Goal: Task Accomplishment & Management: Use online tool/utility

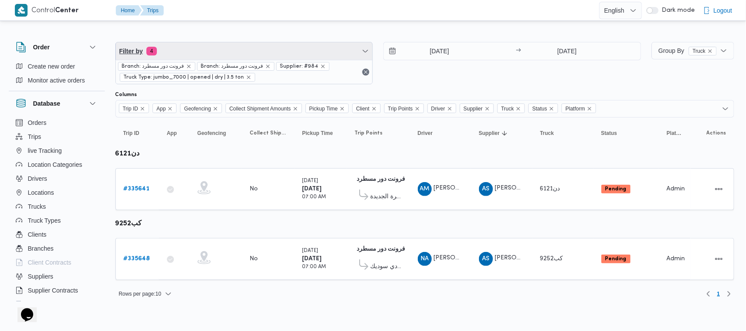
click at [199, 45] on span "Filter by 4" at bounding box center [244, 50] width 257 height 17
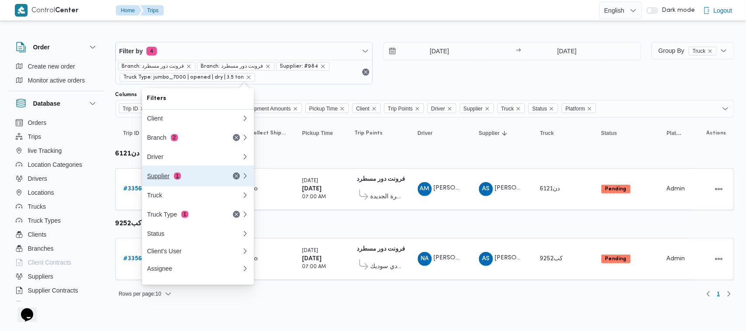
click at [200, 185] on button "Supplier 1" at bounding box center [198, 176] width 112 height 21
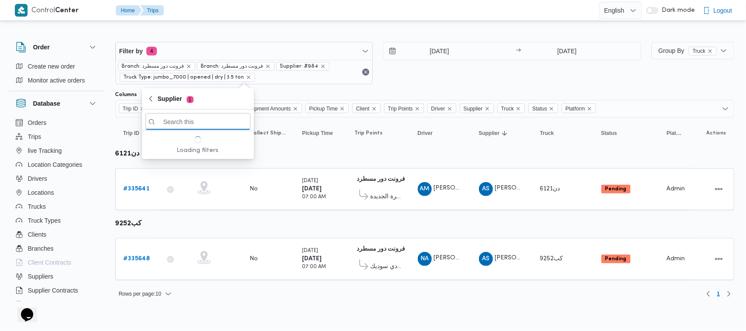
paste input "ربيع عيد قطب هلال"
type input "ربيع عيد قطب هلال"
click at [178, 152] on span "ربيع عيد قطب هلال" at bounding box center [203, 152] width 91 height 10
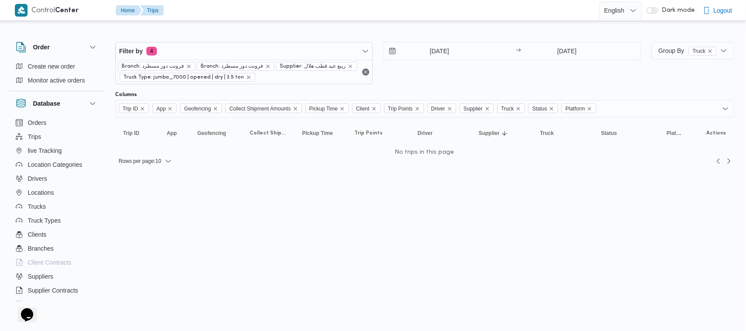
click at [551, 69] on div "9/9/2025 → 9/9/2025" at bounding box center [512, 63] width 258 height 42
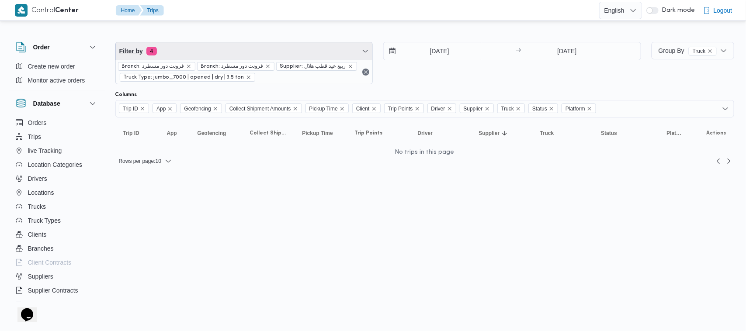
click at [253, 49] on span "Filter by 4" at bounding box center [244, 50] width 257 height 17
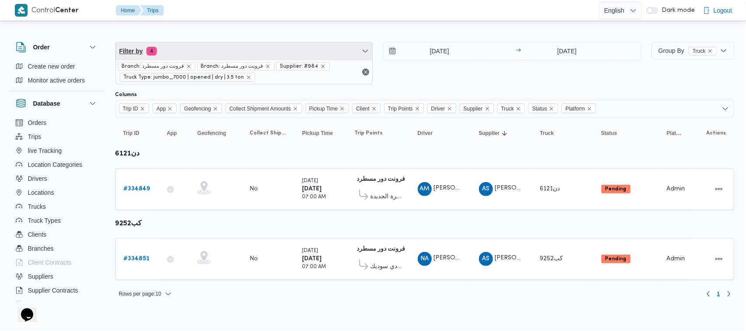
click at [258, 47] on span "Filter by 4" at bounding box center [244, 50] width 257 height 17
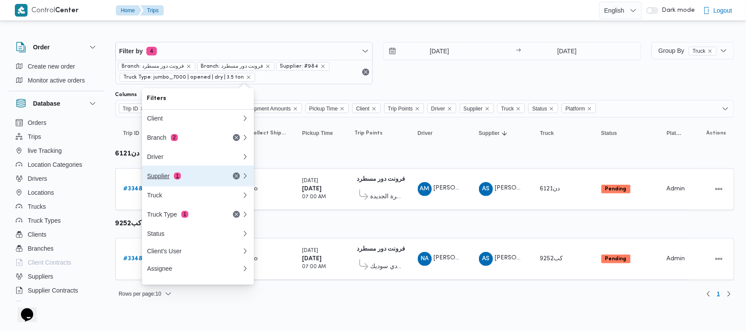
click at [201, 179] on div "Supplier 1" at bounding box center [183, 176] width 73 height 7
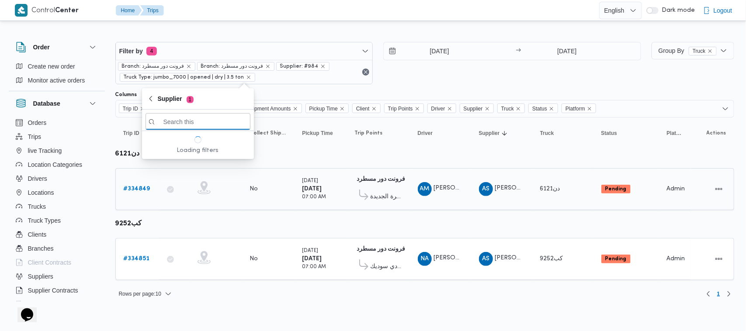
paste input "ربيع عيد قطب هلال"
type input "ربيع عيد قطب هلال"
click at [201, 153] on span "ربيع عيد قطب هلال" at bounding box center [203, 152] width 91 height 10
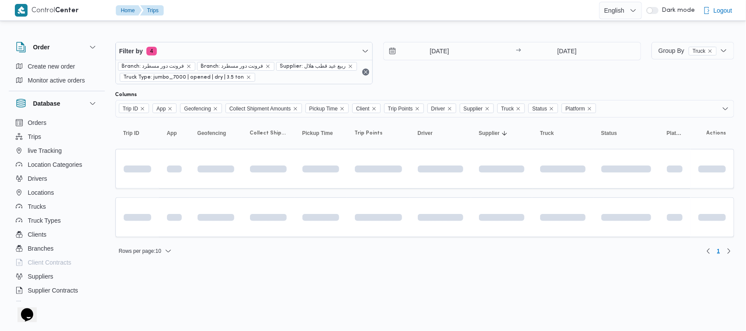
click at [485, 73] on div "4/9/2025 → 4/9/2025" at bounding box center [512, 63] width 258 height 42
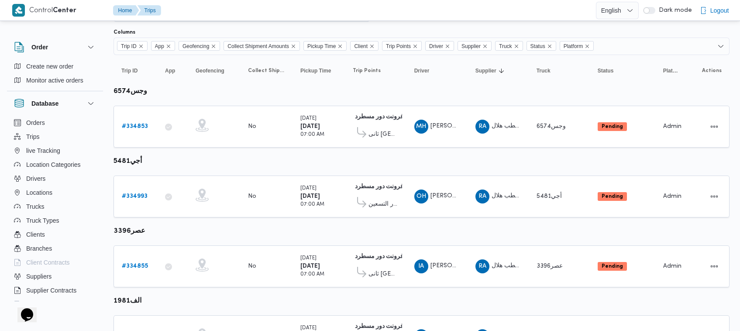
scroll to position [59, 0]
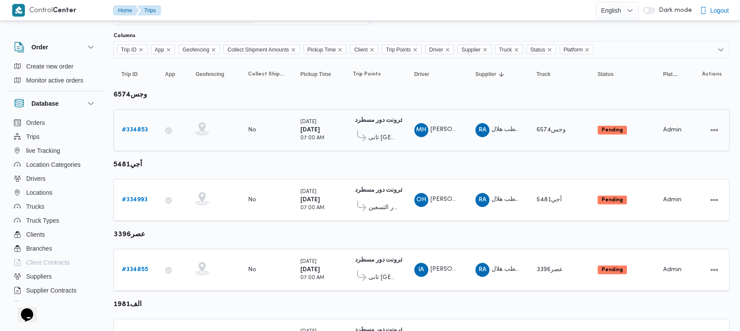
click at [144, 124] on div "# 334853" at bounding box center [135, 129] width 35 height 17
click at [138, 125] on link "# 334853" at bounding box center [135, 130] width 26 height 10
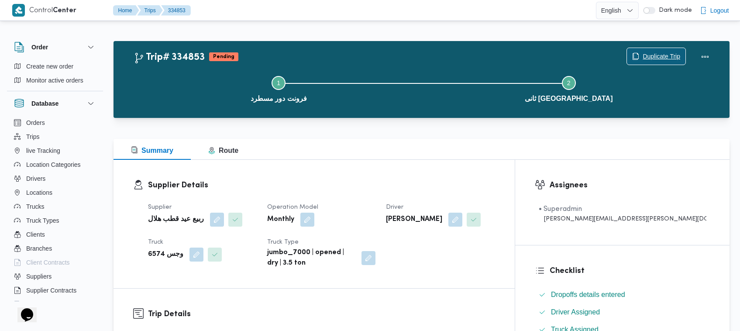
click at [634, 53] on icon "button" at bounding box center [635, 56] width 7 height 7
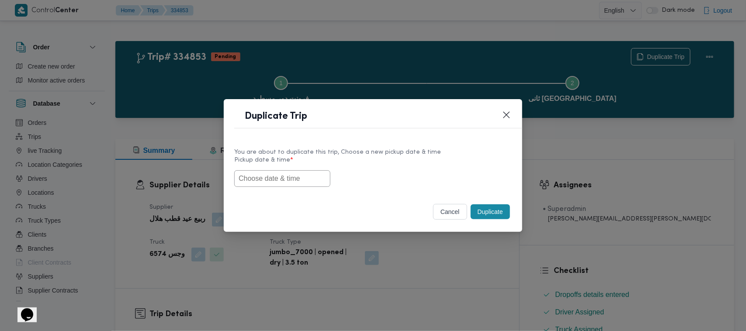
click at [301, 186] on input "text" at bounding box center [282, 178] width 96 height 17
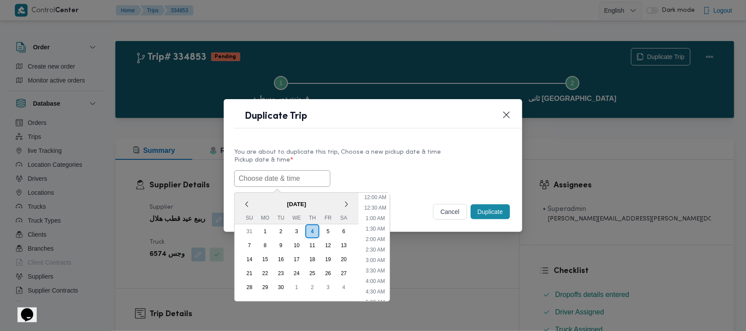
scroll to position [140, 0]
paste input "06/09/2025 7:00AM"
type input "06/09/2025 7:00AM"
click at [403, 165] on label "Pickup date & time *" at bounding box center [372, 164] width 277 height 14
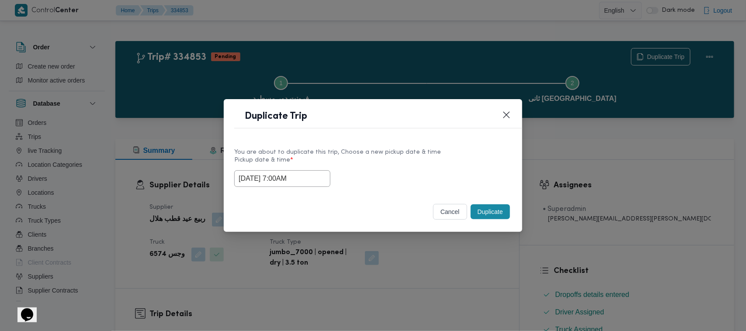
click at [492, 208] on button "Duplicate" at bounding box center [489, 211] width 39 height 15
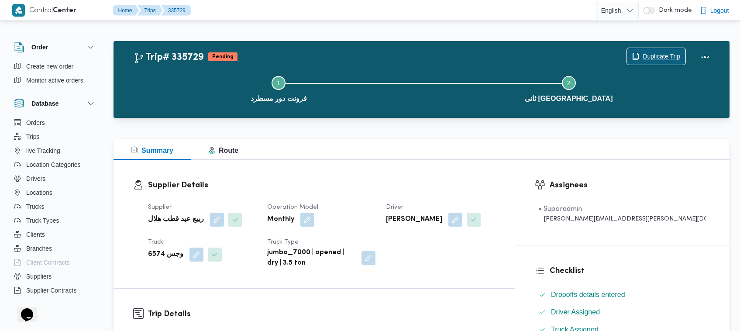
click at [673, 52] on span "Duplicate Trip" at bounding box center [662, 56] width 38 height 10
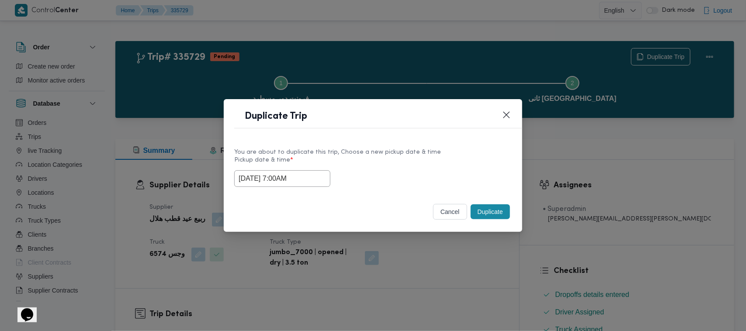
click at [314, 173] on input "06/09/2025 7:00AM" at bounding box center [282, 178] width 96 height 17
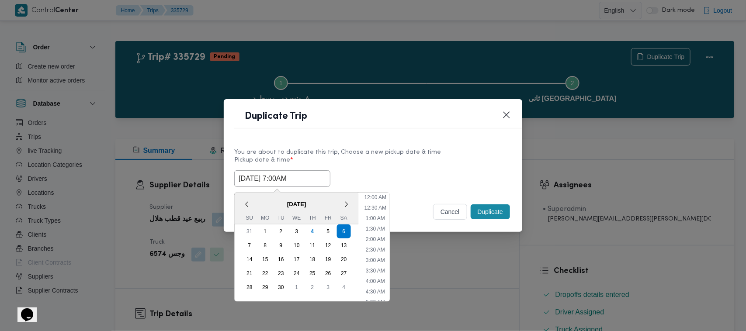
scroll to position [97, 0]
click at [245, 245] on div "7" at bounding box center [249, 245] width 17 height 17
type input "07/09/2025 7:00AM"
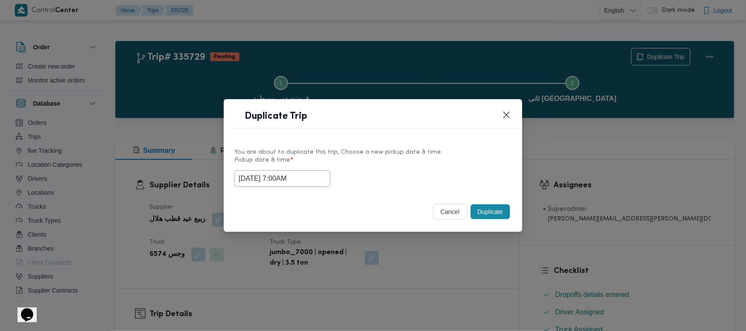
click at [447, 160] on label "Pickup date & time *" at bounding box center [372, 164] width 277 height 14
click at [491, 215] on button "Duplicate" at bounding box center [489, 211] width 39 height 15
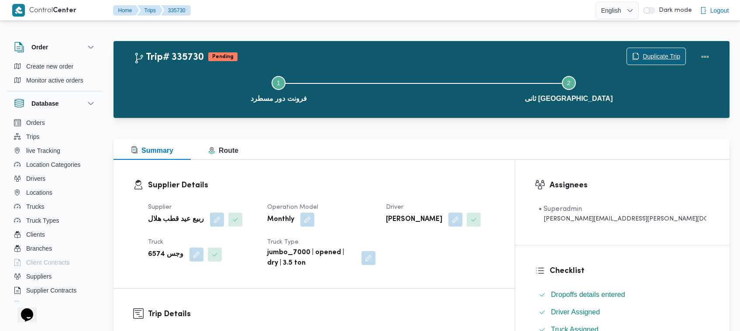
click at [652, 52] on span "Duplicate Trip" at bounding box center [662, 56] width 38 height 10
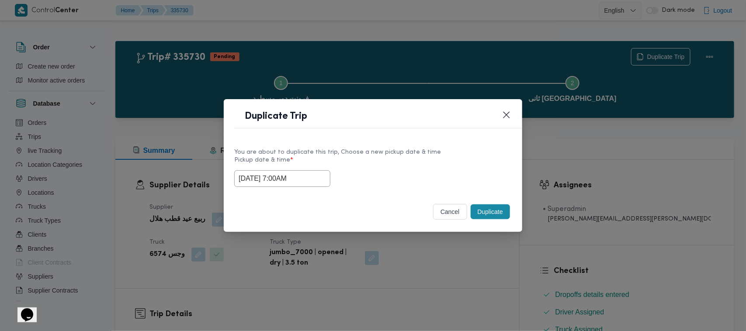
click at [314, 182] on input "07/09/2025 7:00AM" at bounding box center [282, 178] width 96 height 17
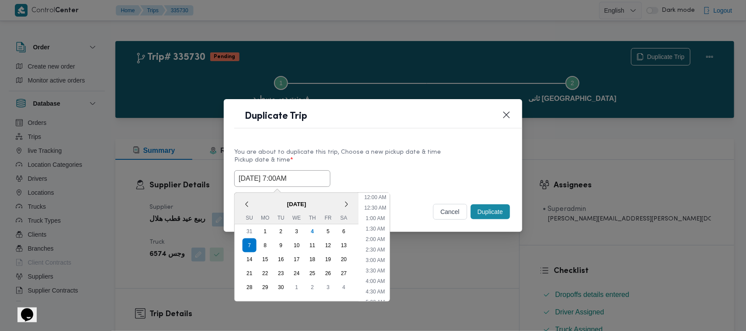
scroll to position [97, 0]
click at [267, 247] on div "8" at bounding box center [265, 245] width 17 height 17
type input "08/09/2025 7:00AM"
click at [492, 166] on label "Pickup date & time *" at bounding box center [372, 164] width 277 height 14
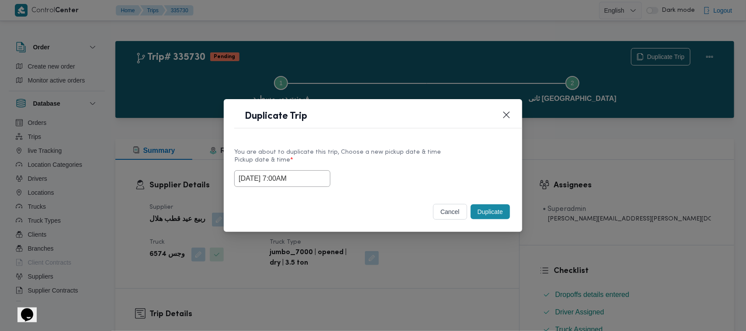
click at [492, 211] on button "Duplicate" at bounding box center [489, 211] width 39 height 15
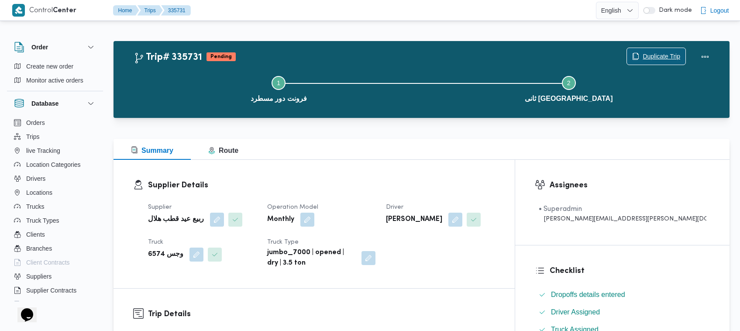
click at [660, 54] on span "Duplicate Trip" at bounding box center [662, 56] width 38 height 10
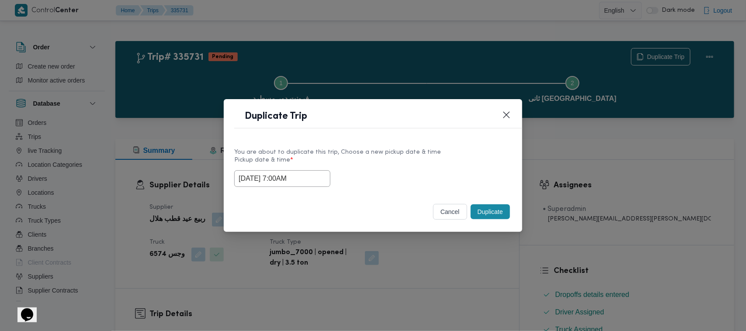
click at [321, 172] on input "08/09/2025 7:00AM" at bounding box center [282, 178] width 96 height 17
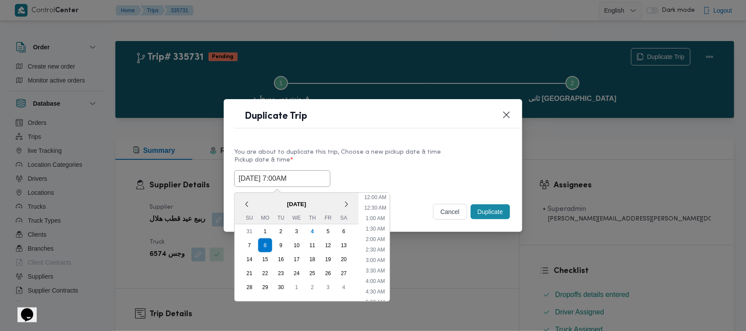
scroll to position [97, 0]
click at [281, 241] on div "9" at bounding box center [281, 245] width 17 height 17
type input "09/09/2025 7:00AM"
click at [460, 158] on label "Pickup date & time *" at bounding box center [372, 164] width 277 height 14
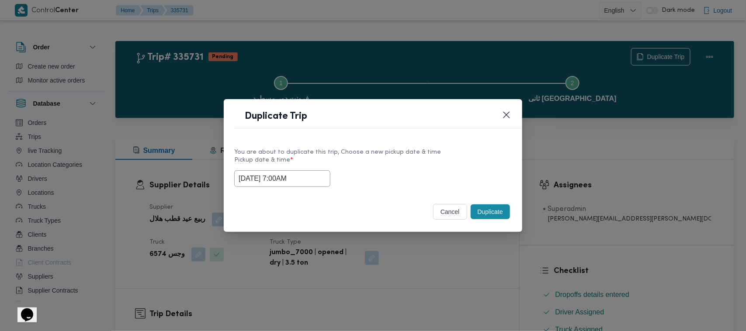
click at [491, 215] on button "Duplicate" at bounding box center [489, 211] width 39 height 15
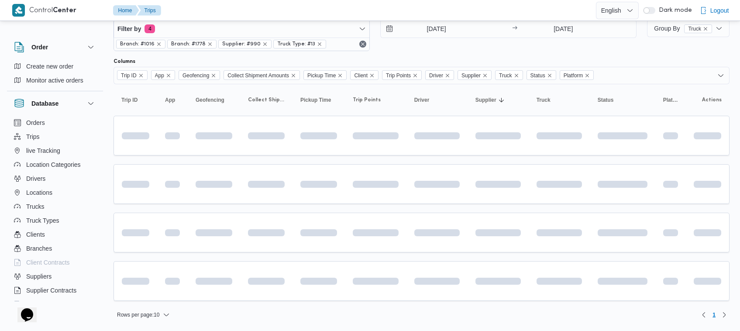
scroll to position [23, 0]
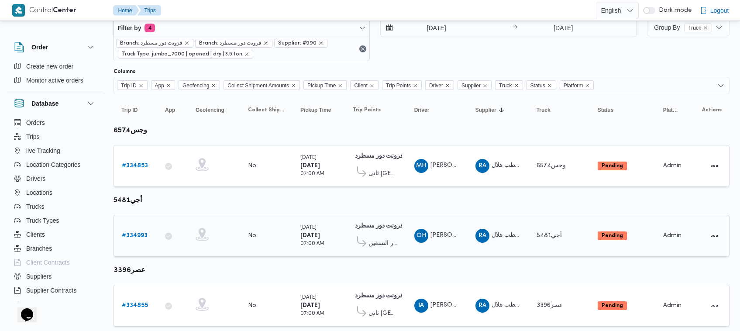
click at [137, 233] on b "# 334993" at bounding box center [135, 236] width 26 height 6
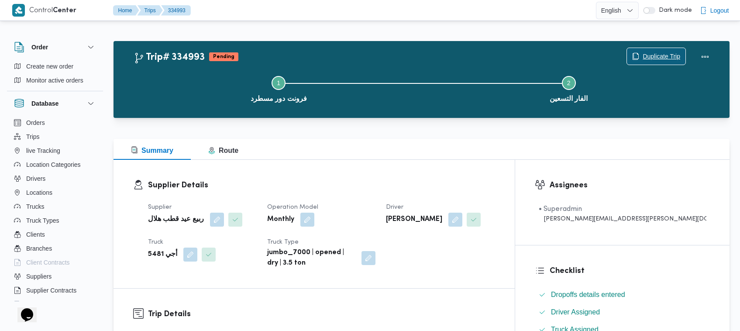
click at [674, 55] on span "Duplicate Trip" at bounding box center [662, 56] width 38 height 10
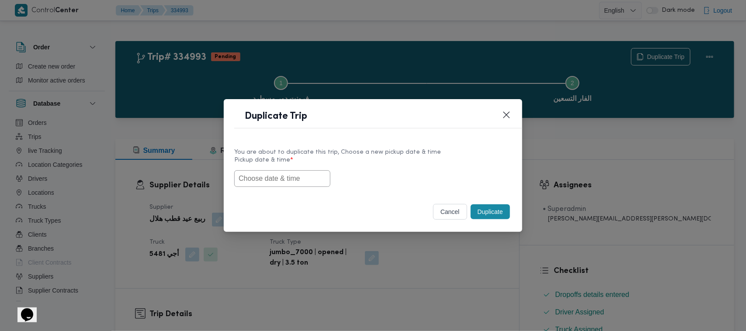
click at [300, 177] on input "text" at bounding box center [282, 178] width 96 height 17
paste input "06/09/2025 7:00AM"
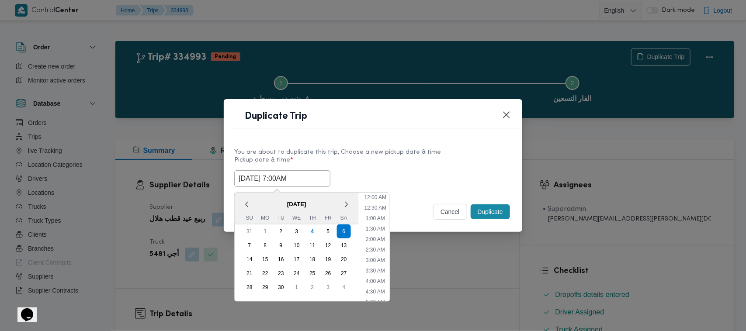
scroll to position [97, 0]
type input "06/09/2025 7:00AM"
click at [428, 175] on div "06/09/2025 7:00AM < September 2025 > Su Mo Tu We Th Fr Sa 31 1 2 3 4 5 6 7 8 9 …" at bounding box center [372, 178] width 277 height 17
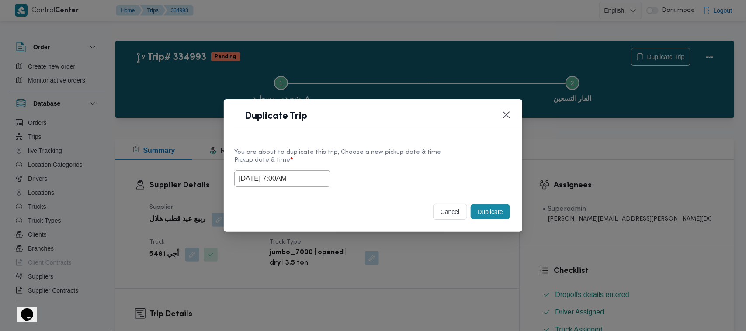
click at [491, 215] on button "Duplicate" at bounding box center [489, 211] width 39 height 15
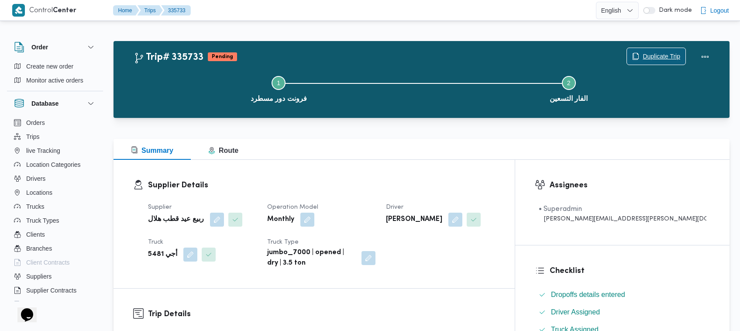
click at [644, 57] on span "Duplicate Trip" at bounding box center [662, 56] width 38 height 10
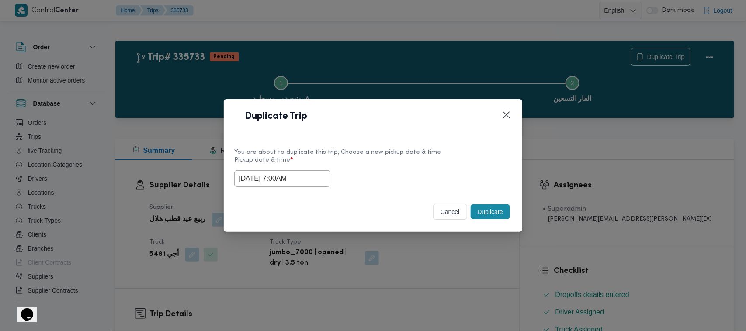
click at [322, 183] on input "06/09/2025 7:00AM" at bounding box center [282, 178] width 96 height 17
click at [317, 178] on input "06/09/2025 7:00AM" at bounding box center [282, 178] width 96 height 17
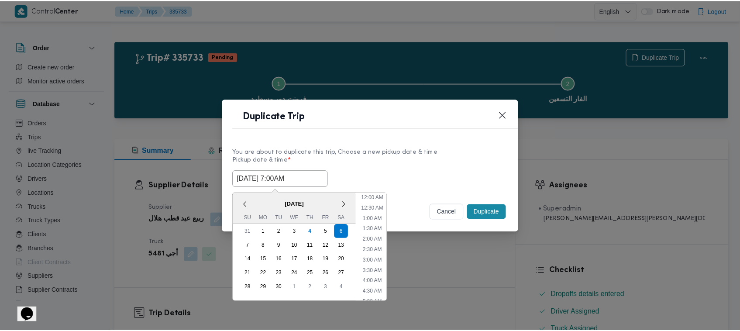
scroll to position [97, 0]
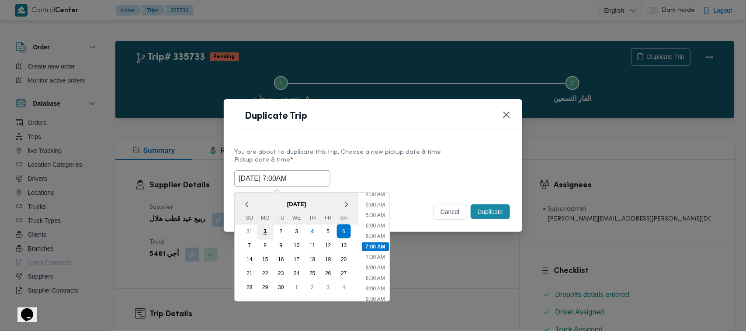
click at [249, 249] on div "7" at bounding box center [249, 245] width 14 height 14
type input "07/09/2025 7:00AM"
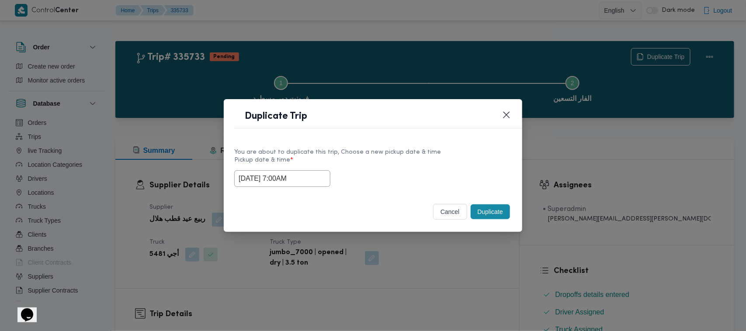
click at [435, 143] on div "You are about to duplicate this trip, Choose a new pickup date & time Pickup da…" at bounding box center [373, 167] width 298 height 56
click at [482, 210] on button "Duplicate" at bounding box center [489, 211] width 39 height 15
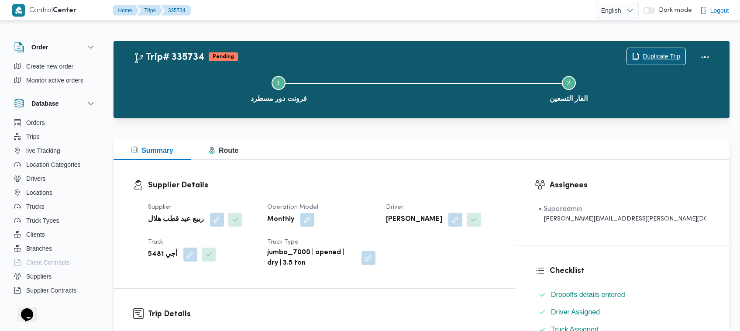
click at [654, 57] on span "Duplicate Trip" at bounding box center [662, 56] width 38 height 10
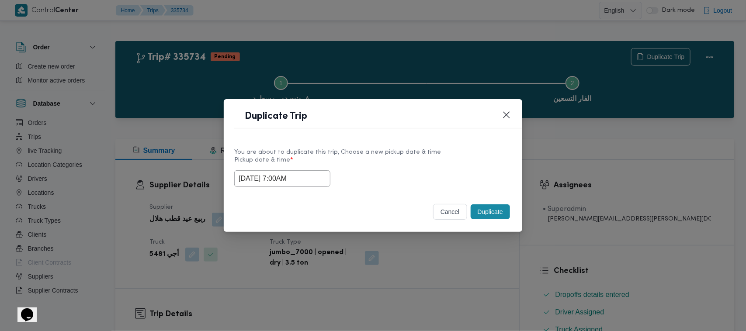
click at [317, 176] on input "07/09/2025 7:00AM" at bounding box center [282, 178] width 96 height 17
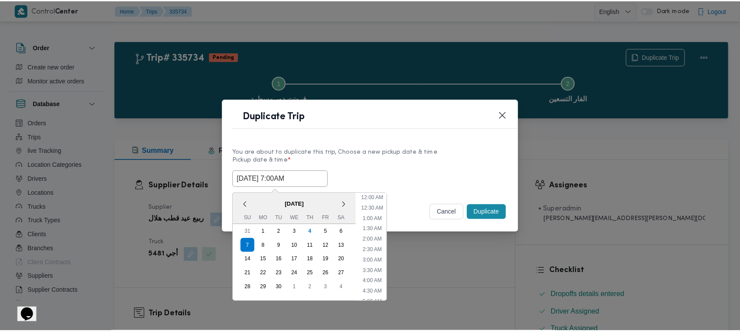
scroll to position [97, 0]
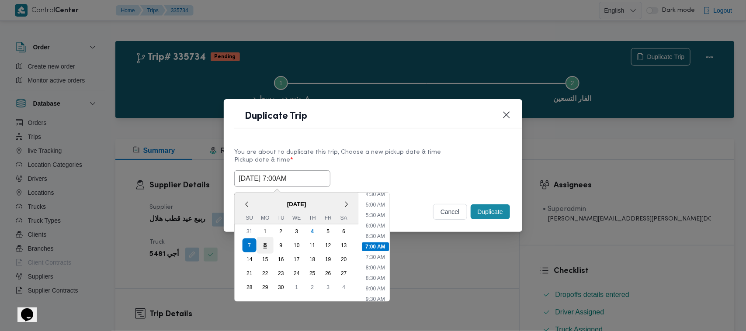
click at [267, 245] on div "8" at bounding box center [265, 245] width 17 height 17
click at [262, 243] on div "8" at bounding box center [265, 245] width 17 height 17
type input "08/09/2025 7:00AM"
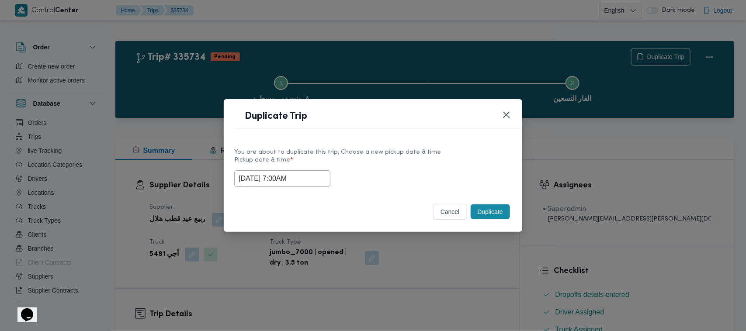
click at [450, 153] on div "You are about to duplicate this trip, Choose a new pickup date & time" at bounding box center [372, 152] width 277 height 9
click at [485, 212] on button "Duplicate" at bounding box center [489, 211] width 39 height 15
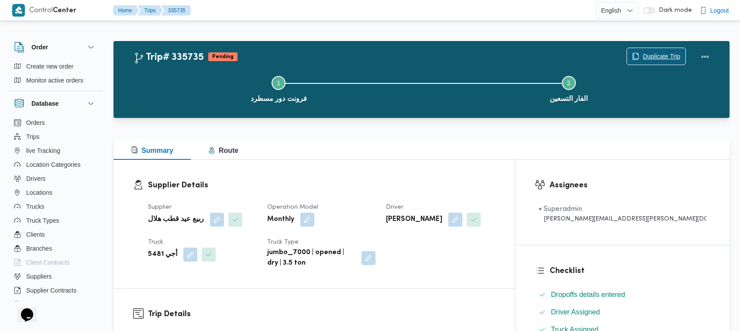
click at [671, 48] on span "Duplicate Trip" at bounding box center [656, 56] width 59 height 17
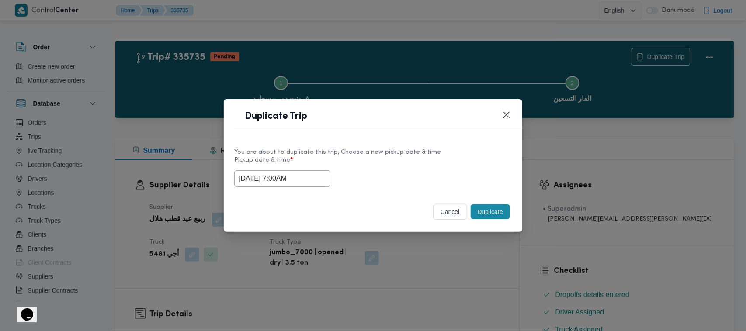
click at [306, 177] on input "08/09/2025 7:00AM" at bounding box center [282, 178] width 96 height 17
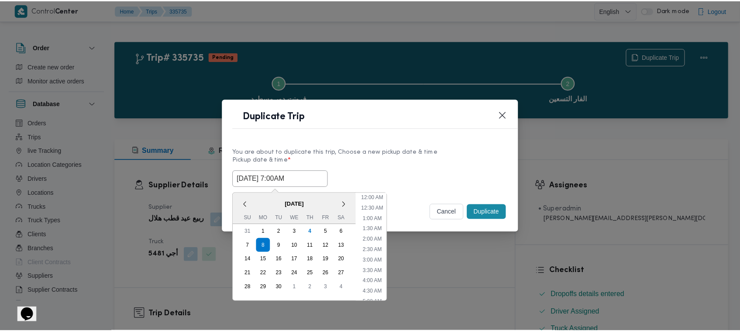
scroll to position [97, 0]
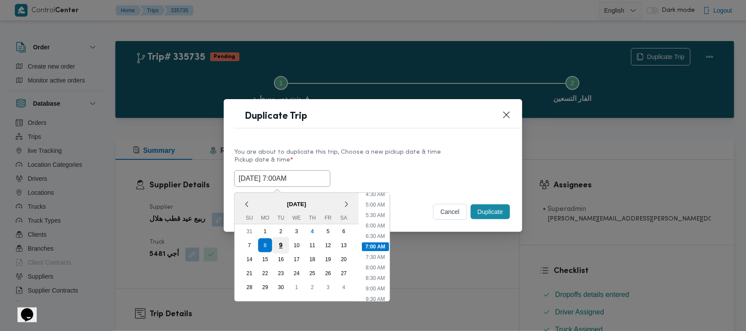
click at [280, 244] on div "9" at bounding box center [281, 245] width 17 height 17
type input "09/09/2025 7:00AM"
click at [427, 148] on div "You are about to duplicate this trip, Choose a new pickup date & time" at bounding box center [372, 152] width 277 height 9
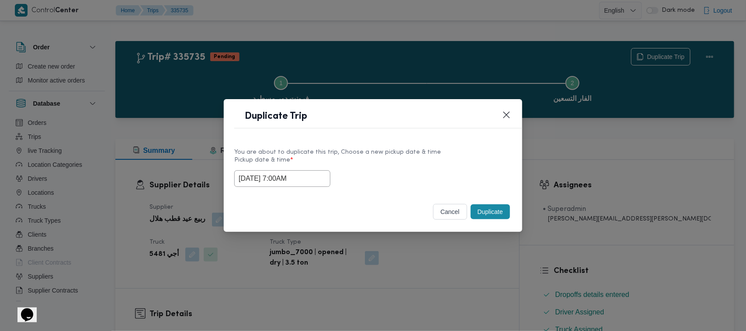
click at [484, 209] on button "Duplicate" at bounding box center [489, 211] width 39 height 15
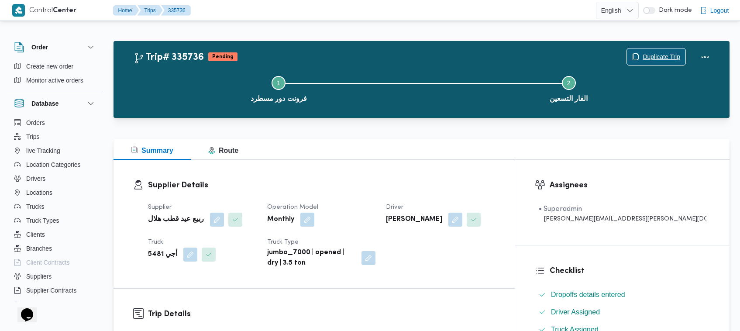
scroll to position [290, 0]
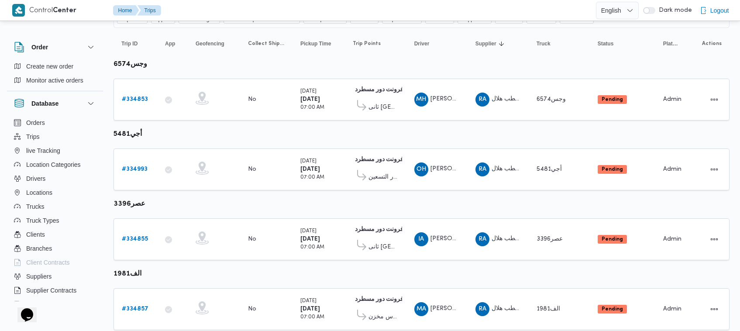
scroll to position [116, 0]
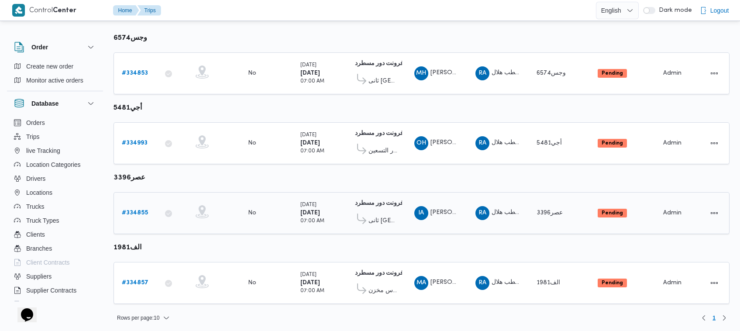
click at [131, 212] on b "# 334855" at bounding box center [135, 213] width 26 height 6
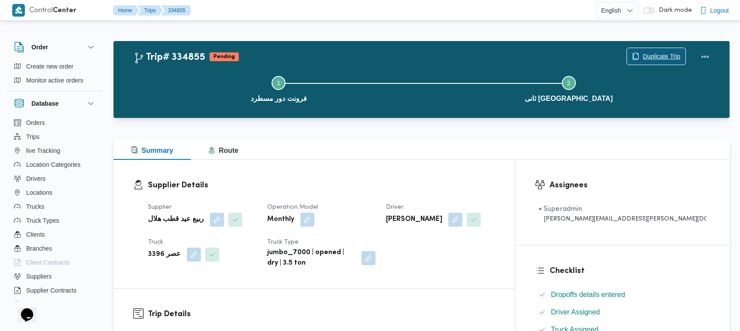
click at [671, 53] on span "Duplicate Trip" at bounding box center [662, 56] width 38 height 10
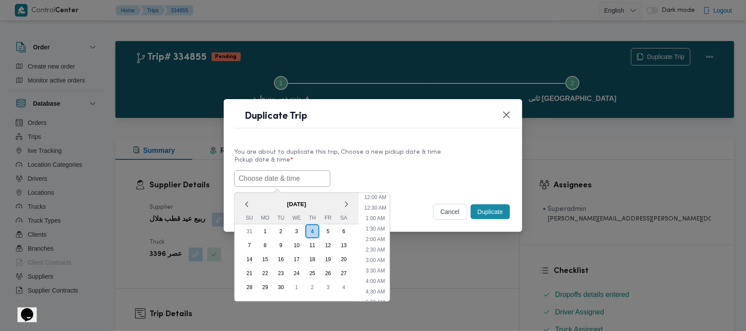
scroll to position [140, 0]
paste input "06/09/2025 7:00AM"
type input "06/09/2025 7:00AM"
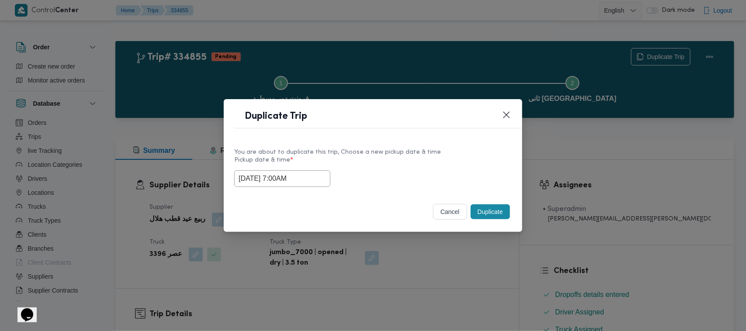
click at [504, 160] on div "You are about to duplicate this trip, Choose a new pickup date & time Pickup da…" at bounding box center [373, 167] width 298 height 56
click at [504, 211] on button "Duplicate" at bounding box center [489, 211] width 39 height 15
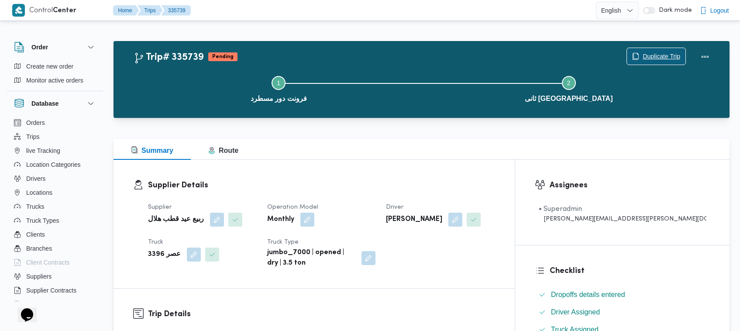
click at [680, 56] on span "Duplicate Trip" at bounding box center [662, 56] width 38 height 10
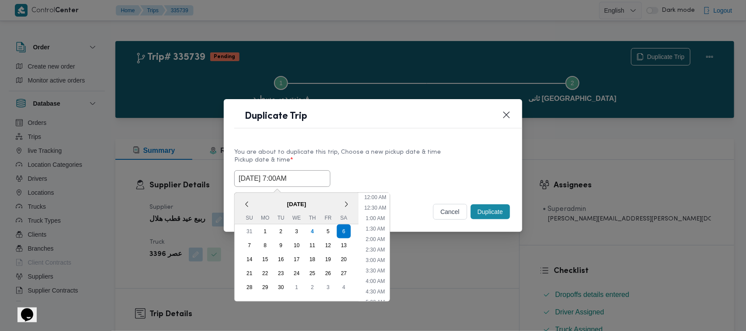
click at [303, 186] on input "06/09/2025 7:00AM" at bounding box center [282, 178] width 96 height 17
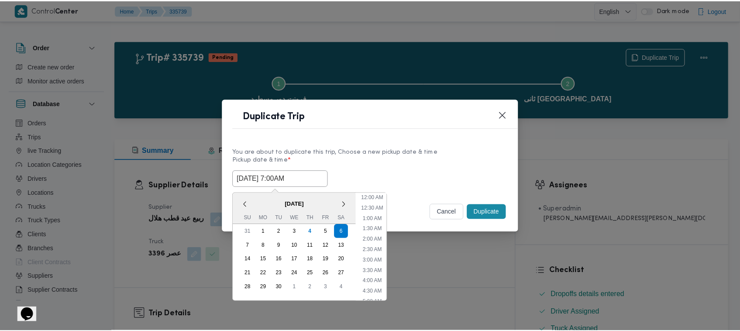
scroll to position [97, 0]
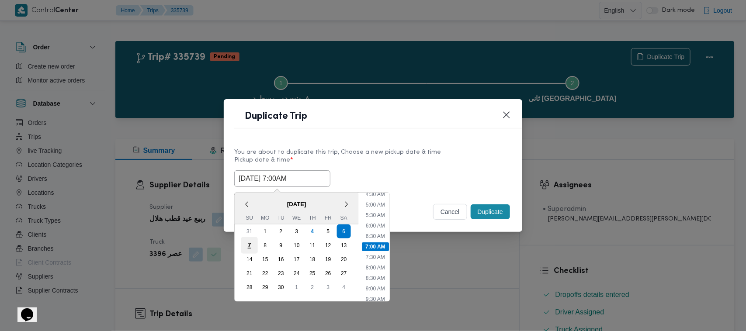
click at [255, 242] on div "7" at bounding box center [249, 245] width 17 height 17
type input "07/09/2025 7:00AM"
click at [418, 160] on label "Pickup date & time *" at bounding box center [372, 164] width 277 height 14
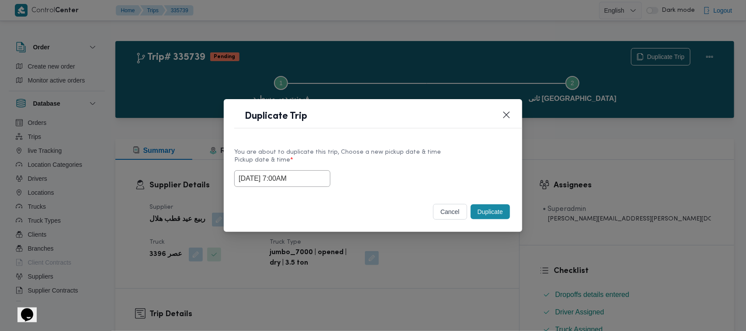
click at [488, 212] on button "Duplicate" at bounding box center [489, 211] width 39 height 15
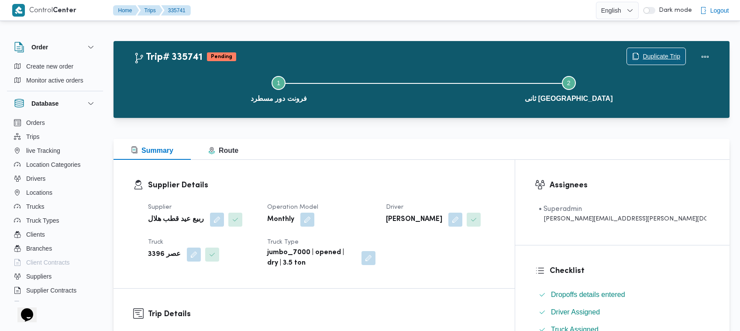
click at [640, 53] on span "Duplicate Trip" at bounding box center [656, 56] width 59 height 17
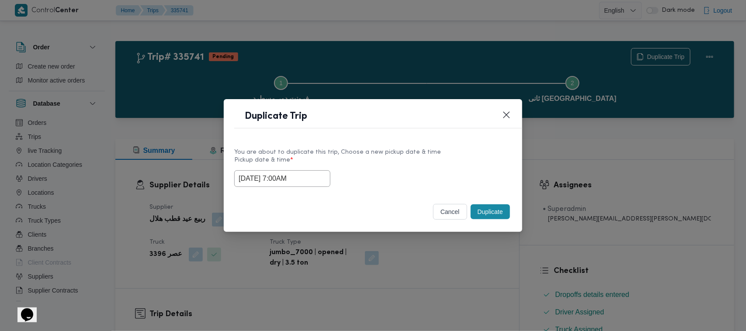
click at [314, 173] on input "07/09/2025 7:00AM" at bounding box center [282, 178] width 96 height 17
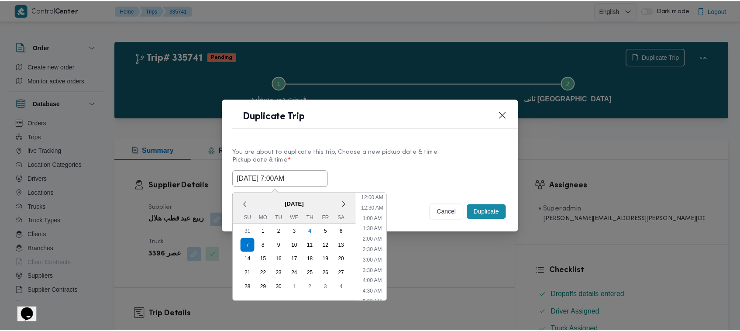
scroll to position [97, 0]
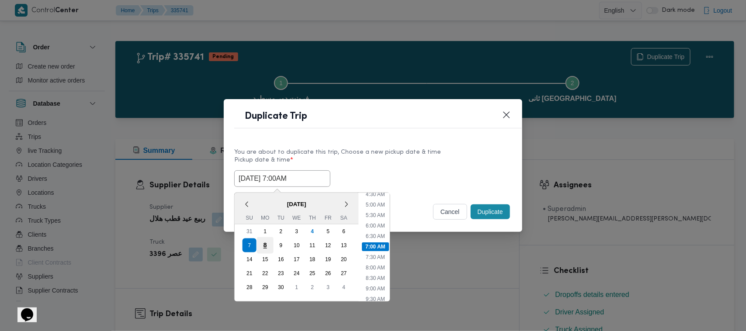
click at [266, 247] on div "8" at bounding box center [265, 245] width 17 height 17
type input "08/09/2025 7:00AM"
click at [400, 174] on div "08/09/2025 7:00AM < September 2025 > Su Mo Tu We Th Fr Sa 31 1 2 3 4 5 6 7 8 9 …" at bounding box center [372, 178] width 277 height 17
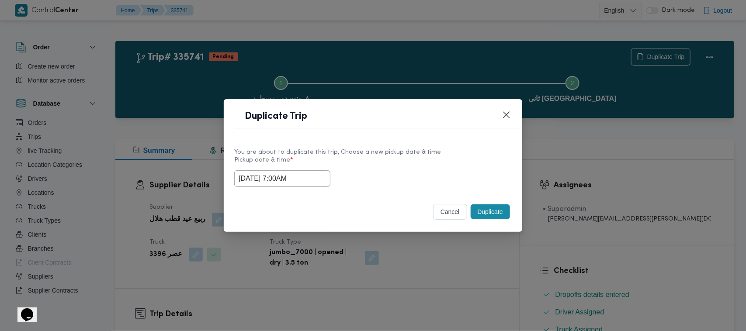
click at [489, 213] on button "Duplicate" at bounding box center [489, 211] width 39 height 15
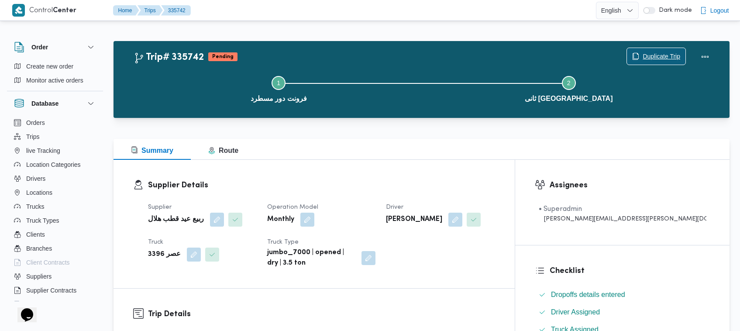
click at [644, 52] on span "Duplicate Trip" at bounding box center [662, 56] width 38 height 10
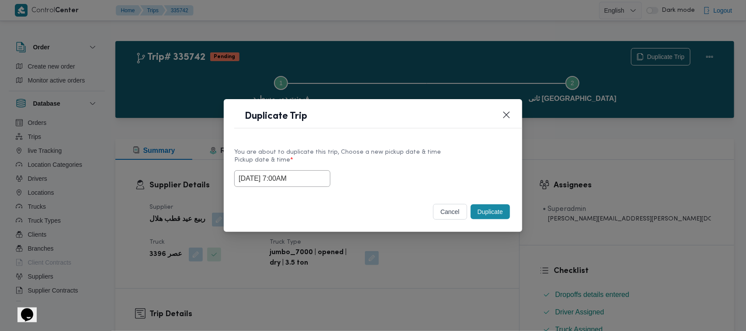
click at [320, 173] on input "08/09/2025 7:00AM" at bounding box center [282, 178] width 96 height 17
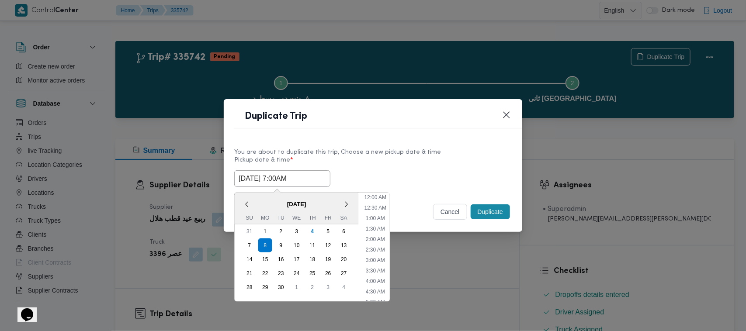
scroll to position [97, 0]
click at [276, 242] on div "9" at bounding box center [281, 245] width 17 height 17
type input "09/09/2025 7:00AM"
click at [464, 157] on label "Pickup date & time *" at bounding box center [372, 164] width 277 height 14
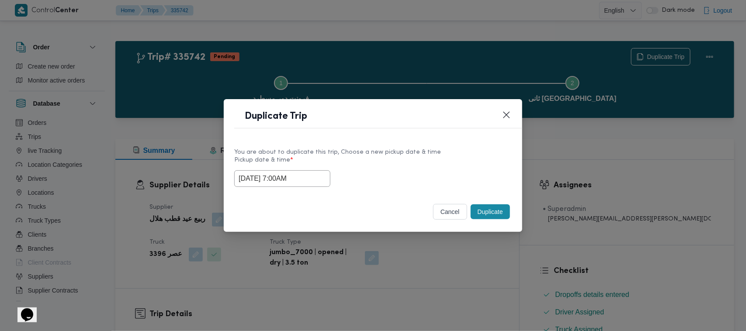
click at [499, 209] on button "Duplicate" at bounding box center [489, 211] width 39 height 15
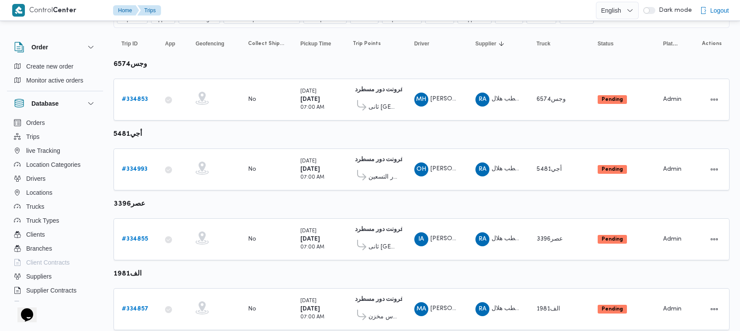
scroll to position [116, 0]
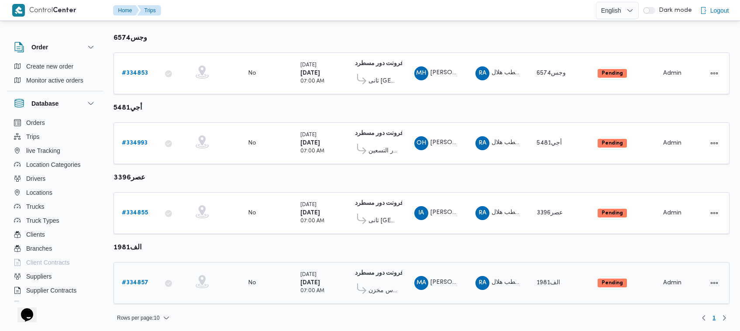
click at [134, 280] on b "# 334857" at bounding box center [135, 283] width 27 height 6
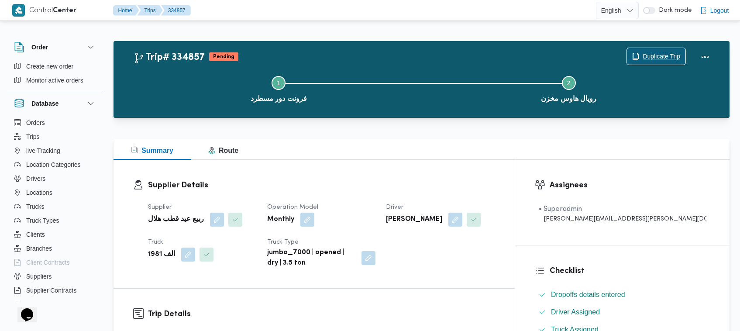
click at [660, 57] on span "Duplicate Trip" at bounding box center [662, 56] width 38 height 10
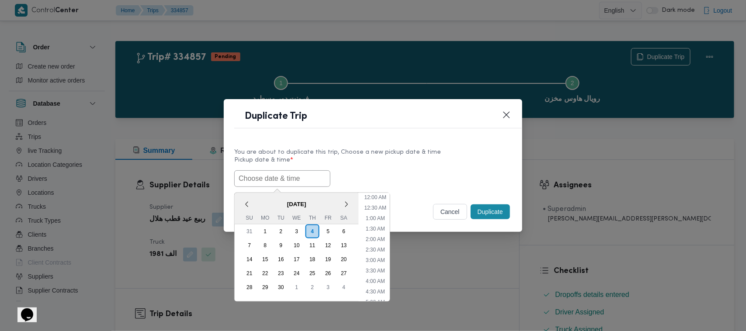
scroll to position [140, 0]
paste input "06/09/2025 7:00AM"
type input "06/09/2025 7:00AM"
click at [476, 145] on div "You are about to duplicate this trip, Choose a new pickup date & time Pickup da…" at bounding box center [373, 167] width 298 height 56
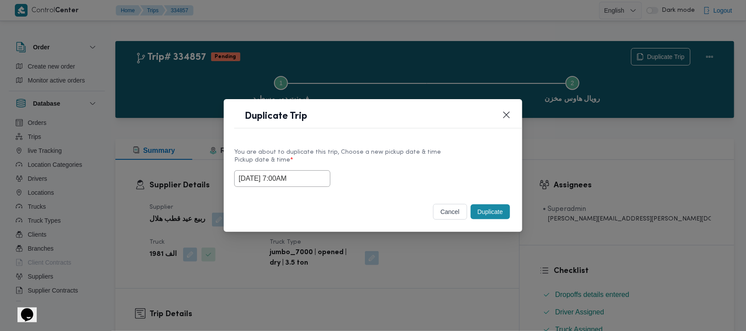
click at [498, 204] on button "Duplicate" at bounding box center [489, 211] width 39 height 15
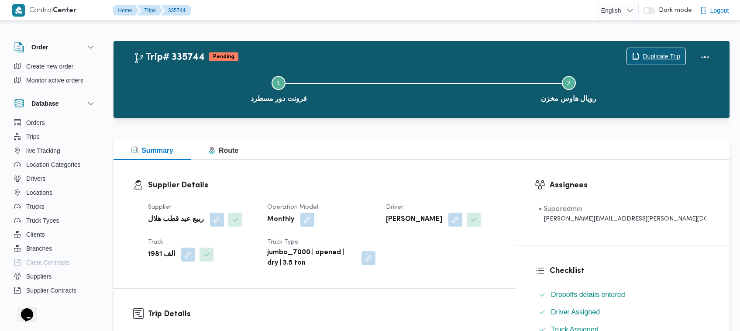
click at [671, 51] on span "Duplicate Trip" at bounding box center [662, 56] width 38 height 10
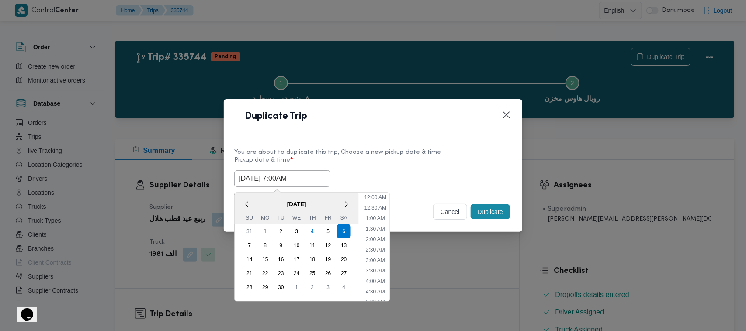
click at [318, 180] on input "06/09/2025 7:00AM" at bounding box center [282, 178] width 96 height 17
click at [252, 241] on div "7" at bounding box center [249, 245] width 17 height 17
type input "07/09/2025 7:00AM"
click at [404, 148] on div "You are about to duplicate this trip, Choose a new pickup date & time" at bounding box center [372, 152] width 277 height 9
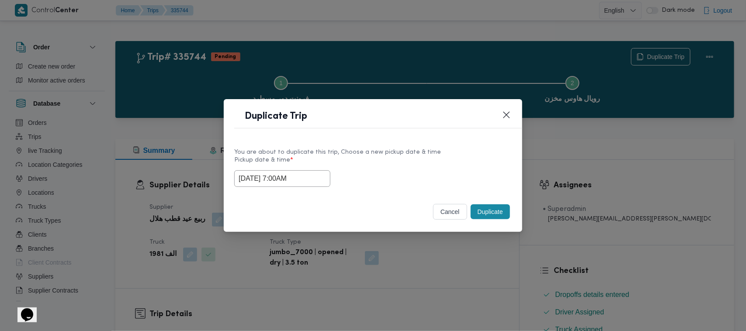
click at [494, 210] on button "Duplicate" at bounding box center [489, 211] width 39 height 15
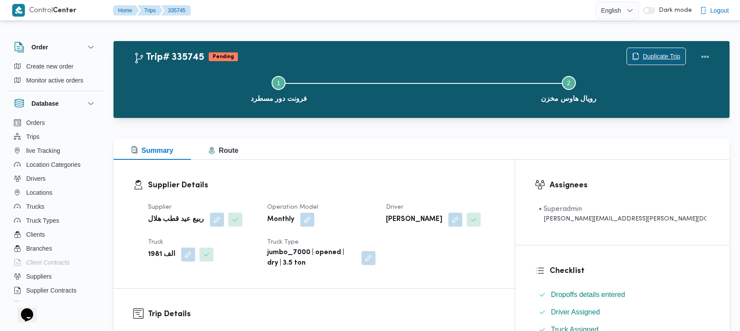
click at [656, 55] on span "Duplicate Trip" at bounding box center [662, 56] width 38 height 10
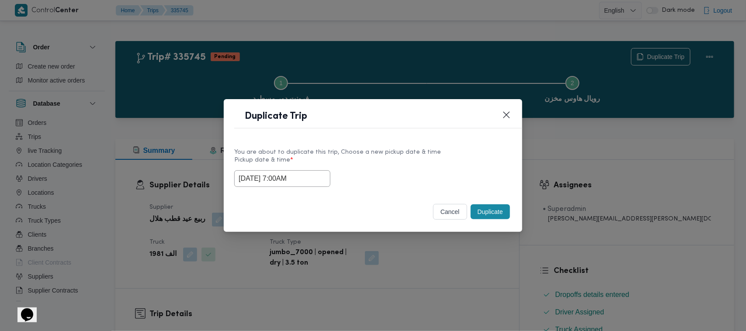
click at [316, 180] on input "07/09/2025 7:00AM" at bounding box center [282, 178] width 96 height 17
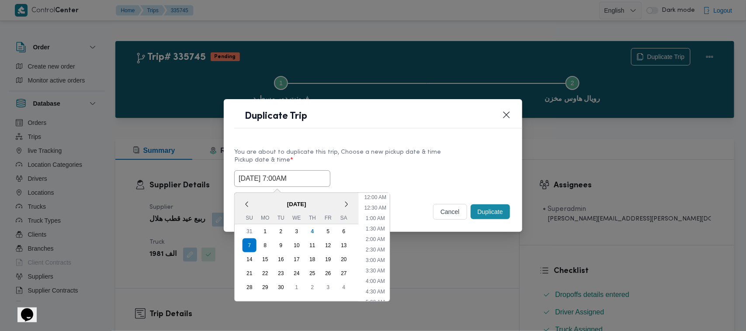
scroll to position [97, 0]
click at [263, 248] on div "8" at bounding box center [265, 245] width 17 height 17
type input "08/09/2025 7:00AM"
click at [432, 140] on div "You are about to duplicate this trip, Choose a new pickup date & time Pickup da…" at bounding box center [373, 167] width 298 height 56
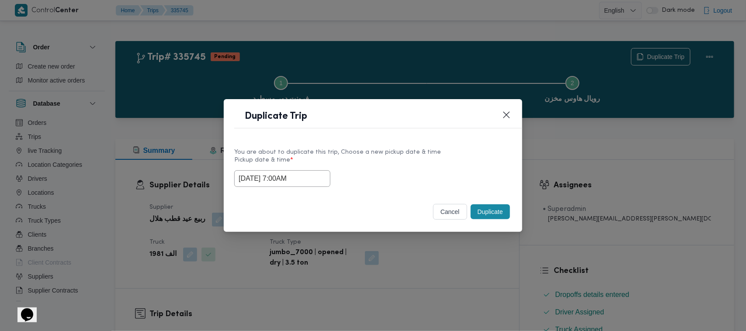
click at [494, 218] on button "Duplicate" at bounding box center [489, 211] width 39 height 15
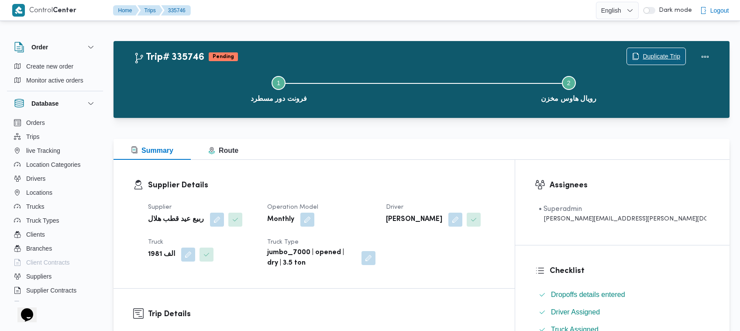
click at [676, 57] on span "Duplicate Trip" at bounding box center [662, 56] width 38 height 10
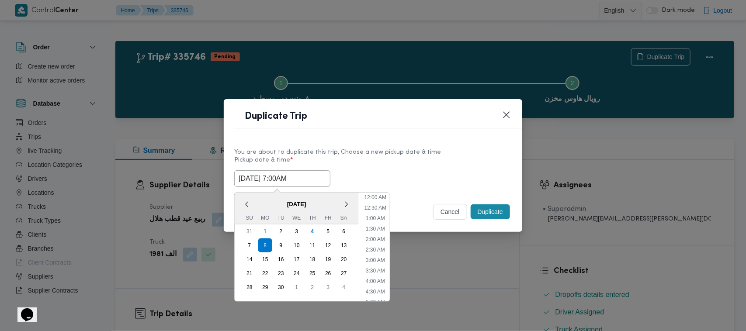
click at [320, 180] on input "08/09/2025 7:00AM" at bounding box center [282, 178] width 96 height 17
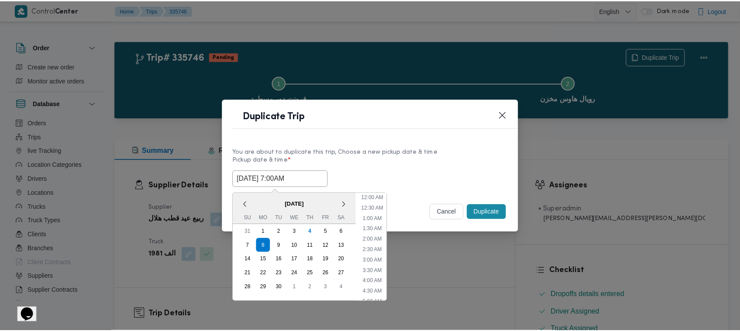
scroll to position [97, 0]
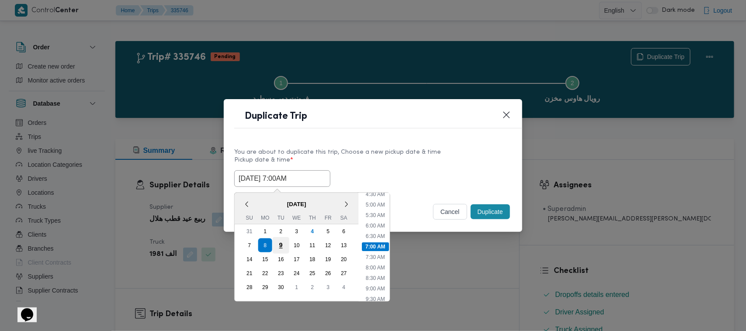
click at [281, 242] on div "9" at bounding box center [281, 245] width 17 height 17
type input "09/09/2025 7:00AM"
click at [375, 143] on div "You are about to duplicate this trip, Choose a new pickup date & time Pickup da…" at bounding box center [373, 167] width 298 height 56
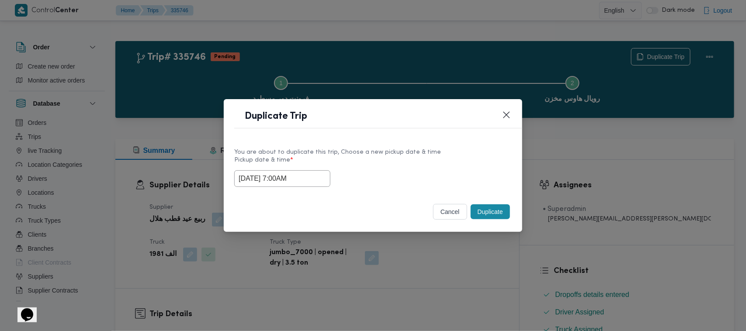
click at [500, 204] on button "Duplicate" at bounding box center [489, 211] width 39 height 15
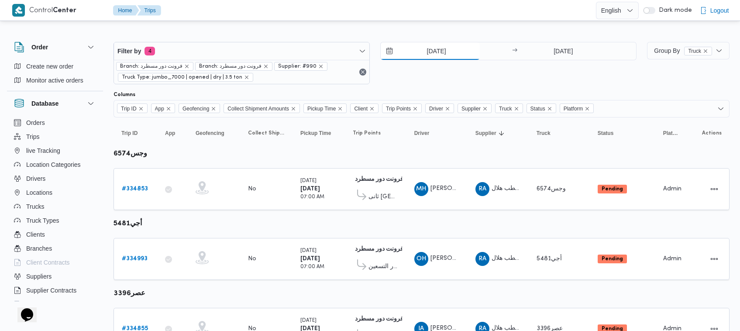
click at [433, 49] on input "4/9/2025" at bounding box center [430, 50] width 99 height 17
click at [318, 65] on icon "remove selected entity" at bounding box center [320, 66] width 5 height 5
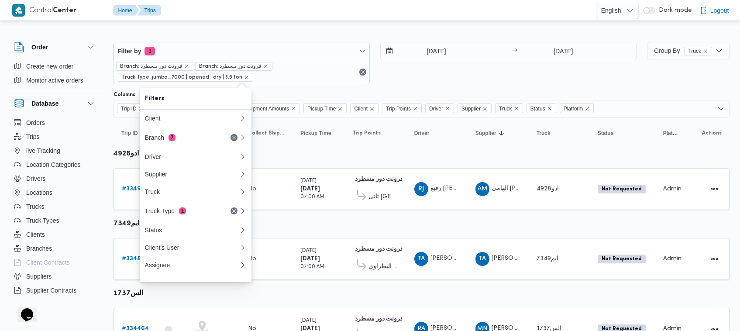
click at [669, 75] on div "Group By Truck" at bounding box center [688, 63] width 83 height 42
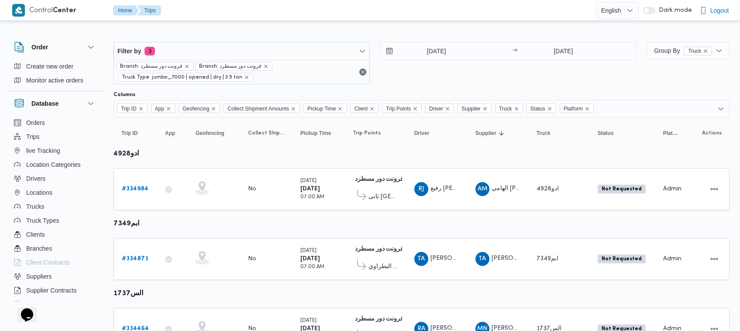
scroll to position [531, 0]
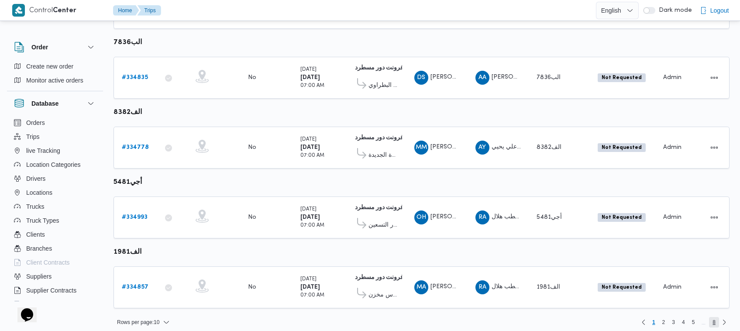
click at [715, 317] on span "8" at bounding box center [714, 322] width 3 height 10
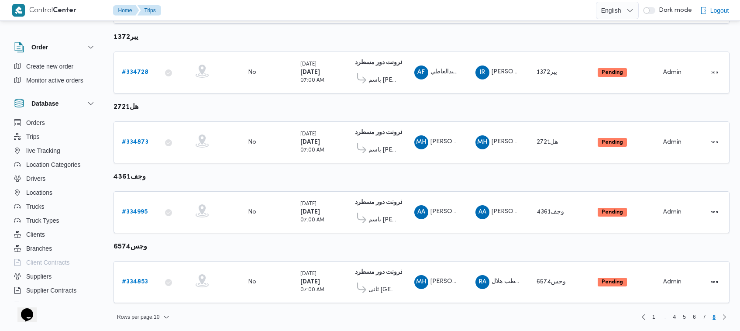
scroll to position [323, 0]
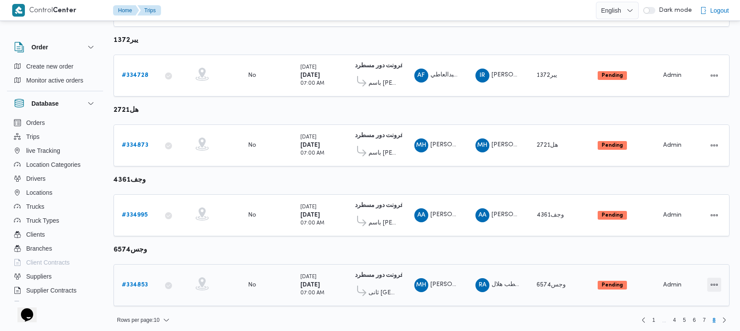
click at [717, 282] on button "Actions" at bounding box center [715, 285] width 14 height 14
click at [684, 287] on button "Open" at bounding box center [679, 279] width 49 height 17
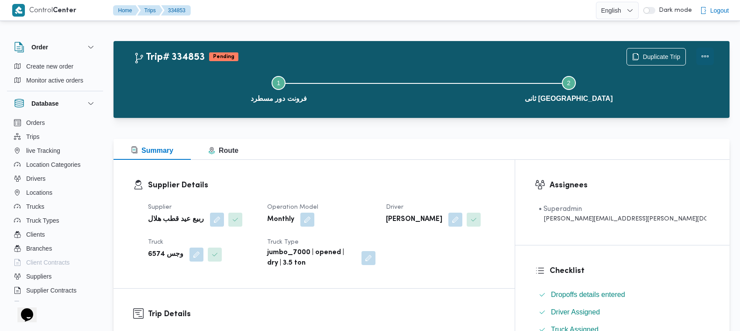
click at [708, 53] on button "Actions" at bounding box center [705, 56] width 17 height 17
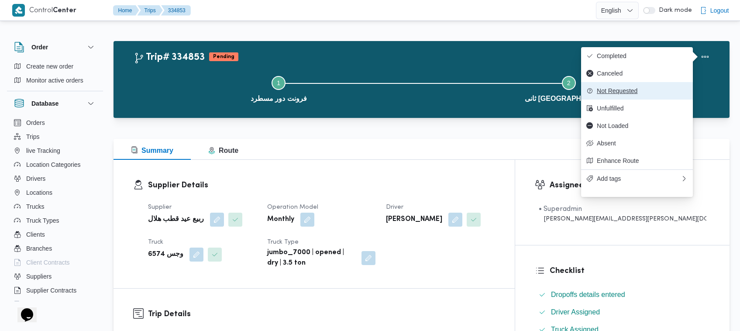
click at [659, 92] on span "Not Requested" at bounding box center [642, 90] width 91 height 7
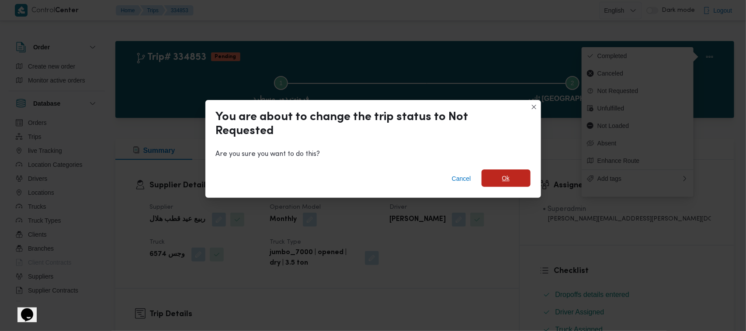
click at [518, 180] on span "Ok" at bounding box center [505, 177] width 49 height 17
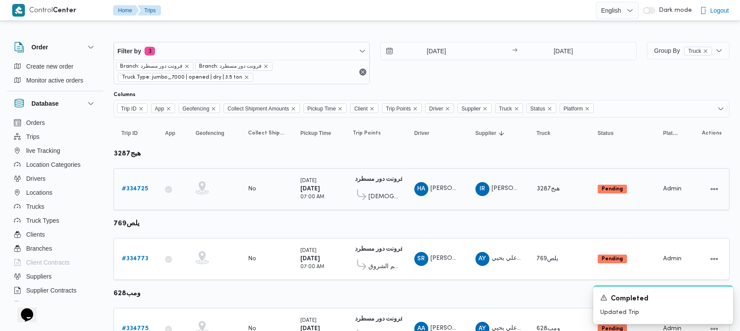
click at [136, 184] on link "# 334725" at bounding box center [135, 189] width 26 height 10
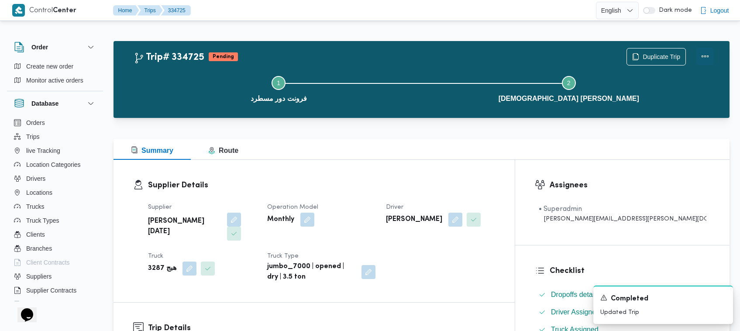
click at [704, 62] on button "Actions" at bounding box center [705, 56] width 17 height 17
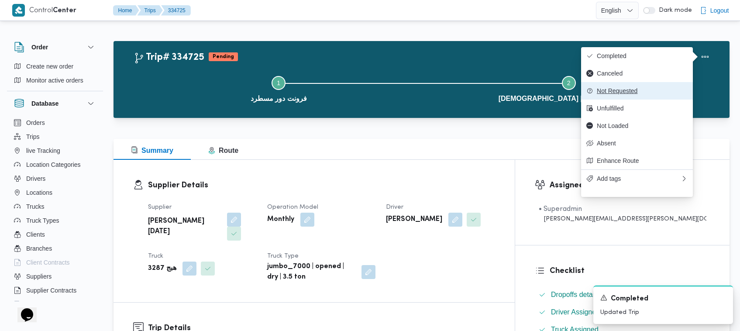
click at [649, 87] on button "Not Requested" at bounding box center [637, 90] width 112 height 17
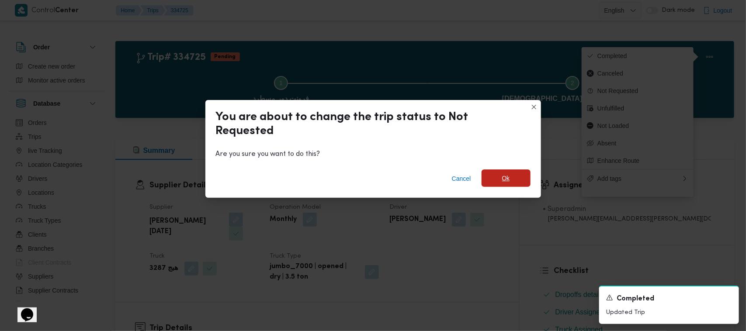
click at [495, 178] on span "Ok" at bounding box center [505, 177] width 49 height 17
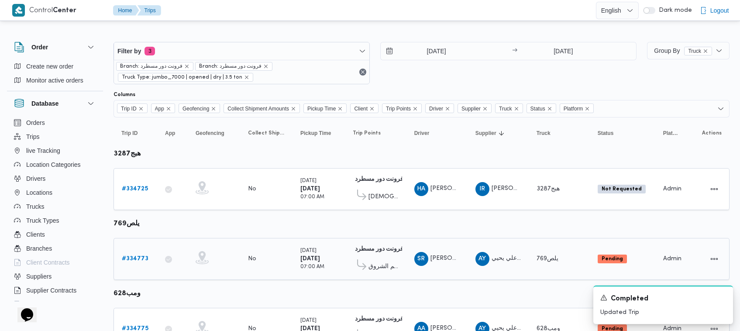
click at [141, 260] on b "# 334773" at bounding box center [135, 259] width 27 height 6
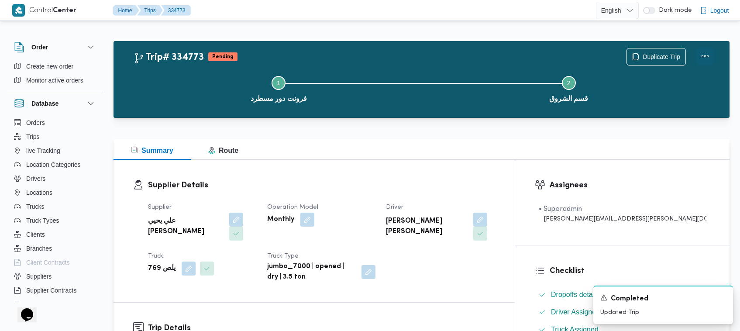
click at [705, 55] on button "Actions" at bounding box center [705, 56] width 17 height 17
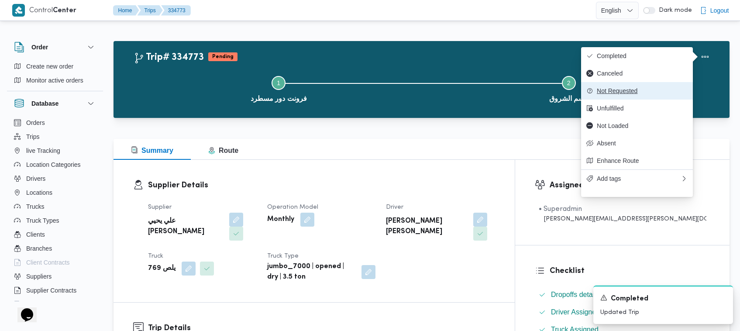
click at [666, 92] on span "Not Requested" at bounding box center [642, 90] width 91 height 7
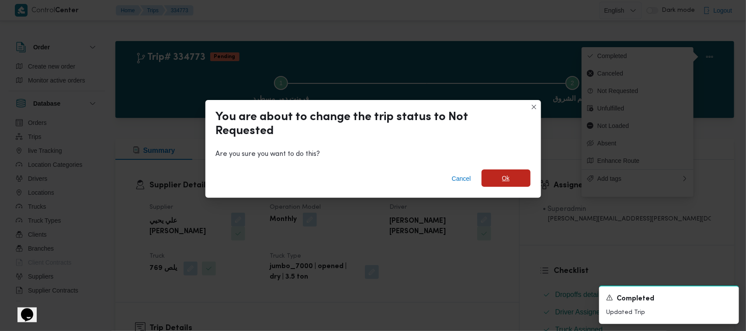
click at [522, 171] on span "Ok" at bounding box center [505, 177] width 49 height 17
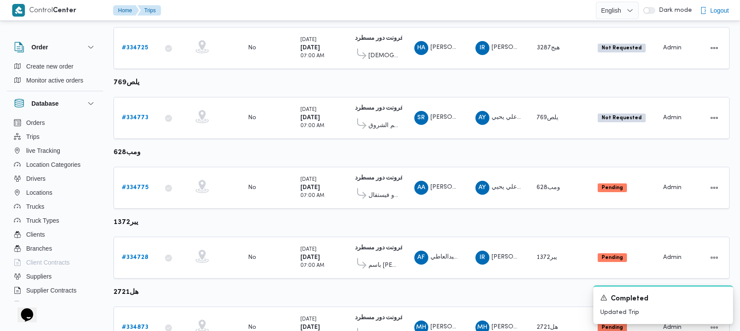
scroll to position [155, 0]
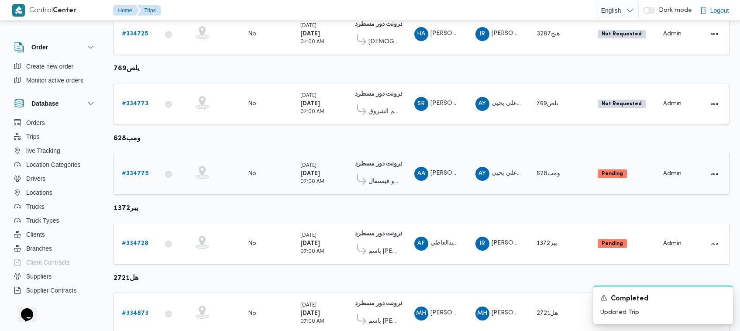
click at [122, 178] on div "# 334775" at bounding box center [135, 173] width 35 height 17
click at [124, 173] on b "# 334775" at bounding box center [135, 174] width 27 height 6
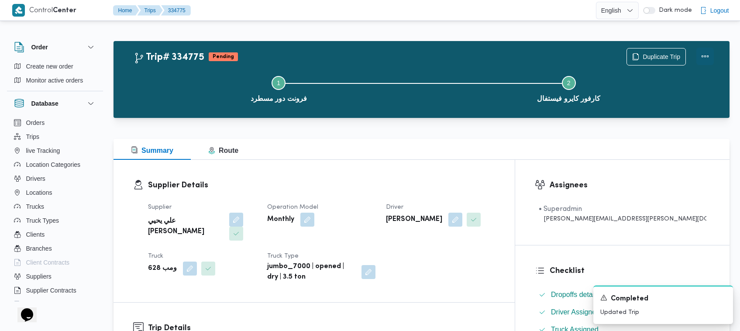
click at [711, 59] on button "Actions" at bounding box center [705, 56] width 17 height 17
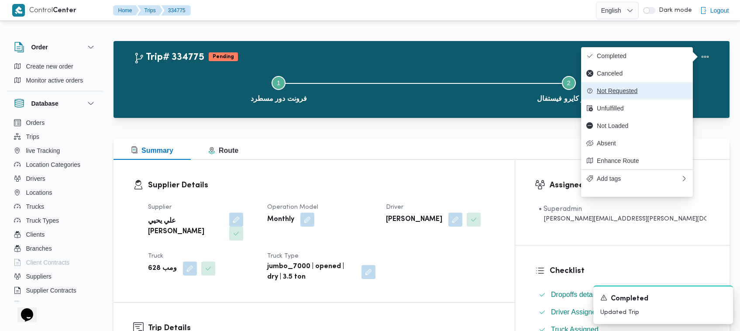
click at [659, 98] on button "Not Requested" at bounding box center [637, 90] width 112 height 17
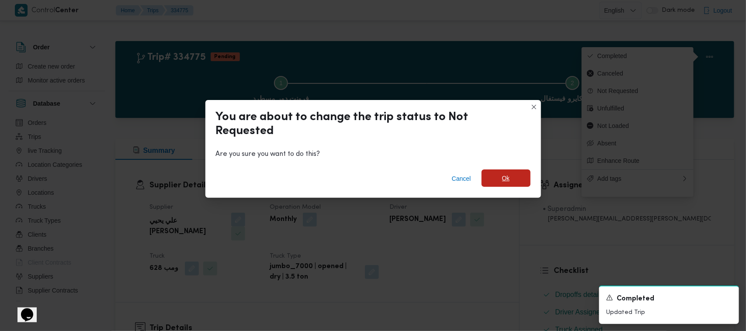
click at [517, 177] on span "Ok" at bounding box center [505, 177] width 49 height 17
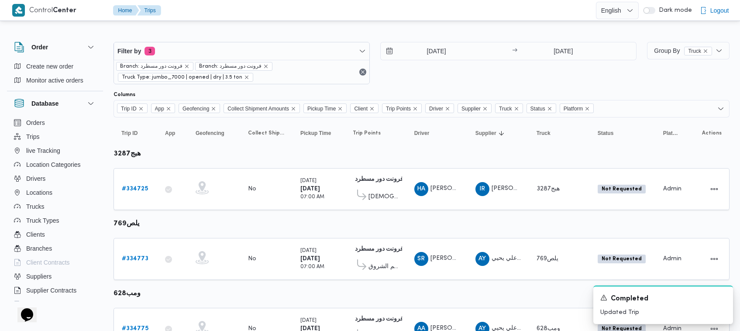
scroll to position [184, 0]
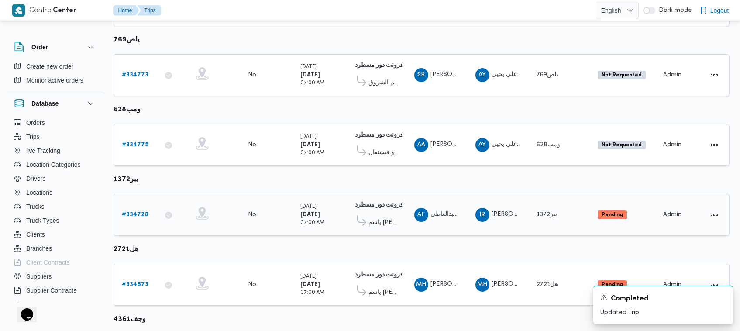
click at [145, 201] on td "Trip ID # 334728" at bounding box center [136, 215] width 44 height 42
click at [141, 212] on b "# 334728" at bounding box center [135, 215] width 27 height 6
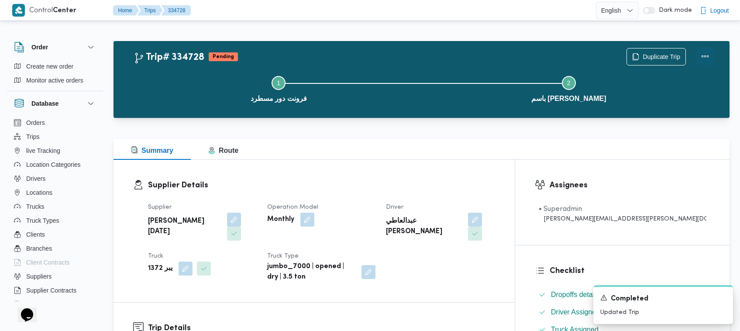
click at [707, 57] on button "Actions" at bounding box center [705, 56] width 17 height 17
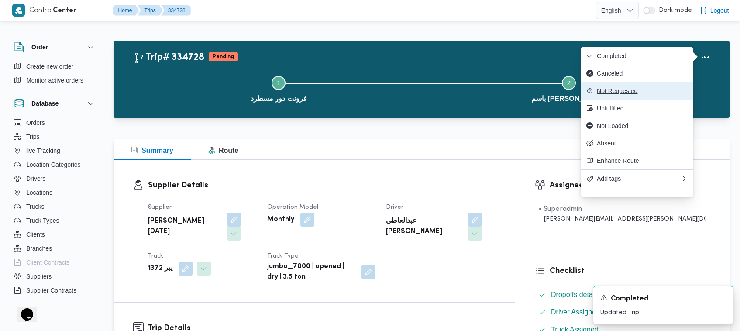
click at [648, 93] on span "Not Requested" at bounding box center [642, 90] width 91 height 7
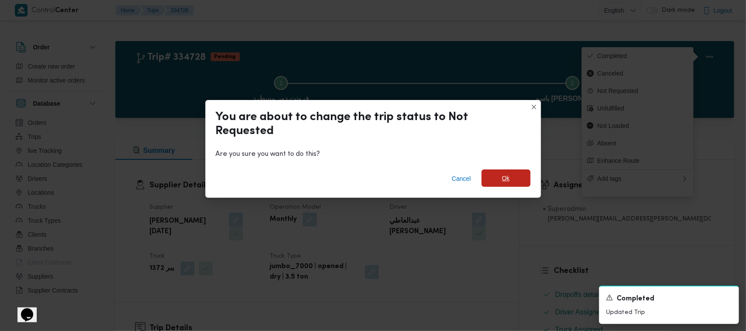
click at [493, 176] on span "Ok" at bounding box center [505, 177] width 49 height 17
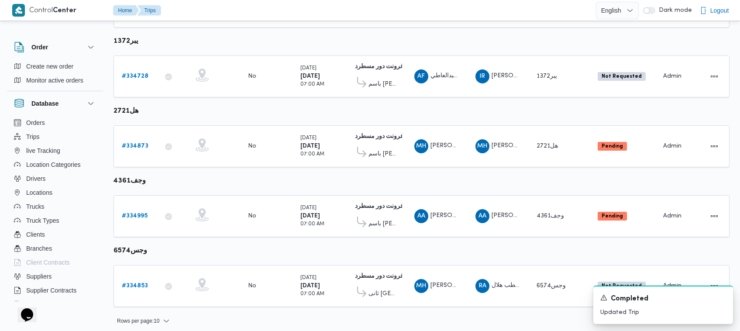
scroll to position [323, 0]
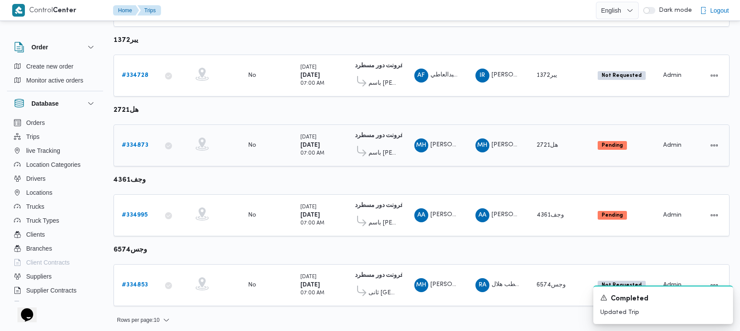
click at [130, 142] on b "# 334873" at bounding box center [135, 145] width 27 height 6
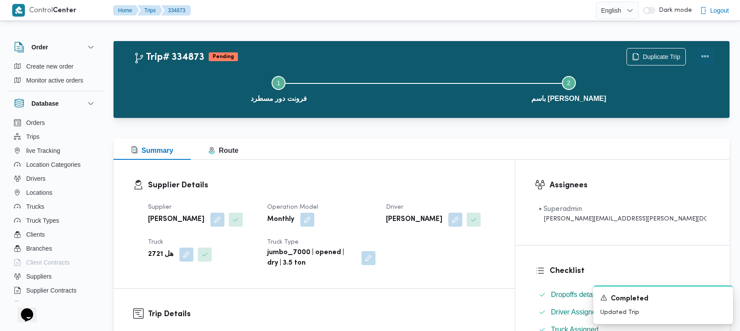
click at [706, 55] on button "Actions" at bounding box center [705, 56] width 17 height 17
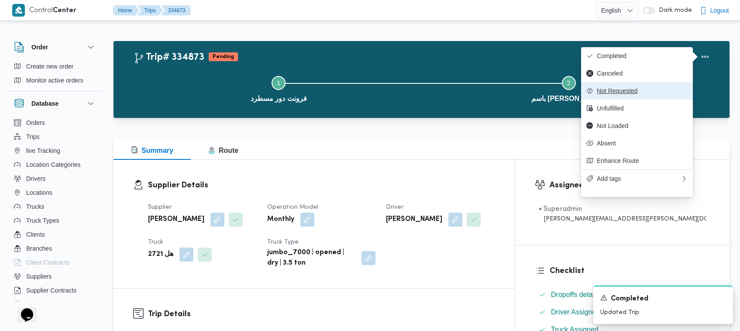
click at [652, 87] on button "Not Requested" at bounding box center [637, 90] width 112 height 17
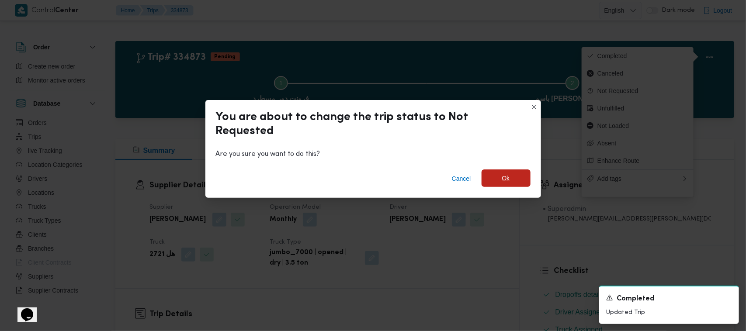
click at [516, 177] on span "Ok" at bounding box center [505, 177] width 49 height 17
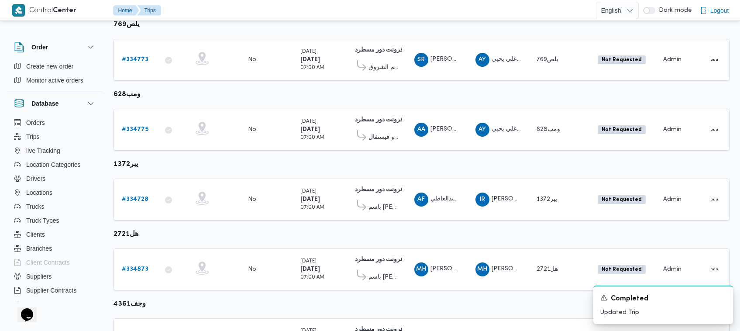
scroll to position [323, 0]
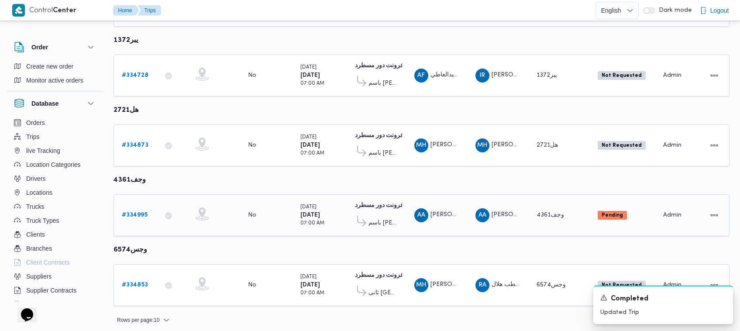
click at [137, 212] on b "# 334995" at bounding box center [135, 215] width 26 height 6
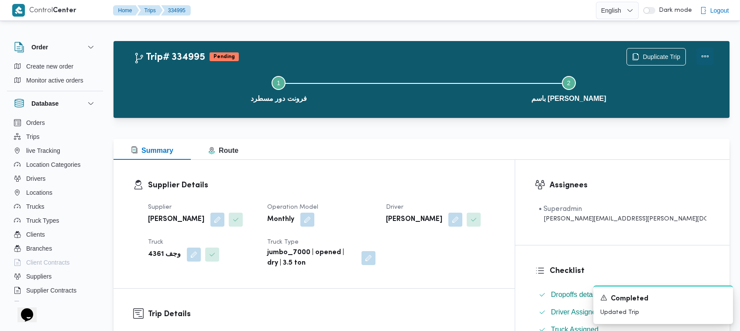
click at [698, 53] on button "Actions" at bounding box center [705, 56] width 17 height 17
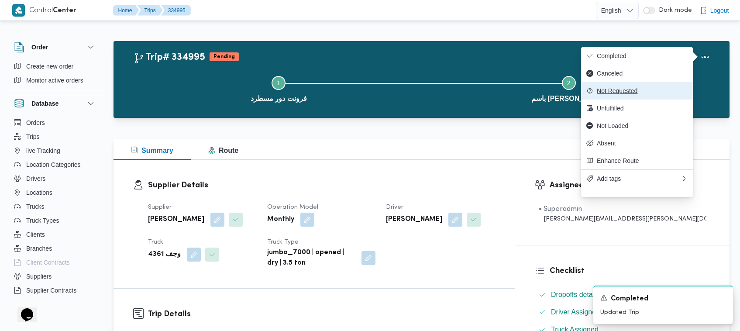
click at [636, 92] on span "Not Requested" at bounding box center [642, 90] width 91 height 7
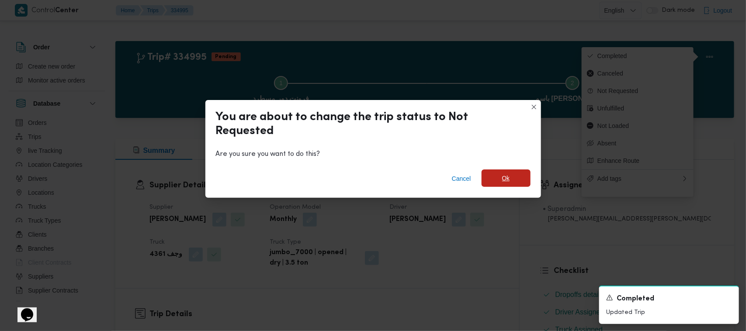
click at [495, 177] on span "Ok" at bounding box center [505, 177] width 49 height 17
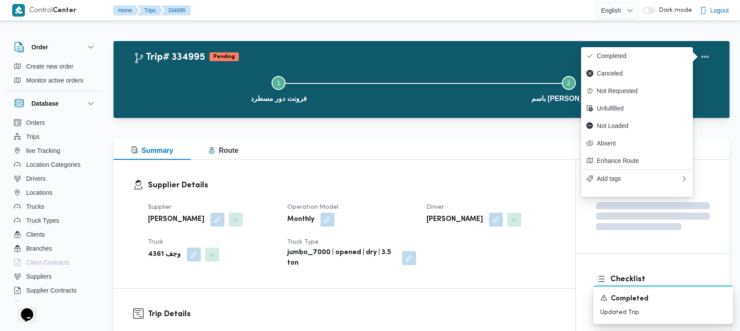
click at [346, 20] on div at bounding box center [395, 10] width 402 height 21
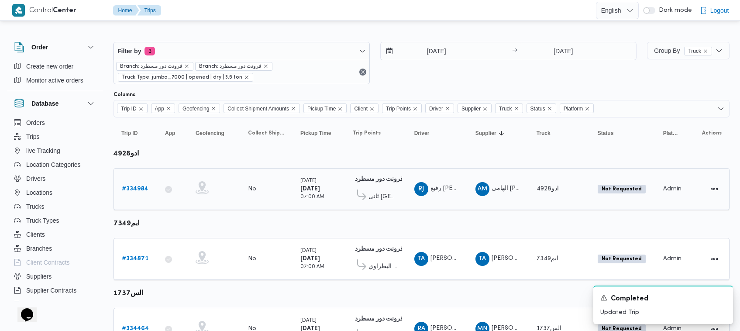
scroll to position [531, 0]
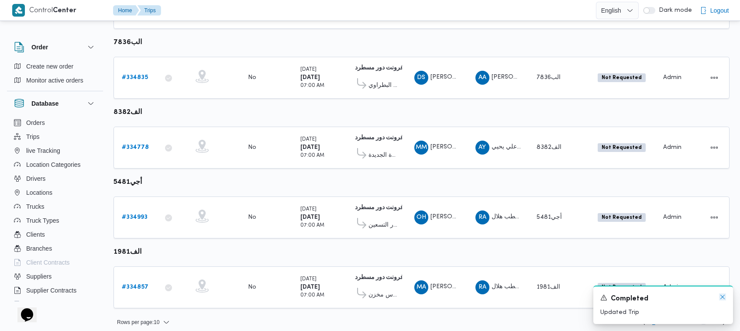
click at [721, 300] on icon "Dismiss toast" at bounding box center [722, 297] width 7 height 7
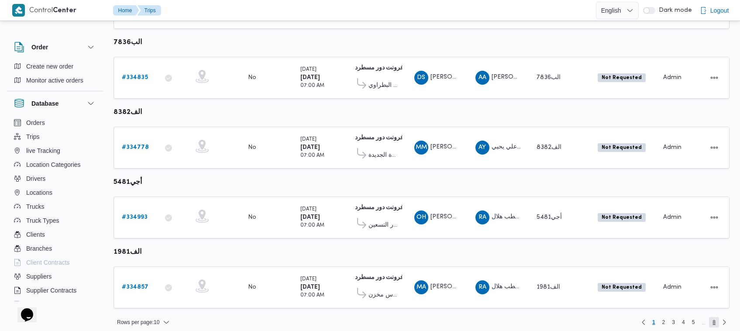
click at [715, 317] on span "8" at bounding box center [714, 322] width 3 height 10
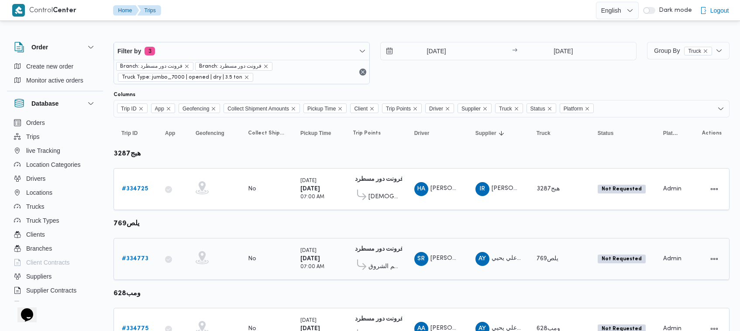
scroll to position [323, 0]
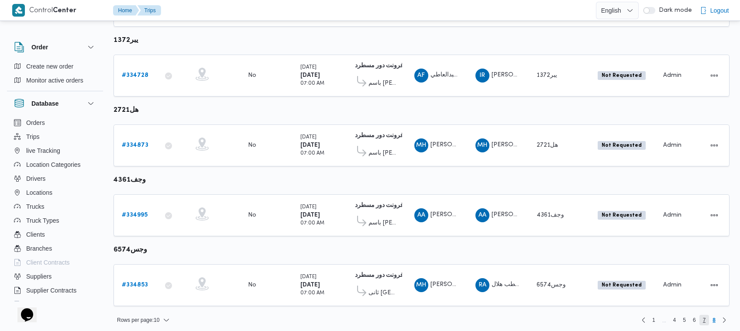
click at [706, 317] on span "7" at bounding box center [705, 320] width 10 height 10
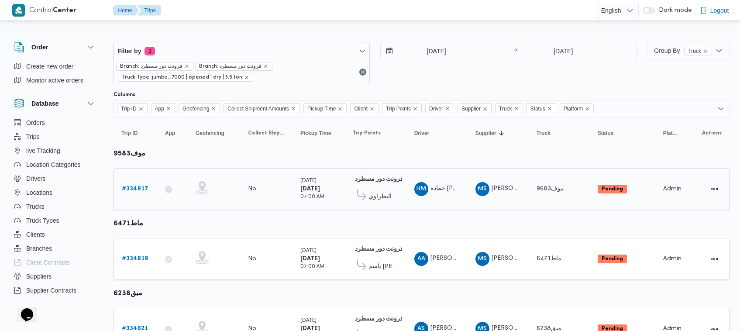
click at [122, 186] on b "# 334817" at bounding box center [135, 189] width 27 height 6
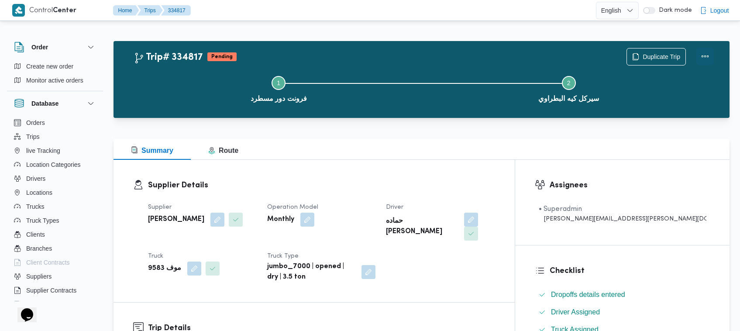
click at [706, 53] on button "Actions" at bounding box center [705, 56] width 17 height 17
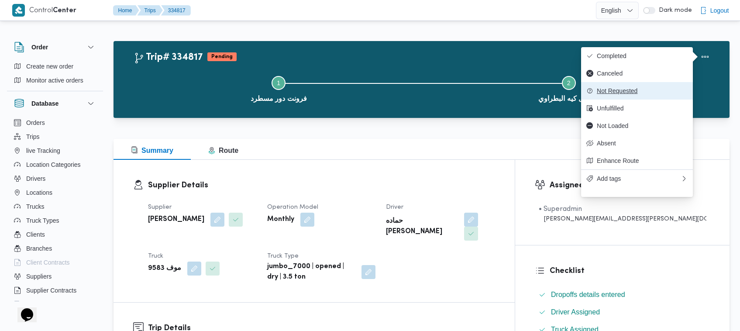
click at [651, 94] on span "Not Requested" at bounding box center [642, 90] width 91 height 7
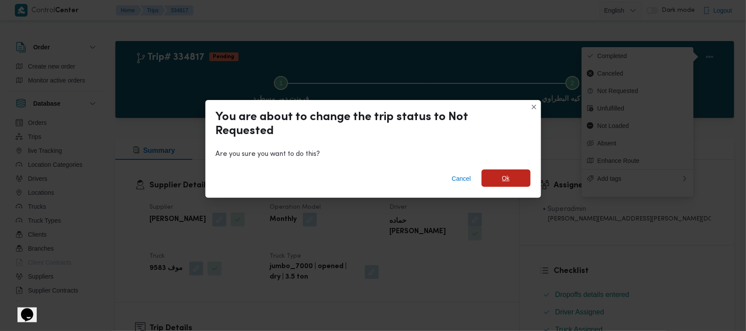
click at [515, 177] on span "Ok" at bounding box center [505, 177] width 49 height 17
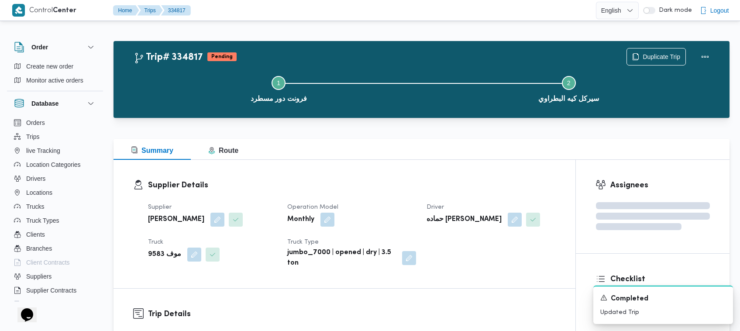
click at [490, 131] on div at bounding box center [422, 133] width 616 height 10
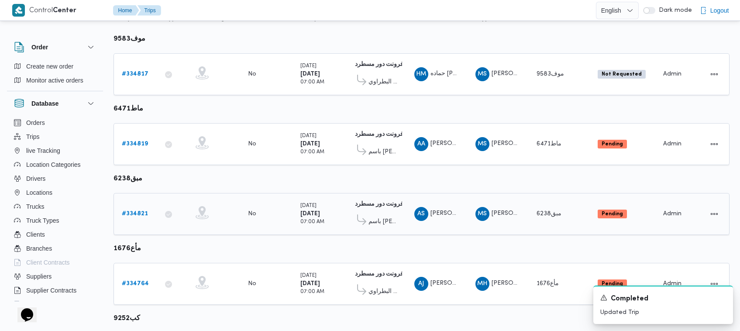
scroll to position [117, 0]
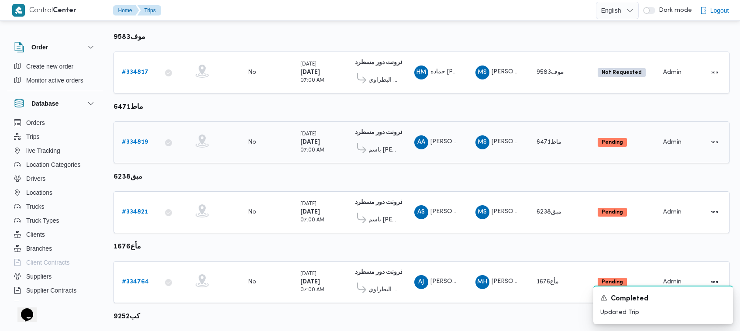
click at [126, 135] on div "# 334819" at bounding box center [135, 142] width 35 height 17
click at [137, 143] on b "# 334819" at bounding box center [135, 142] width 26 height 6
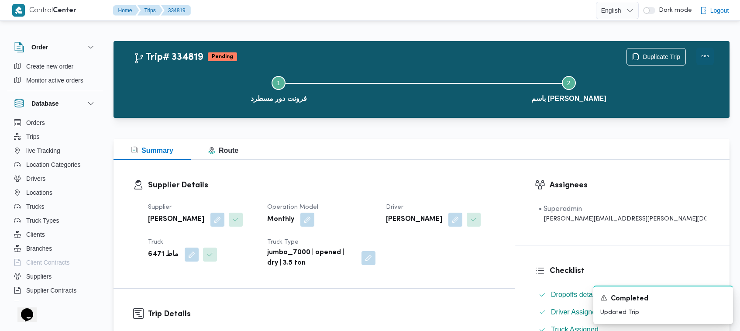
click at [704, 58] on button "Actions" at bounding box center [705, 56] width 17 height 17
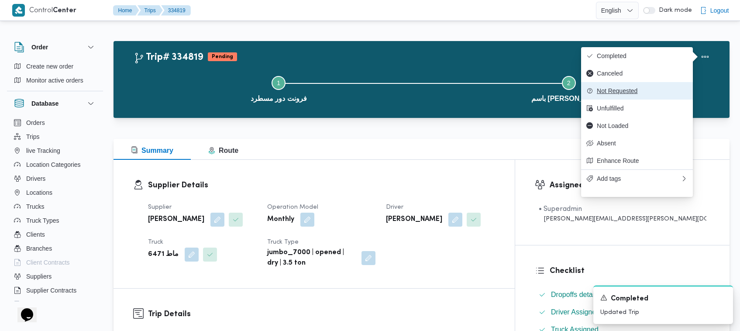
click at [644, 93] on span "Not Requested" at bounding box center [642, 90] width 91 height 7
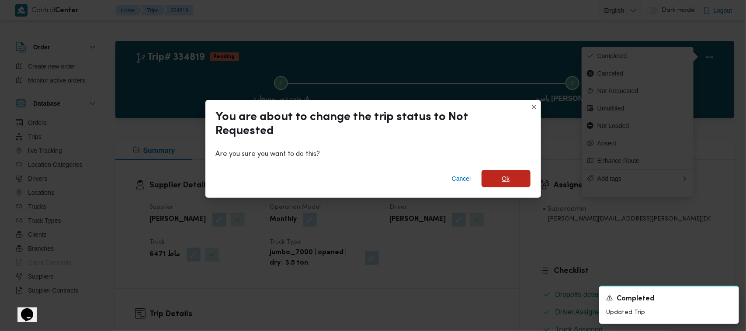
click at [526, 175] on span "Ok" at bounding box center [505, 178] width 49 height 17
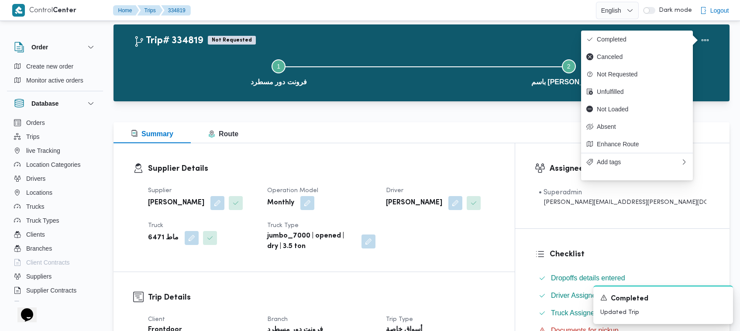
scroll to position [290, 0]
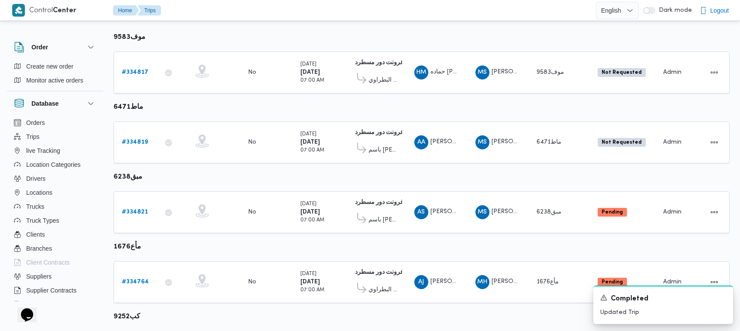
scroll to position [128, 0]
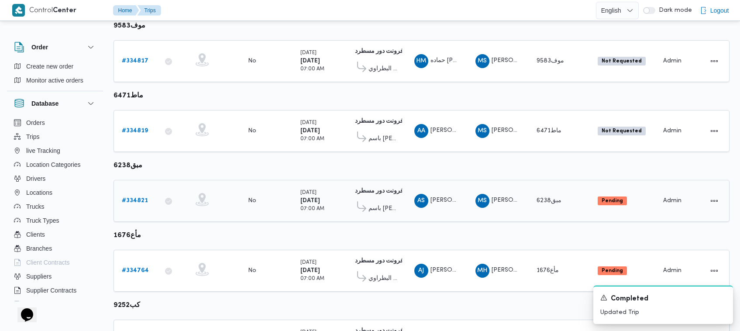
click at [138, 201] on b "# 334821" at bounding box center [135, 201] width 26 height 6
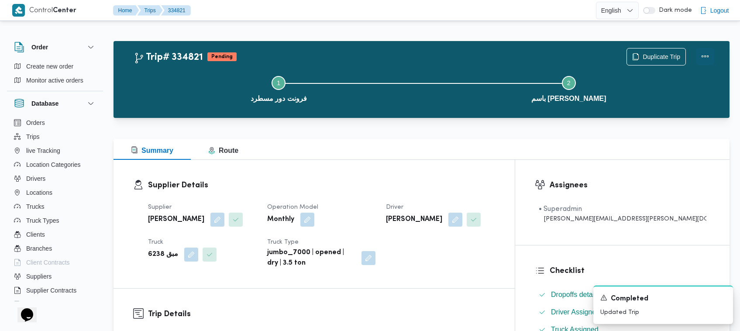
click at [705, 59] on button "Actions" at bounding box center [705, 56] width 17 height 17
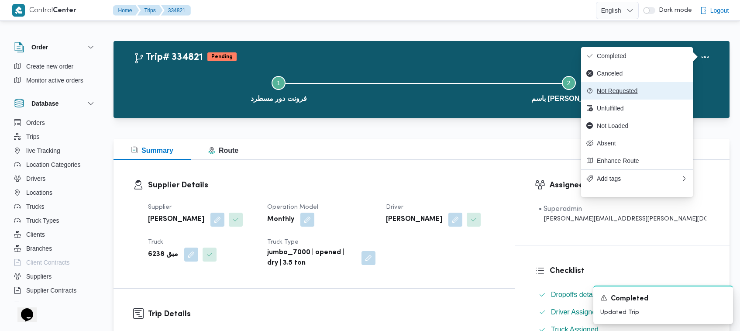
click at [663, 94] on span "Not Requested" at bounding box center [642, 90] width 91 height 7
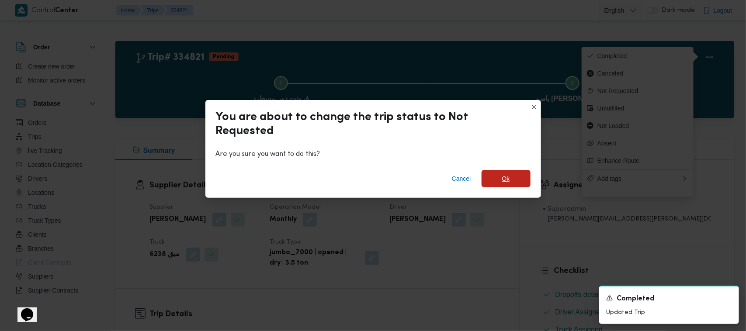
drag, startPoint x: 513, startPoint y: 176, endPoint x: 205, endPoint y: 19, distance: 345.6
click at [512, 177] on span "Ok" at bounding box center [505, 178] width 49 height 17
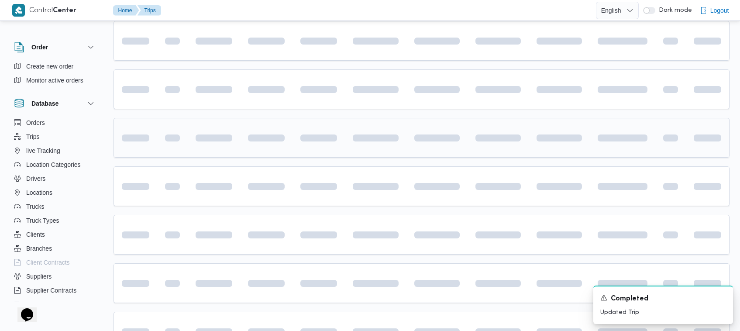
scroll to position [139, 0]
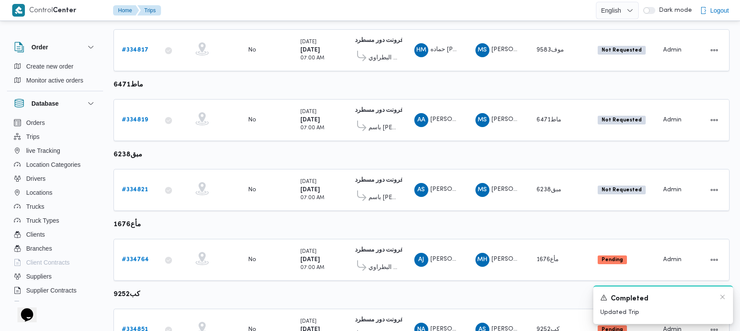
click at [726, 293] on div "A new notification appears Completed Updated Trip" at bounding box center [664, 305] width 140 height 38
click at [724, 298] on icon "Dismiss toast" at bounding box center [723, 297] width 4 height 4
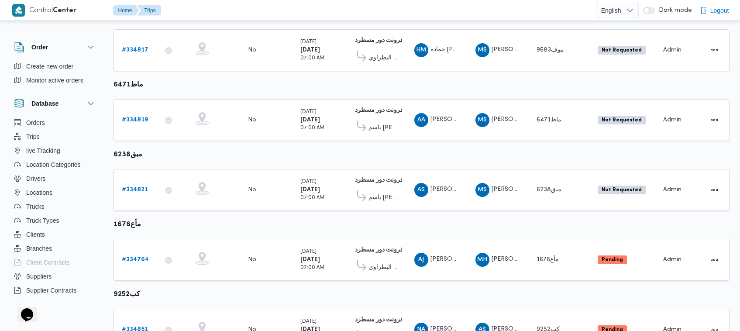
scroll to position [332, 0]
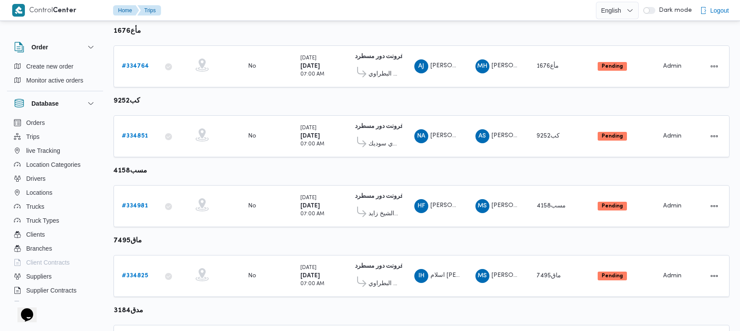
drag, startPoint x: 730, startPoint y: 186, endPoint x: 727, endPoint y: 154, distance: 32.5
click at [727, 154] on div "Filter by 3 Branch: فرونت دور مسطرد Branch: فرونت دور مسطرد Truck Type: jumbo_7…" at bounding box center [365, 113] width 740 height 847
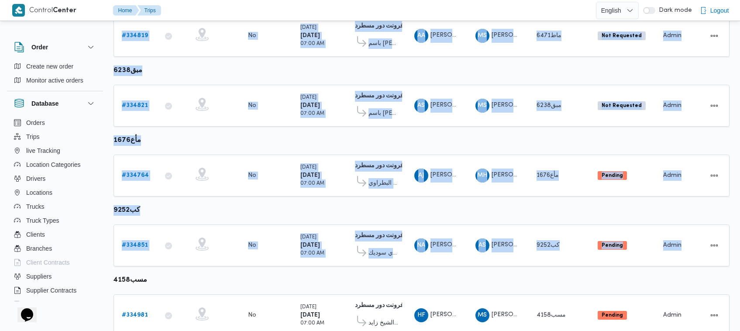
scroll to position [208, 0]
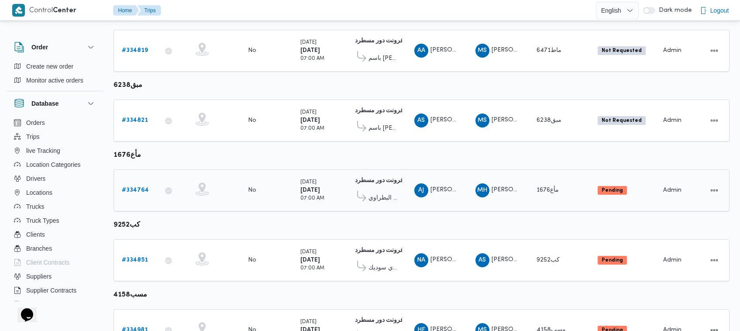
click at [130, 182] on div "# 334764" at bounding box center [135, 190] width 35 height 17
click at [129, 187] on b "# 334764" at bounding box center [135, 190] width 27 height 6
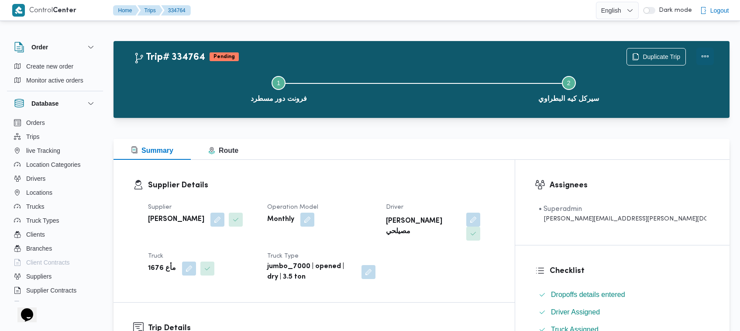
click at [702, 52] on button "Actions" at bounding box center [705, 56] width 17 height 17
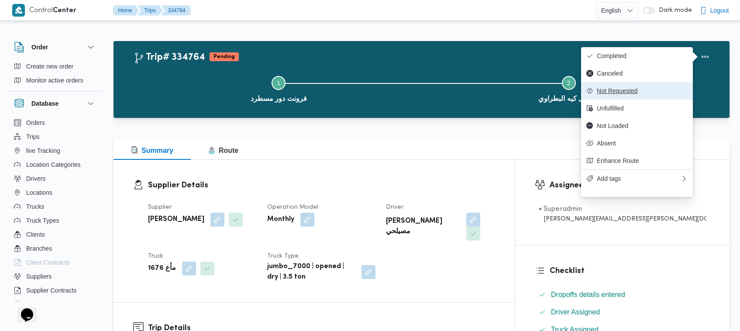
click at [667, 93] on span "Not Requested" at bounding box center [642, 90] width 91 height 7
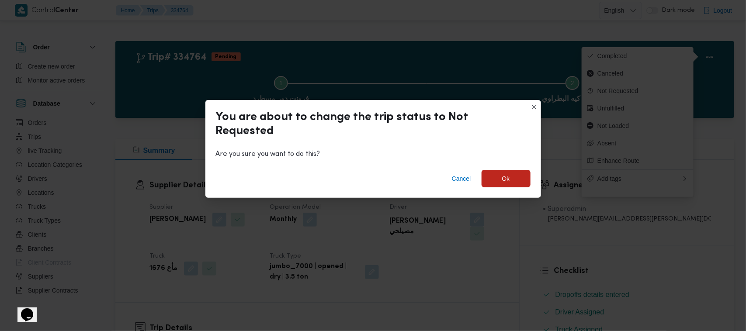
click at [519, 188] on div "Cancel Ok" at bounding box center [372, 180] width 335 height 35
click at [514, 186] on span "Ok" at bounding box center [505, 177] width 49 height 17
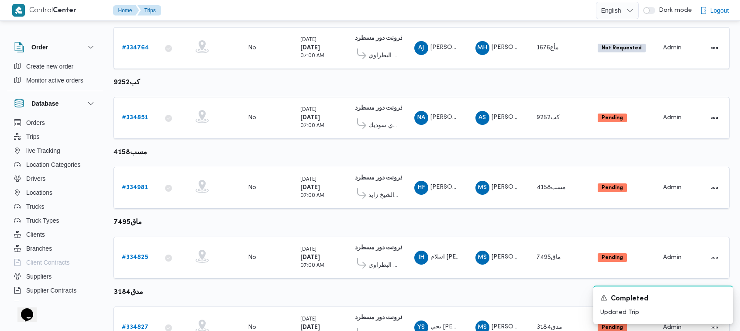
scroll to position [335, 0]
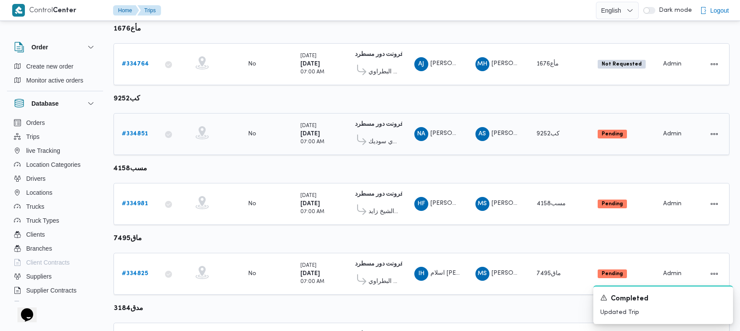
click at [134, 125] on div "# 334851" at bounding box center [135, 133] width 35 height 17
click at [135, 131] on b "# 334851" at bounding box center [135, 134] width 26 height 6
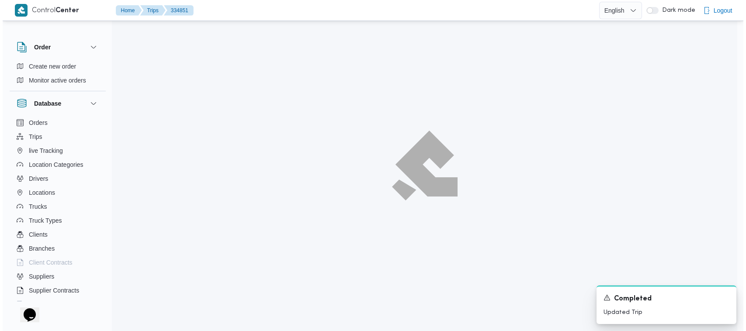
scroll to position [23, 0]
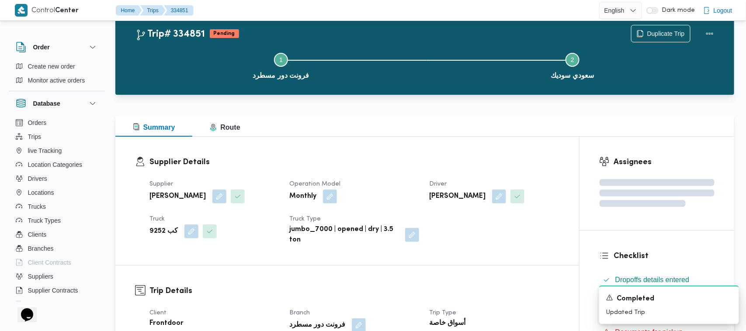
click at [703, 231] on div "Checklist Dropoffs details entered Driver Assigned Truck Assigned Documents for…" at bounding box center [656, 304] width 155 height 146
click at [708, 231] on div "Checklist Dropoffs details entered Driver Assigned Truck Assigned Documents for…" at bounding box center [656, 304] width 155 height 146
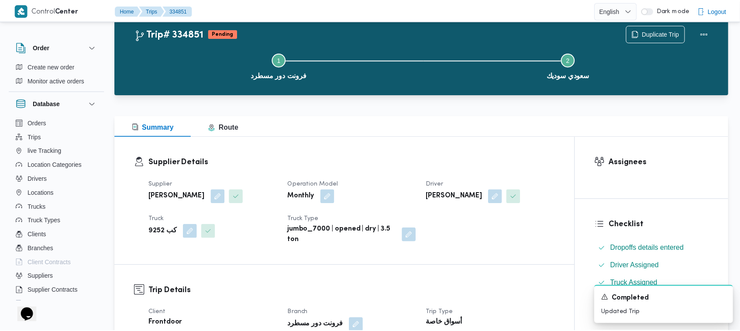
scroll to position [0, 0]
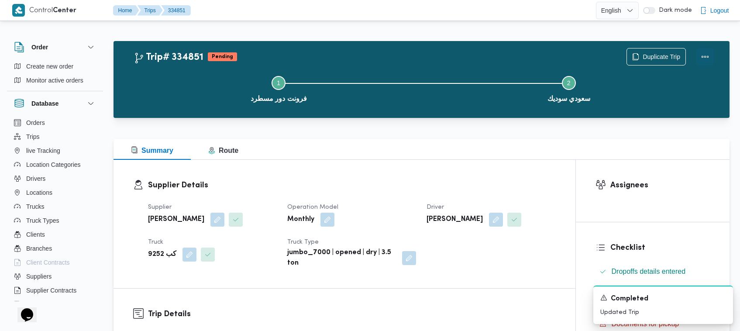
click at [702, 62] on button "Actions" at bounding box center [705, 56] width 17 height 17
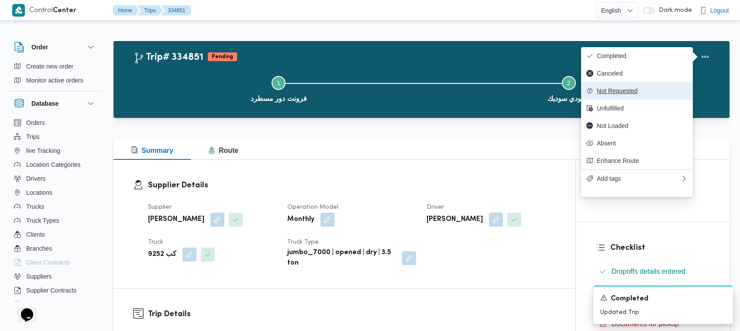
click at [628, 100] on button "Not Requested" at bounding box center [637, 90] width 112 height 17
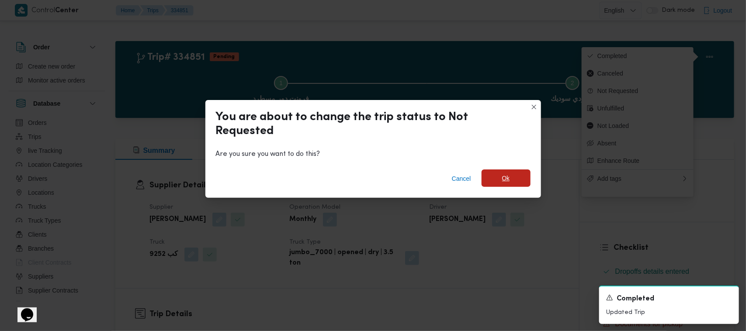
click at [508, 180] on span "Ok" at bounding box center [506, 178] width 8 height 10
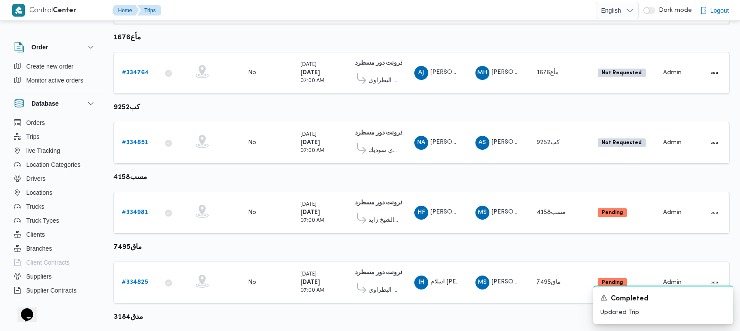
scroll to position [407, 0]
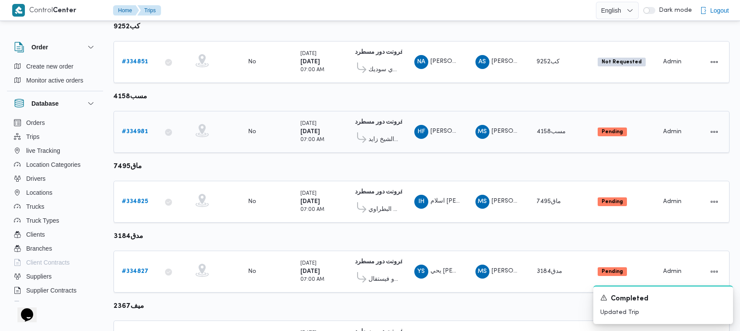
click at [141, 129] on b "# 334981" at bounding box center [135, 132] width 26 height 6
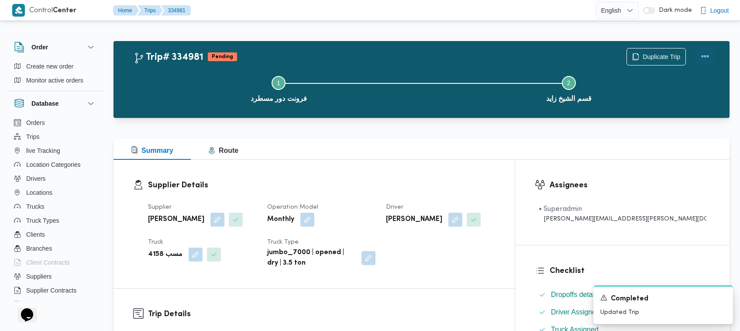
click at [702, 58] on button "Actions" at bounding box center [705, 56] width 17 height 17
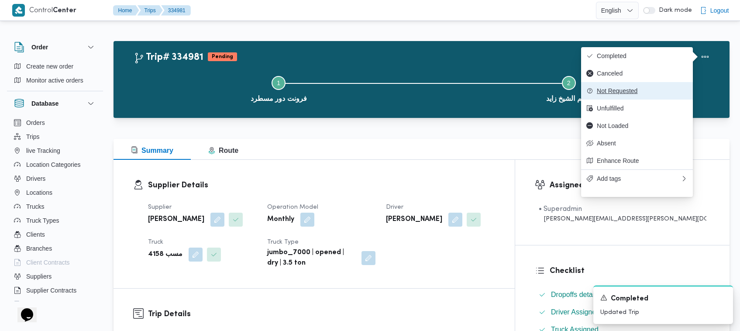
click at [640, 90] on span "Not Requested" at bounding box center [642, 90] width 91 height 7
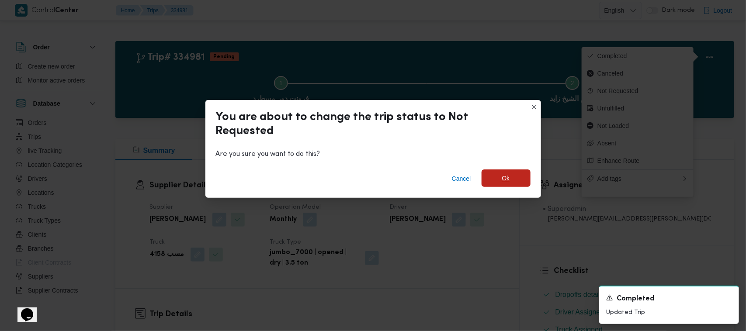
click at [501, 180] on span "Ok" at bounding box center [505, 177] width 49 height 17
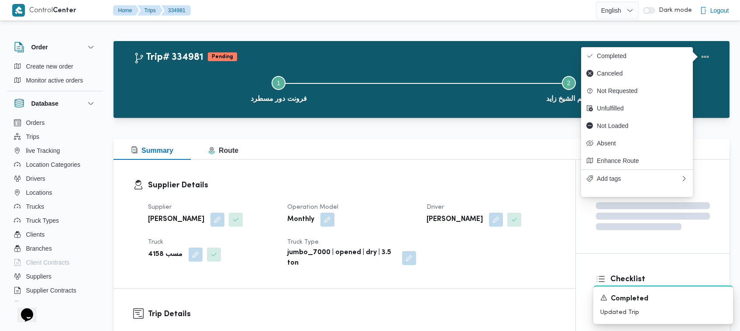
click at [439, 53] on div "Trip# 334981 Pending Duplicate Trip" at bounding box center [424, 56] width 581 height 17
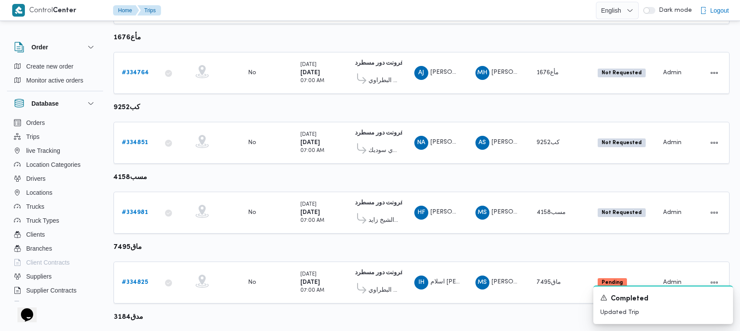
scroll to position [407, 0]
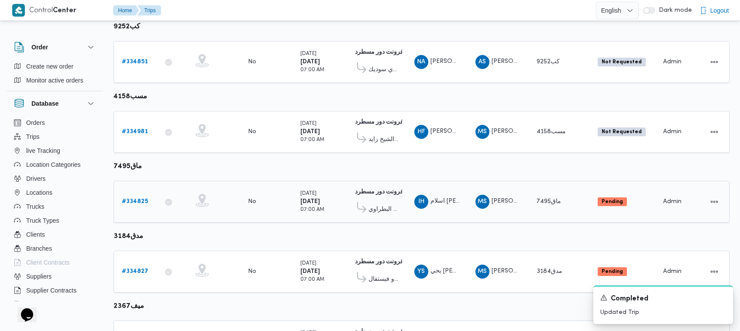
click at [128, 201] on link "# 334825" at bounding box center [135, 202] width 26 height 10
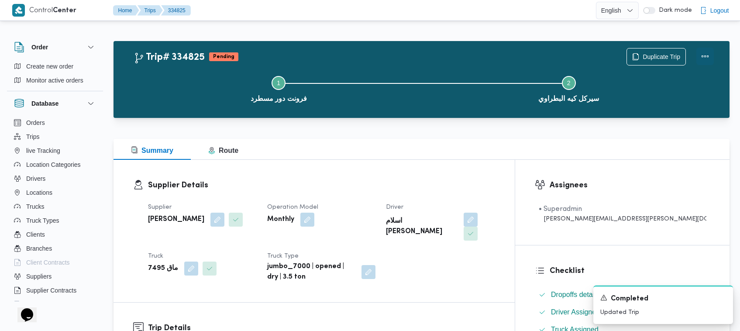
click at [705, 55] on button "Actions" at bounding box center [705, 56] width 17 height 17
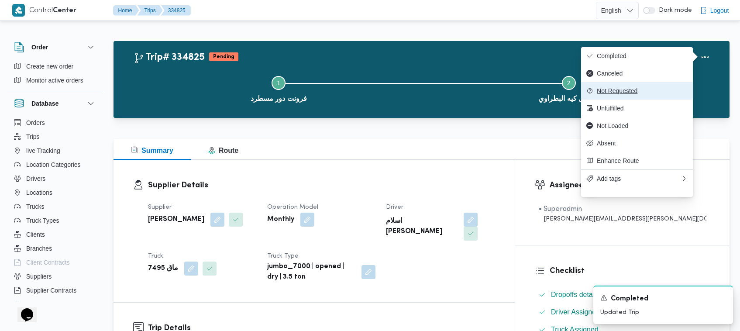
click at [633, 90] on button "Not Requested" at bounding box center [637, 90] width 112 height 17
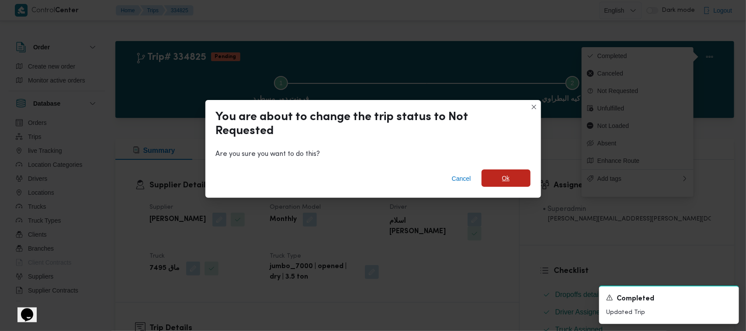
click at [514, 178] on span "Ok" at bounding box center [505, 177] width 49 height 17
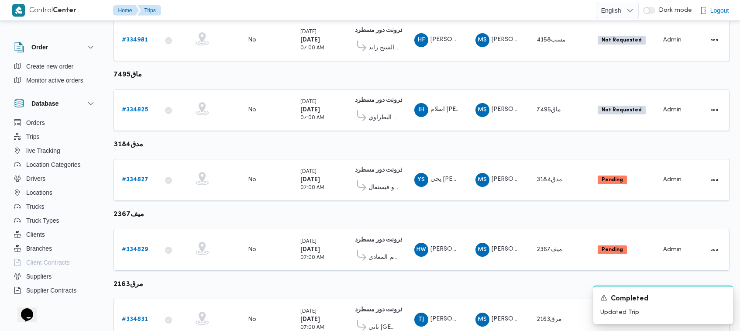
scroll to position [531, 0]
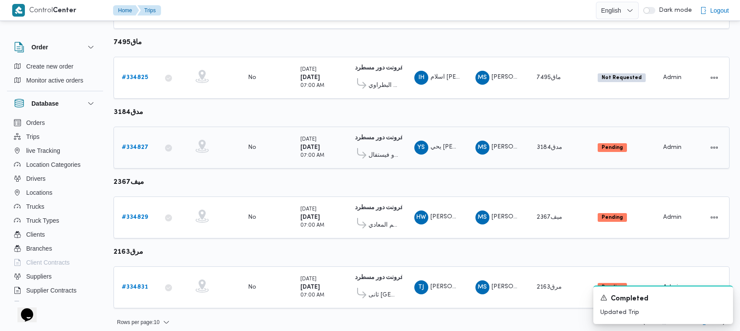
click at [132, 145] on b "# 334827" at bounding box center [135, 148] width 27 height 6
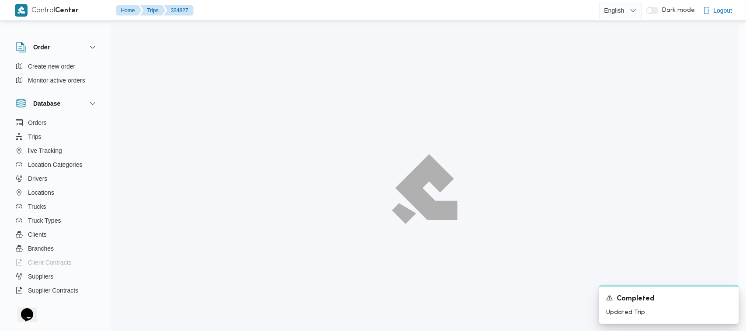
click at [134, 141] on div at bounding box center [424, 189] width 627 height 331
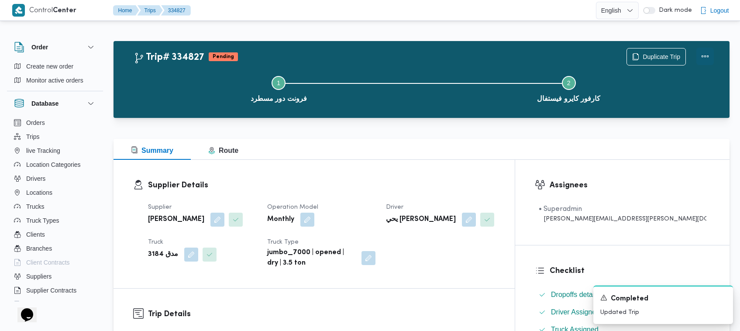
click at [708, 52] on button "Actions" at bounding box center [705, 56] width 17 height 17
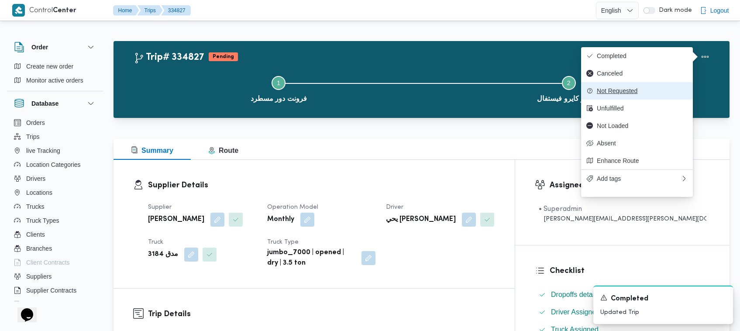
click at [655, 90] on span "Not Requested" at bounding box center [642, 90] width 91 height 7
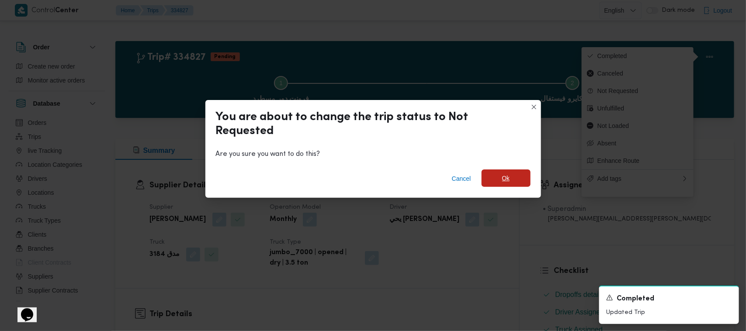
click at [508, 176] on span "Ok" at bounding box center [506, 178] width 8 height 10
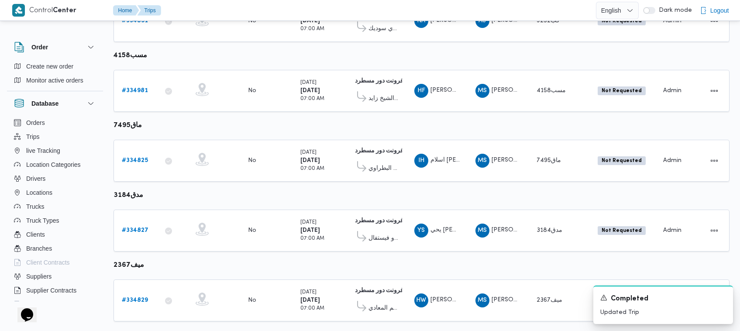
scroll to position [531, 0]
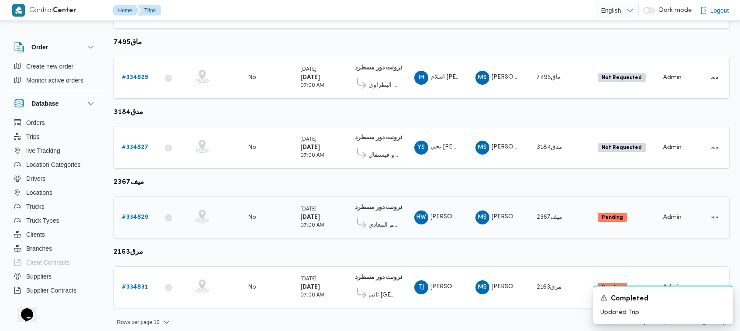
click at [122, 209] on div "# 334829" at bounding box center [135, 217] width 35 height 17
drag, startPoint x: 127, startPoint y: 206, endPoint x: 134, endPoint y: 212, distance: 9.3
click at [134, 214] on b "# 334829" at bounding box center [135, 217] width 26 height 6
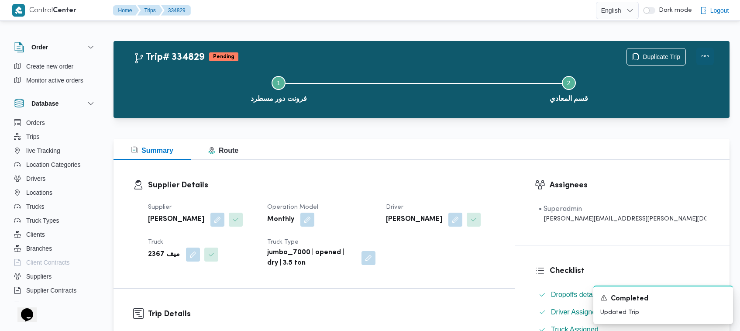
click at [708, 56] on button "Actions" at bounding box center [705, 56] width 17 height 17
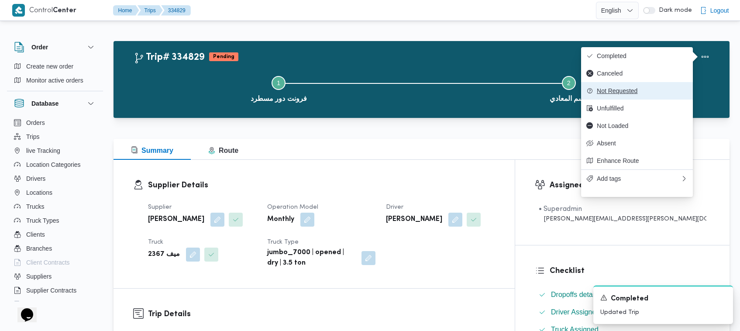
click at [660, 94] on span "Not Requested" at bounding box center [642, 90] width 91 height 7
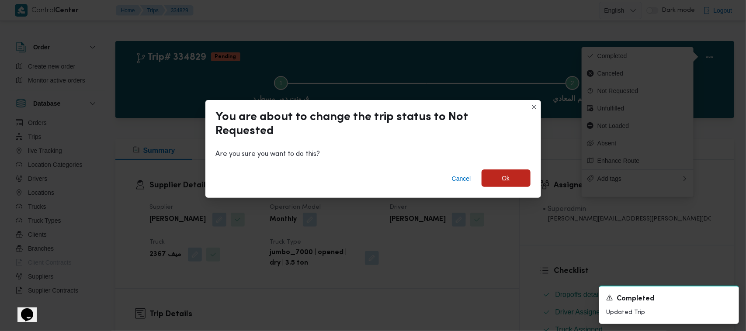
click at [525, 177] on span "Ok" at bounding box center [505, 177] width 49 height 17
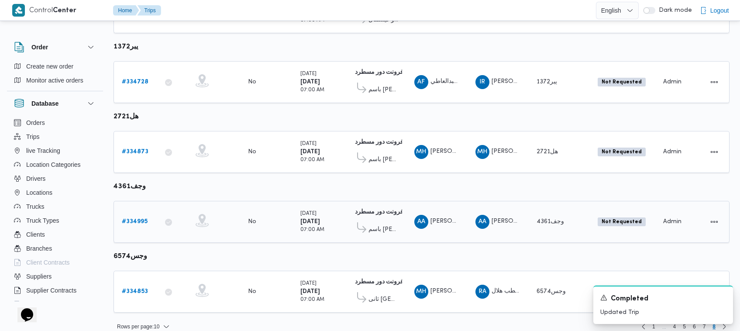
scroll to position [323, 0]
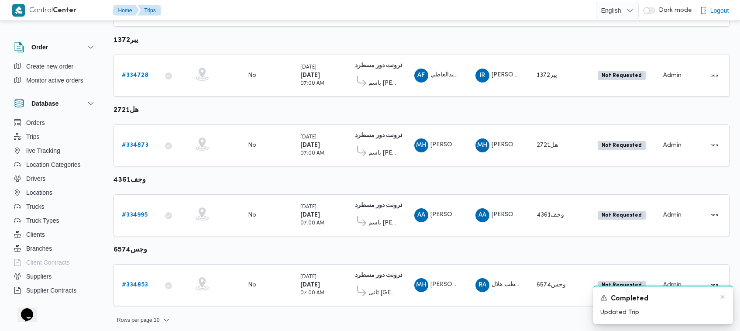
click at [728, 295] on div "A new notification appears Completed Updated Trip" at bounding box center [664, 305] width 140 height 38
click at [719, 299] on icon "Dismiss toast" at bounding box center [722, 297] width 7 height 7
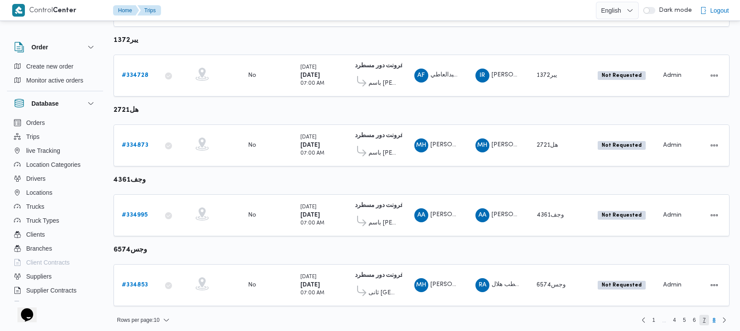
click at [704, 319] on span "7" at bounding box center [704, 320] width 3 height 10
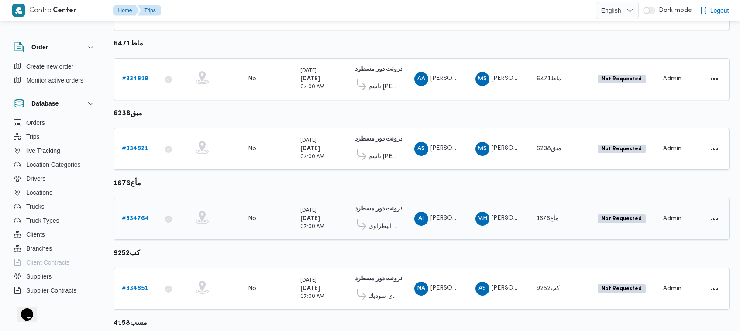
scroll to position [531, 0]
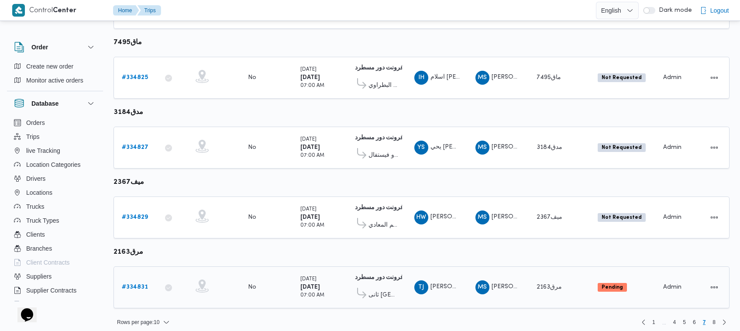
click at [132, 284] on b "# 334831" at bounding box center [135, 287] width 26 height 6
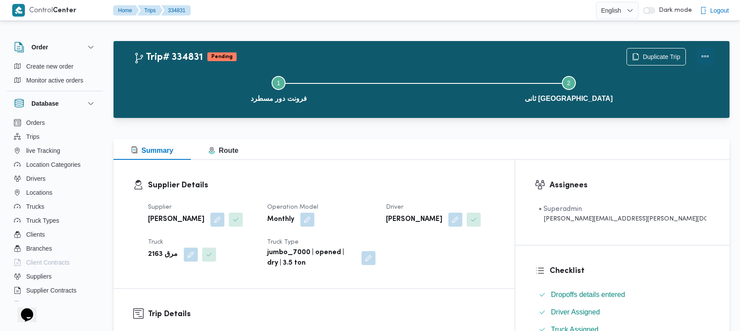
click at [712, 59] on button "Actions" at bounding box center [705, 56] width 17 height 17
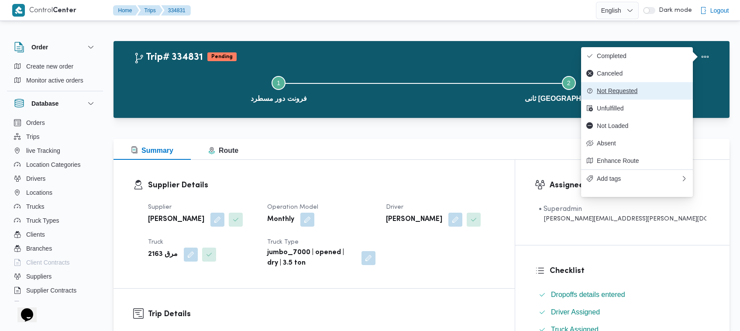
click at [634, 94] on span "Not Requested" at bounding box center [642, 90] width 91 height 7
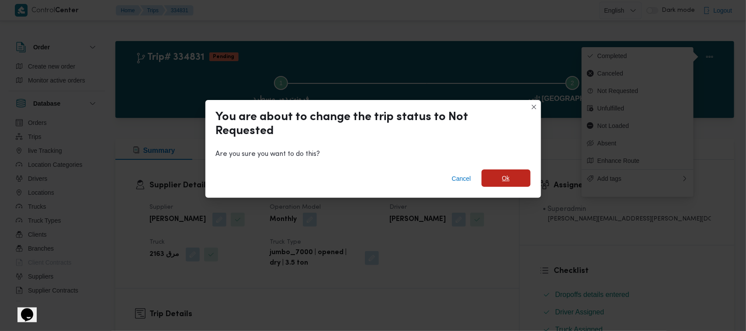
click at [503, 187] on span "Ok" at bounding box center [505, 177] width 49 height 17
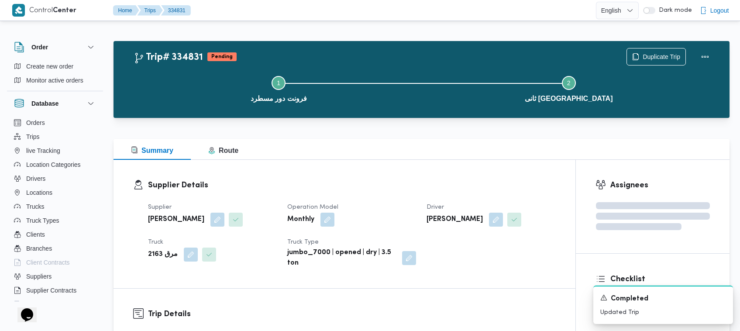
click at [457, 64] on div "Step 1 is incomplete 1 فرونت دور مسطرد Step 2 is incomplete 2 ثانى القاهرة الجد…" at bounding box center [423, 88] width 591 height 56
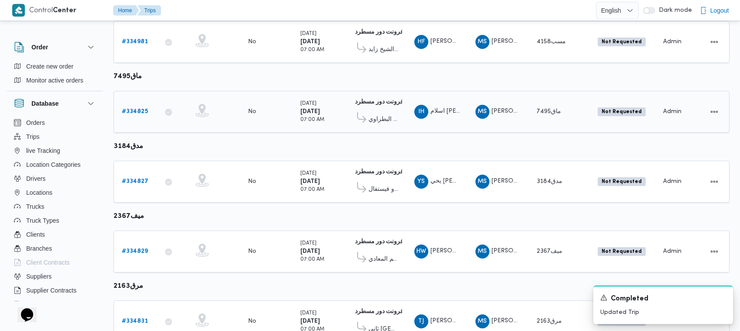
scroll to position [531, 0]
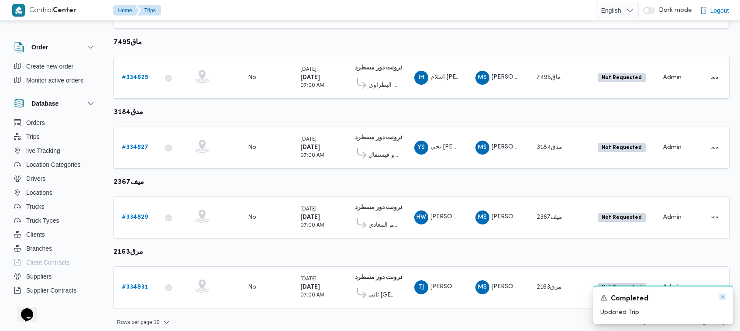
click at [722, 296] on icon "Dismiss toast" at bounding box center [722, 297] width 7 height 7
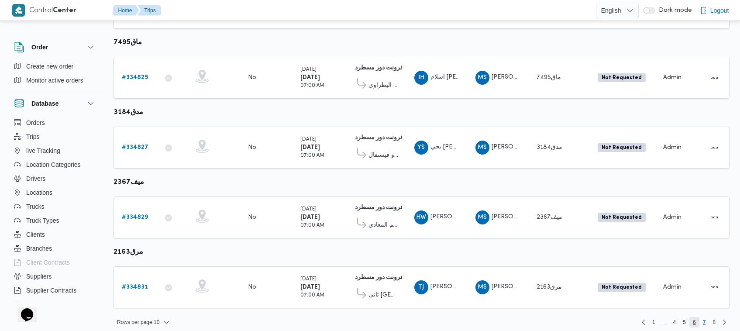
click at [693, 317] on span "6" at bounding box center [694, 322] width 3 height 10
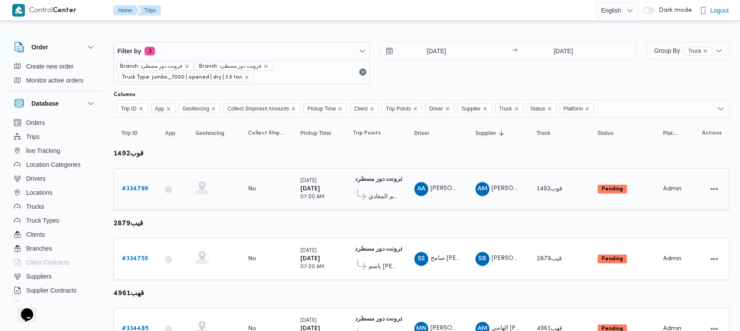
click at [134, 189] on b "# 334799" at bounding box center [135, 189] width 26 height 6
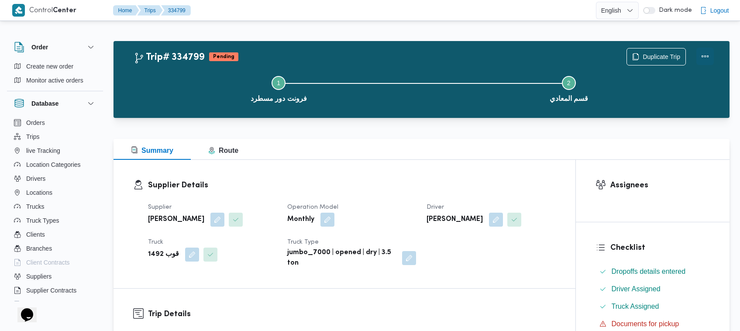
click at [709, 52] on button "Actions" at bounding box center [705, 56] width 17 height 17
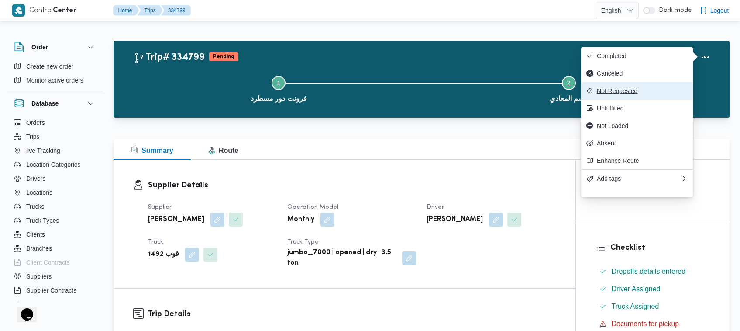
click at [662, 87] on button "Not Requested" at bounding box center [637, 90] width 112 height 17
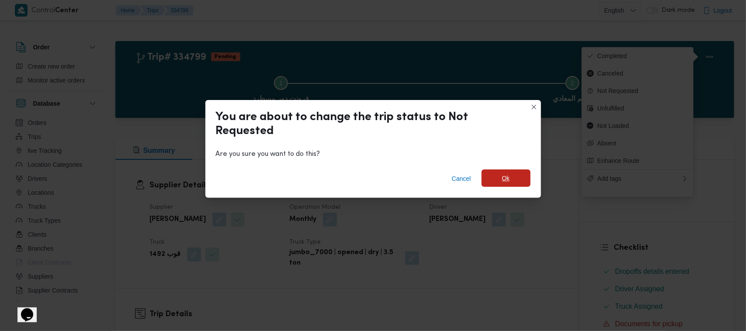
click at [518, 180] on span "Ok" at bounding box center [505, 177] width 49 height 17
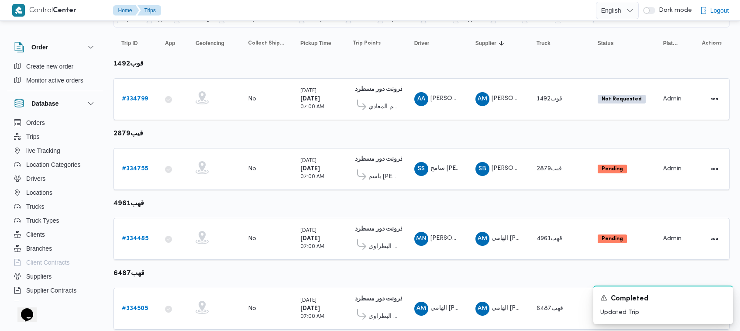
scroll to position [106, 0]
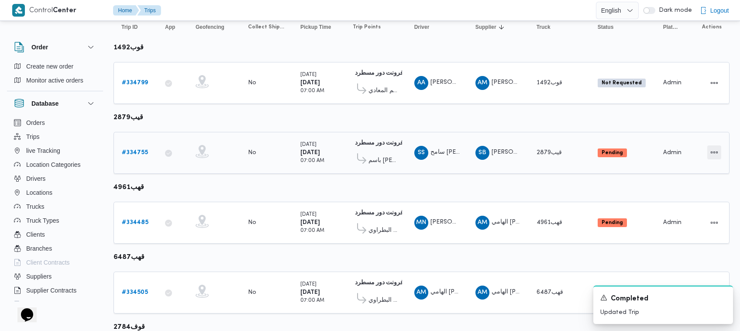
click at [714, 153] on button "Actions" at bounding box center [715, 152] width 14 height 14
click at [680, 150] on span "Open" at bounding box center [685, 151] width 28 height 7
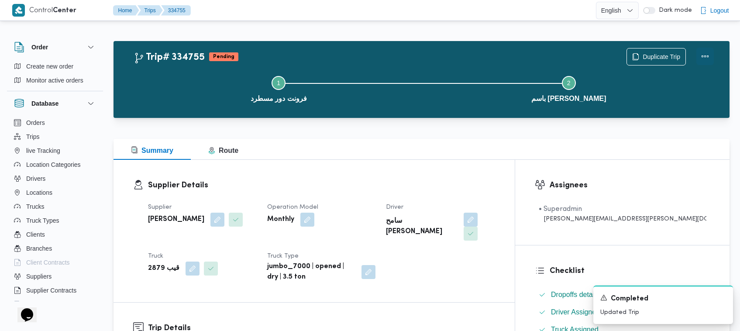
click at [701, 54] on button "Actions" at bounding box center [705, 56] width 17 height 17
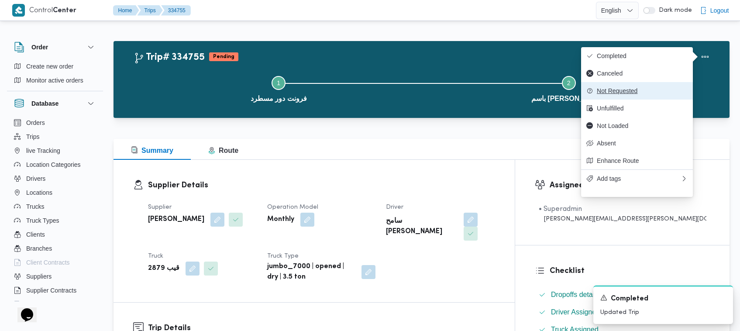
click at [634, 99] on button "Not Requested" at bounding box center [637, 90] width 112 height 17
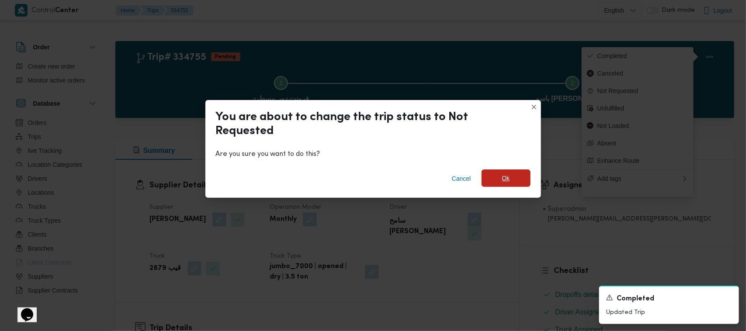
click at [505, 173] on span "Ok" at bounding box center [505, 177] width 49 height 17
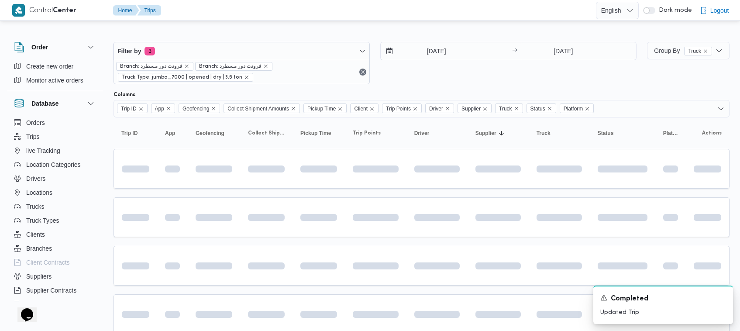
scroll to position [117, 0]
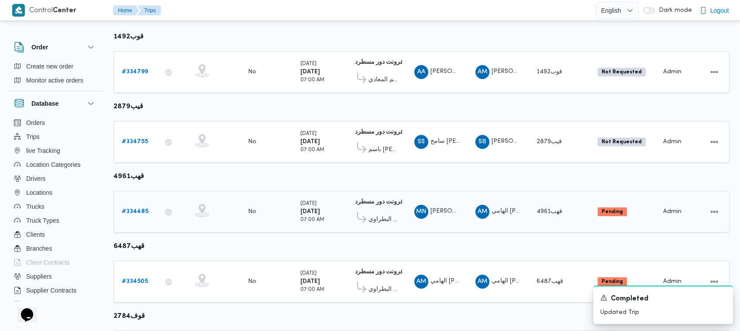
click at [128, 212] on b "# 334485" at bounding box center [135, 212] width 27 height 6
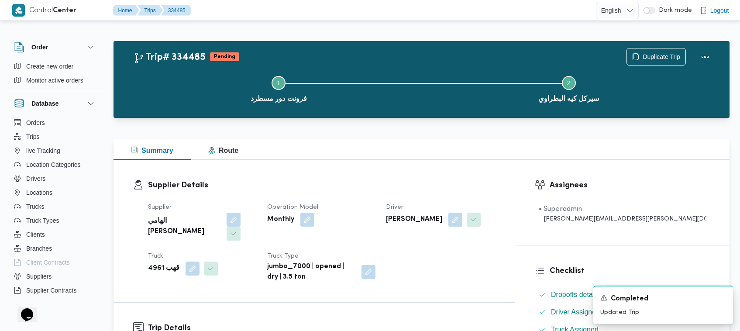
click at [725, 53] on div "Trip# 334485 Pending Duplicate Trip Step 1 is incomplete 1 فرونت دور مسطرد Step…" at bounding box center [422, 79] width 616 height 77
click at [712, 52] on button "Actions" at bounding box center [705, 56] width 17 height 17
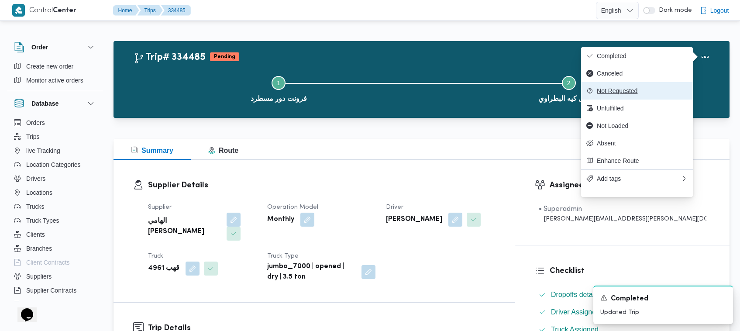
click at [643, 94] on span "Not Requested" at bounding box center [642, 90] width 91 height 7
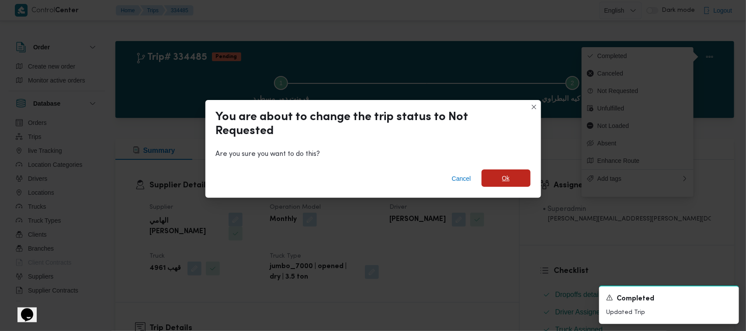
click at [526, 172] on span "Ok" at bounding box center [505, 177] width 49 height 17
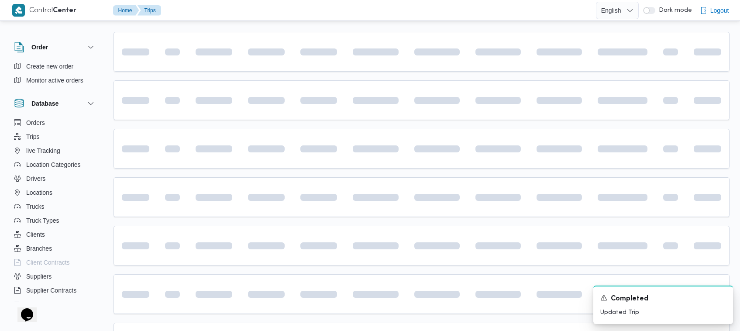
scroll to position [129, 0]
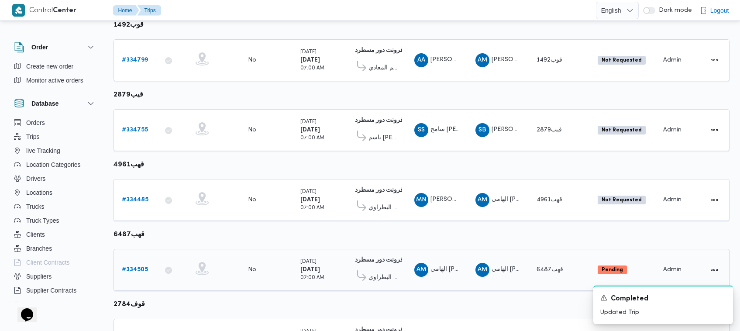
click at [129, 267] on b "# 334505" at bounding box center [135, 270] width 26 height 6
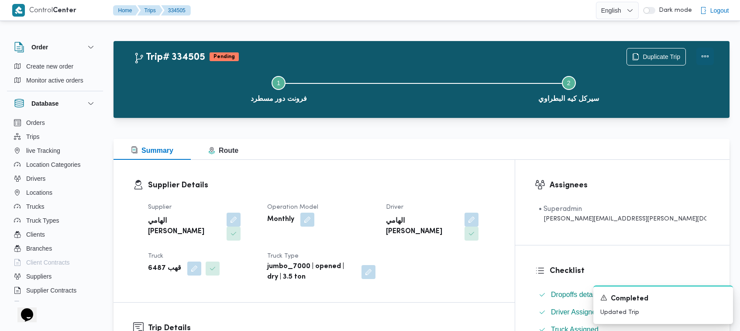
click at [711, 53] on button "Actions" at bounding box center [705, 56] width 17 height 17
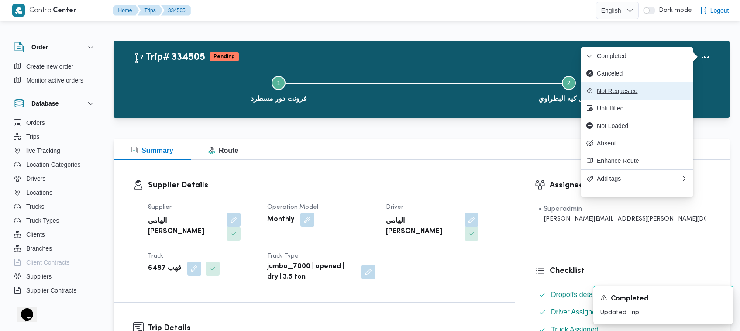
click at [667, 92] on span "Not Requested" at bounding box center [642, 90] width 91 height 7
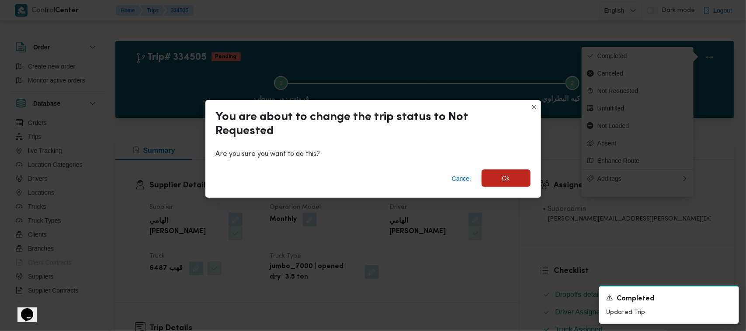
click at [503, 181] on span "Ok" at bounding box center [506, 178] width 8 height 10
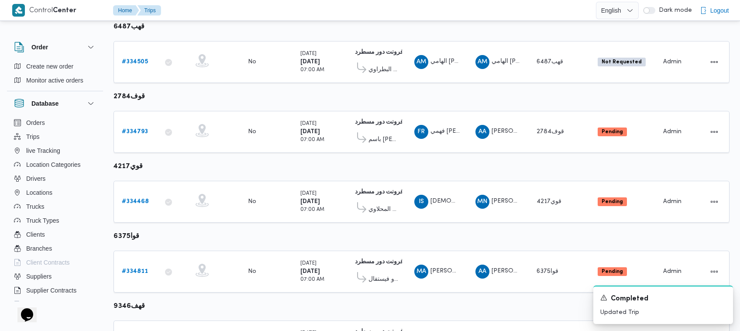
scroll to position [334, 0]
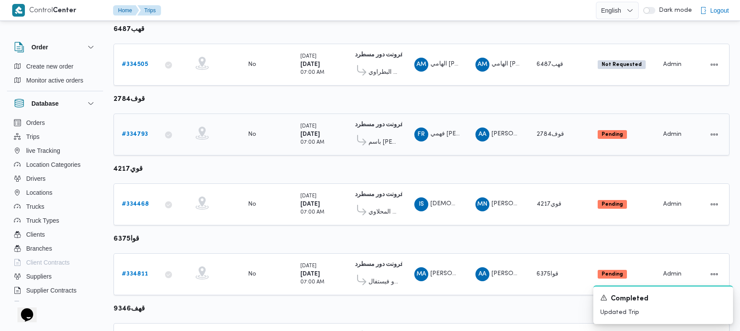
click at [134, 131] on b "# 334793" at bounding box center [135, 134] width 26 height 6
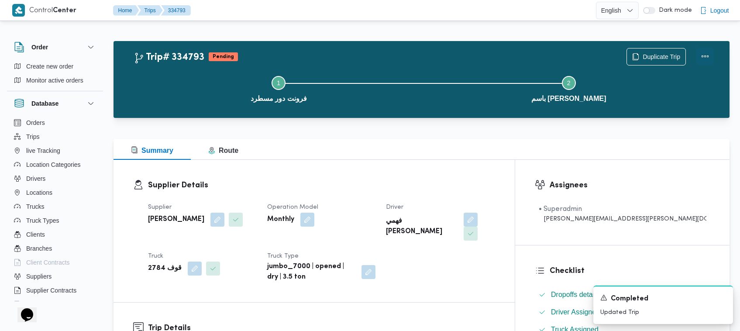
click at [700, 55] on button "Actions" at bounding box center [705, 56] width 17 height 17
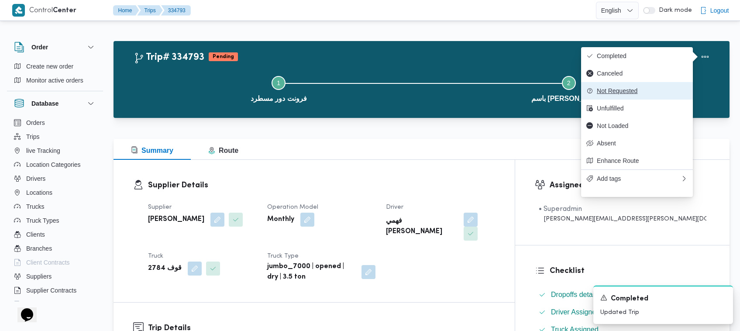
click at [647, 88] on button "Not Requested" at bounding box center [637, 90] width 112 height 17
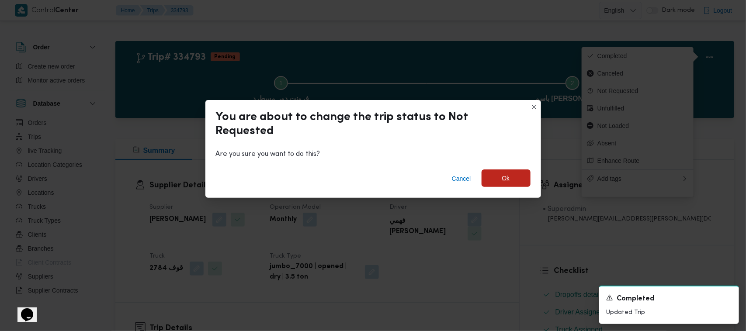
click at [515, 184] on span "Ok" at bounding box center [505, 177] width 49 height 17
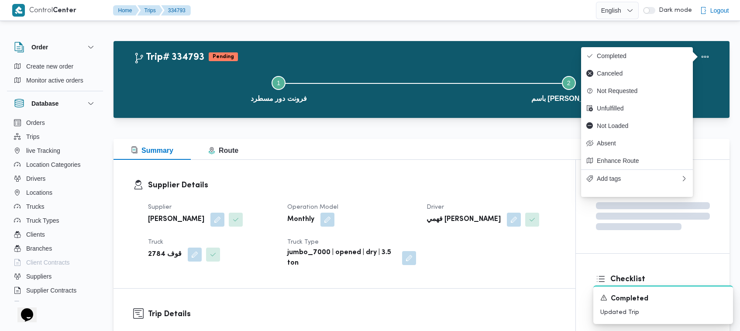
click at [455, 167] on div "Supplier Details Supplier علي عبدالناصر علي بخيت علي Operation Model Monthly Dr…" at bounding box center [345, 224] width 462 height 128
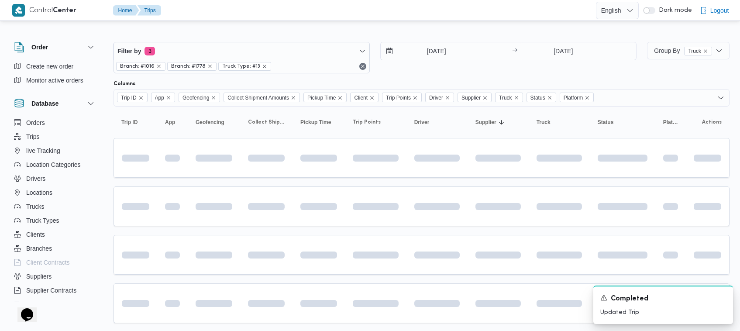
scroll to position [315, 0]
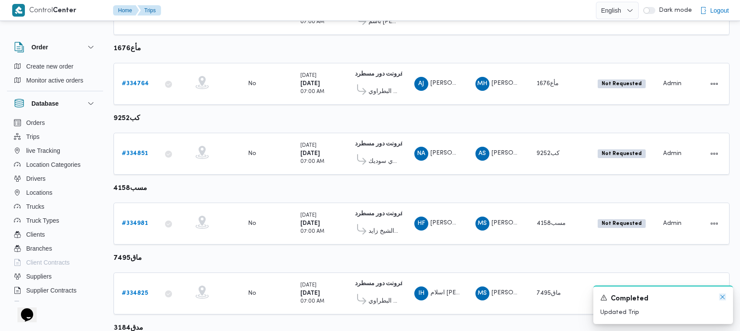
click at [723, 297] on icon "Dismiss toast" at bounding box center [723, 297] width 4 height 4
click at [719, 294] on table "Trip ID Click to sort in ascending order App Click to sort in ascending order G…" at bounding box center [422, 168] width 616 height 730
click at [723, 300] on table "Trip ID Click to sort in ascending order App Click to sort in ascending order G…" at bounding box center [422, 168] width 616 height 730
click at [727, 300] on table "Trip ID Click to sort in ascending order App Click to sort in ascending order G…" at bounding box center [422, 168] width 616 height 730
click at [724, 292] on table "Trip ID Click to sort in ascending order App Click to sort in ascending order G…" at bounding box center [422, 168] width 616 height 730
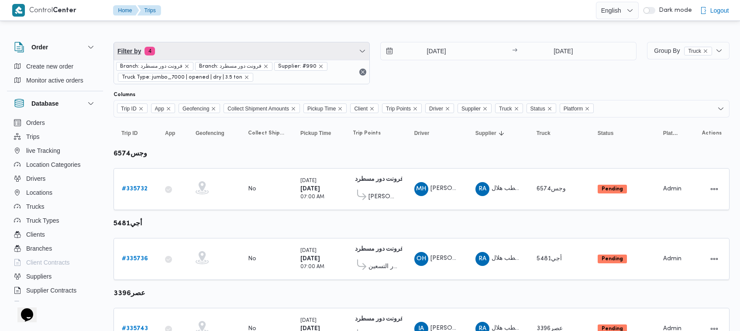
click at [219, 52] on span "Filter by 4" at bounding box center [242, 50] width 256 height 17
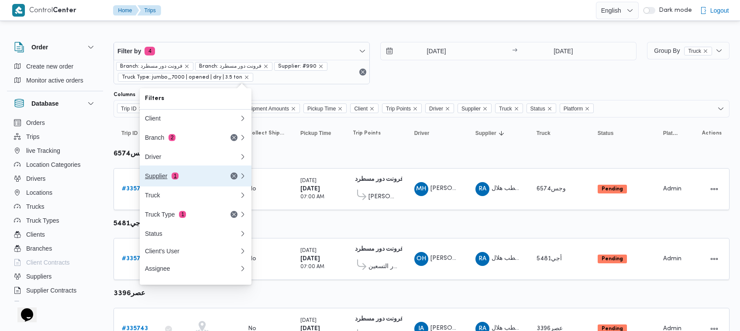
click at [192, 176] on div "Supplier 1" at bounding box center [181, 176] width 73 height 7
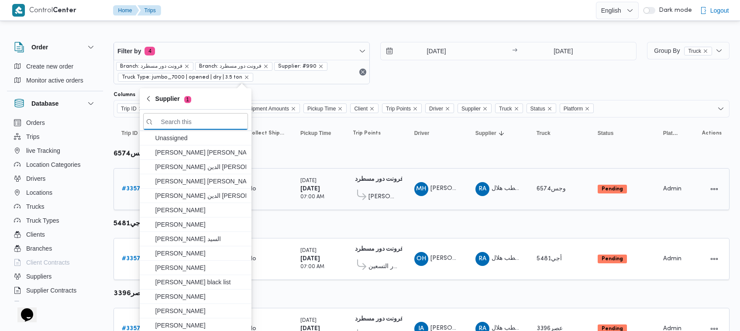
paste input "طارق عبدالنبى على جبل"
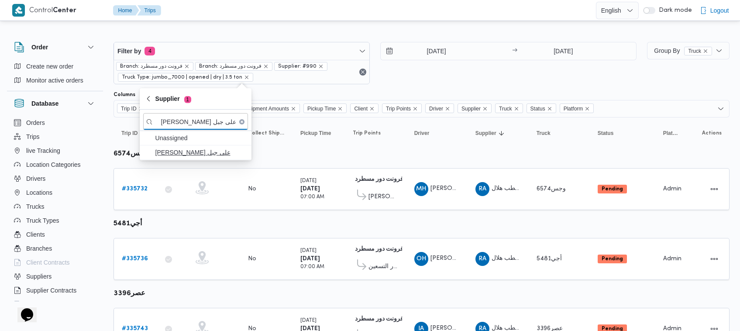
type input "طارق عبدالنبى على جبل"
click at [190, 156] on span "طارق عبدالنبى على جبل" at bounding box center [200, 152] width 91 height 10
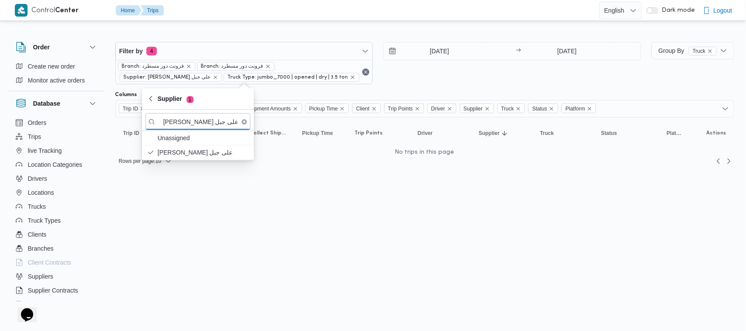
click at [437, 78] on div "9/9/2025 → 9/9/2025" at bounding box center [512, 63] width 258 height 42
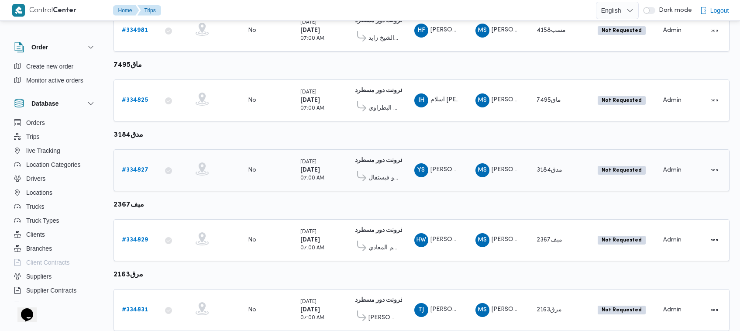
scroll to position [531, 0]
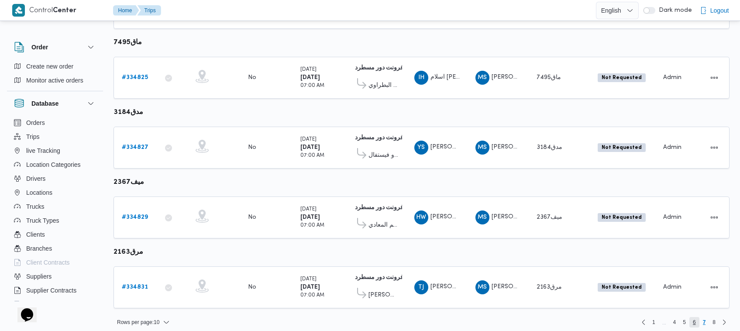
click at [697, 317] on span "6" at bounding box center [695, 322] width 10 height 10
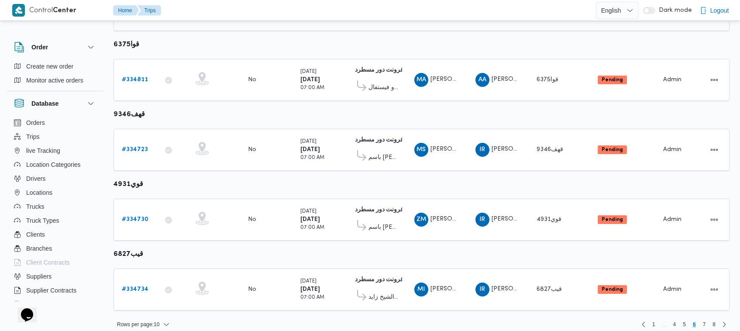
scroll to position [531, 0]
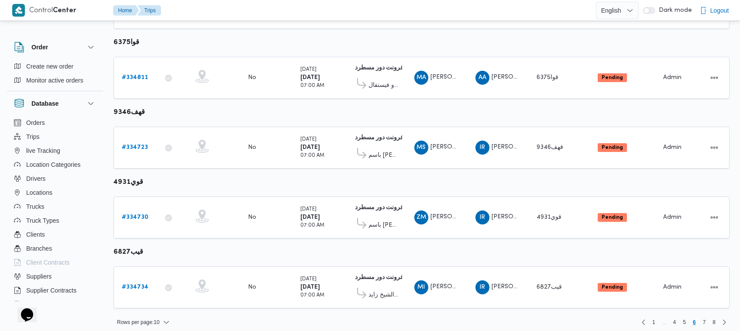
drag, startPoint x: 739, startPoint y: 232, endPoint x: 734, endPoint y: 191, distance: 40.9
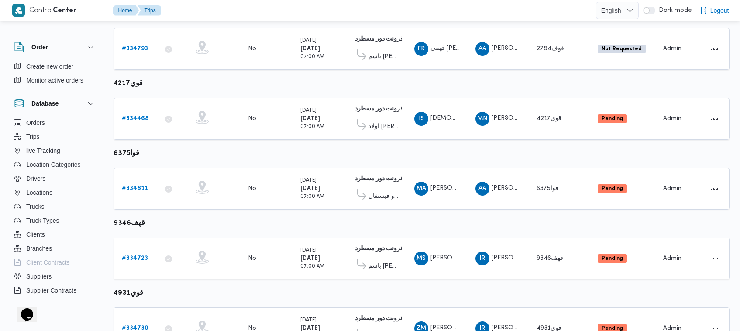
scroll to position [399, 0]
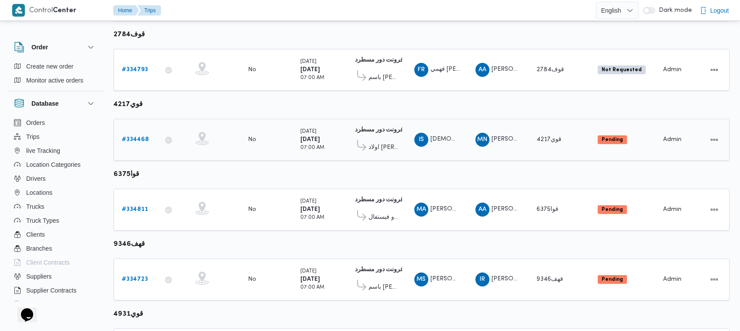
click at [134, 125] on td "Trip ID # 334468" at bounding box center [136, 140] width 44 height 42
click at [133, 137] on b "# 334468" at bounding box center [135, 140] width 27 height 6
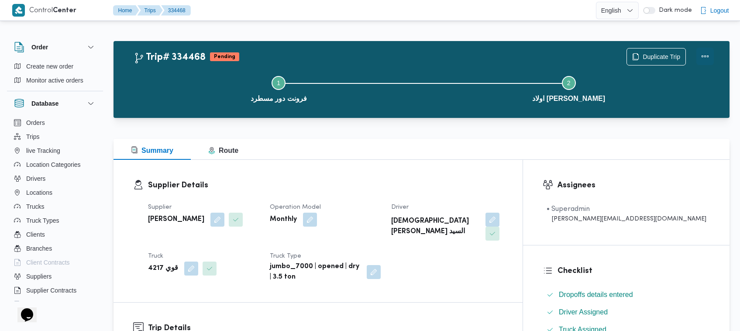
click at [709, 52] on button "Actions" at bounding box center [705, 56] width 17 height 17
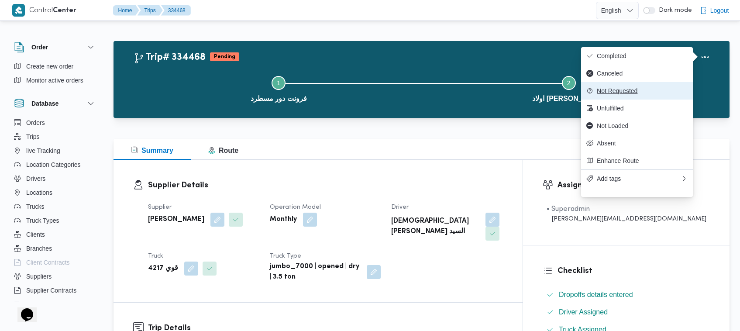
click at [639, 94] on span "Not Requested" at bounding box center [642, 90] width 91 height 7
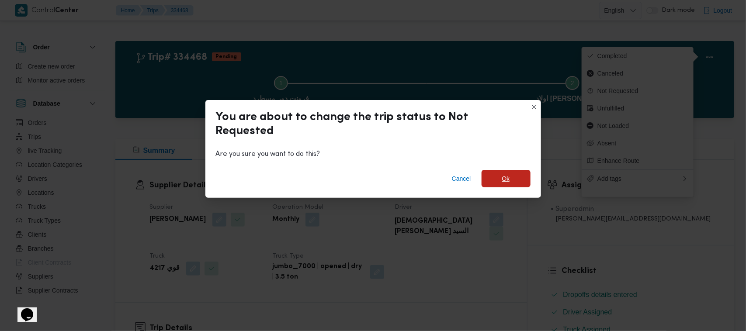
click at [494, 183] on span "Ok" at bounding box center [505, 178] width 49 height 17
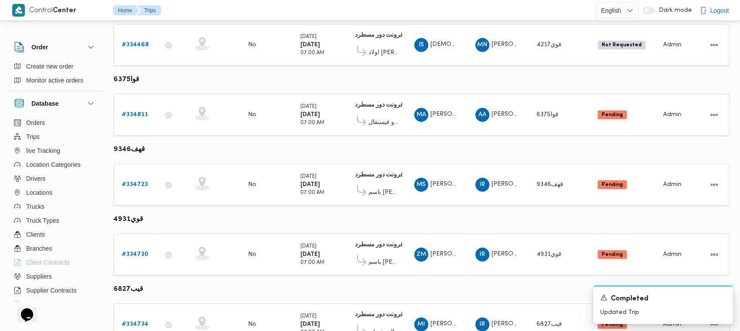
scroll to position [492, 0]
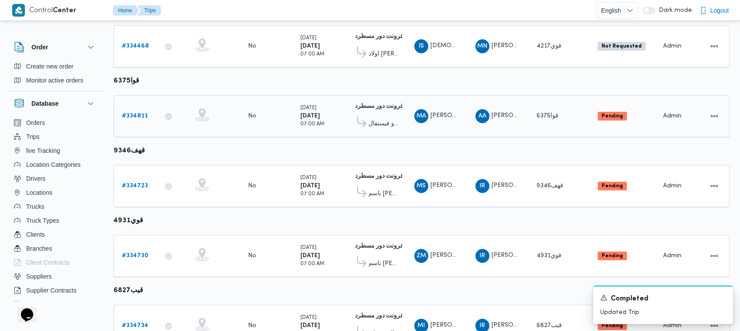
click at [135, 111] on link "# 334811" at bounding box center [135, 116] width 26 height 10
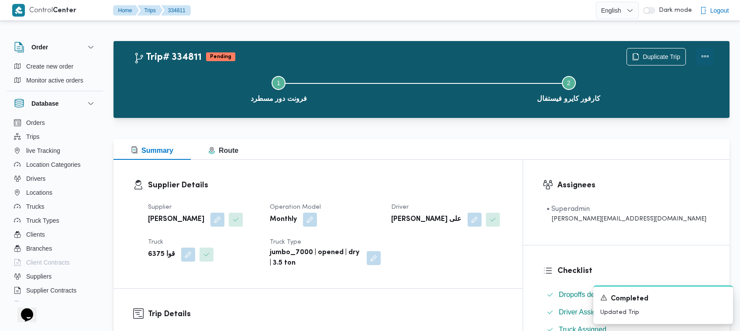
click at [708, 59] on button "Actions" at bounding box center [705, 56] width 17 height 17
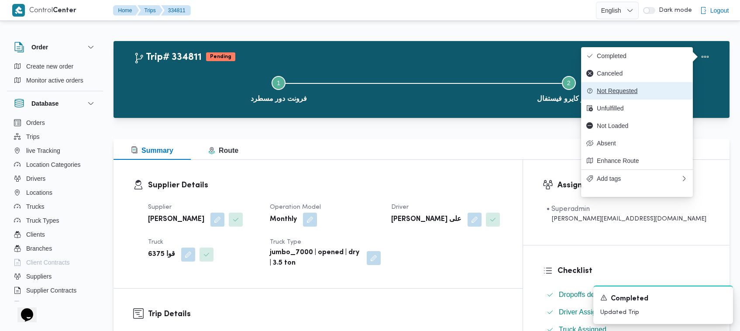
click at [660, 99] on button "Not Requested" at bounding box center [637, 90] width 112 height 17
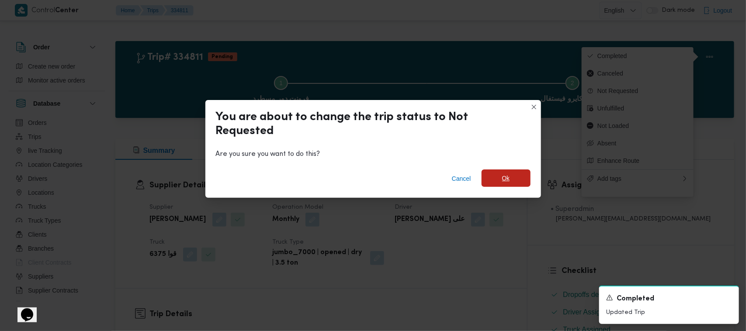
click at [499, 180] on span "Ok" at bounding box center [505, 177] width 49 height 17
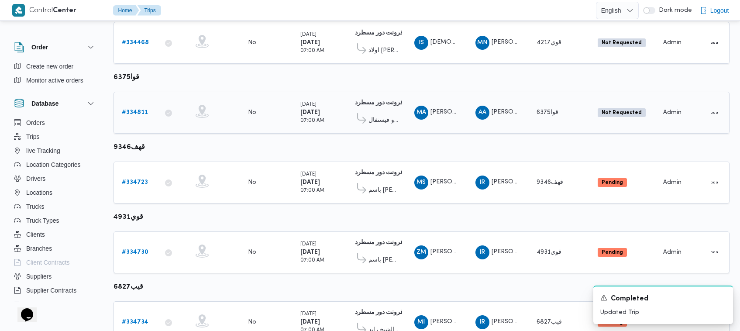
scroll to position [531, 0]
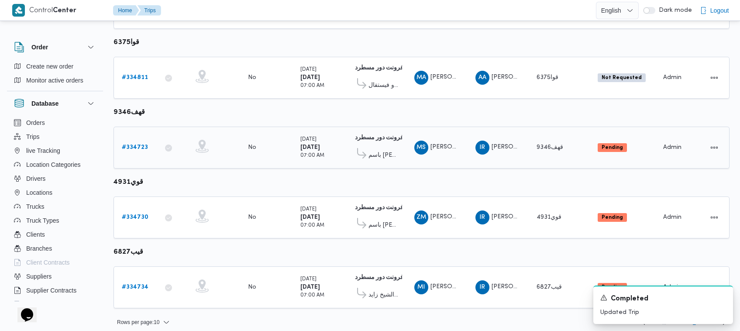
click at [136, 145] on b "# 334723" at bounding box center [135, 148] width 26 height 6
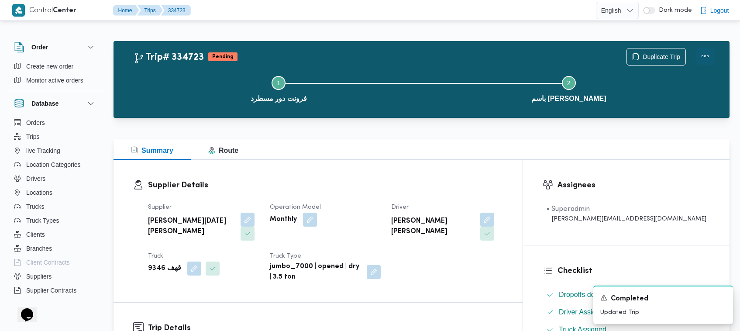
click at [708, 57] on button "Actions" at bounding box center [705, 56] width 17 height 17
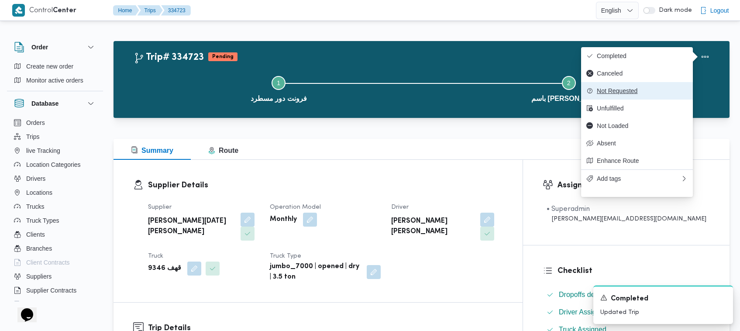
click at [644, 94] on span "Not Requested" at bounding box center [642, 90] width 91 height 7
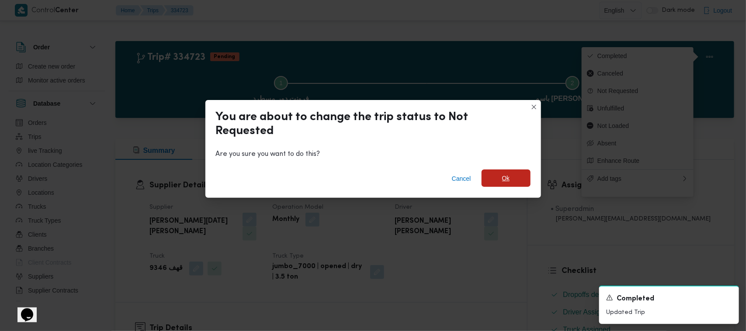
click at [516, 178] on span "Ok" at bounding box center [505, 177] width 49 height 17
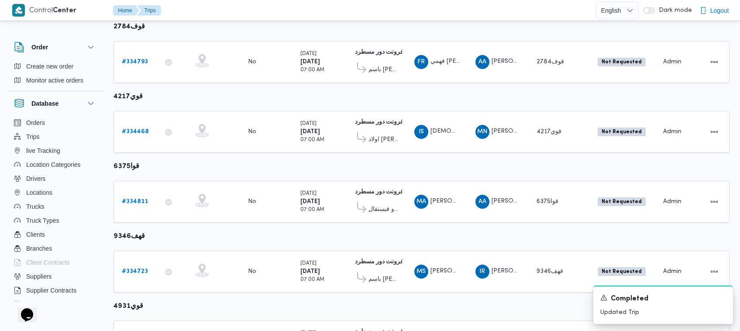
scroll to position [531, 0]
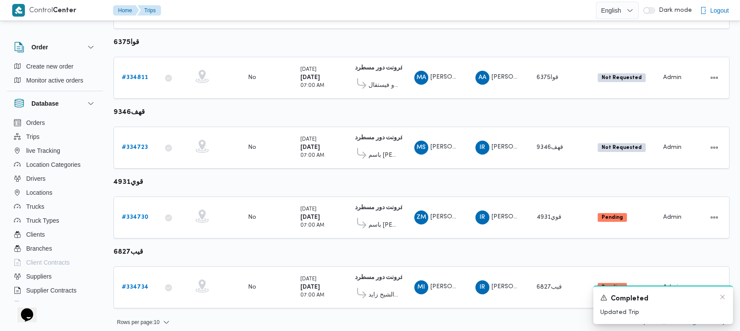
click at [722, 306] on div "A new notification appears Completed Updated Trip" at bounding box center [664, 305] width 140 height 38
click at [722, 299] on icon "Dismiss toast" at bounding box center [722, 297] width 7 height 7
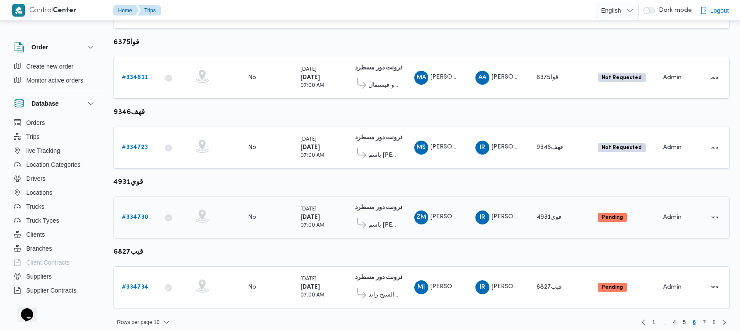
click at [128, 214] on b "# 334730" at bounding box center [135, 217] width 27 height 6
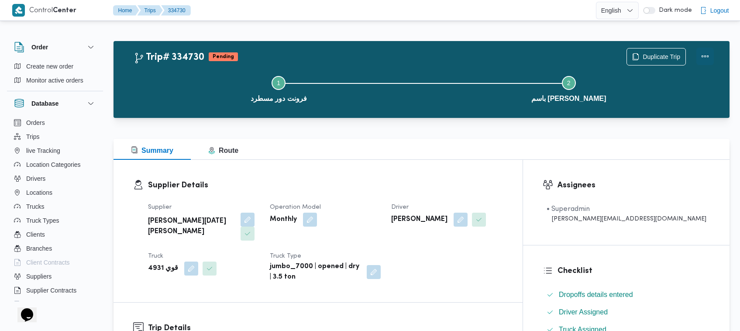
click at [705, 56] on button "Actions" at bounding box center [705, 56] width 17 height 17
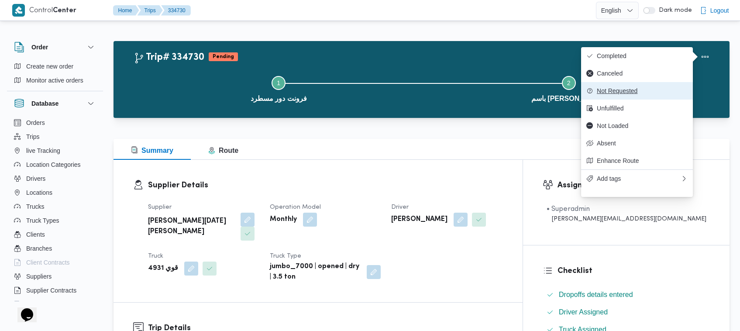
click at [607, 94] on span "Not Requested" at bounding box center [642, 90] width 91 height 7
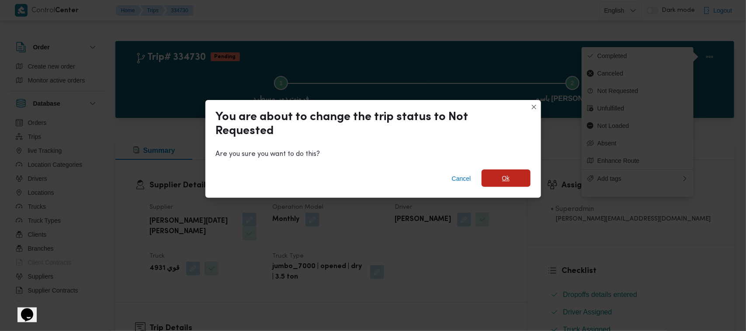
click at [507, 180] on span "Ok" at bounding box center [506, 178] width 8 height 10
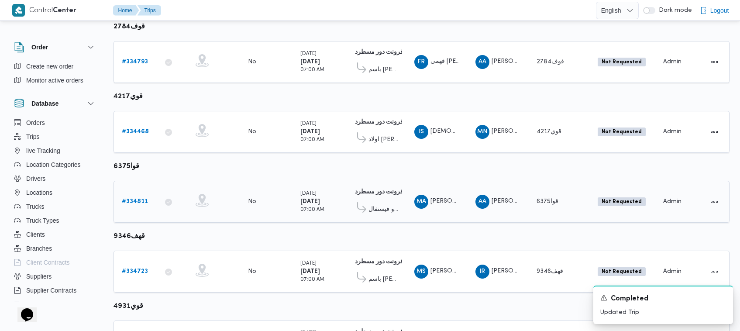
scroll to position [531, 0]
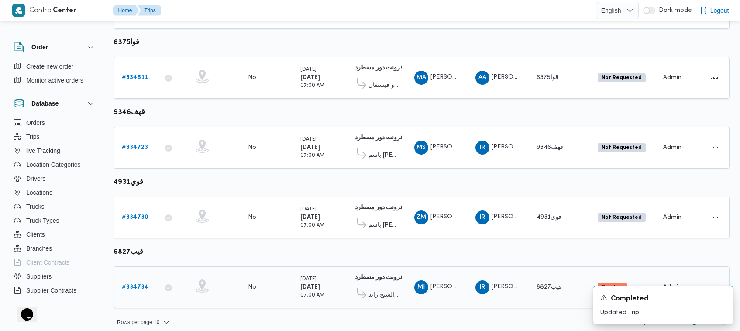
click at [135, 284] on b "# 334734" at bounding box center [135, 287] width 27 height 6
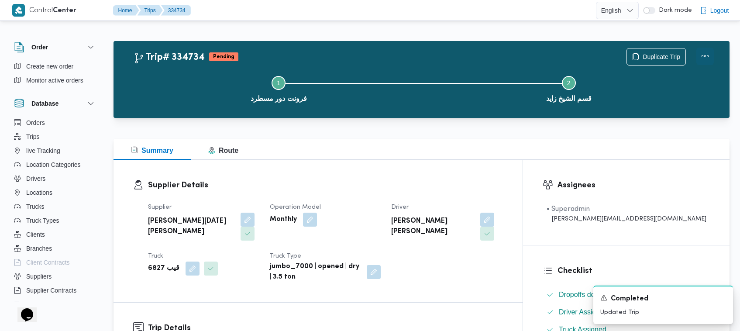
click at [708, 53] on button "Actions" at bounding box center [705, 56] width 17 height 17
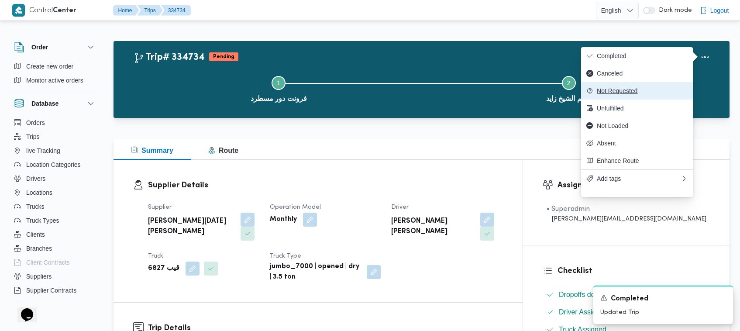
click at [661, 94] on span "Not Requested" at bounding box center [642, 90] width 91 height 7
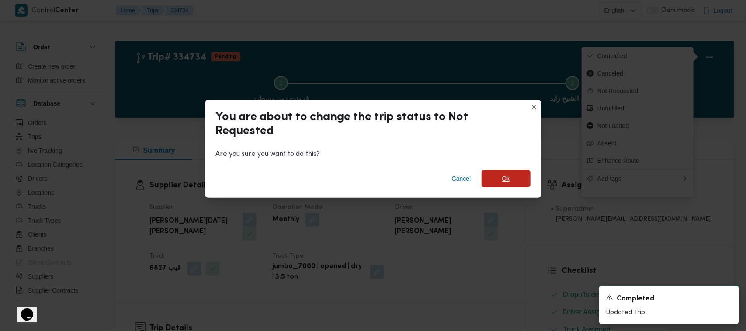
click at [514, 186] on span "Ok" at bounding box center [505, 178] width 49 height 17
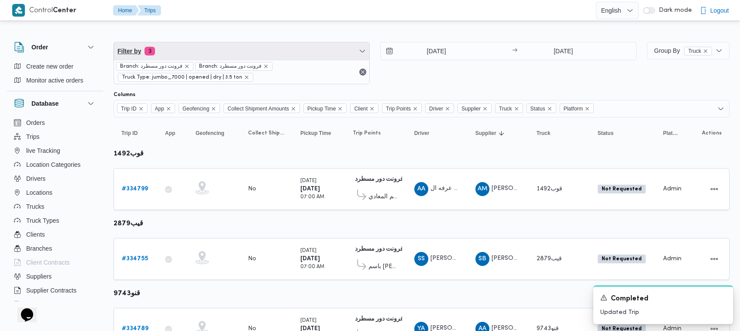
click at [245, 49] on span "Filter by 3" at bounding box center [242, 50] width 256 height 17
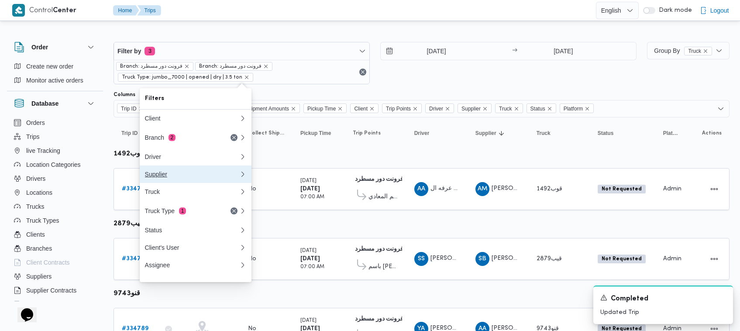
click at [172, 183] on button "Supplier" at bounding box center [196, 174] width 112 height 17
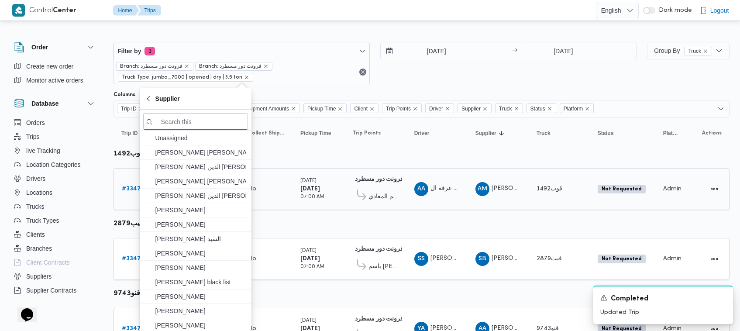
paste input "[PERSON_NAME] على جبل"
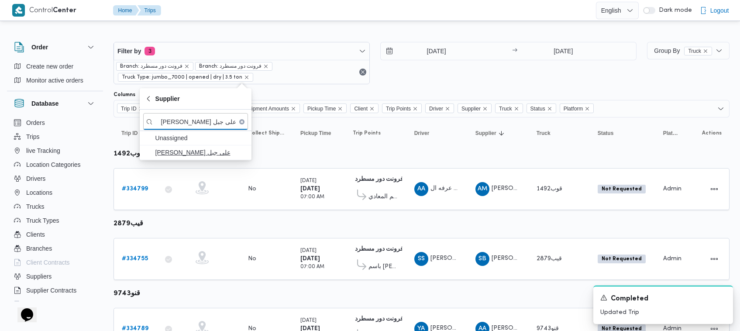
type input "[PERSON_NAME] على جبل"
click at [203, 151] on span "[PERSON_NAME] على جبل" at bounding box center [200, 152] width 91 height 10
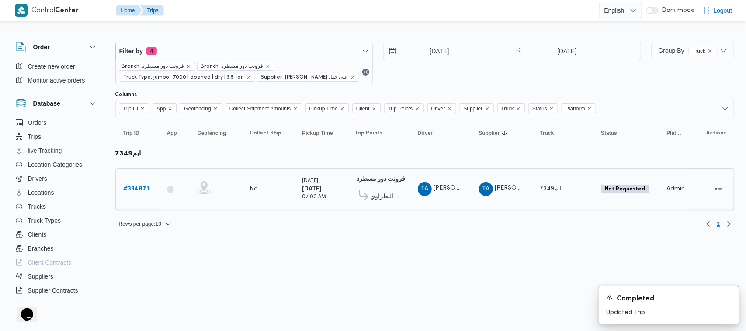
click at [138, 195] on div "# 334871" at bounding box center [137, 188] width 35 height 17
click at [138, 188] on b "# 334871" at bounding box center [137, 189] width 27 height 6
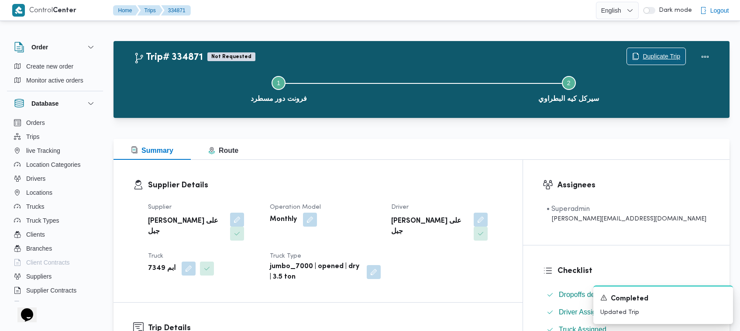
click at [653, 55] on span "Duplicate Trip" at bounding box center [662, 56] width 38 height 10
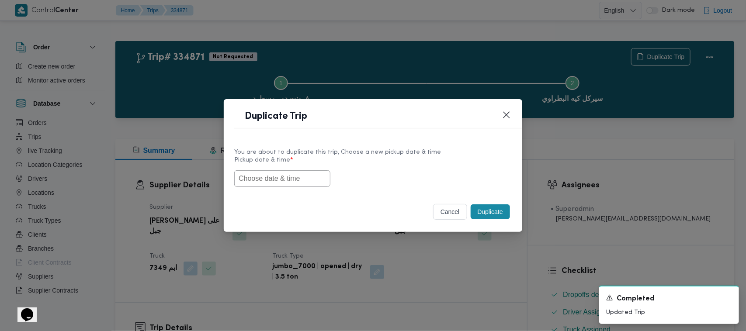
click at [272, 184] on input "text" at bounding box center [282, 178] width 96 height 17
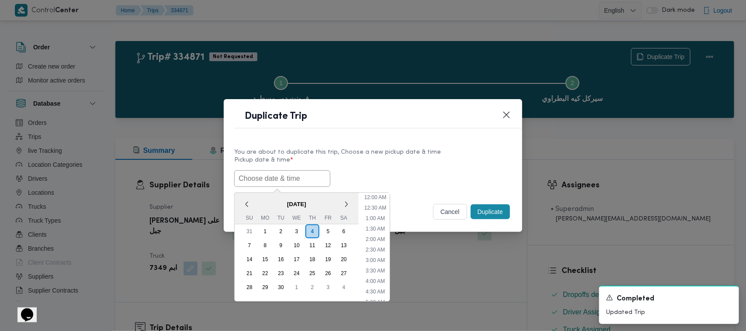
scroll to position [161, 0]
paste input "06/09/2025 7:00AM"
type input "06/09/2025 7:00AM"
click at [425, 160] on label "Pickup date & time *" at bounding box center [372, 164] width 277 height 14
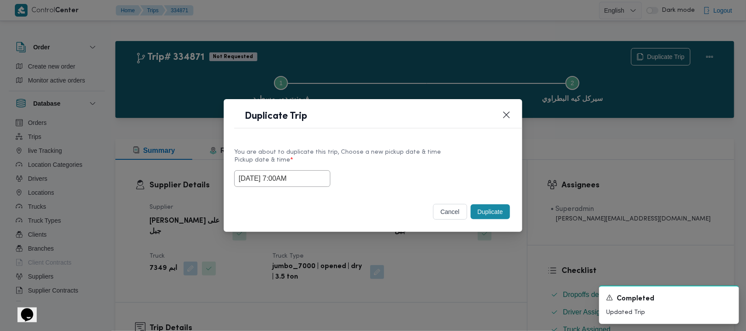
click at [486, 211] on button "Duplicate" at bounding box center [489, 211] width 39 height 15
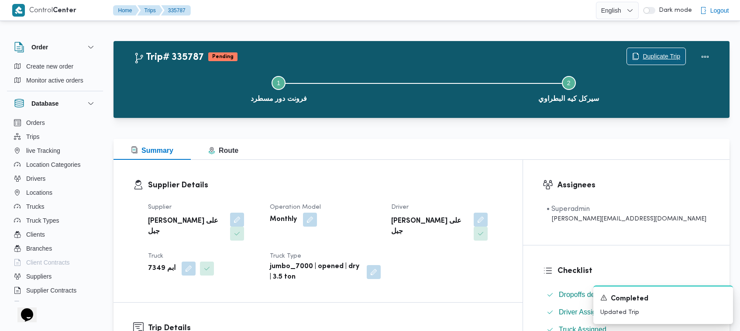
click at [661, 60] on span "Duplicate Trip" at bounding box center [662, 56] width 38 height 10
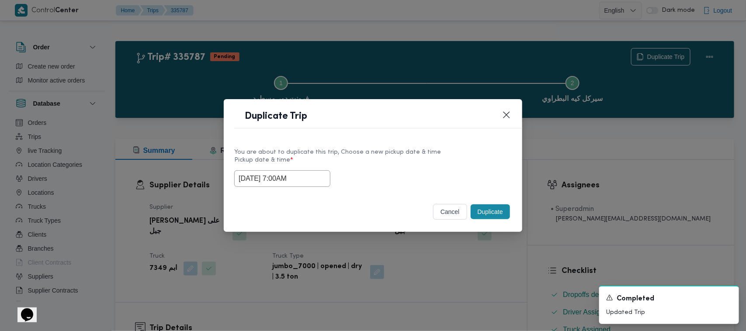
click at [319, 179] on input "06/09/2025 7:00AM" at bounding box center [282, 178] width 96 height 17
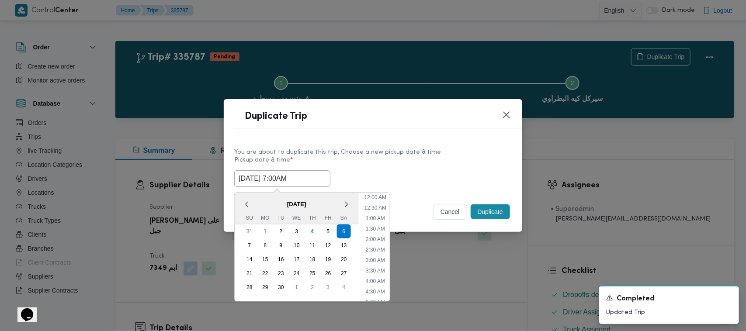
scroll to position [97, 0]
drag, startPoint x: 249, startPoint y: 241, endPoint x: 296, endPoint y: 222, distance: 50.0
click at [249, 241] on div "7" at bounding box center [249, 245] width 14 height 14
type input "07/09/2025 7:00AM"
click at [400, 165] on label "Pickup date & time *" at bounding box center [372, 164] width 277 height 14
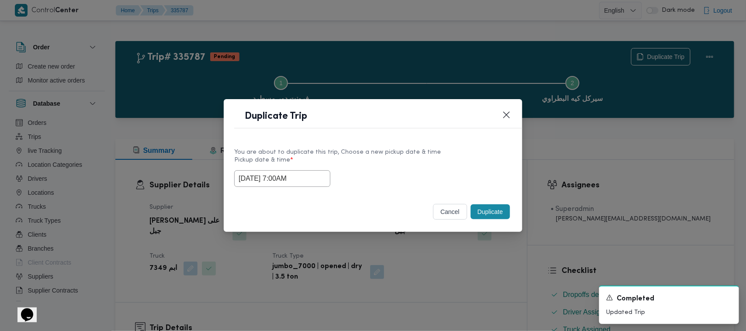
click at [485, 214] on button "Duplicate" at bounding box center [489, 211] width 39 height 15
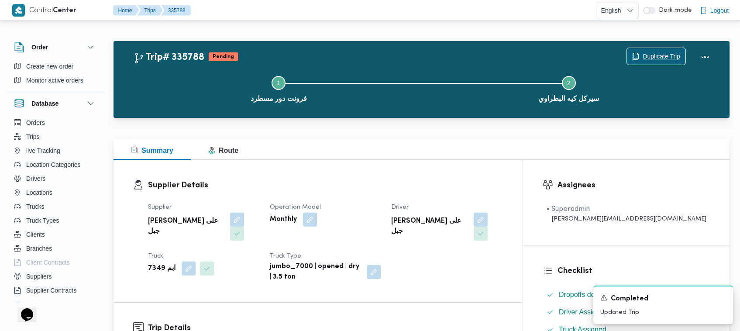
click at [657, 57] on span "Duplicate Trip" at bounding box center [662, 56] width 38 height 10
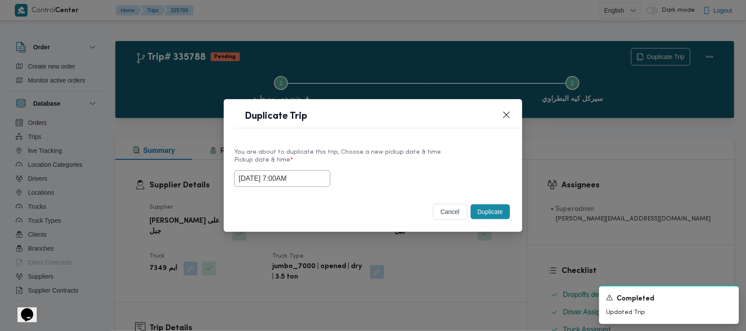
click at [319, 172] on input "07/09/2025 7:00AM" at bounding box center [282, 178] width 96 height 17
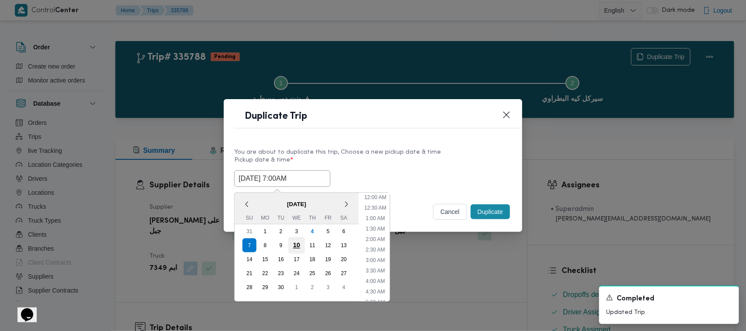
scroll to position [97, 0]
click at [271, 241] on div "8" at bounding box center [265, 245] width 17 height 17
type input "08/09/2025 7:00AM"
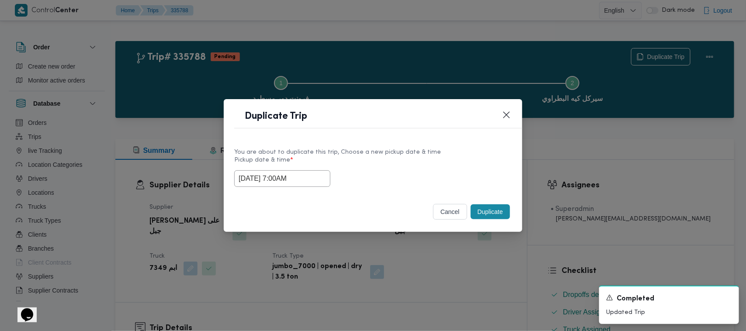
drag, startPoint x: 453, startPoint y: 140, endPoint x: 481, endPoint y: 175, distance: 44.7
click at [453, 140] on div "You are about to duplicate this trip, Choose a new pickup date & time Pickup da…" at bounding box center [373, 167] width 298 height 56
click at [498, 212] on button "Duplicate" at bounding box center [489, 211] width 39 height 15
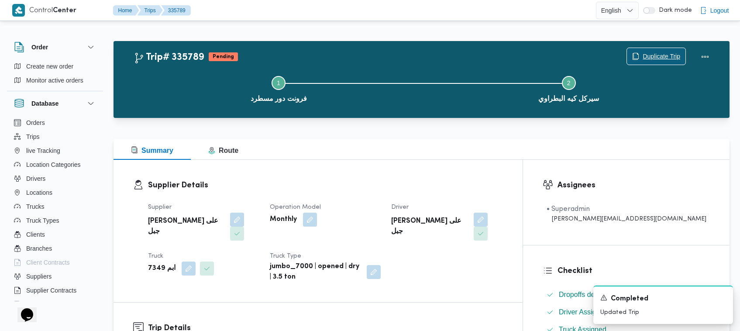
click at [675, 51] on span "Duplicate Trip" at bounding box center [662, 56] width 38 height 10
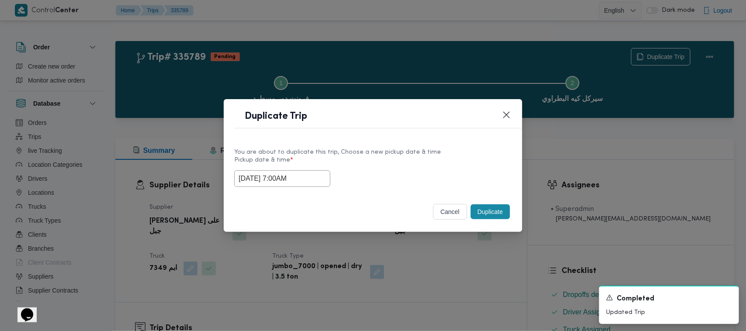
click at [319, 176] on input "08/09/2025 7:00AM" at bounding box center [282, 178] width 96 height 17
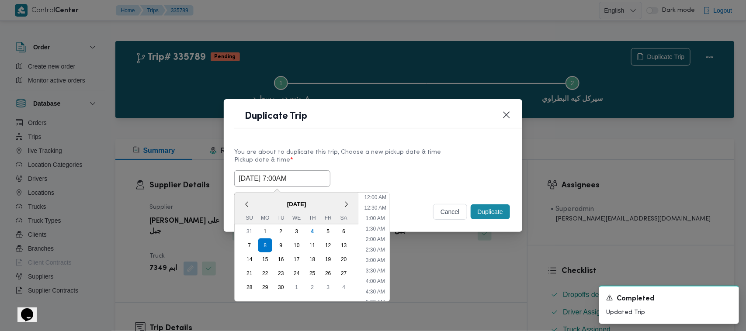
scroll to position [97, 0]
click at [282, 245] on div "9" at bounding box center [281, 245] width 17 height 17
type input "09/09/2025 7:00AM"
click at [426, 165] on label "Pickup date & time *" at bounding box center [372, 164] width 277 height 14
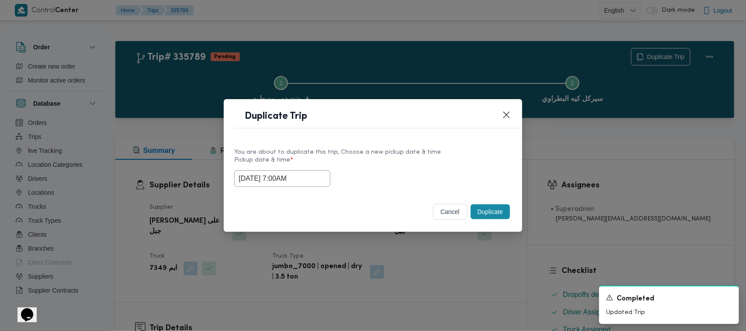
click at [494, 206] on button "Duplicate" at bounding box center [489, 211] width 39 height 15
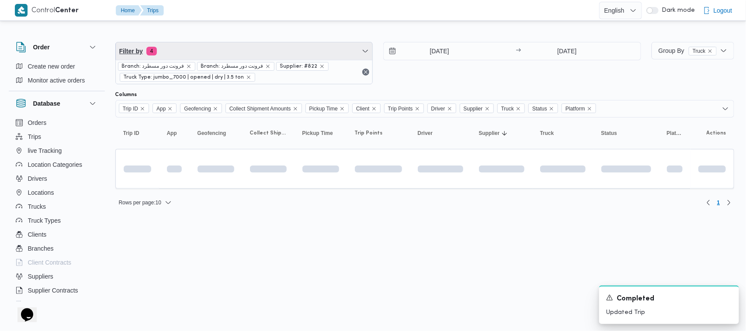
click at [292, 51] on span "Filter by 4" at bounding box center [244, 50] width 257 height 17
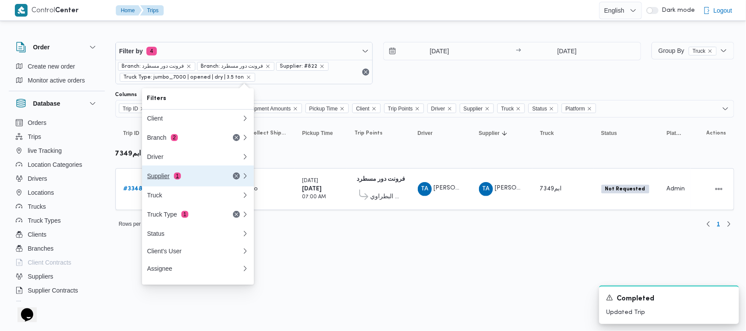
click at [197, 185] on button "Supplier 1" at bounding box center [198, 176] width 112 height 21
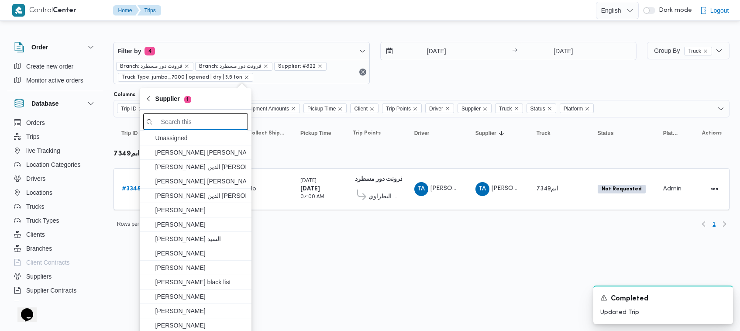
paste input "[PERSON_NAME] [PERSON_NAME]"
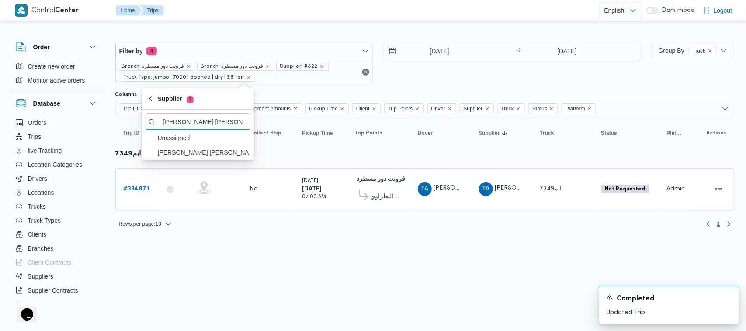
type input "[PERSON_NAME] [PERSON_NAME]"
click at [198, 155] on span "[PERSON_NAME] [PERSON_NAME]" at bounding box center [203, 152] width 91 height 10
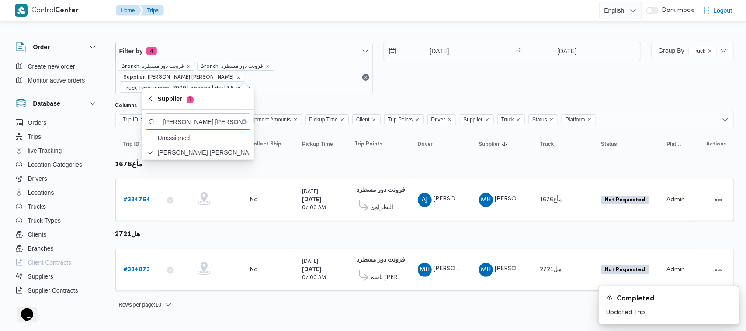
click at [437, 75] on div "4/9/2025 → 4/9/2025" at bounding box center [512, 68] width 258 height 53
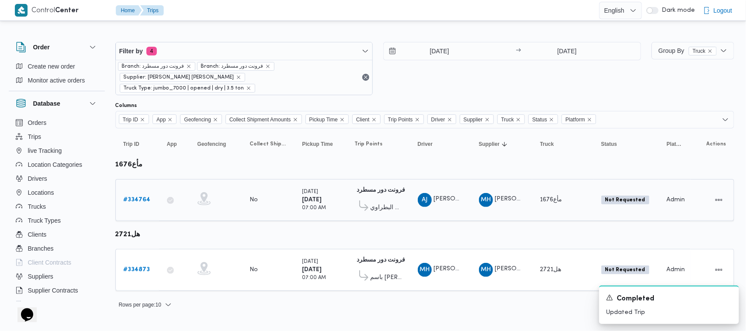
click at [140, 197] on b "# 334764" at bounding box center [137, 200] width 27 height 6
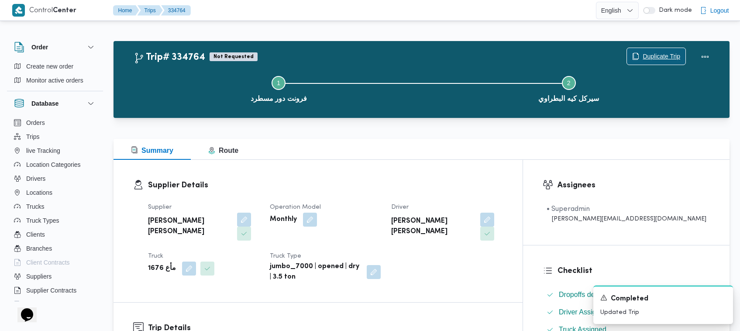
click at [660, 59] on span "Duplicate Trip" at bounding box center [662, 56] width 38 height 10
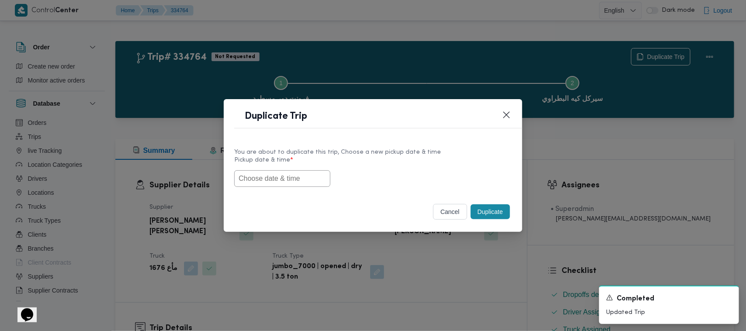
click at [319, 174] on input "text" at bounding box center [282, 178] width 96 height 17
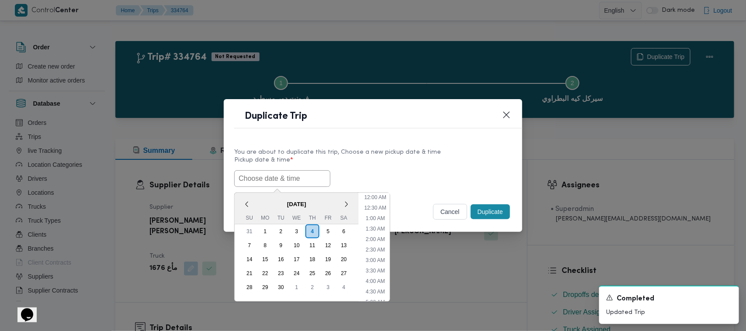
scroll to position [161, 0]
paste input "06/09/2025 7:00AM"
type input "06/09/2025 7:00AM"
click at [436, 176] on div "06/09/2025 7:00AM < September 2025 > Su Mo Tu We Th Fr Sa 31 1 2 3 4 5 6 7 8 9 …" at bounding box center [372, 178] width 277 height 17
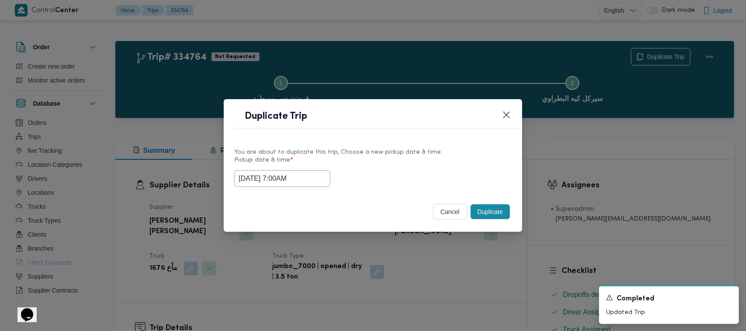
click at [493, 207] on button "Duplicate" at bounding box center [489, 211] width 39 height 15
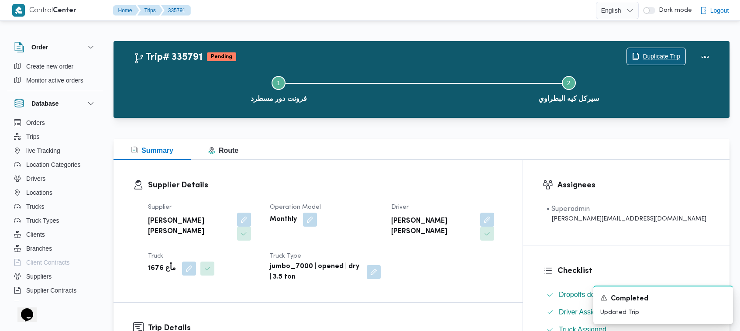
click at [656, 57] on span "Duplicate Trip" at bounding box center [662, 56] width 38 height 10
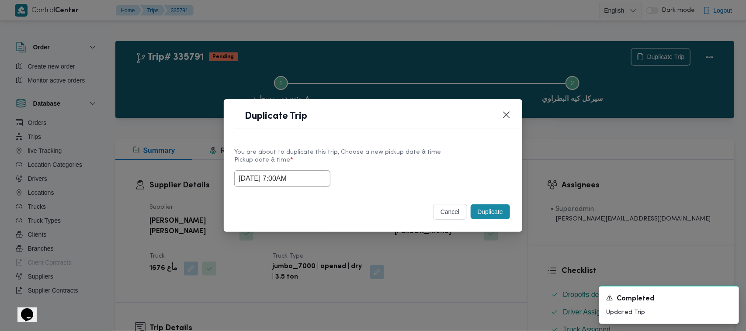
click at [319, 183] on input "06/09/2025 7:00AM" at bounding box center [282, 178] width 96 height 17
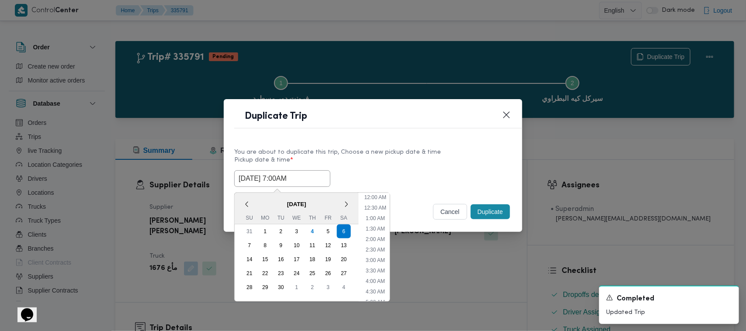
click at [319, 183] on input "06/09/2025 7:00AM" at bounding box center [282, 178] width 96 height 17
click at [245, 245] on div "7" at bounding box center [249, 245] width 17 height 17
type input "07/09/2025 7:00AM"
click at [385, 160] on label "Pickup date & time *" at bounding box center [372, 164] width 277 height 14
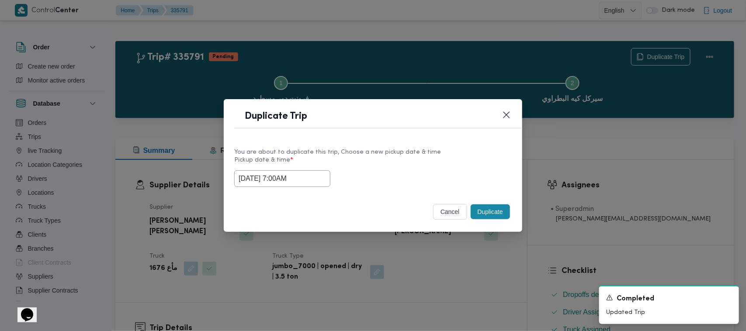
click at [500, 219] on button "Duplicate" at bounding box center [489, 211] width 39 height 15
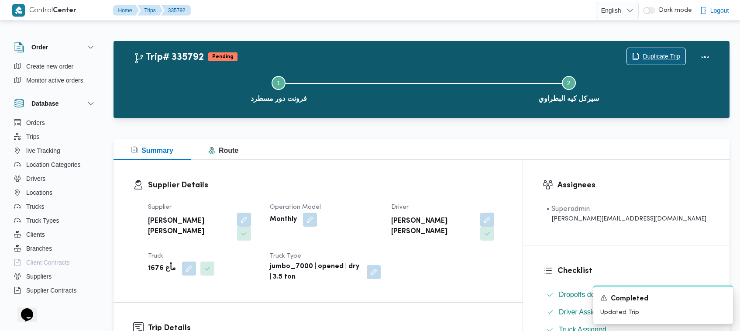
click at [643, 52] on span "Duplicate Trip" at bounding box center [662, 56] width 38 height 10
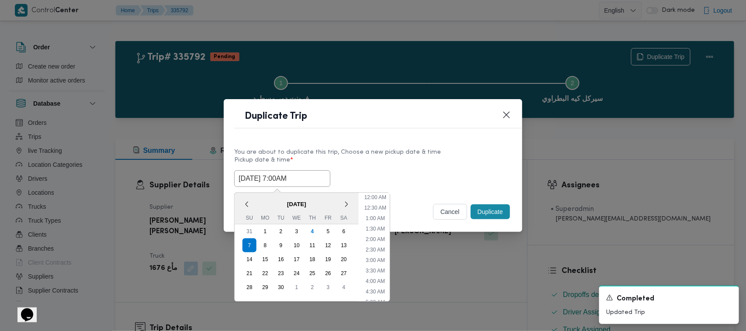
click at [313, 176] on input "07/09/2025 7:00AM" at bounding box center [282, 178] width 96 height 17
click at [264, 248] on div "8" at bounding box center [265, 245] width 17 height 17
type input "08/09/2025 7:00AM"
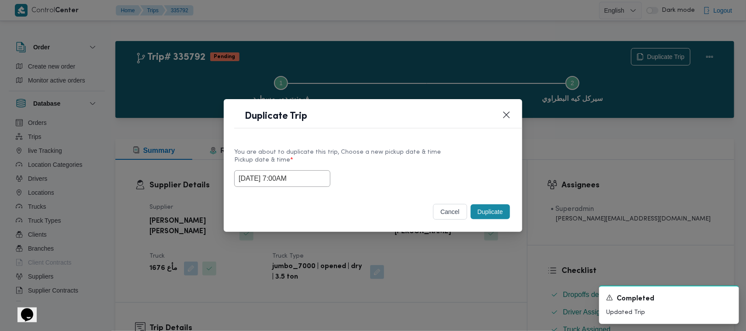
click at [396, 165] on label "Pickup date & time *" at bounding box center [372, 164] width 277 height 14
click at [499, 210] on button "Duplicate" at bounding box center [489, 211] width 39 height 15
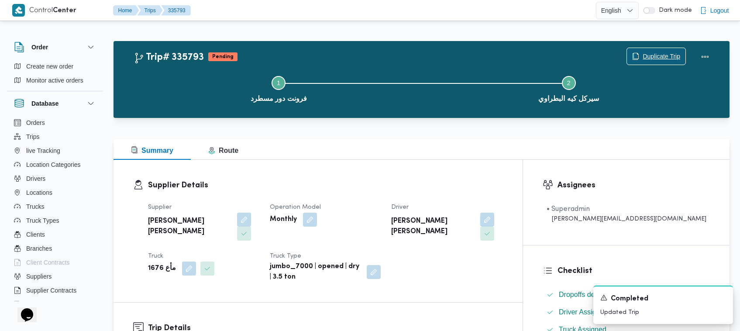
click at [662, 57] on span "Duplicate Trip" at bounding box center [662, 56] width 38 height 10
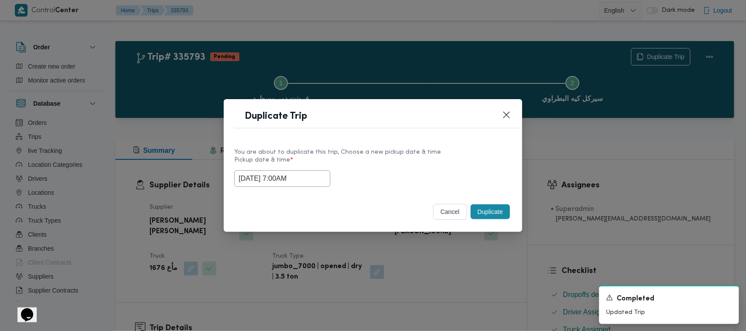
click at [314, 182] on input "08/09/2025 7:00AM" at bounding box center [282, 178] width 96 height 17
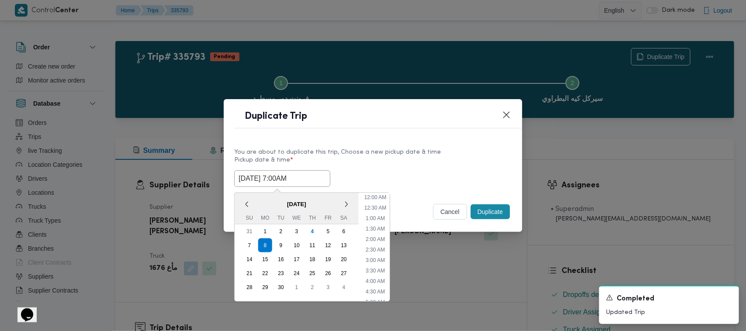
scroll to position [97, 0]
click at [281, 245] on div "9" at bounding box center [281, 245] width 17 height 17
type input "09/09/2025 7:00AM"
click at [400, 177] on div "09/09/2025 7:00AM < September 2025 > Su Mo Tu We Th Fr Sa 31 1 2 3 4 5 6 7 8 9 …" at bounding box center [372, 178] width 277 height 17
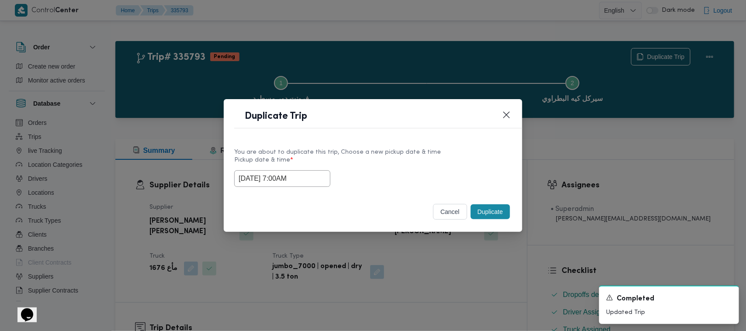
click at [483, 215] on button "Duplicate" at bounding box center [489, 211] width 39 height 15
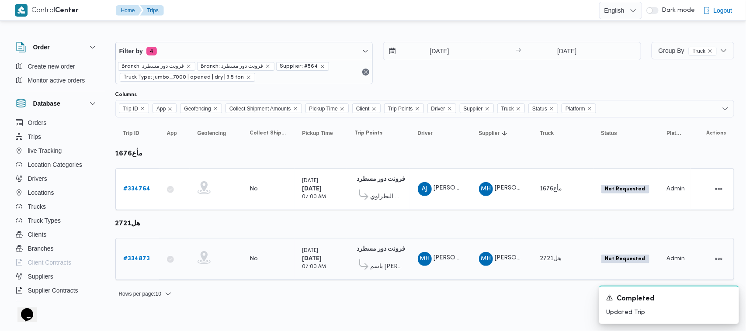
click at [127, 256] on b "# 334873" at bounding box center [137, 259] width 27 height 6
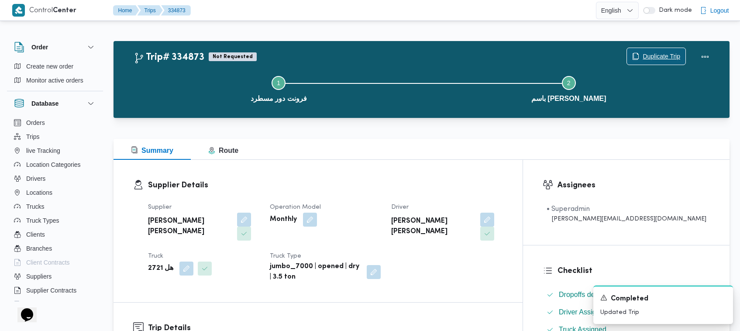
click at [658, 52] on span "Duplicate Trip" at bounding box center [662, 56] width 38 height 10
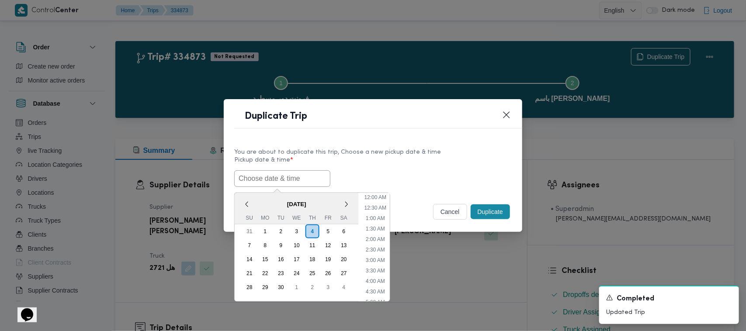
click at [258, 184] on input "text" at bounding box center [282, 178] width 96 height 17
paste input "06/09/2025 7:00AM"
type input "06/09/2025 7:00AM"
click at [405, 181] on div "06/09/2025 7:00AM < September 2025 > Su Mo Tu We Th Fr Sa 31 1 2 3 4 5 6 7 8 9 …" at bounding box center [372, 178] width 277 height 17
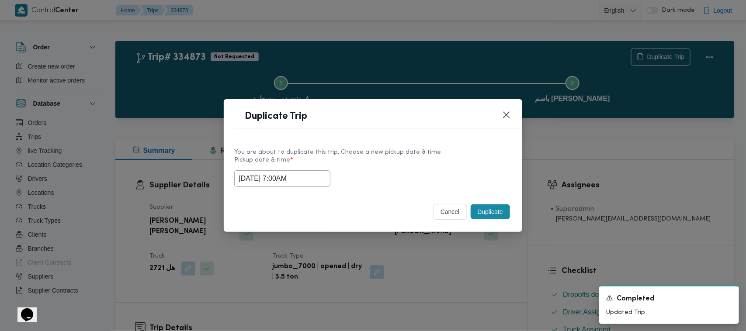
click at [497, 210] on button "Duplicate" at bounding box center [489, 211] width 39 height 15
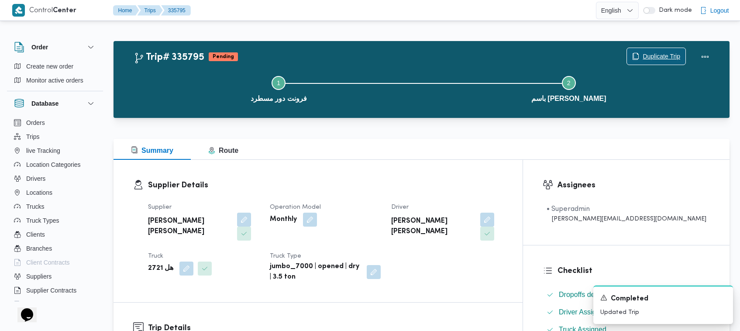
click at [644, 53] on span "Duplicate Trip" at bounding box center [662, 56] width 38 height 10
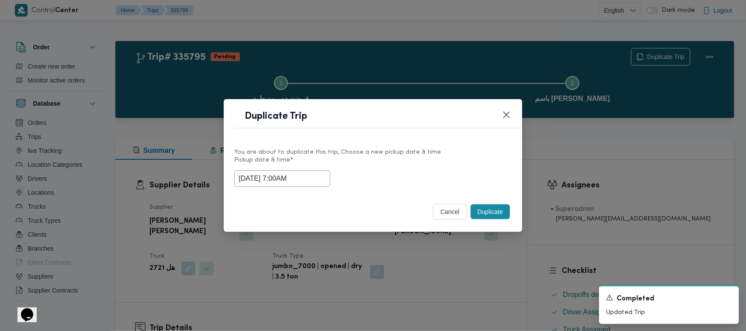
click at [318, 172] on input "06/09/2025 7:00AM" at bounding box center [282, 178] width 96 height 17
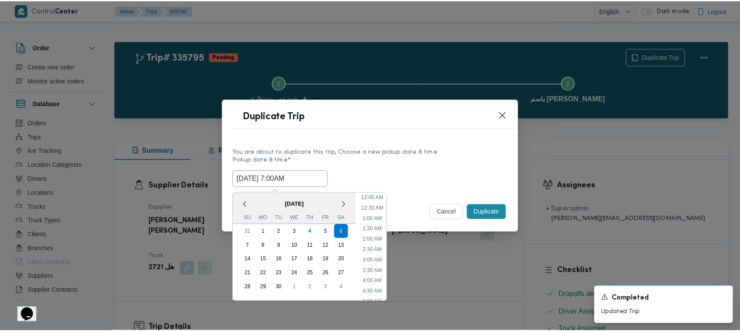
scroll to position [97, 0]
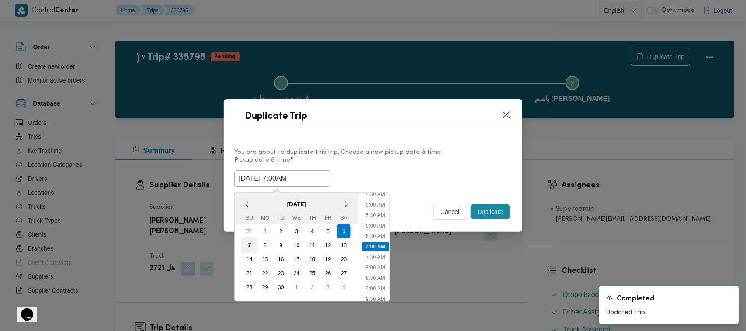
click at [243, 245] on div "7" at bounding box center [249, 245] width 17 height 17
type input "07/09/2025 7:00AM"
click at [243, 245] on div "7" at bounding box center [249, 245] width 17 height 17
click at [431, 148] on div "You are about to duplicate this trip, Choose a new pickup date & time" at bounding box center [372, 152] width 277 height 9
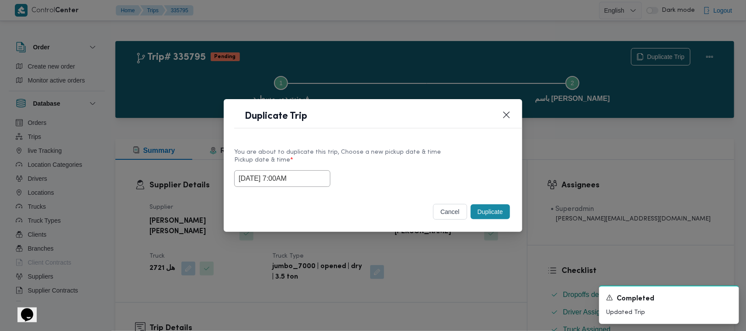
click at [498, 209] on button "Duplicate" at bounding box center [489, 211] width 39 height 15
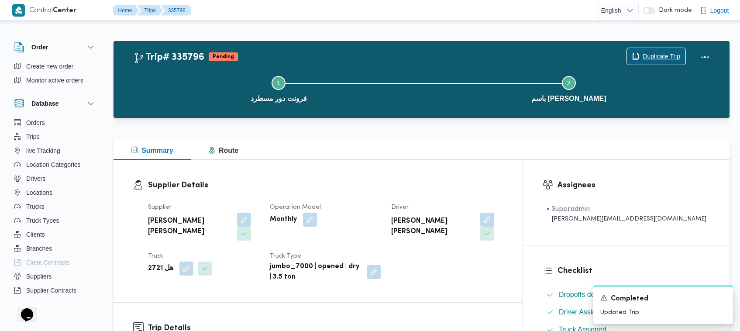
click at [666, 52] on span "Duplicate Trip" at bounding box center [662, 56] width 38 height 10
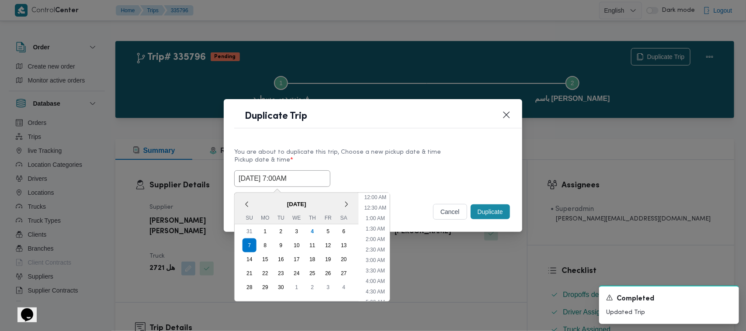
click at [319, 178] on input "07/09/2025 7:00AM" at bounding box center [282, 178] width 96 height 17
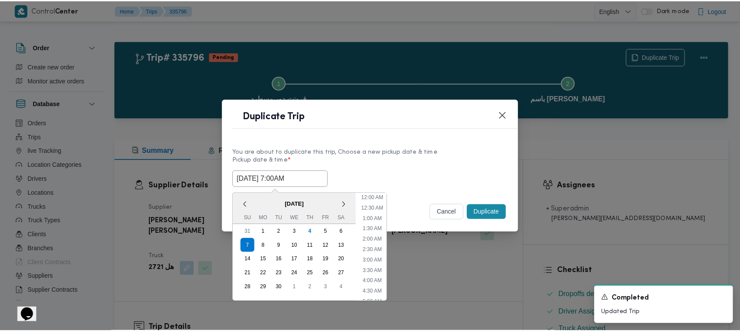
scroll to position [97, 0]
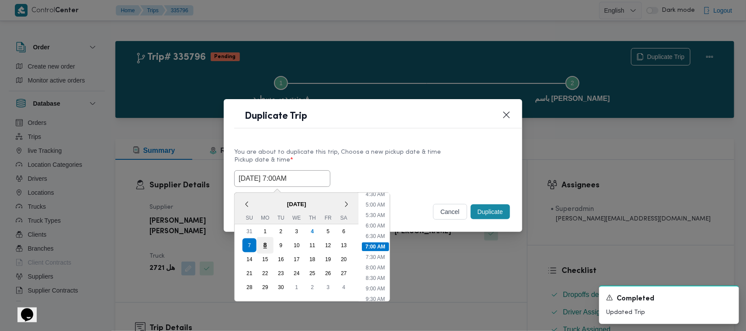
click at [270, 241] on div "8" at bounding box center [265, 245] width 17 height 17
type input "08/09/2025 7:00AM"
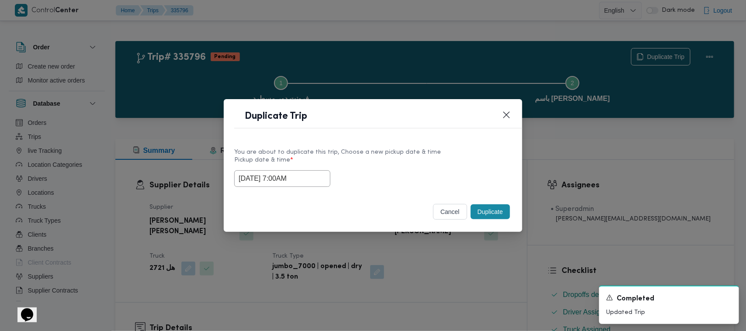
click at [438, 150] on div "You are about to duplicate this trip, Choose a new pickup date & time" at bounding box center [372, 152] width 277 height 9
click at [488, 210] on button "Duplicate" at bounding box center [489, 211] width 39 height 15
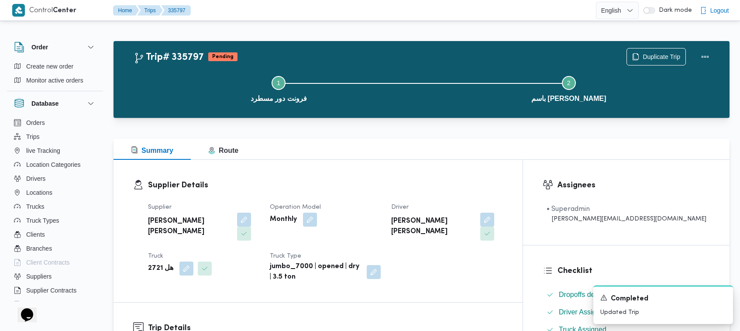
click at [657, 46] on div "Duplicate Trip" at bounding box center [671, 57] width 98 height 28
click at [653, 46] on div "Duplicate Trip" at bounding box center [671, 57] width 98 height 28
click at [653, 57] on span "Duplicate Trip" at bounding box center [662, 56] width 38 height 10
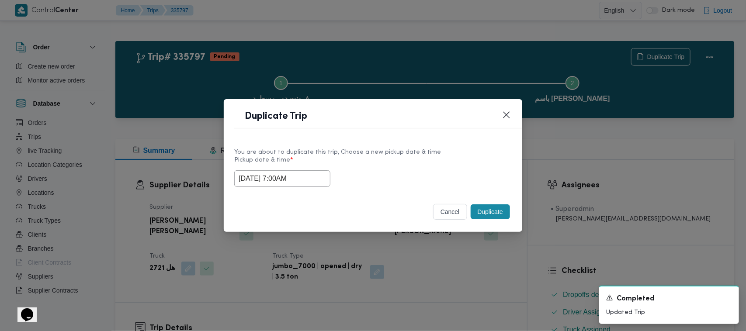
click at [304, 175] on input "08/09/2025 7:00AM" at bounding box center [282, 178] width 96 height 17
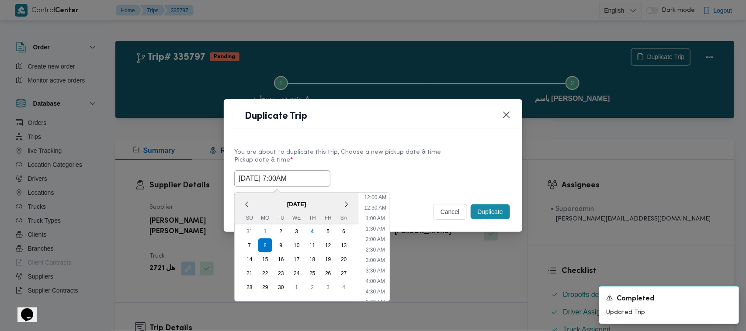
scroll to position [97, 0]
drag, startPoint x: 280, startPoint y: 243, endPoint x: 287, endPoint y: 245, distance: 6.7
click at [280, 245] on div "9" at bounding box center [281, 245] width 17 height 17
type input "09/09/2025 7:00AM"
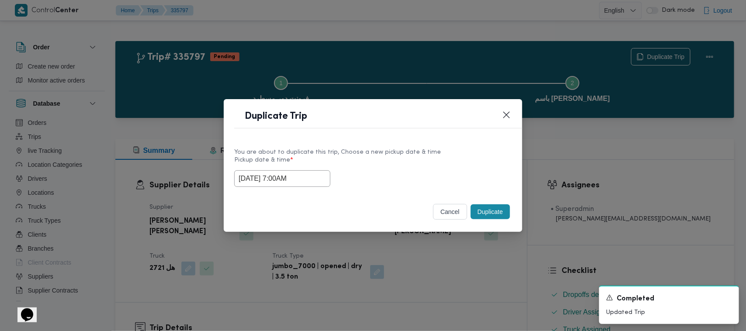
click at [381, 172] on div "09/09/2025 7:00AM" at bounding box center [372, 178] width 277 height 17
click at [488, 208] on button "Duplicate" at bounding box center [489, 211] width 39 height 15
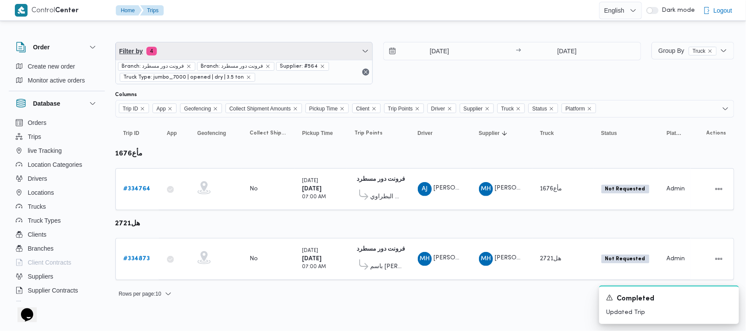
drag, startPoint x: 214, startPoint y: 48, endPoint x: 210, endPoint y: 54, distance: 6.6
click at [213, 48] on span "Filter by 4" at bounding box center [244, 50] width 257 height 17
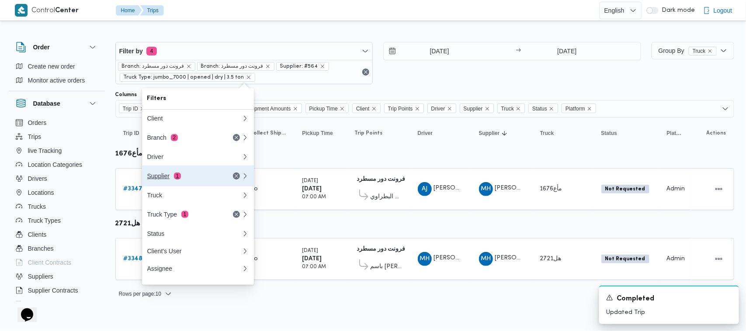
click at [159, 178] on div "Supplier 1" at bounding box center [183, 176] width 73 height 7
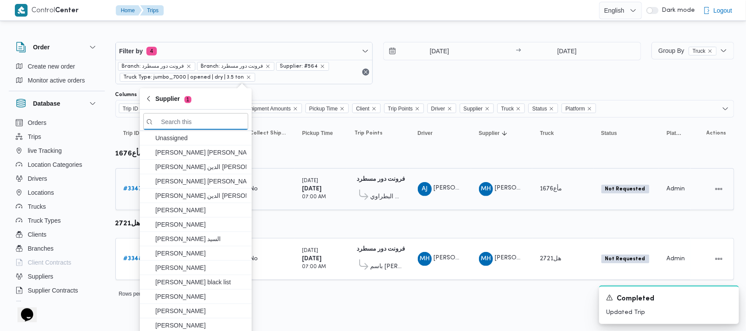
paste input "[PERSON_NAME] [PERSON_NAME]"
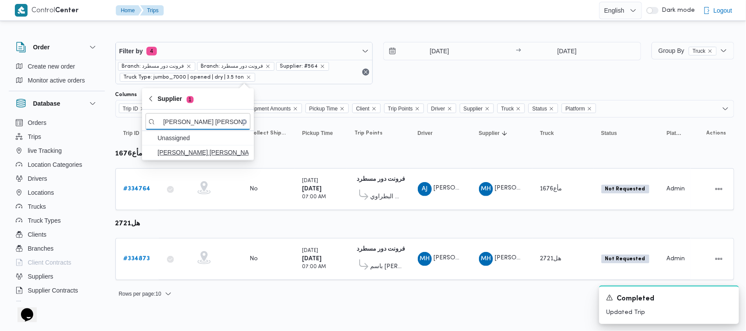
type input "[PERSON_NAME] [PERSON_NAME]"
click at [218, 155] on span "[PERSON_NAME] [PERSON_NAME]" at bounding box center [203, 152] width 91 height 10
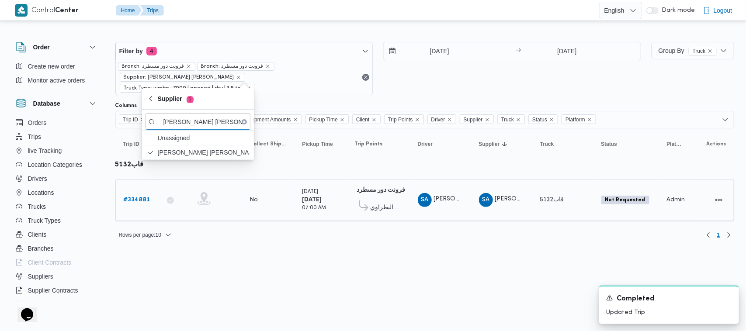
click at [133, 197] on b "# 334881" at bounding box center [137, 200] width 27 height 6
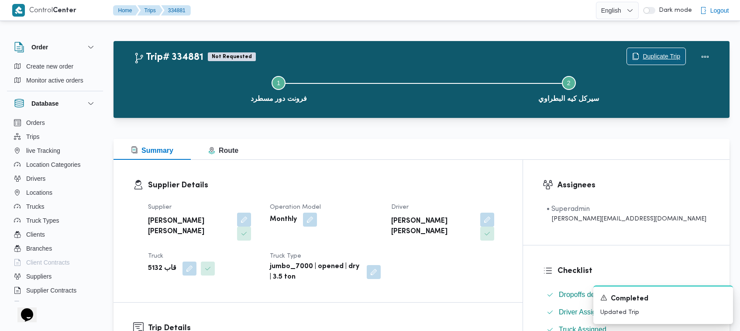
click at [657, 57] on span "Duplicate Trip" at bounding box center [662, 56] width 38 height 10
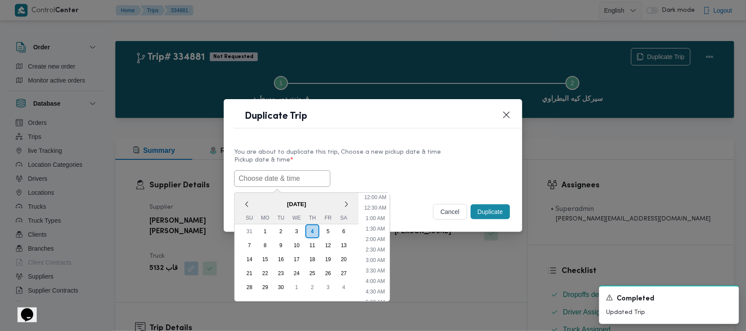
scroll to position [161, 0]
paste input "06/09/2025 7:00AM"
type input "06/09/2025 7:00AM"
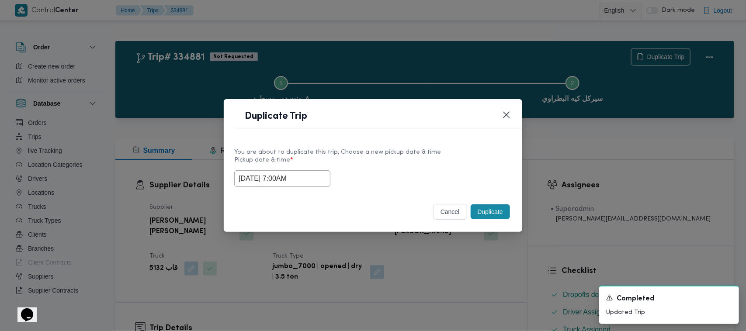
click at [487, 149] on div "You are about to duplicate this trip, Choose a new pickup date & time" at bounding box center [372, 152] width 277 height 9
click at [492, 210] on button "Duplicate" at bounding box center [489, 211] width 39 height 15
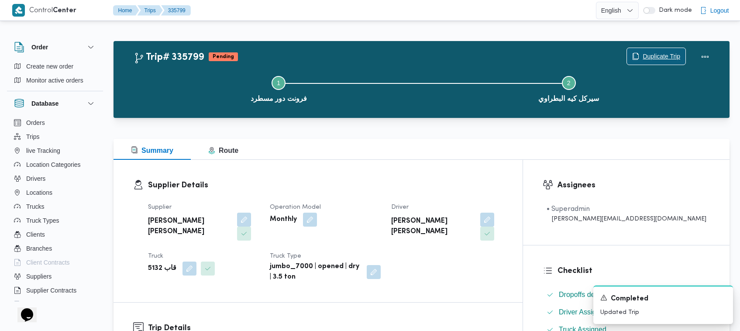
click at [649, 59] on span "Duplicate Trip" at bounding box center [662, 56] width 38 height 10
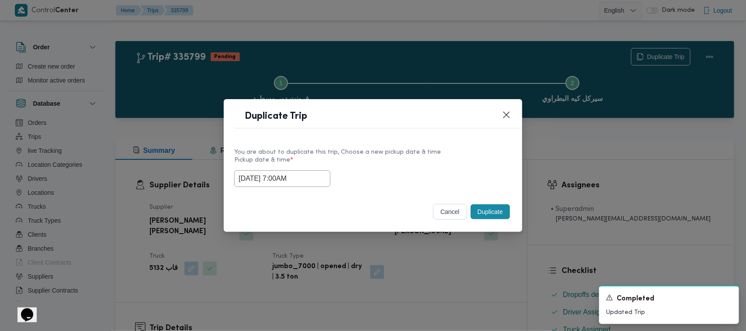
click at [317, 177] on input "06/09/2025 7:00AM" at bounding box center [282, 178] width 96 height 17
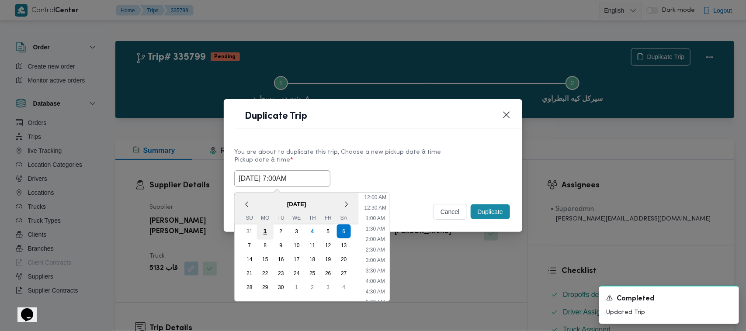
scroll to position [97, 0]
drag, startPoint x: 249, startPoint y: 245, endPoint x: 304, endPoint y: 226, distance: 57.3
click at [249, 246] on div "7" at bounding box center [249, 245] width 14 height 14
type input "07/09/2025 7:00AM"
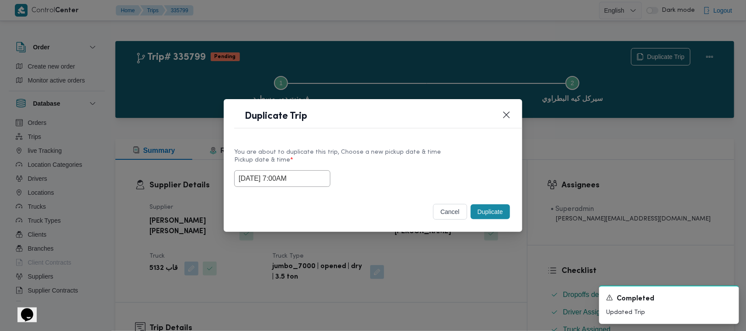
click at [448, 162] on label "Pickup date & time *" at bounding box center [372, 164] width 277 height 14
click at [492, 204] on div "Duplicate" at bounding box center [490, 212] width 43 height 18
click at [488, 208] on button "Duplicate" at bounding box center [489, 211] width 39 height 15
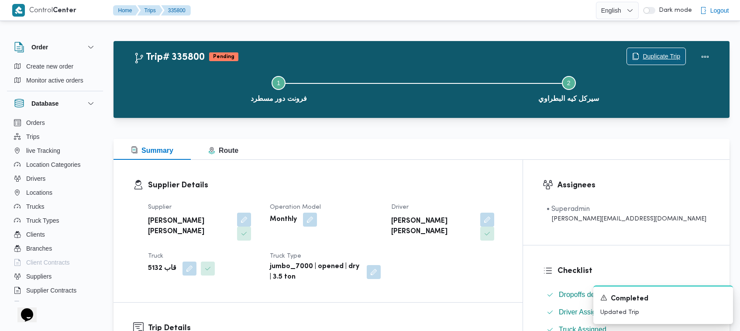
click at [647, 53] on span "Duplicate Trip" at bounding box center [662, 56] width 38 height 10
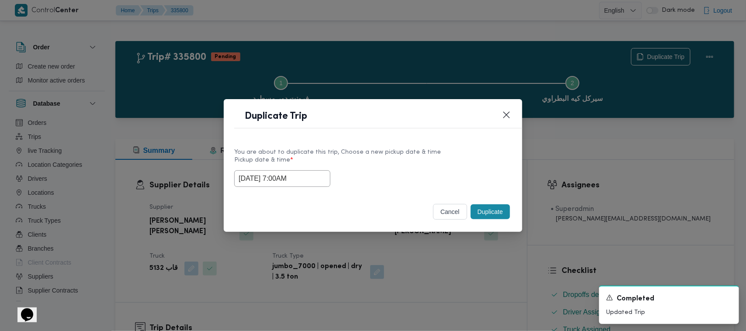
click at [313, 175] on input "07/09/2025 7:00AM" at bounding box center [282, 178] width 96 height 17
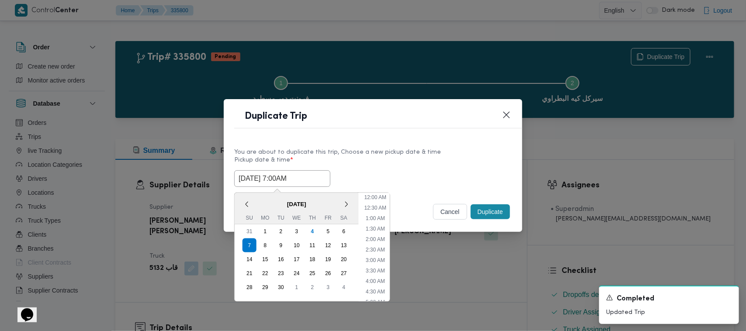
scroll to position [97, 0]
click at [265, 244] on div "8" at bounding box center [265, 245] width 17 height 17
type input "08/09/2025 7:00AM"
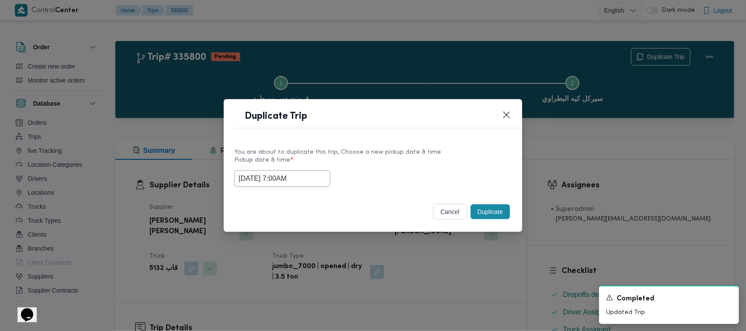
click at [462, 151] on div "You are about to duplicate this trip, Choose a new pickup date & time" at bounding box center [372, 152] width 277 height 9
click at [497, 216] on button "Duplicate" at bounding box center [489, 211] width 39 height 15
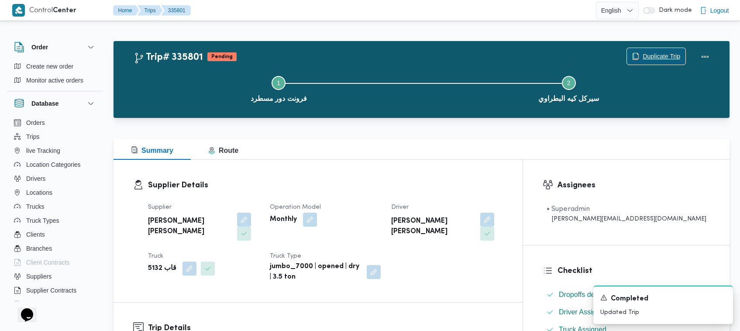
click at [650, 52] on span "Duplicate Trip" at bounding box center [662, 56] width 38 height 10
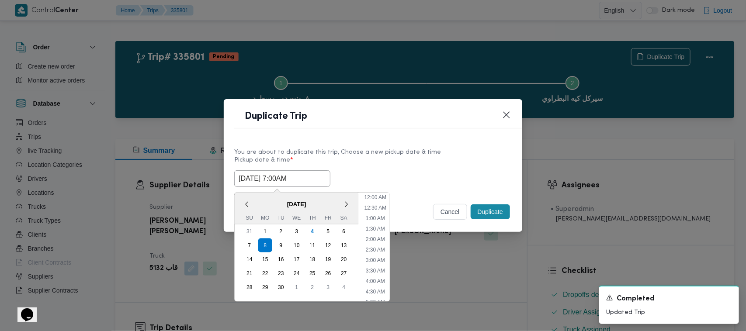
click at [315, 180] on input "08/09/2025 7:00AM" at bounding box center [282, 178] width 96 height 17
click at [283, 245] on div "9" at bounding box center [281, 245] width 17 height 17
type input "09/09/2025 7:00AM"
click at [484, 166] on label "Pickup date & time *" at bounding box center [372, 164] width 277 height 14
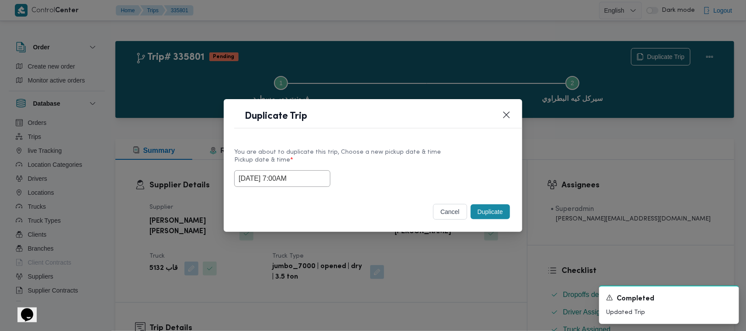
click at [488, 213] on button "Duplicate" at bounding box center [489, 211] width 39 height 15
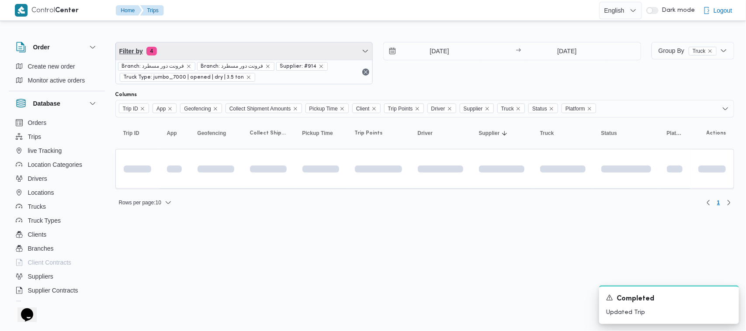
click at [207, 48] on span "Filter by 4" at bounding box center [244, 50] width 257 height 17
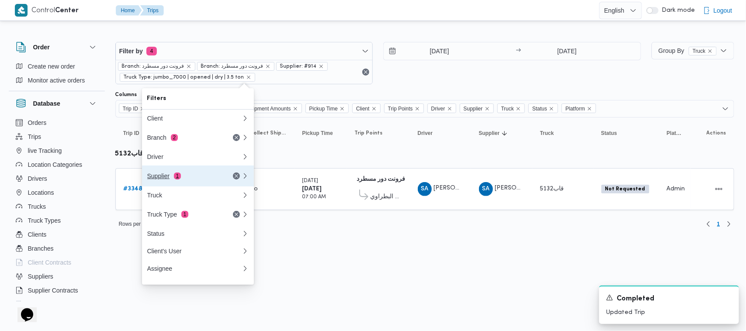
click at [188, 176] on div "Supplier 1" at bounding box center [183, 176] width 73 height 7
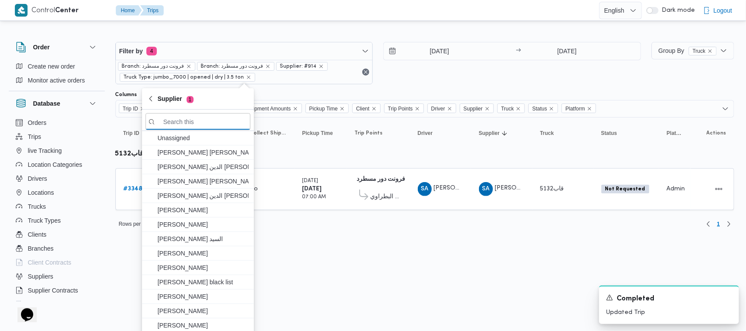
paste input "[PERSON_NAME]"
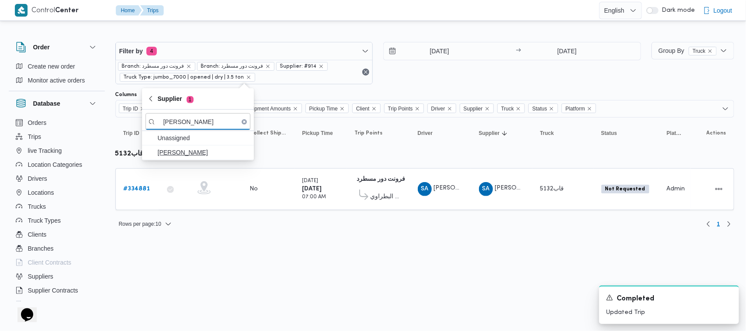
type input "[PERSON_NAME]"
click at [180, 158] on span "[PERSON_NAME]" at bounding box center [197, 152] width 105 height 14
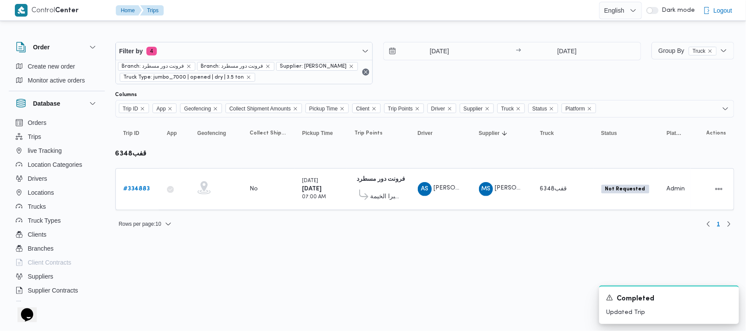
click at [419, 64] on div "4/9/2025 → 4/9/2025" at bounding box center [512, 63] width 258 height 42
click at [139, 186] on b "# 334883" at bounding box center [137, 189] width 27 height 6
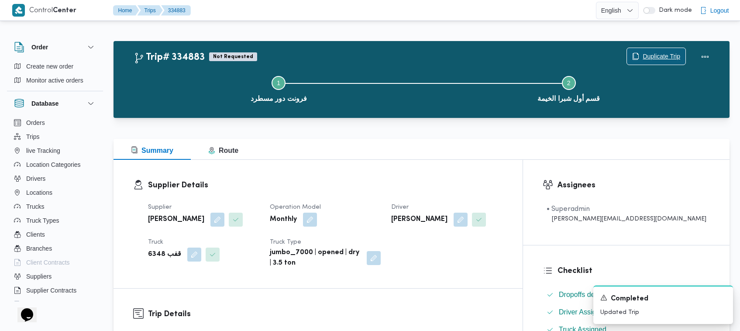
click at [664, 51] on span "Duplicate Trip" at bounding box center [656, 56] width 59 height 17
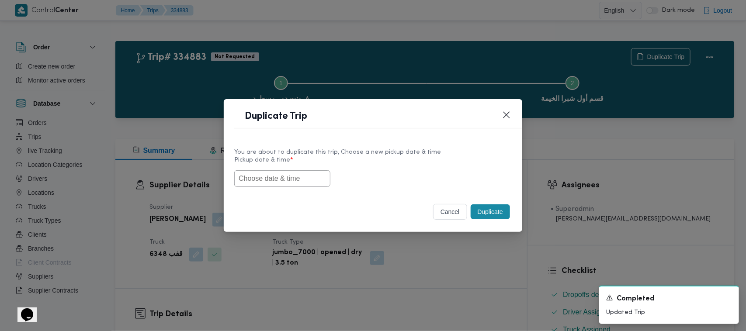
click at [274, 178] on input "text" at bounding box center [282, 178] width 96 height 17
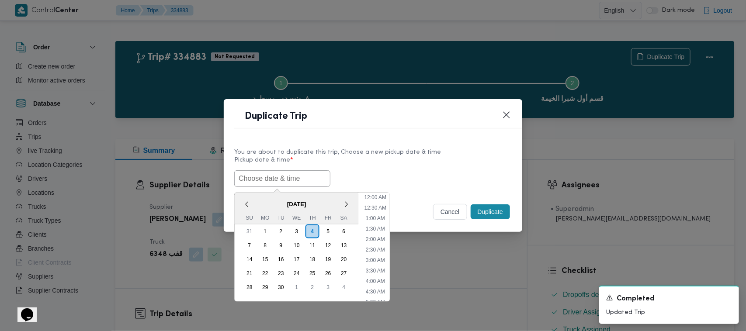
scroll to position [161, 0]
paste input "06/09/2025 7:00AM"
type input "06/09/2025 7:00AM"
click at [403, 180] on div "06/09/2025 7:00AM < September 2025 > Su Mo Tu We Th Fr Sa 31 1 2 3 4 5 6 7 8 9 …" at bounding box center [372, 178] width 277 height 17
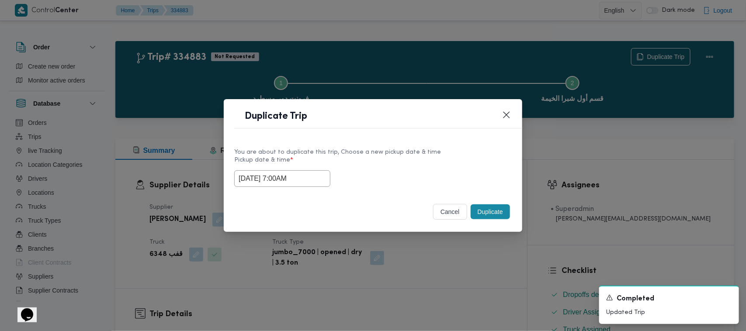
click at [491, 218] on button "Duplicate" at bounding box center [489, 211] width 39 height 15
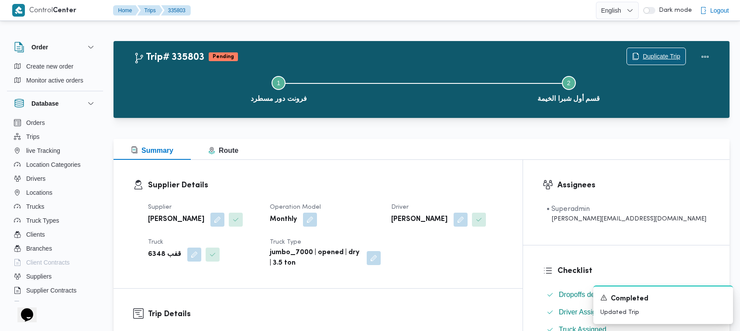
click at [658, 53] on span "Duplicate Trip" at bounding box center [662, 56] width 38 height 10
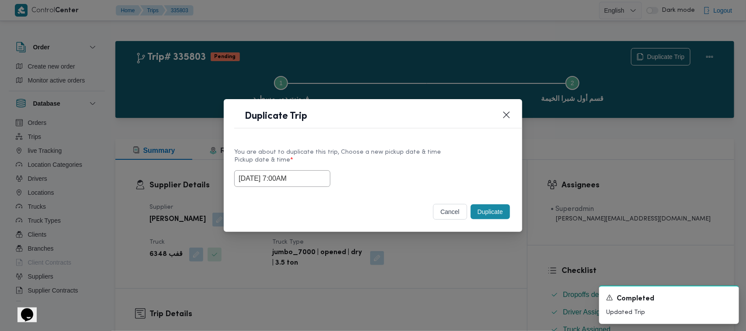
click at [317, 180] on input "06/09/2025 7:00AM" at bounding box center [282, 178] width 96 height 17
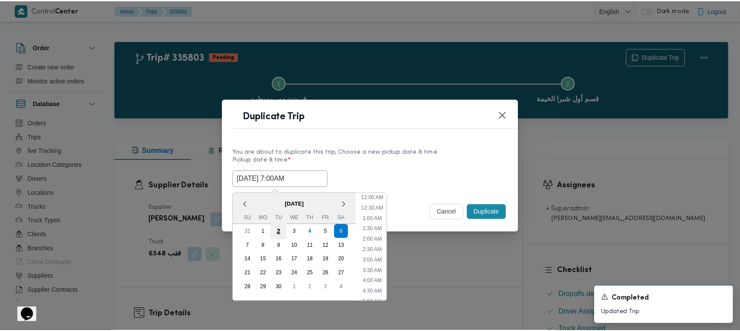
scroll to position [97, 0]
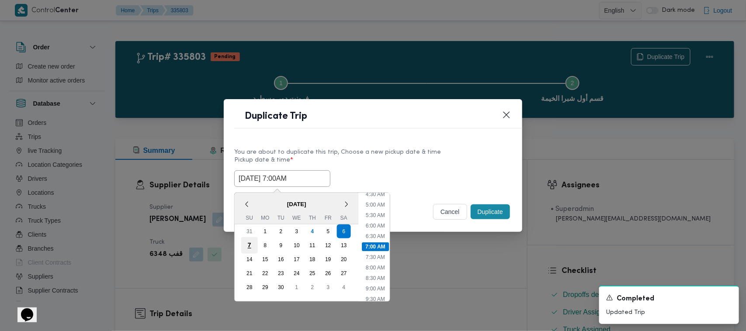
click at [254, 245] on div "7" at bounding box center [249, 245] width 17 height 17
type input "07/09/2025 7:00AM"
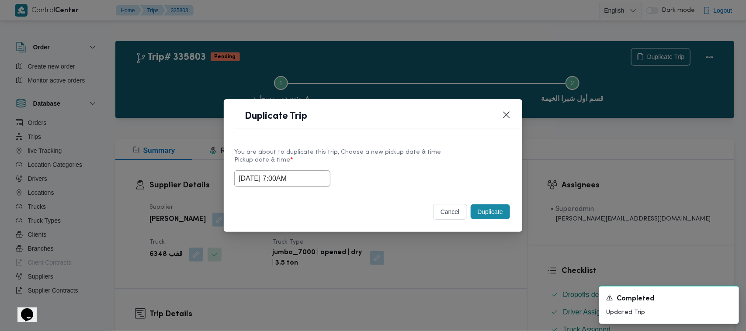
click at [470, 150] on div "You are about to duplicate this trip, Choose a new pickup date & time" at bounding box center [372, 152] width 277 height 9
click at [488, 215] on button "Duplicate" at bounding box center [489, 211] width 39 height 15
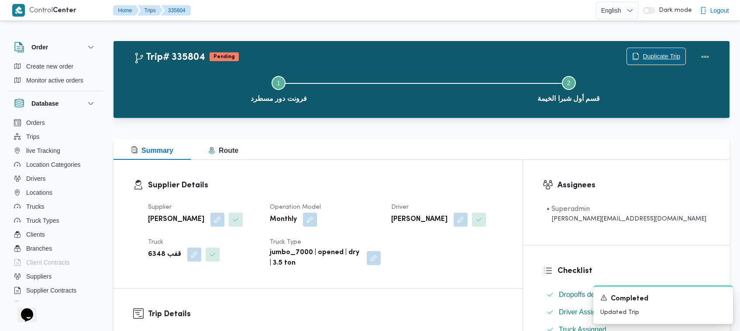
click at [663, 51] on span "Duplicate Trip" at bounding box center [662, 56] width 38 height 10
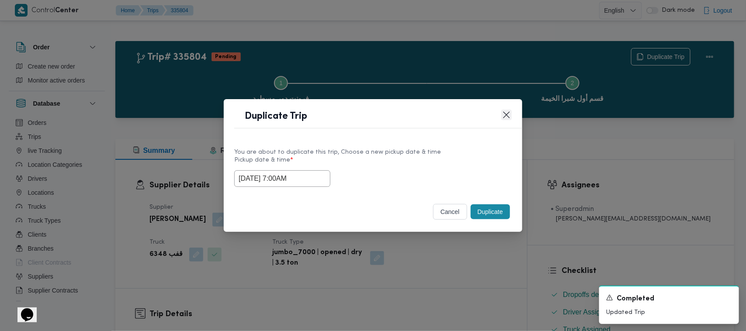
drag, startPoint x: 507, startPoint y: 117, endPoint x: 512, endPoint y: 117, distance: 5.7
click at [508, 117] on button "Closes this modal window" at bounding box center [506, 115] width 10 height 10
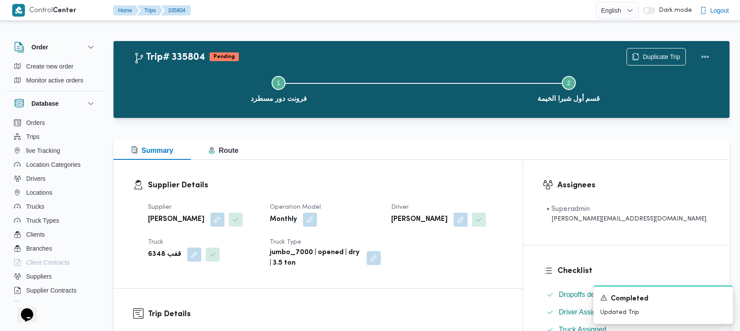
click at [656, 44] on div "Duplicate Trip" at bounding box center [671, 57] width 98 height 28
click at [665, 48] on span "Duplicate Trip" at bounding box center [656, 56] width 59 height 17
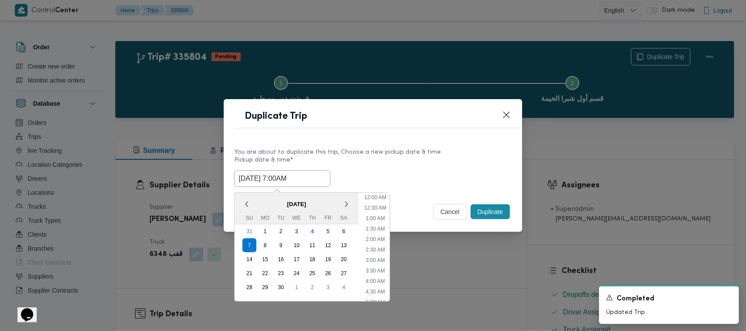
click at [321, 173] on input "07/09/2025 7:00AM" at bounding box center [282, 178] width 96 height 17
click at [265, 244] on div "8" at bounding box center [265, 245] width 17 height 17
type input "08/09/2025 7:00AM"
click at [420, 175] on div "08/09/2025 7:00AM < September 2025 > Su Mo Tu We Th Fr Sa 31 1 2 3 4 5 6 7 8 9 …" at bounding box center [372, 178] width 277 height 17
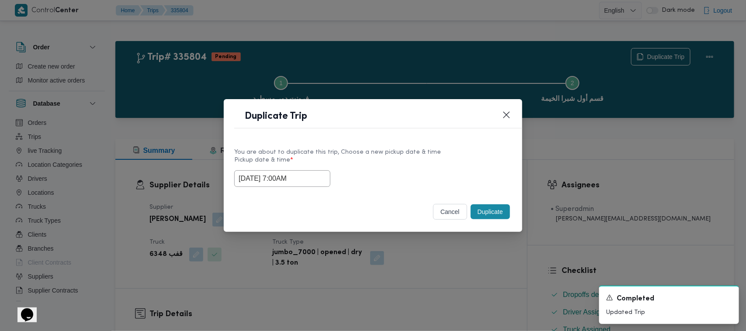
click at [489, 212] on button "Duplicate" at bounding box center [489, 211] width 39 height 15
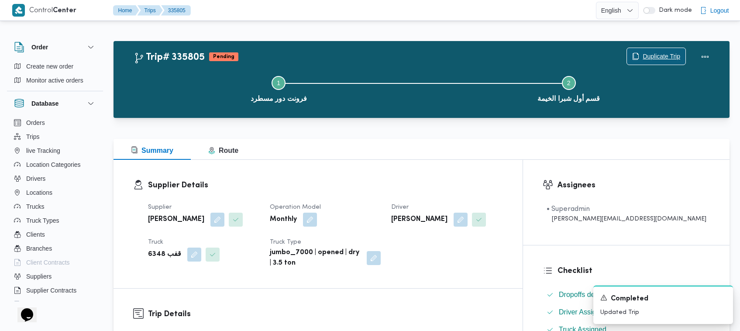
click at [660, 49] on span "Duplicate Trip" at bounding box center [656, 56] width 59 height 17
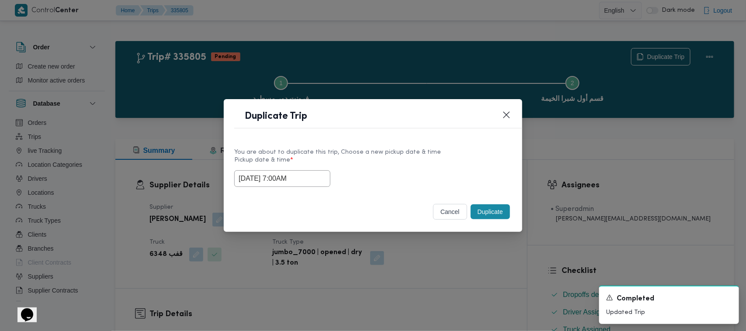
click at [316, 178] on input "08/09/2025 7:00AM" at bounding box center [282, 178] width 96 height 17
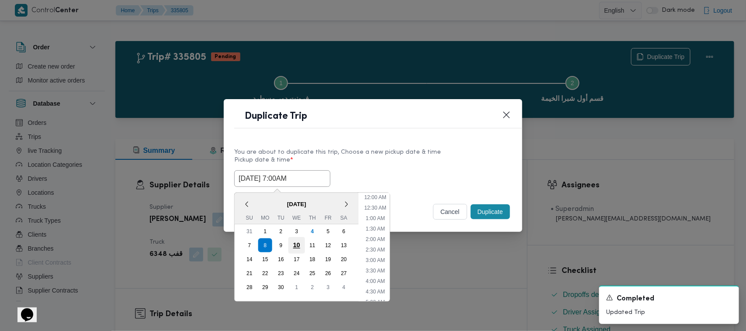
scroll to position [97, 0]
click at [286, 245] on div "9" at bounding box center [281, 245] width 17 height 17
type input "09/09/2025 7:00AM"
click at [391, 149] on div "You are about to duplicate this trip, Choose a new pickup date & time" at bounding box center [372, 152] width 277 height 9
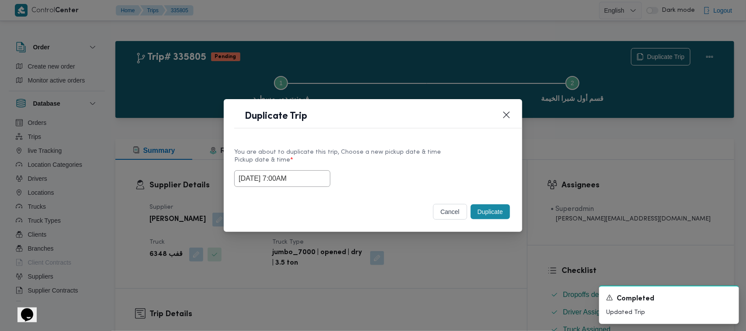
click at [489, 219] on button "Duplicate" at bounding box center [489, 211] width 39 height 15
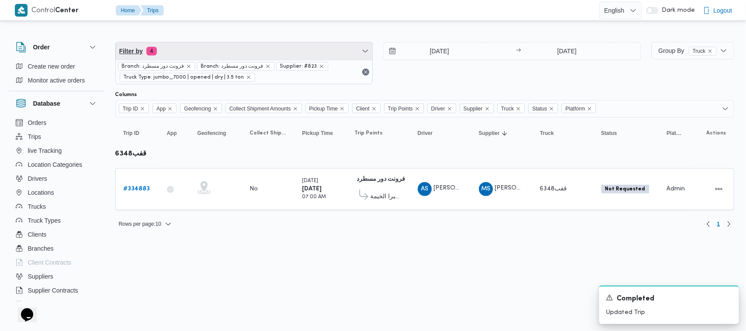
click at [313, 45] on span "Filter by 4" at bounding box center [244, 50] width 257 height 17
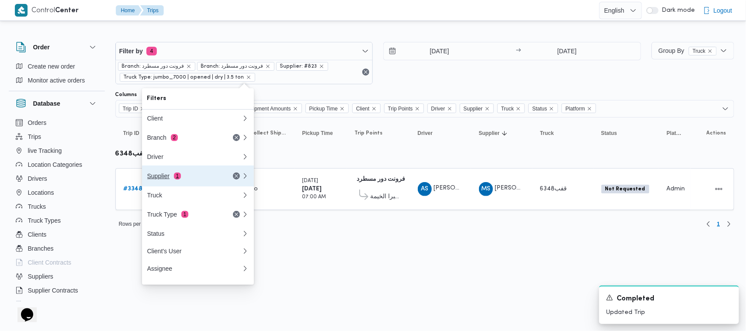
click at [223, 176] on div "Supplier 1" at bounding box center [194, 176] width 105 height 21
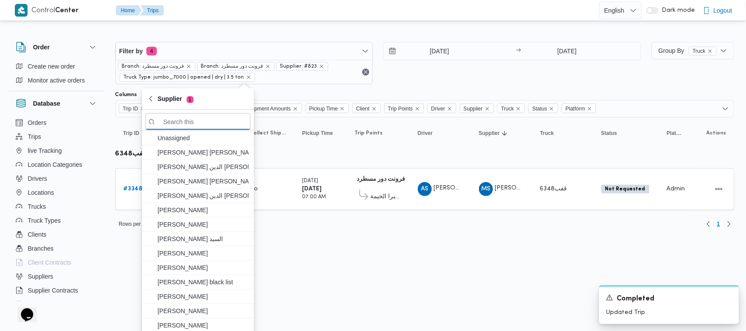
paste input "جمال صبحي سيد احمد"
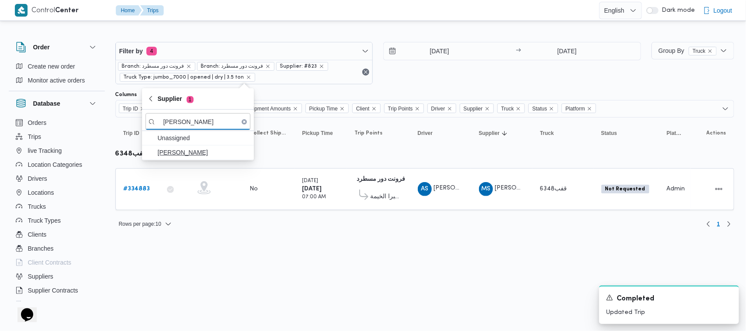
type input "جمال صبحي سيد احمد"
click at [197, 156] on span "جمال صبحي سيد احمد" at bounding box center [203, 152] width 91 height 10
click at [281, 256] on html "Control Center Home Trips English عربي Dark mode Logout Order Create new order …" at bounding box center [373, 165] width 746 height 331
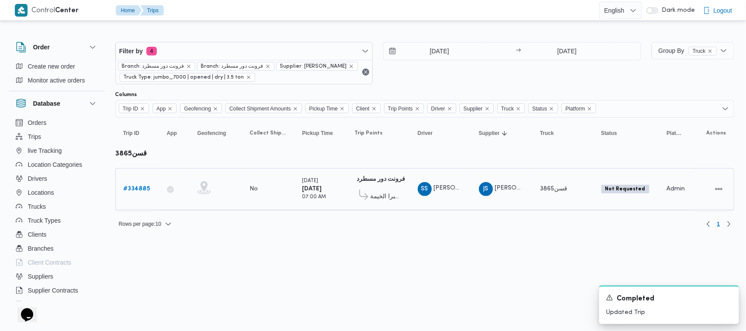
click at [125, 186] on b "# 334885" at bounding box center [137, 189] width 27 height 6
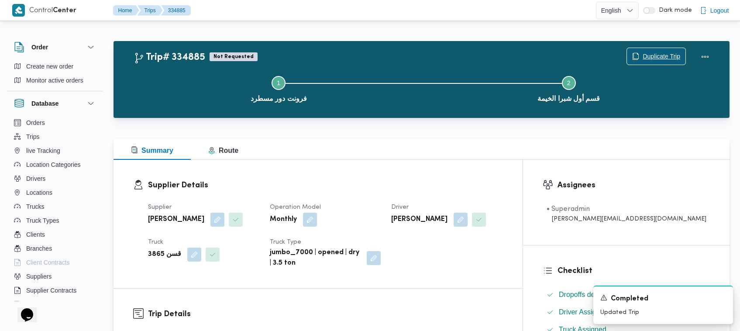
click at [658, 49] on span "Duplicate Trip" at bounding box center [656, 56] width 59 height 17
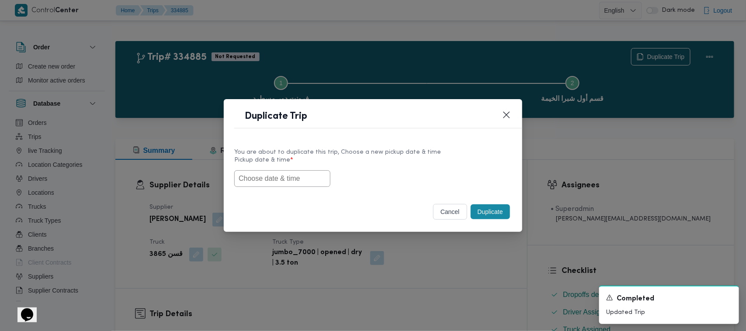
drag, startPoint x: 284, startPoint y: 180, endPoint x: 309, endPoint y: 154, distance: 35.2
click at [292, 170] on input "text" at bounding box center [282, 178] width 96 height 17
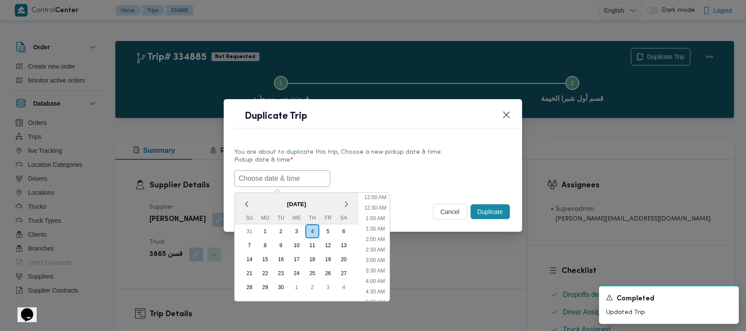
paste input "06/09/2025 7:00AM"
type input "06/09/2025 7:00AM"
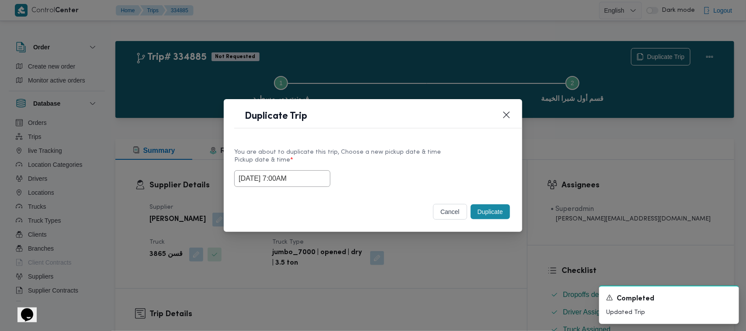
drag, startPoint x: 402, startPoint y: 154, endPoint x: 470, endPoint y: 214, distance: 90.6
click at [404, 156] on div "You are about to duplicate this trip, Choose a new pickup date & time Pickup da…" at bounding box center [372, 167] width 277 height 39
click at [491, 215] on button "Duplicate" at bounding box center [489, 211] width 39 height 15
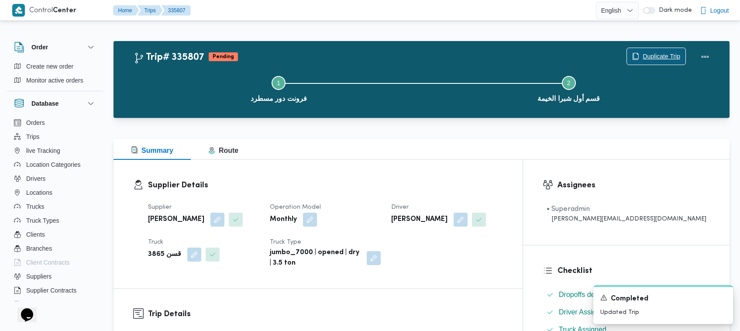
click at [650, 55] on span "Duplicate Trip" at bounding box center [662, 56] width 38 height 10
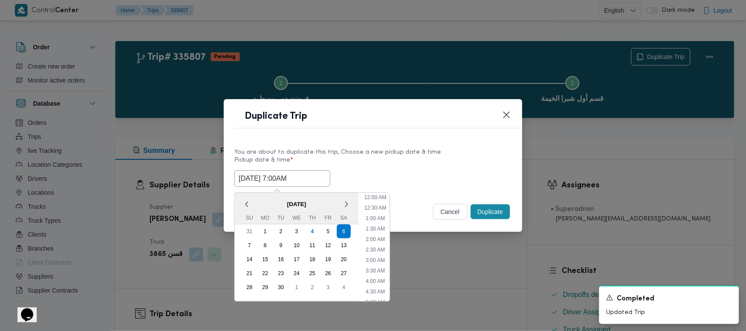
click at [317, 184] on input "06/09/2025 7:00AM" at bounding box center [282, 178] width 96 height 17
click at [245, 248] on div "7" at bounding box center [249, 245] width 17 height 17
type input "07/09/2025 7:00AM"
click at [428, 163] on label "Pickup date & time *" at bounding box center [372, 164] width 277 height 14
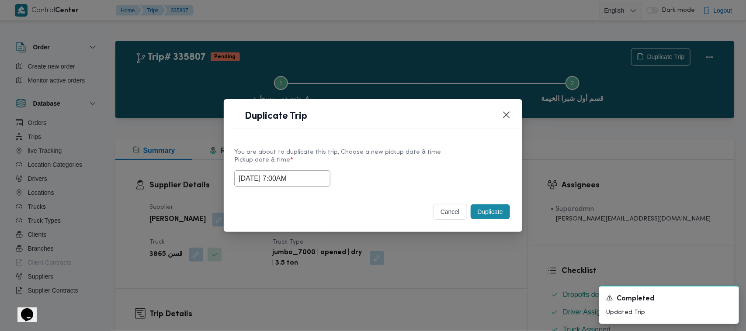
click at [480, 209] on button "Duplicate" at bounding box center [489, 211] width 39 height 15
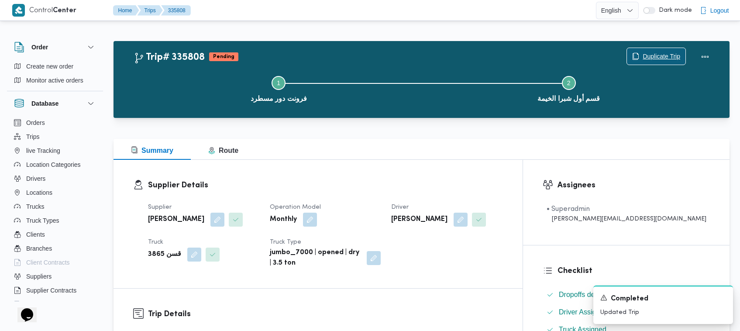
click at [662, 56] on span "Duplicate Trip" at bounding box center [662, 56] width 38 height 10
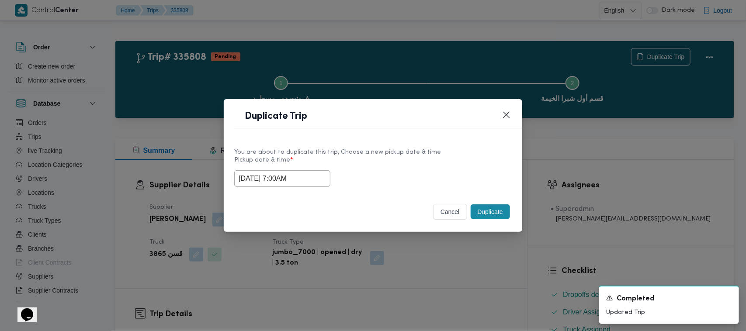
click at [322, 178] on input "07/09/2025 7:00AM" at bounding box center [282, 178] width 96 height 17
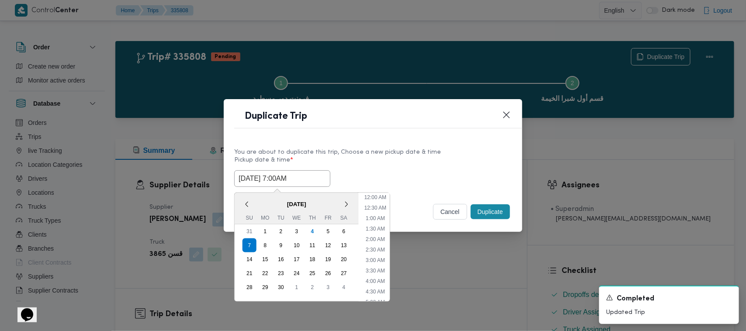
scroll to position [97, 0]
click at [266, 245] on div "8" at bounding box center [265, 245] width 17 height 17
type input "08/09/2025 7:00AM"
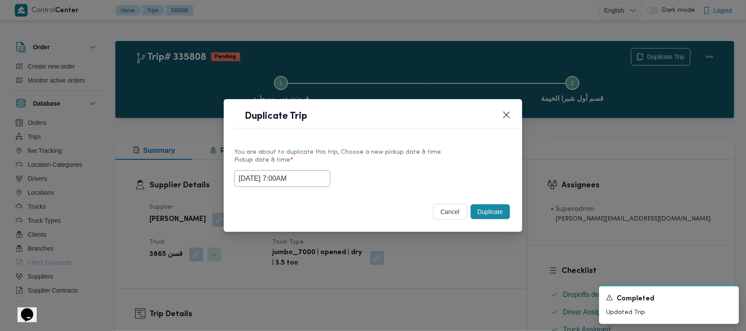
click at [422, 173] on div "08/09/2025 7:00AM" at bounding box center [372, 178] width 277 height 17
click at [497, 212] on button "Duplicate" at bounding box center [489, 211] width 39 height 15
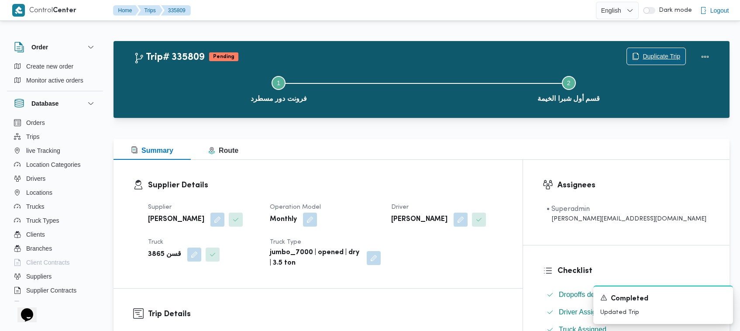
click at [651, 50] on span "Duplicate Trip" at bounding box center [656, 56] width 59 height 17
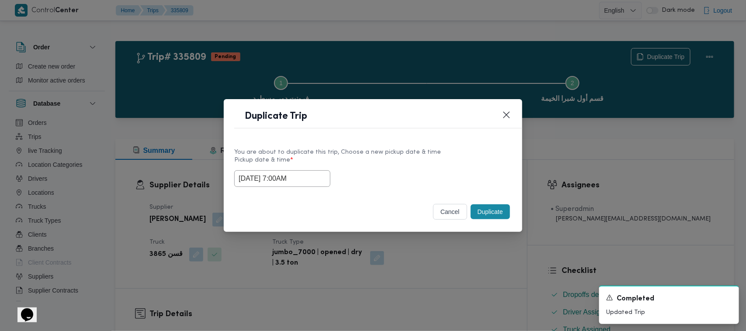
click at [309, 180] on input "08/09/2025 7:00AM" at bounding box center [282, 178] width 96 height 17
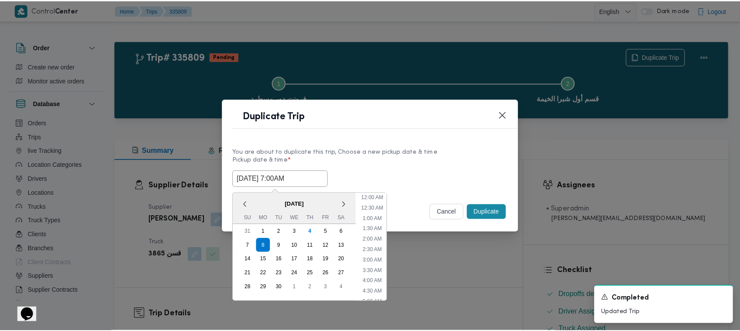
scroll to position [97, 0]
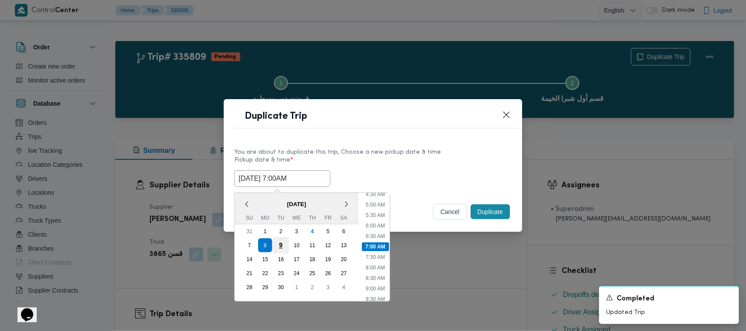
click at [279, 247] on div "9" at bounding box center [281, 245] width 17 height 17
type input "09/09/2025 7:00AM"
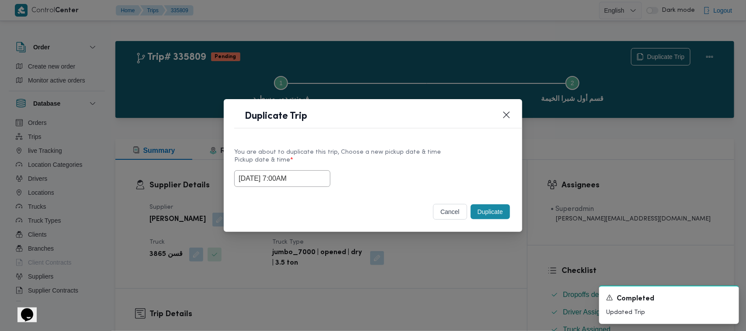
click at [422, 162] on label "Pickup date & time *" at bounding box center [372, 164] width 277 height 14
click at [486, 218] on button "Duplicate" at bounding box center [489, 211] width 39 height 15
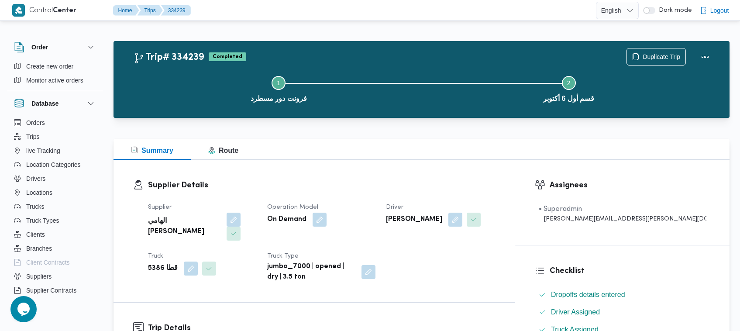
click at [256, 225] on div "الهامي محمد خالد علي" at bounding box center [202, 227] width 111 height 30
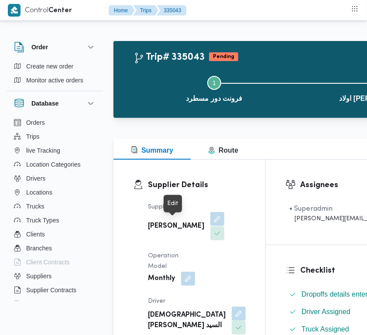
click at [211, 226] on button "button" at bounding box center [218, 219] width 14 height 14
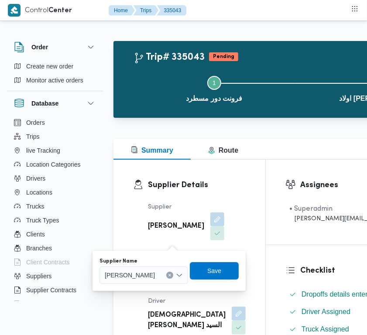
click at [159, 276] on input "Supplier Name" at bounding box center [159, 275] width 1 height 10
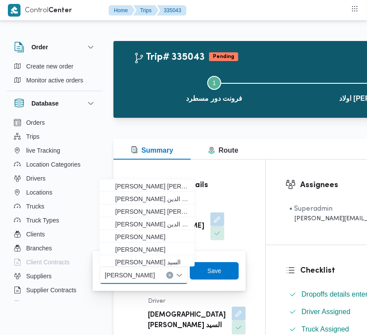
paste input "علي [PERSON_NAME] [PERSON_NAME]"
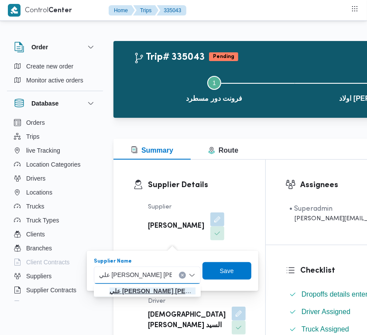
type input "علي [PERSON_NAME] [PERSON_NAME]"
click at [159, 289] on mark "علي [PERSON_NAME] [PERSON_NAME]" at bounding box center [168, 291] width 117 height 7
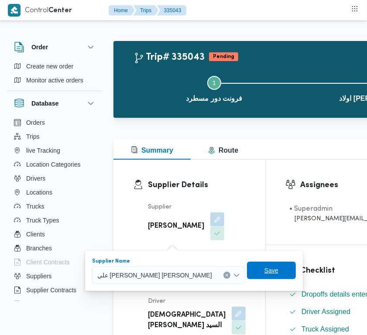
click at [265, 270] on span "Save" at bounding box center [272, 271] width 14 height 10
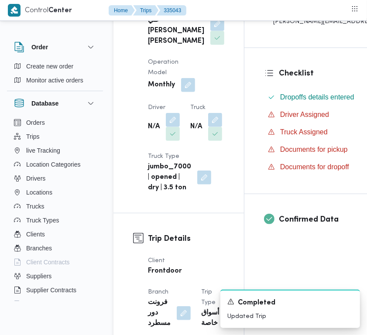
scroll to position [224, 0]
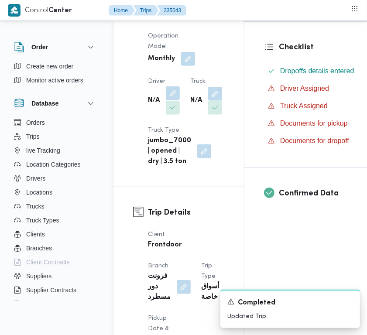
click at [173, 100] on button "button" at bounding box center [173, 93] width 14 height 14
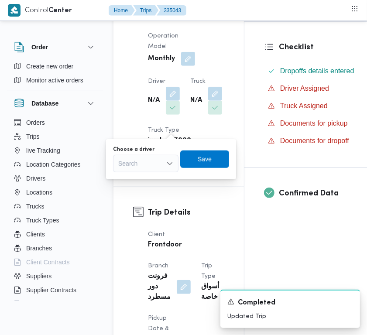
click at [155, 169] on div "Search" at bounding box center [146, 163] width 66 height 17
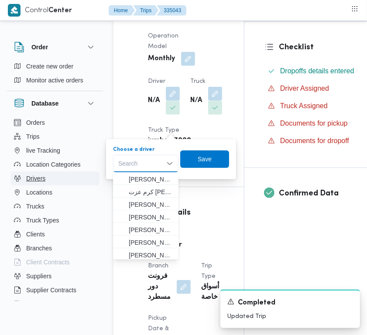
paste input "كرم"
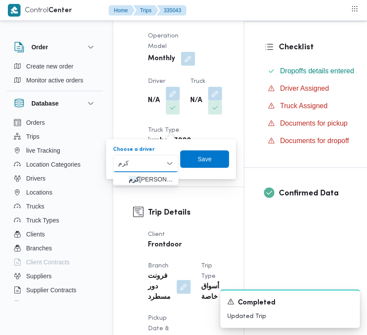
type input "كرم"
click at [145, 158] on div "كرم كرم" at bounding box center [146, 163] width 66 height 17
click at [151, 180] on span "كرم عزت [PERSON_NAME][DATE]" at bounding box center [151, 179] width 45 height 10
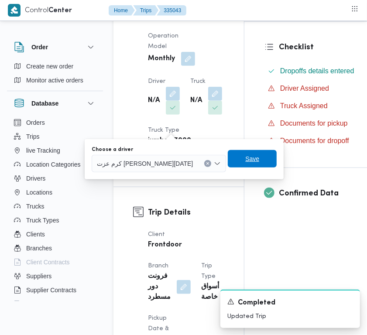
click at [245, 154] on span "Save" at bounding box center [252, 159] width 14 height 10
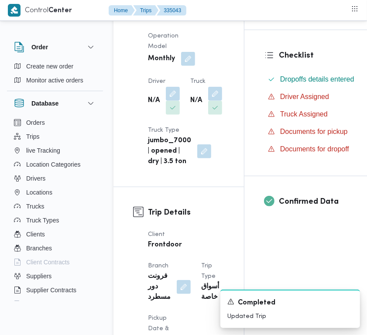
click at [177, 162] on div "Supplier علي يحيي علي مهران حسنين Operation Model Monthly Driver N/A Truck N/A …" at bounding box center [186, 72] width 87 height 199
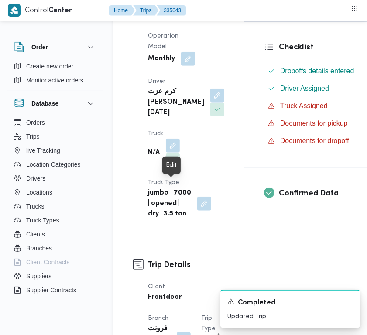
click at [175, 153] on span at bounding box center [171, 146] width 18 height 14
click at [173, 153] on button "button" at bounding box center [173, 146] width 14 height 14
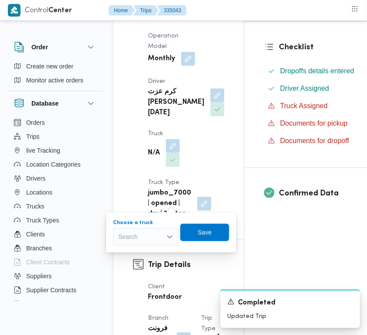
drag, startPoint x: 155, startPoint y: 228, endPoint x: 154, endPoint y: 236, distance: 8.1
click at [155, 230] on div "Search" at bounding box center [146, 236] width 66 height 17
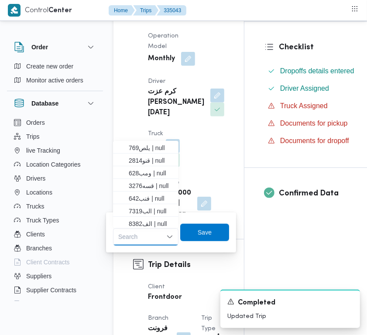
click at [154, 237] on div "Search" at bounding box center [146, 236] width 66 height 17
paste input "2814"
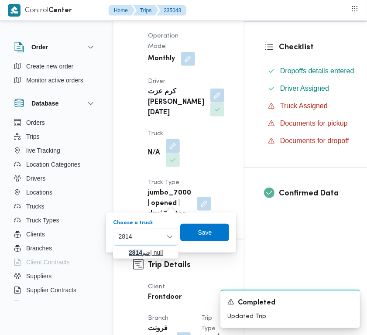
type input "2814"
click at [117, 252] on span "قنو 2814 | null" at bounding box center [146, 253] width 59 height 14
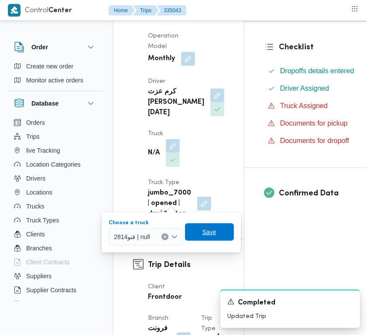
click at [202, 239] on span "Save" at bounding box center [209, 232] width 49 height 17
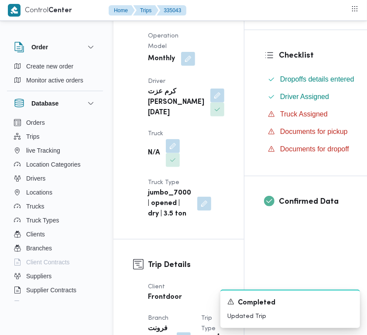
click at [156, 20] on nav "Home Trips 335043" at bounding box center [148, 11] width 78 height 22
click at [155, 21] on b "علي [PERSON_NAME] [PERSON_NAME]" at bounding box center [176, 4] width 56 height 31
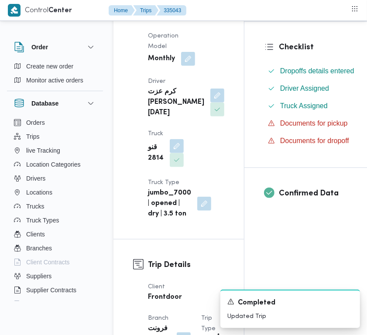
click at [155, 21] on b "علي [PERSON_NAME] [PERSON_NAME]" at bounding box center [176, 4] width 56 height 31
copy div "علي [PERSON_NAME] [PERSON_NAME]"
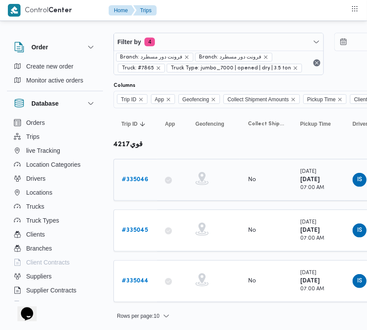
click at [138, 180] on b "# 335046" at bounding box center [135, 180] width 27 height 6
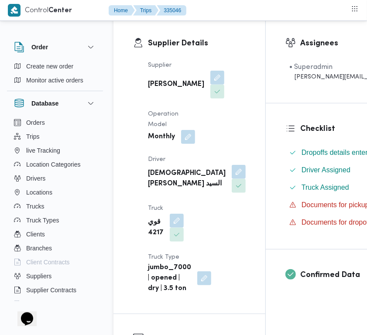
scroll to position [171, 0]
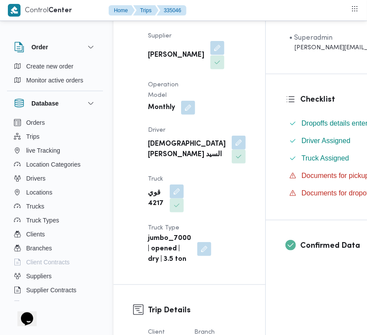
click at [211, 54] on button "button" at bounding box center [218, 48] width 14 height 14
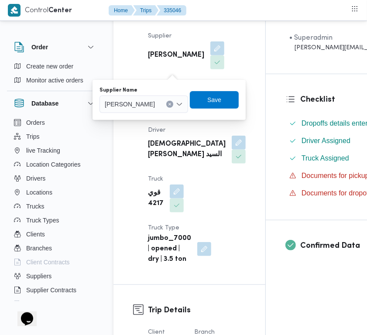
click at [155, 100] on span "محمد ناصر كامل عباس" at bounding box center [130, 104] width 50 height 10
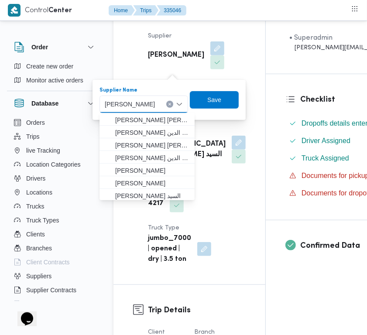
paste input "علي يحيي علي مهران حسنين"
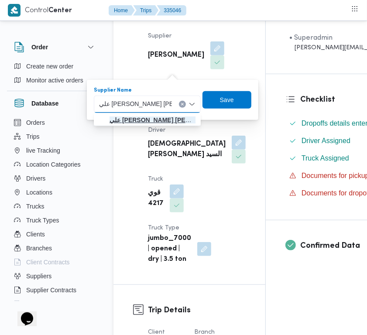
type input "علي يحيي علي مهران حسنين"
click at [152, 119] on mark "علي يحيي علي مهران حسنين" at bounding box center [168, 120] width 117 height 7
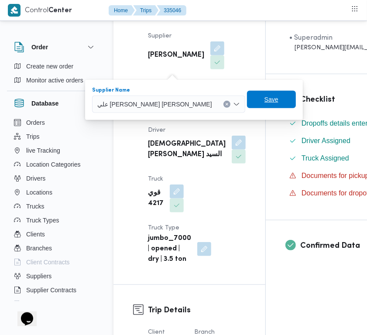
click at [265, 101] on span "Save" at bounding box center [272, 99] width 14 height 10
click at [266, 101] on div "Checklist Dropoffs details entered Driver Assigned Truck Assigned Documents for…" at bounding box center [369, 147] width 207 height 146
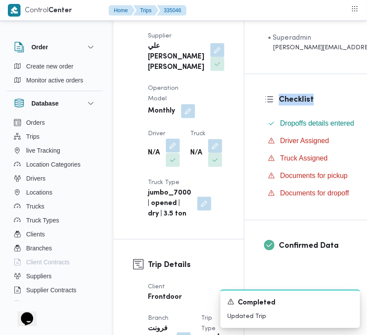
click at [176, 153] on button "button" at bounding box center [173, 146] width 14 height 14
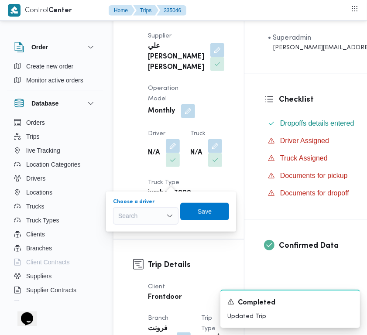
click at [154, 221] on div "Search" at bounding box center [146, 215] width 66 height 17
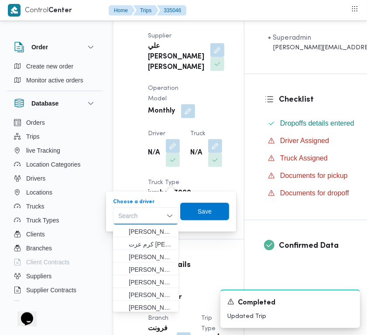
paste input "كرم"
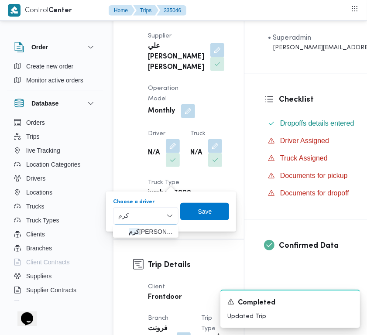
type input "كرم"
click at [151, 211] on div "كرم كرم" at bounding box center [146, 215] width 66 height 17
drag, startPoint x: 149, startPoint y: 227, endPoint x: 160, endPoint y: 230, distance: 11.7
click at [149, 229] on span "كرم عزت السيد بيومى جمعة" at bounding box center [151, 232] width 45 height 10
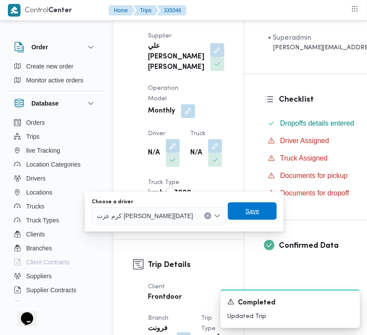
click at [245, 208] on span "Save" at bounding box center [252, 211] width 14 height 10
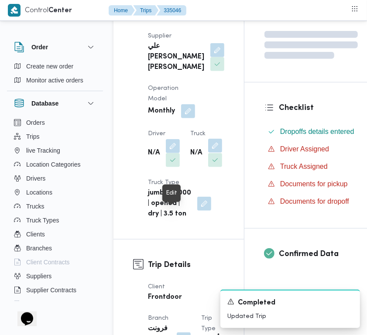
click at [208, 153] on button "button" at bounding box center [215, 146] width 14 height 14
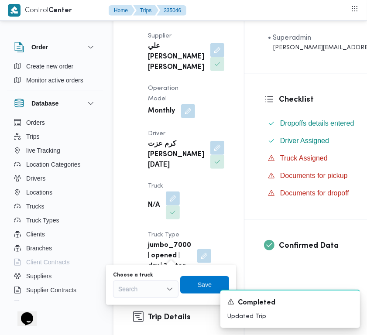
click at [142, 280] on div "Choose a truck Search" at bounding box center [146, 285] width 66 height 26
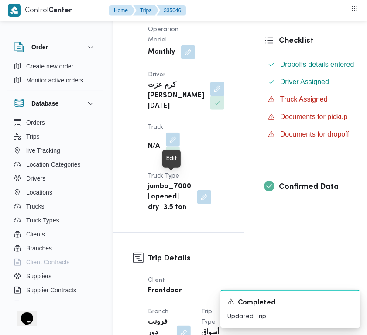
scroll to position [239, 0]
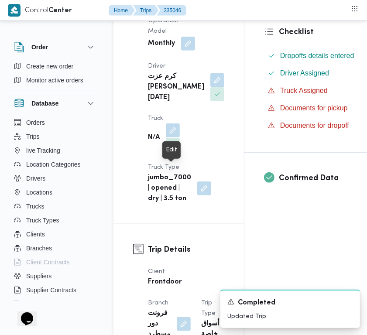
click at [174, 138] on button "button" at bounding box center [173, 131] width 14 height 14
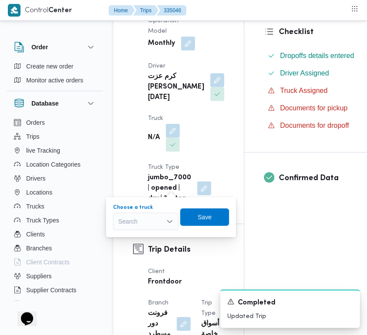
click at [145, 217] on div "Search" at bounding box center [146, 221] width 66 height 17
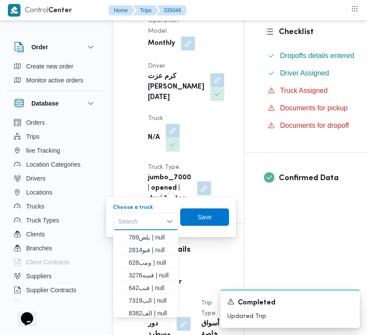
paste input "2814"
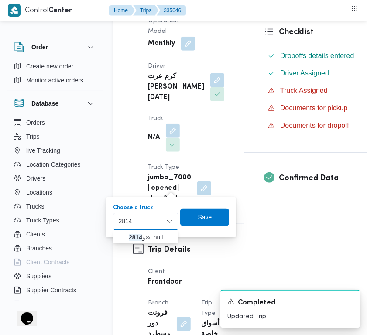
type input "2814"
click at [124, 237] on icon "button" at bounding box center [121, 237] width 7 height 7
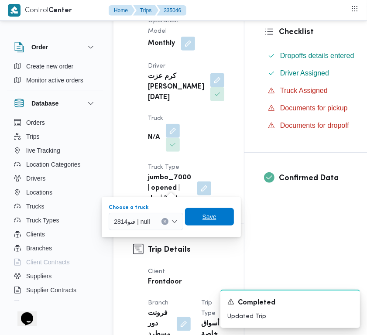
click at [208, 221] on span "Save" at bounding box center [210, 217] width 14 height 10
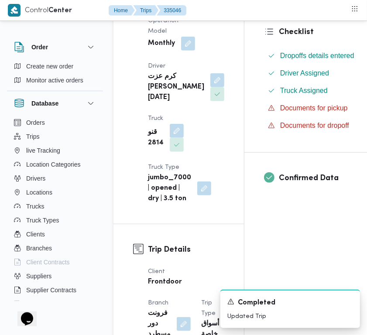
scroll to position [166, 0]
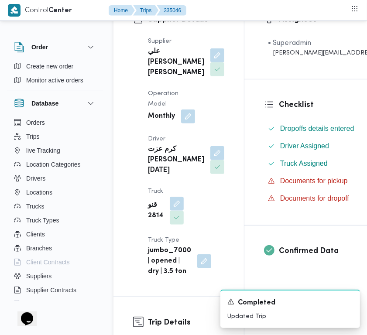
click at [152, 72] on b "علي يحيي علي مهران حسنين" at bounding box center [176, 62] width 56 height 31
copy div "علي يحيي علي مهران حسنين"
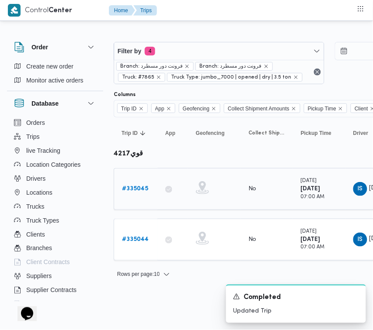
click at [133, 186] on b "# 335045" at bounding box center [135, 189] width 26 height 6
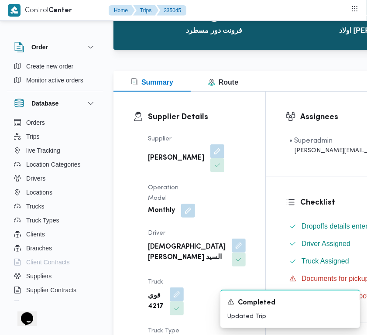
scroll to position [98, 0]
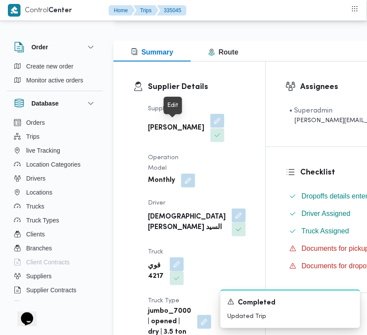
click at [211, 127] on button "button" at bounding box center [218, 121] width 14 height 14
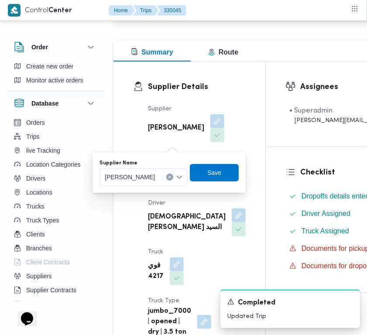
click at [155, 180] on span "محمد ناصر كامل عباس" at bounding box center [130, 177] width 50 height 10
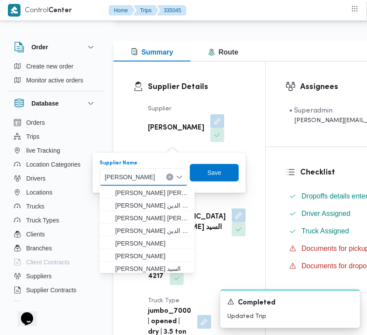
paste input "علي يحيي علي مهران حسنين"
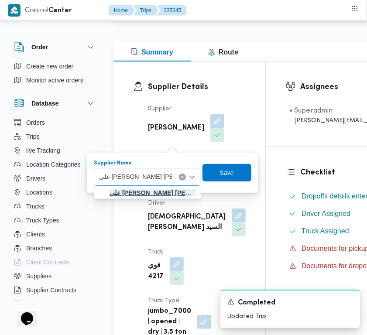
type input "علي يحيي علي مهران حسنين"
drag, startPoint x: 147, startPoint y: 192, endPoint x: 157, endPoint y: 193, distance: 10.1
click at [147, 193] on mark "علي يحيي علي مهران حسنين" at bounding box center [168, 193] width 117 height 7
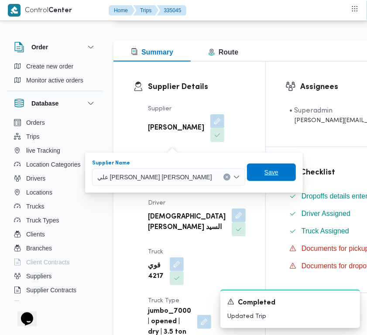
click at [247, 169] on span "Save" at bounding box center [271, 172] width 49 height 17
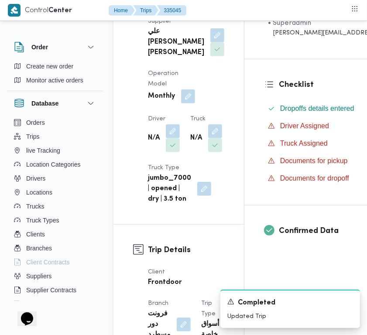
scroll to position [225, 0]
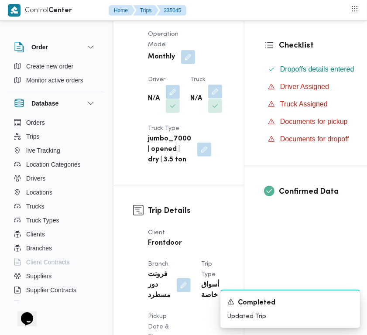
click at [208, 99] on button "button" at bounding box center [215, 92] width 14 height 14
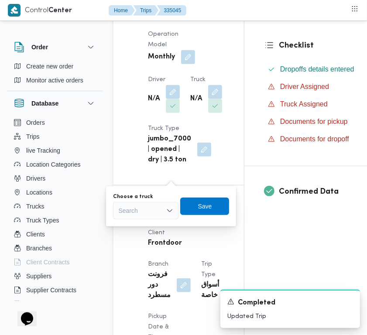
click at [141, 210] on div "Search" at bounding box center [146, 210] width 66 height 17
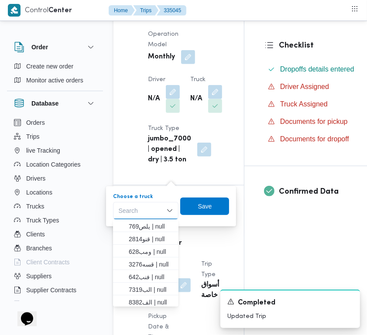
paste input "2814"
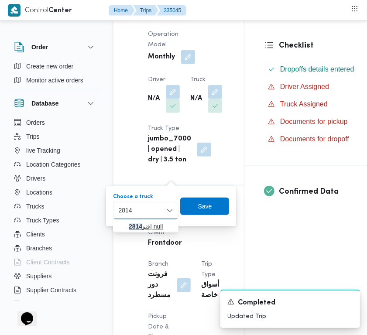
type input "2814"
click at [125, 225] on icon "button" at bounding box center [121, 226] width 7 height 7
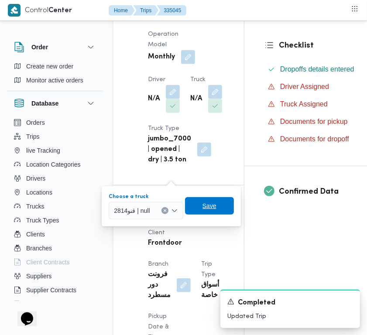
click at [206, 207] on span "Save" at bounding box center [210, 206] width 14 height 10
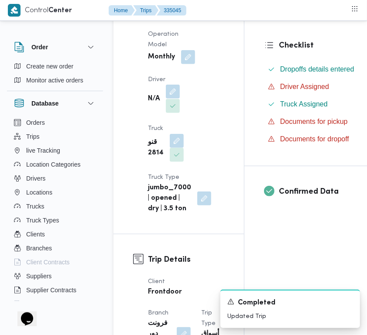
click at [168, 99] on button "button" at bounding box center [173, 92] width 14 height 14
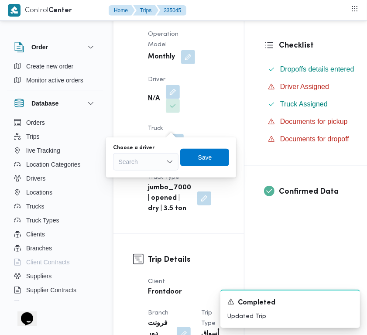
click at [154, 169] on div "Search" at bounding box center [146, 161] width 66 height 17
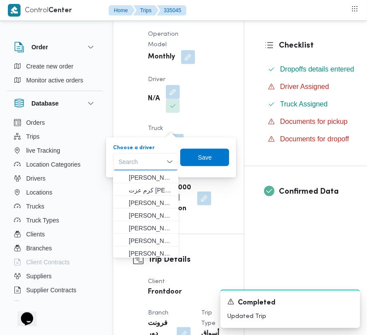
paste input "كرم"
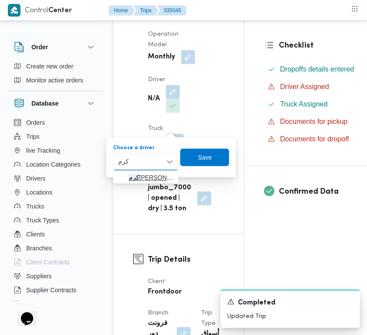
type input "كرم"
click at [129, 173] on span "كرم عزت السيد بيومى جمعة" at bounding box center [151, 178] width 45 height 10
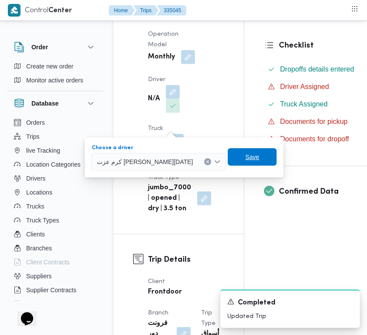
click at [242, 149] on span "Save" at bounding box center [252, 157] width 49 height 17
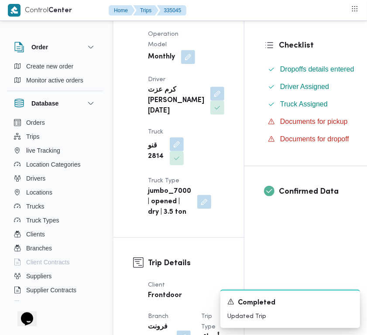
click at [162, 19] on b "علي يحيي علي مهران حسنين" at bounding box center [176, 2] width 56 height 31
copy div "علي يحيي علي مهران حسنين"
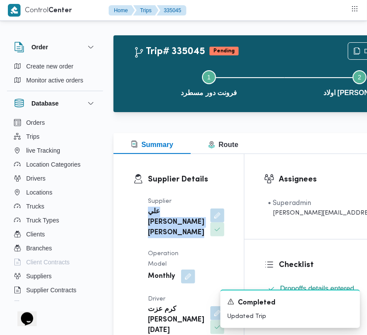
scroll to position [0, 0]
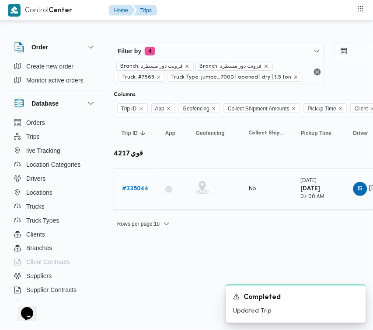
click at [133, 189] on b "# 335044" at bounding box center [135, 189] width 27 height 6
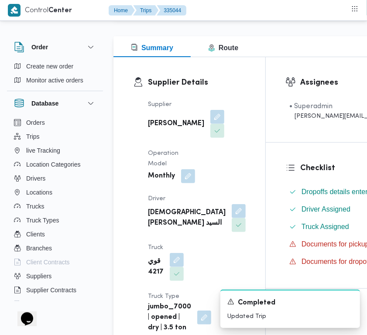
scroll to position [111, 0]
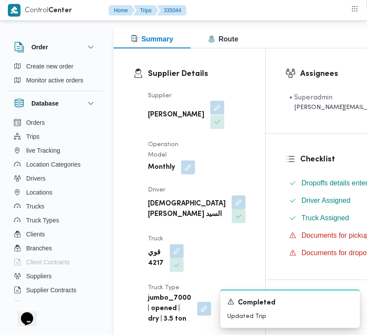
click at [211, 114] on button "button" at bounding box center [218, 108] width 14 height 14
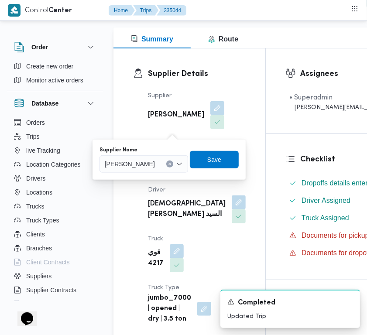
click at [159, 162] on input "Supplier Name" at bounding box center [159, 164] width 1 height 10
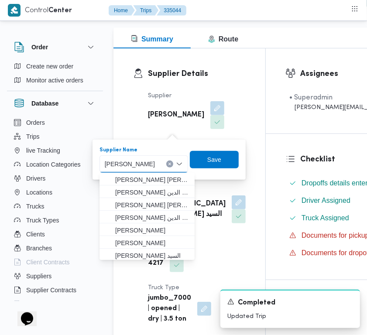
paste input "علي يحيي علي مهران حسنين"
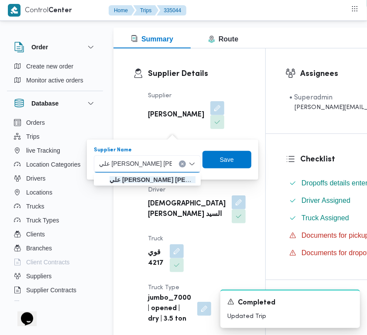
type input "علي يحيي علي مهران حسنين"
click at [124, 186] on span "علي يحيي علي مهران حسنين" at bounding box center [147, 180] width 100 height 14
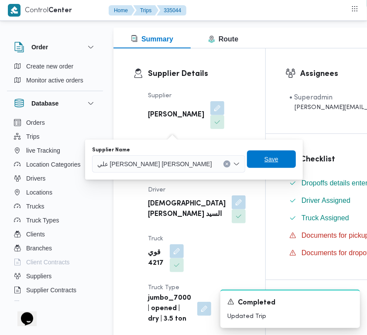
click at [265, 158] on span "Save" at bounding box center [272, 159] width 14 height 10
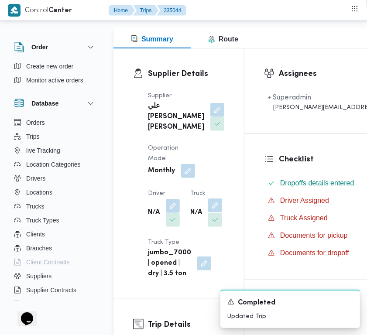
click at [208, 213] on button "button" at bounding box center [215, 206] width 14 height 14
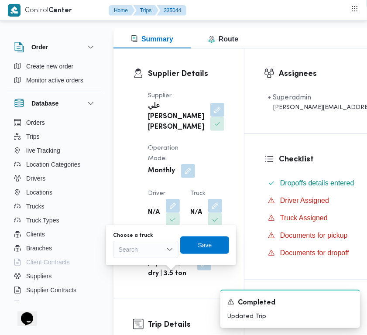
click at [154, 249] on div "Search" at bounding box center [146, 249] width 66 height 17
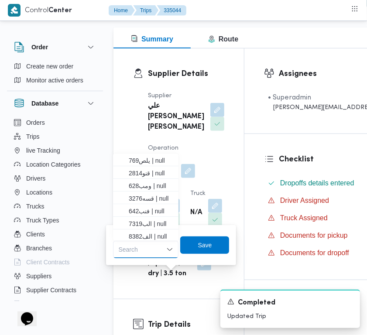
paste input "2814"
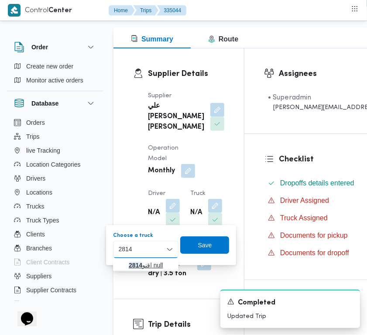
type input "2814"
click at [159, 261] on span "قنو 2814 | null" at bounding box center [151, 265] width 45 height 10
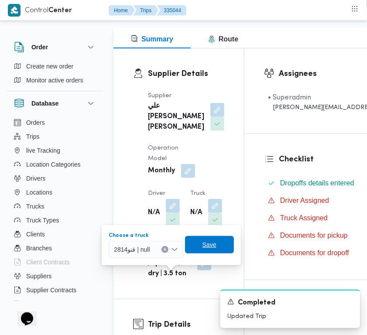
click at [213, 245] on span "Save" at bounding box center [210, 245] width 14 height 10
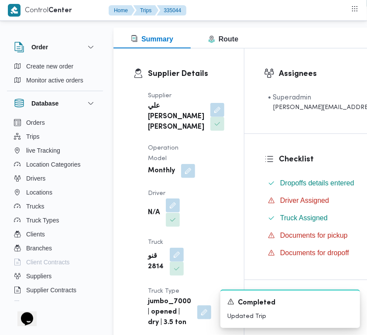
click at [176, 213] on button "button" at bounding box center [173, 206] width 14 height 14
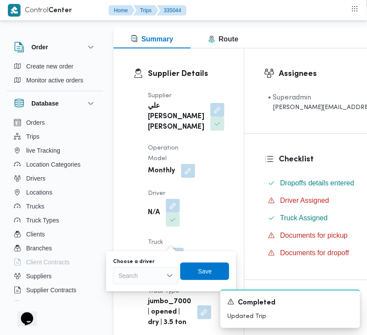
click at [160, 273] on div "Search" at bounding box center [146, 275] width 66 height 17
paste input "كرم"
type input "كرم"
click at [132, 287] on span "كرم عزت السيد بيومى جمعة" at bounding box center [151, 292] width 45 height 10
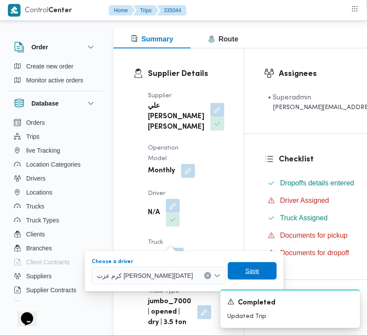
click at [228, 272] on span "Save" at bounding box center [252, 271] width 49 height 17
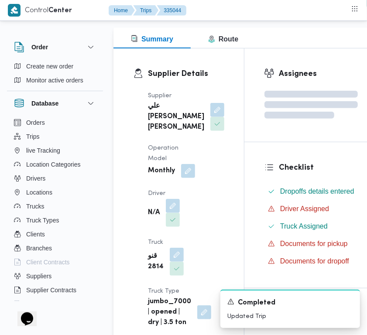
click at [208, 210] on div "Supplier علي يحيي علي مهران حسنين Operation Model Monthly Driver N/A Truck قنو …" at bounding box center [186, 210] width 87 height 248
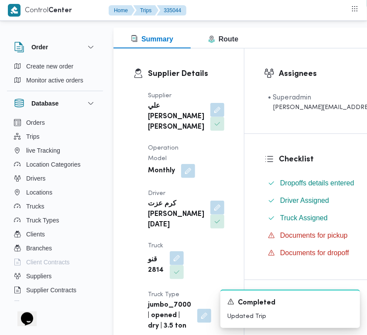
click at [208, 210] on div "Supplier علي يحيي علي مهران حسنين Operation Model Monthly Driver كرم عزت السيد …" at bounding box center [186, 212] width 87 height 252
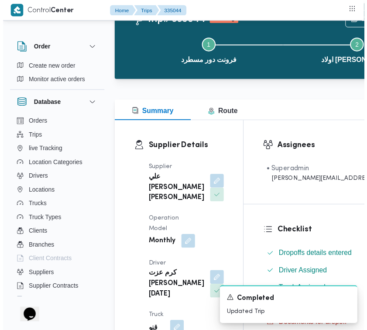
scroll to position [0, 0]
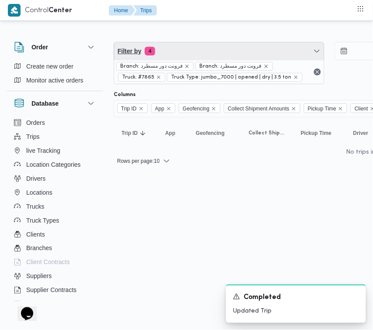
click at [213, 50] on span "Filter by 4" at bounding box center [219, 50] width 210 height 17
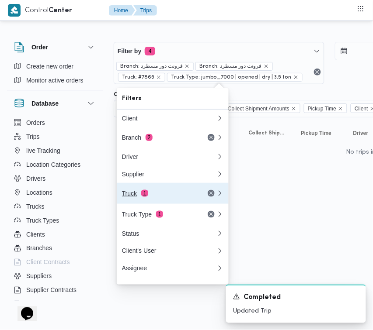
click at [169, 193] on div "Truck 1" at bounding box center [158, 193] width 73 height 7
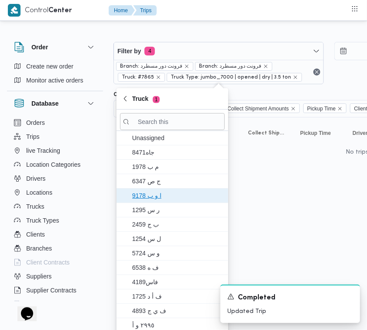
click at [169, 194] on span "ا و ب 9178" at bounding box center [177, 195] width 91 height 10
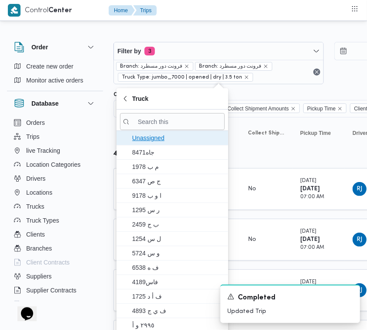
click at [180, 136] on span "Unassigned" at bounding box center [177, 138] width 91 height 10
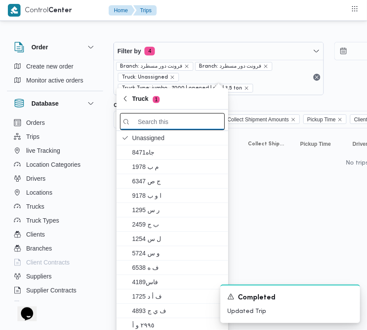
click at [173, 121] on input "search filters" at bounding box center [172, 121] width 105 height 17
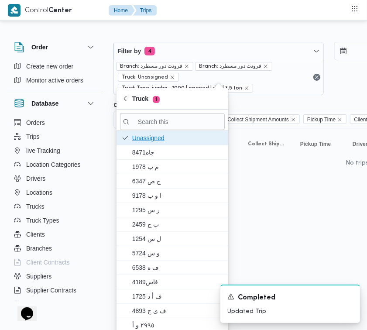
click at [162, 144] on span "Unassigned" at bounding box center [172, 138] width 105 height 14
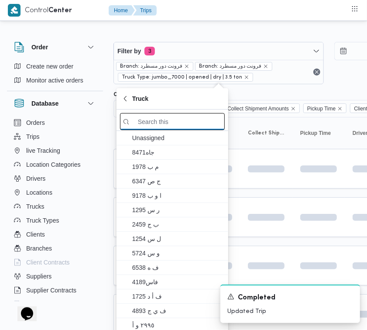
click at [162, 127] on input "search filters" at bounding box center [172, 121] width 105 height 17
paste input "3589"
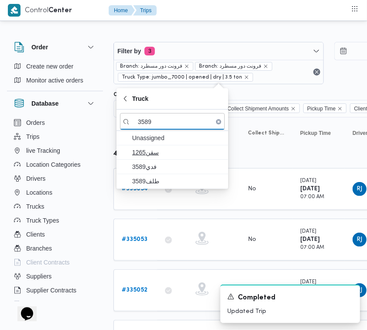
type input "3589"
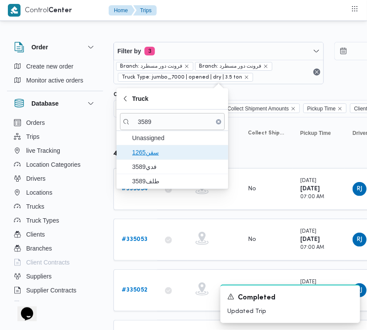
click at [161, 155] on span "سقن1265" at bounding box center [177, 152] width 91 height 10
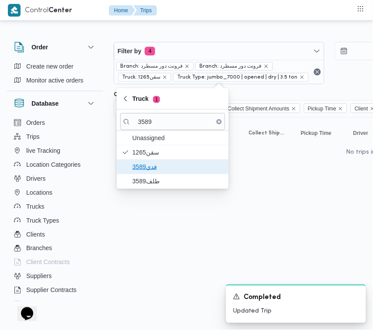
click at [161, 165] on span "فدي3589" at bounding box center [177, 167] width 91 height 10
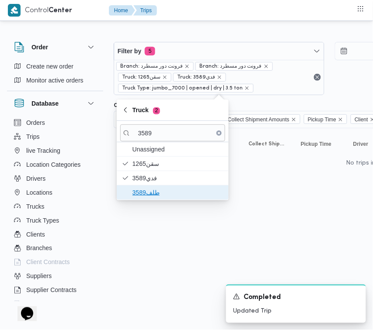
click at [148, 195] on span "طلف3589" at bounding box center [177, 192] width 91 height 10
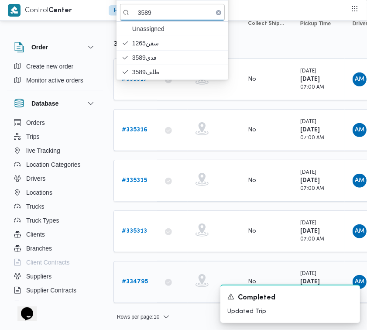
click at [145, 279] on b "# 334795" at bounding box center [135, 282] width 26 height 6
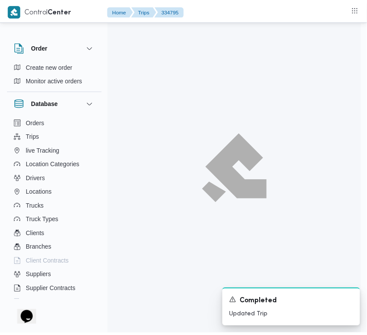
scroll to position [121, 0]
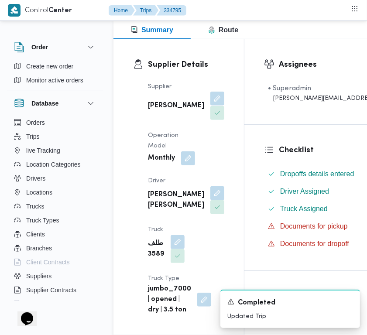
click at [211, 106] on button "button" at bounding box center [218, 99] width 14 height 14
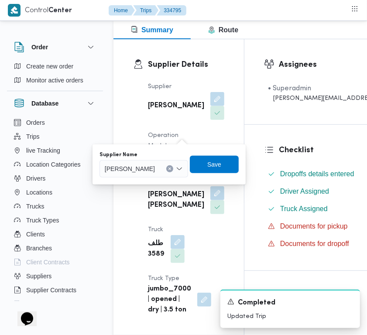
click at [147, 156] on div "Supplier Name" at bounding box center [144, 155] width 89 height 7
click at [150, 167] on span "علي عبدالناصر علي بخيت علي" at bounding box center [130, 169] width 50 height 10
paste input "شريف بدر"
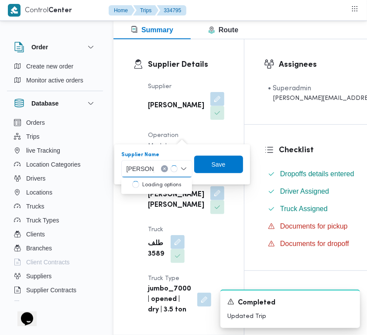
type input "شريف بدر عبد الحميد عبد المجيد بدر"
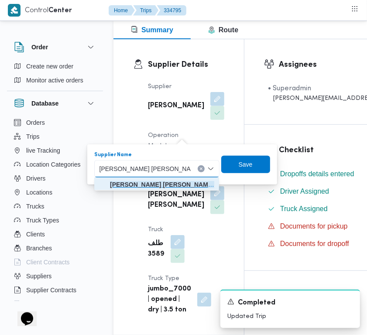
click at [150, 186] on mark "شريف بدر عبد الحميد عبد المجيد بدر" at bounding box center [188, 184] width 157 height 7
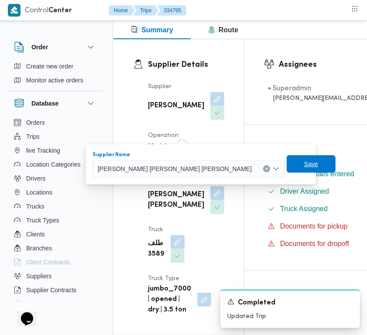
click at [304, 164] on span "Save" at bounding box center [311, 164] width 14 height 10
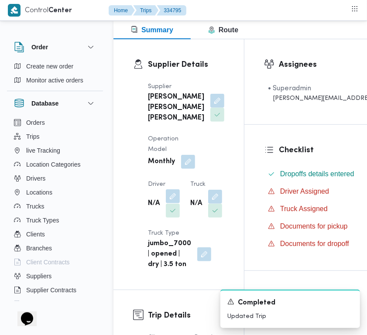
click at [173, 204] on button "button" at bounding box center [173, 197] width 14 height 14
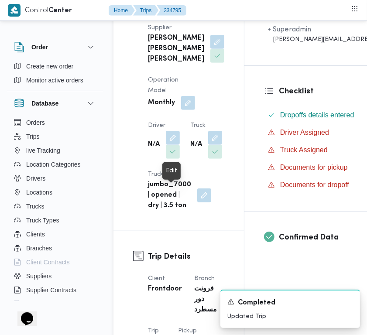
scroll to position [197, 0]
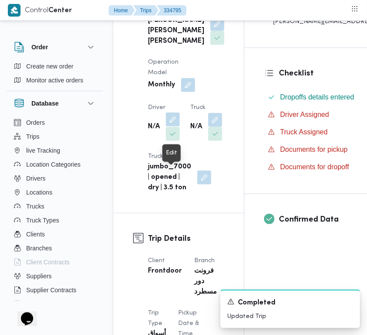
click at [173, 127] on button "button" at bounding box center [173, 120] width 14 height 14
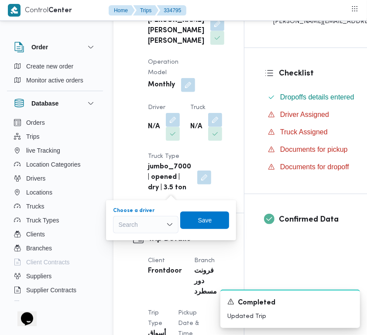
drag, startPoint x: 144, startPoint y: 227, endPoint x: 164, endPoint y: 220, distance: 21.4
click at [156, 223] on div "Search" at bounding box center [146, 224] width 66 height 17
paste input "صالح"
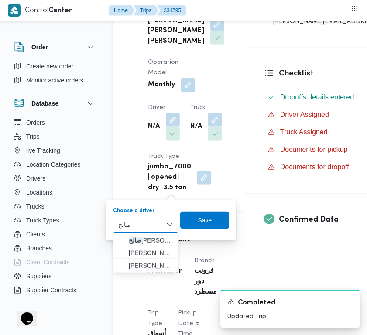
type input "صالح"
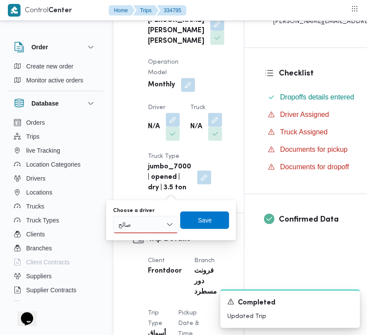
click at [142, 224] on div "صالح صالح" at bounding box center [146, 224] width 66 height 17
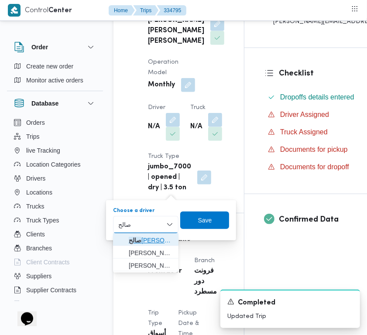
click at [151, 235] on span "صالح عبدالكريم عبدالله ادم" at bounding box center [151, 240] width 45 height 10
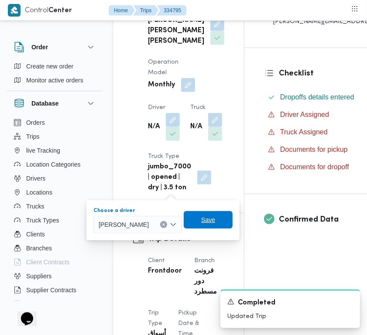
click at [215, 224] on span "Save" at bounding box center [208, 220] width 14 height 10
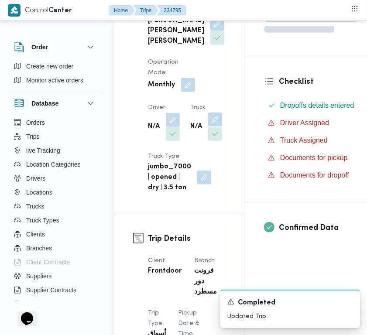
click at [208, 127] on button "button" at bounding box center [215, 120] width 14 height 14
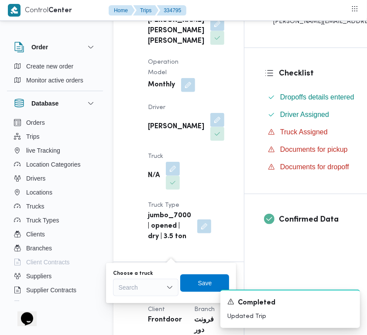
click at [153, 270] on div "Choose a truck" at bounding box center [146, 273] width 66 height 7
click at [155, 288] on div "Search" at bounding box center [146, 287] width 66 height 17
paste input "6862"
type input "6862"
drag, startPoint x: 140, startPoint y: 296, endPoint x: 173, endPoint y: 297, distance: 32.8
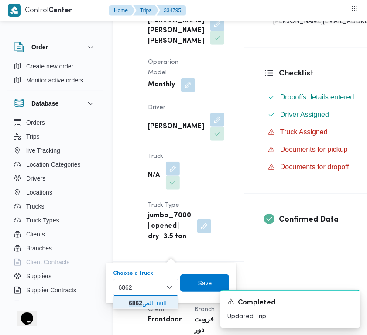
click at [138, 302] on mark "6862" at bounding box center [136, 303] width 14 height 7
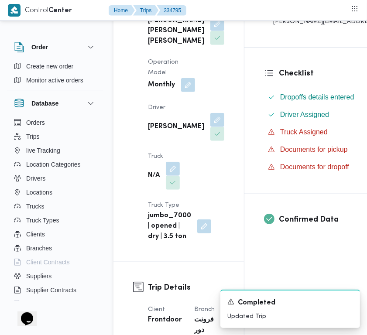
click at [199, 284] on div "A new notification appears Completed Updated Trip" at bounding box center [280, 309] width 175 height 52
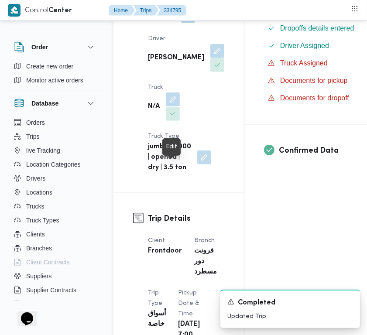
click at [171, 107] on button "button" at bounding box center [173, 100] width 14 height 14
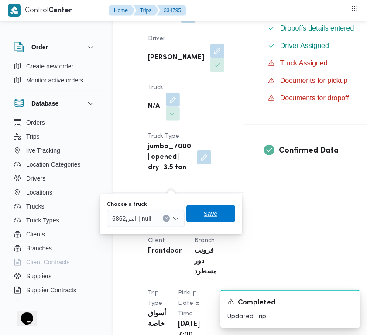
click at [213, 218] on span "Save" at bounding box center [211, 214] width 14 height 10
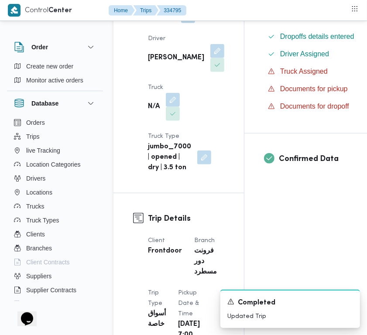
scroll to position [0, 0]
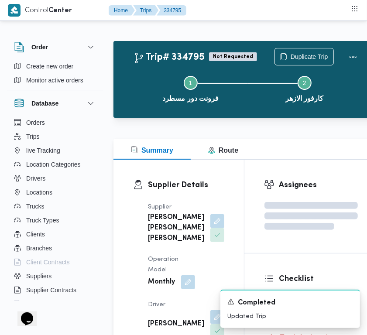
click at [147, 242] on div "شريف بدر عبد الحميد عبد المجيد بدر" at bounding box center [186, 228] width 78 height 33
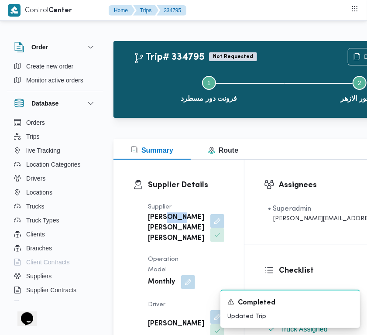
click at [147, 242] on div "شريف بدر عبد الحميد عبد المجيد بدر" at bounding box center [186, 228] width 78 height 33
click at [147, 243] on div "شريف بدر عبد الحميد عبد المجيد بدر" at bounding box center [186, 228] width 78 height 33
click at [159, 240] on b "شريف بدر عبد الحميد عبد المجيد بدر" at bounding box center [176, 228] width 56 height 31
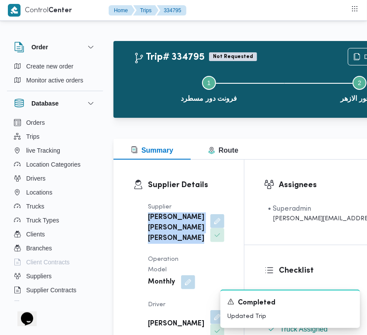
click at [159, 240] on b "شريف بدر عبد الحميد عبد المجيد بدر" at bounding box center [176, 228] width 56 height 31
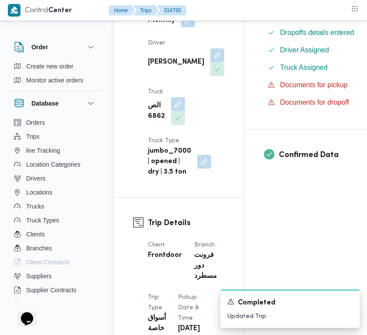
scroll to position [318, 0]
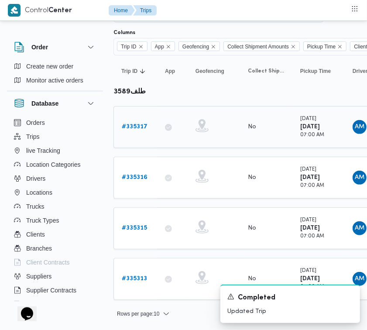
scroll to position [70, 0]
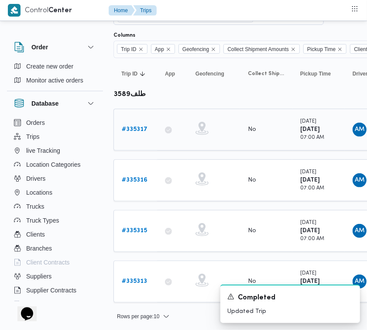
click at [136, 130] on b "# 335317" at bounding box center [135, 130] width 26 height 6
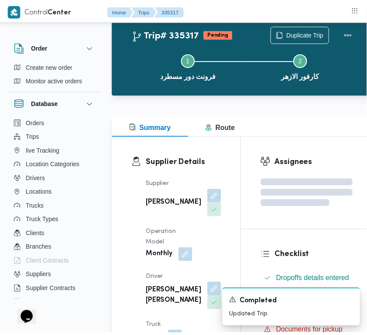
scroll to position [70, 0]
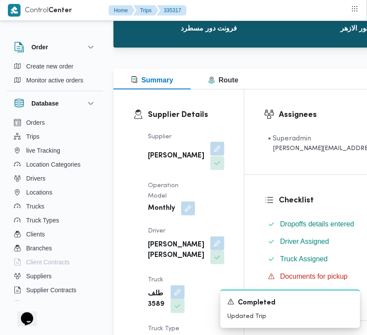
click at [211, 156] on button "button" at bounding box center [218, 149] width 14 height 14
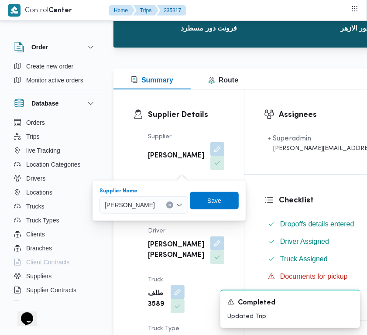
click at [176, 198] on div "علي عبدالناصر علي بخيت علي" at bounding box center [144, 205] width 89 height 17
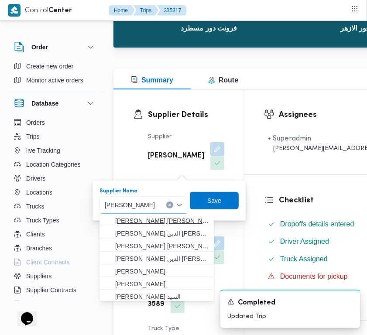
paste input "شريف بدر عبد الحميد عبد المجيد بدر"
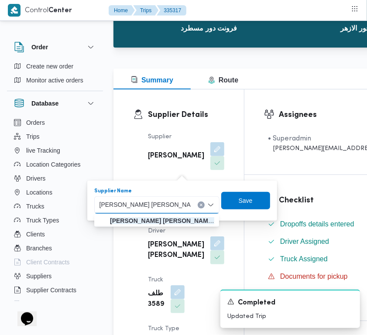
type input "شريف بدر عبد الحميد عبد المجيد بدر"
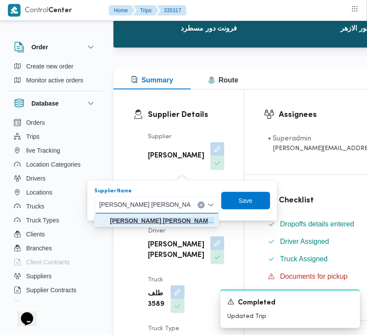
click at [165, 219] on mark "شريف بدر عبد الحميد عبد المجيد بدر" at bounding box center [188, 221] width 157 height 7
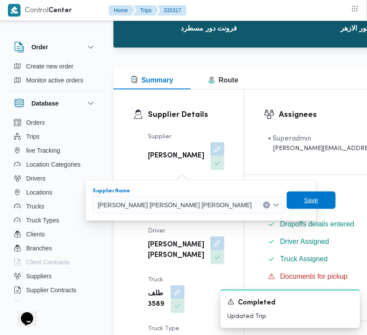
click at [304, 198] on span "Save" at bounding box center [311, 200] width 14 height 10
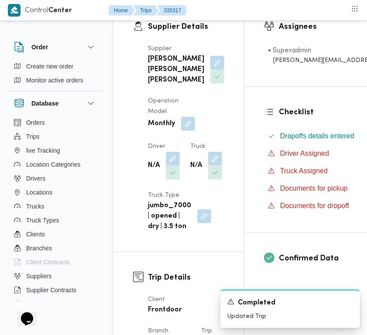
scroll to position [181, 0]
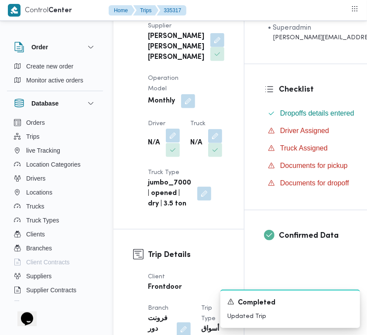
click at [175, 143] on button "button" at bounding box center [173, 136] width 14 height 14
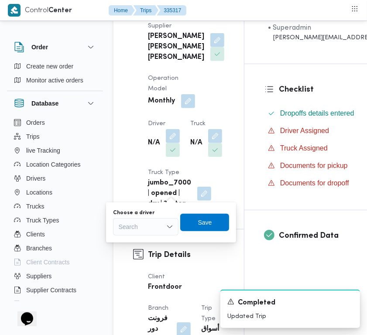
click at [159, 219] on div "Search" at bounding box center [146, 226] width 66 height 17
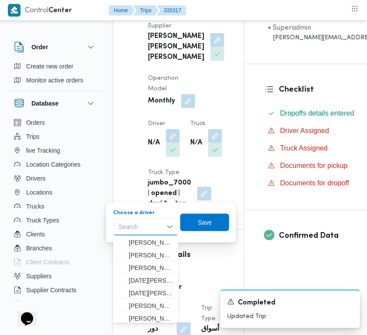
paste input "صالح"
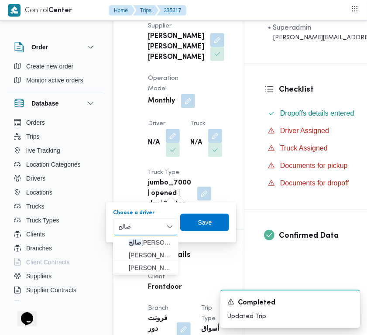
type input "صالح"
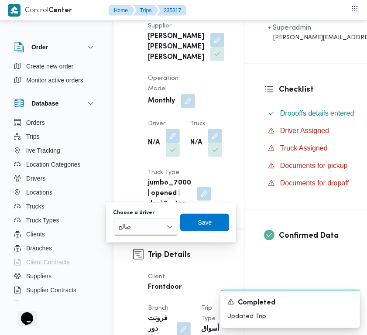
click at [145, 228] on div "صالح صالح" at bounding box center [146, 226] width 66 height 17
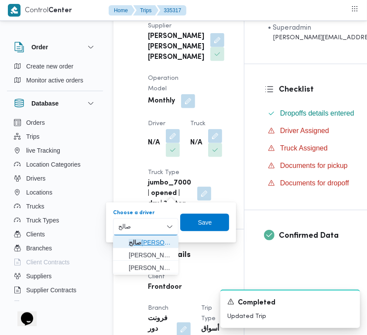
click at [153, 239] on span "صالح عبدالكريم عبدالله ادم" at bounding box center [151, 243] width 45 height 10
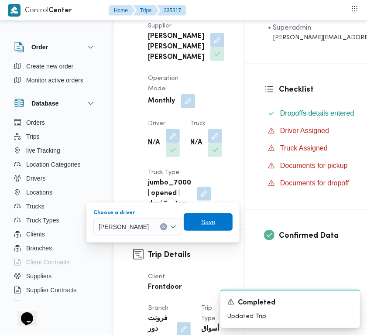
click at [215, 221] on span "Save" at bounding box center [208, 222] width 14 height 10
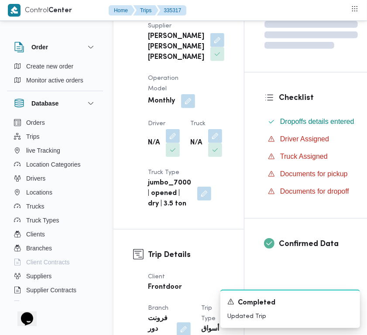
click at [190, 129] on dt "Truck" at bounding box center [206, 124] width 32 height 10
click at [190, 158] on div "N/A" at bounding box center [207, 143] width 34 height 30
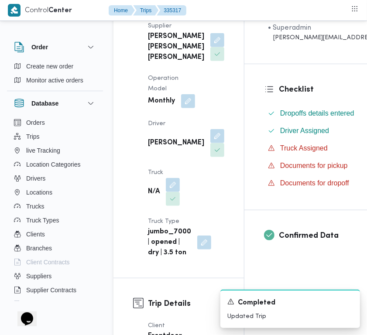
click at [175, 178] on dt "Truck" at bounding box center [164, 173] width 32 height 10
click at [168, 192] on button "button" at bounding box center [173, 185] width 14 height 14
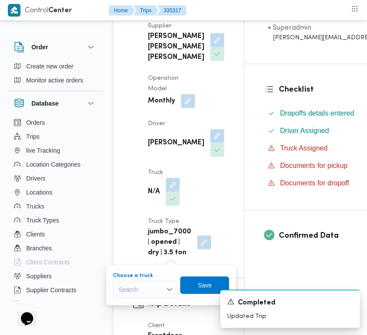
click at [137, 293] on div "Search" at bounding box center [146, 289] width 66 height 17
paste input "6862"
type input "6862"
click at [142, 303] on mark "6862" at bounding box center [136, 305] width 14 height 7
drag, startPoint x: 197, startPoint y: 287, endPoint x: 162, endPoint y: 315, distance: 45.6
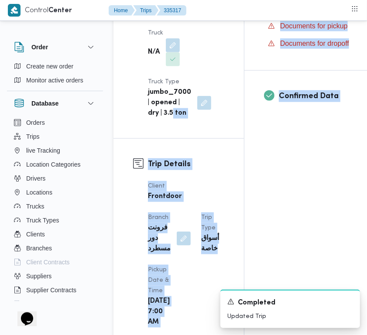
scroll to position [352, 0]
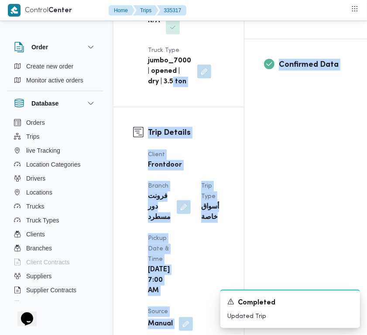
drag, startPoint x: 168, startPoint y: 64, endPoint x: 172, endPoint y: 79, distance: 15.7
click at [169, 21] on button "button" at bounding box center [173, 14] width 14 height 14
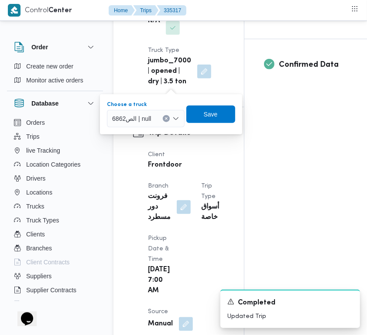
click at [159, 123] on div "الص6862 | null" at bounding box center [145, 118] width 77 height 17
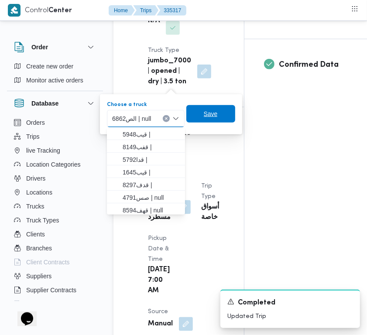
click at [198, 117] on span "Save" at bounding box center [211, 113] width 49 height 17
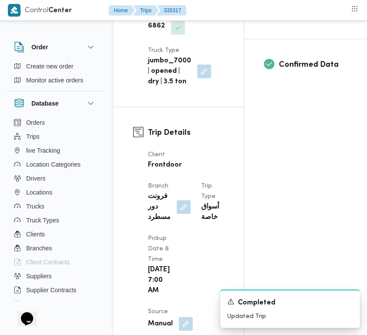
scroll to position [0, 0]
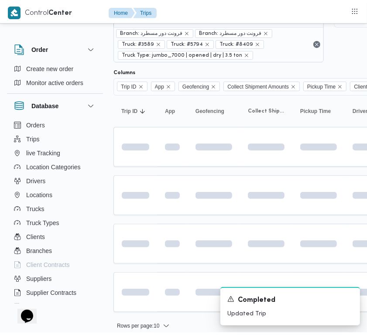
scroll to position [21, 0]
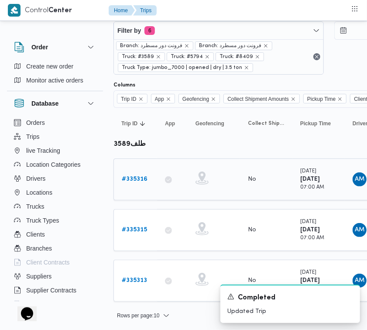
click at [129, 176] on b "# 335316" at bounding box center [135, 179] width 26 height 6
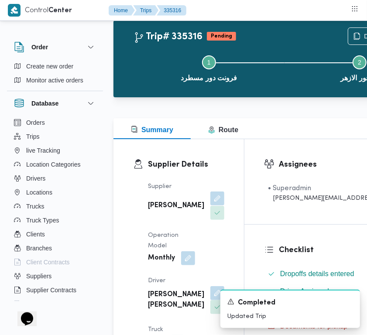
click at [211, 204] on button "button" at bounding box center [218, 199] width 14 height 14
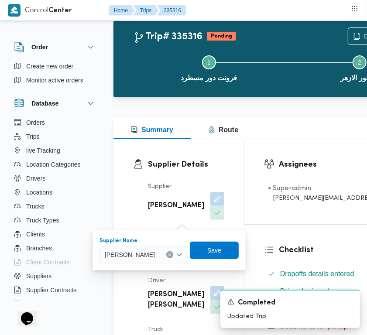
click at [155, 255] on span "علي عبدالناصر علي بخيت علي" at bounding box center [130, 255] width 50 height 10
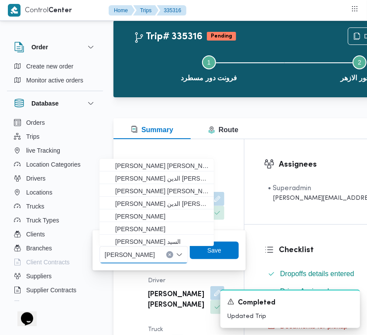
paste input "شريف بدر"
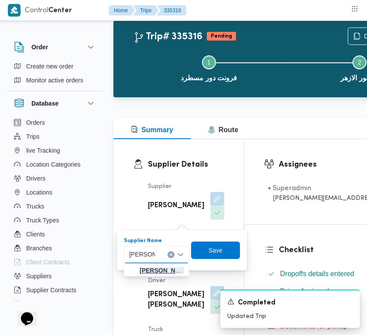
type input "شريف بدر"
click at [163, 272] on span "شريف بدر عبد الحميد عبد المجيد بدر" at bounding box center [162, 271] width 45 height 10
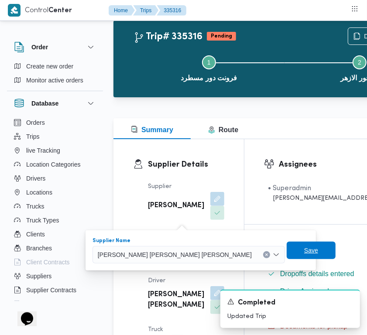
click at [287, 249] on span "Save" at bounding box center [311, 250] width 49 height 17
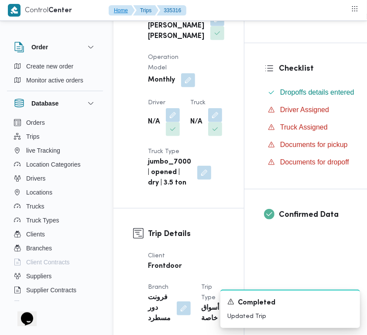
scroll to position [242, 0]
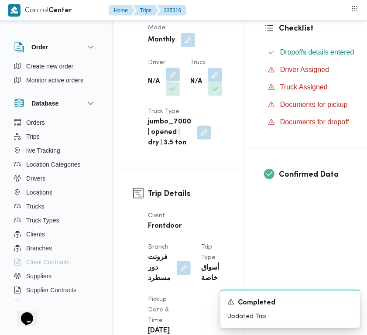
drag, startPoint x: 175, startPoint y: 117, endPoint x: 173, endPoint y: 121, distance: 5.0
click at [175, 82] on button "button" at bounding box center [173, 75] width 14 height 14
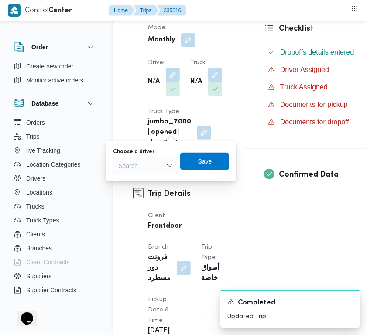
click at [149, 160] on div "Search" at bounding box center [146, 165] width 66 height 17
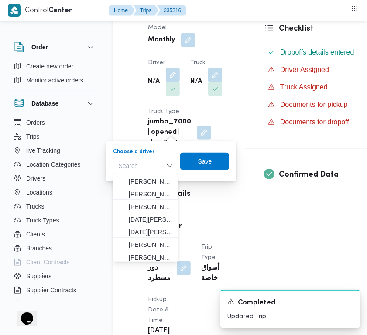
paste input "صالح"
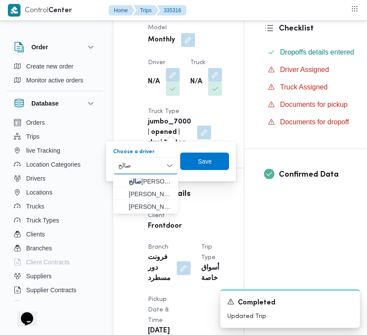
type input "صالح"
click at [148, 164] on div "صالح صالح" at bounding box center [146, 165] width 66 height 17
click at [152, 183] on span "صالح عبدالكريم عبدالله ادم" at bounding box center [151, 181] width 45 height 10
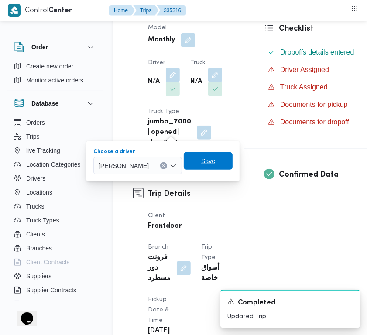
click at [215, 159] on span "Save" at bounding box center [208, 161] width 14 height 10
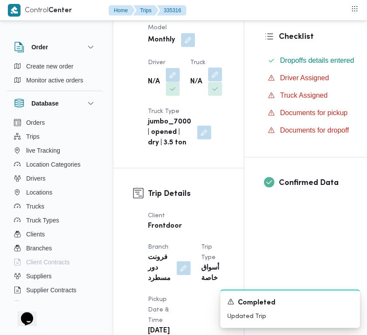
click at [208, 82] on button "button" at bounding box center [215, 75] width 14 height 14
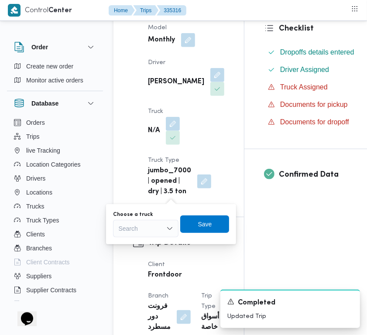
click at [151, 217] on div "Choose a truck" at bounding box center [146, 214] width 66 height 7
click at [157, 228] on div "Search" at bounding box center [146, 228] width 66 height 17
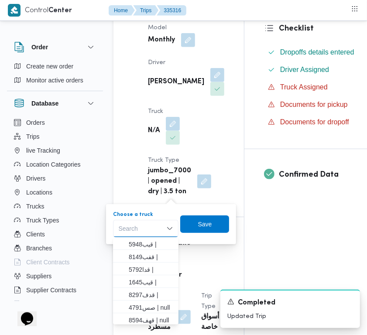
paste input "6862"
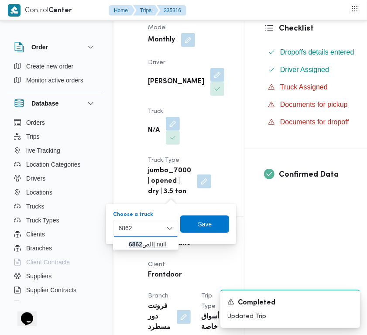
type input "6862"
click at [142, 245] on mark "6862" at bounding box center [136, 244] width 14 height 7
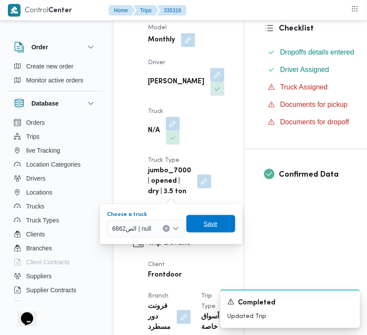
click at [219, 225] on span "Save" at bounding box center [211, 223] width 49 height 17
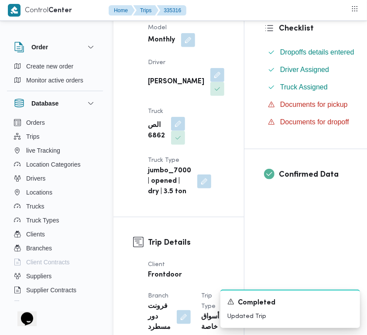
copy div "شريف بدر عبد الحميد عبد المجيد بدر"
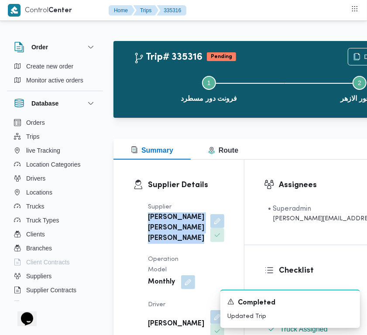
copy div "شريف بدر عبد الحميد عبد المجيد بدر"
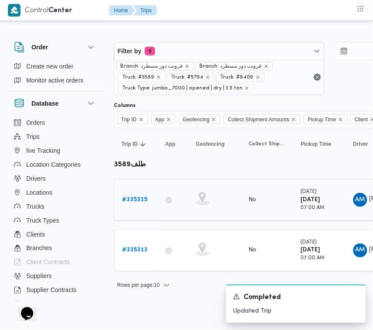
click at [135, 204] on link "# 335315" at bounding box center [134, 200] width 25 height 10
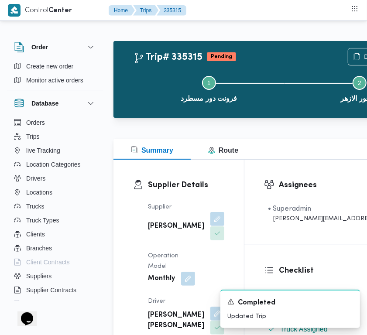
click at [211, 221] on button "button" at bounding box center [218, 219] width 14 height 14
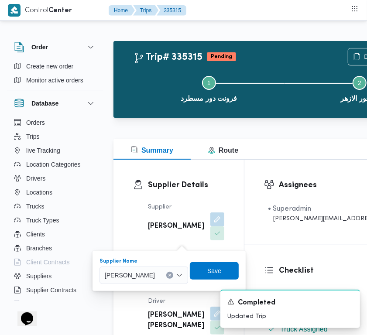
click at [164, 270] on div "علي عبدالناصر علي بخيت علي" at bounding box center [144, 275] width 89 height 17
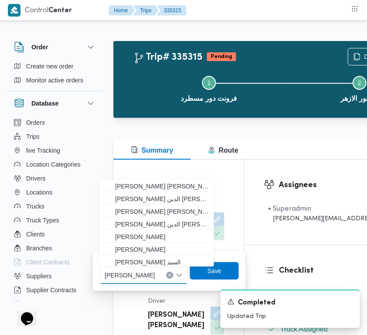
paste input "شريف بدر عبد الحميد عبد المجيد بدر"
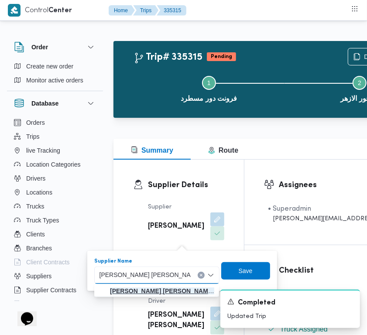
type input "شريف بدر عبد الحميد عبد المجيد بدر"
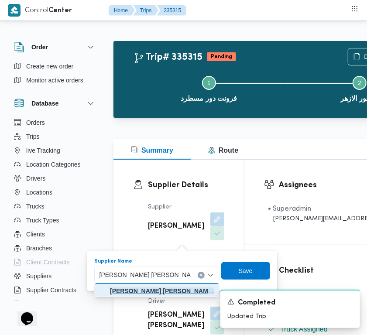
drag, startPoint x: 165, startPoint y: 290, endPoint x: 173, endPoint y: 289, distance: 8.8
click at [164, 291] on mark "شريف بدر عبد الحميد عبد المجيد بدر" at bounding box center [188, 291] width 157 height 7
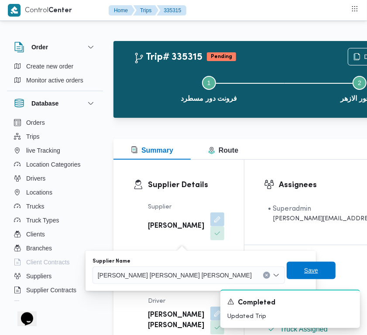
click at [304, 272] on span "Save" at bounding box center [311, 271] width 14 height 10
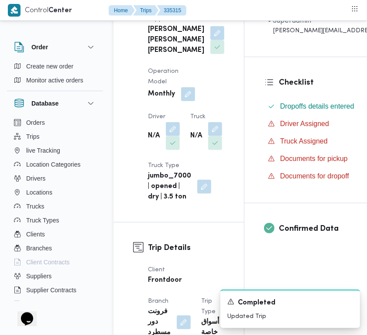
scroll to position [224, 0]
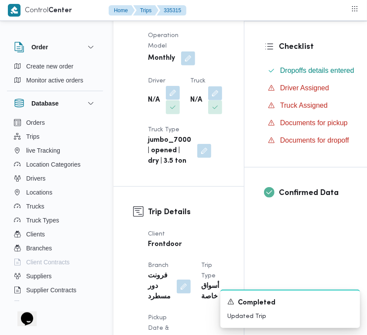
click at [180, 100] on button "button" at bounding box center [173, 93] width 14 height 14
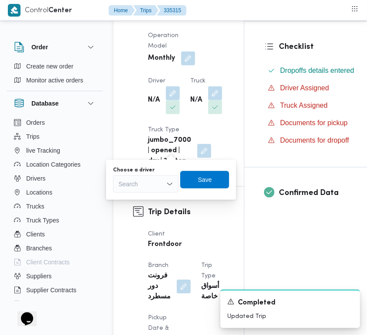
drag, startPoint x: 155, startPoint y: 184, endPoint x: 149, endPoint y: 188, distance: 7.6
click at [148, 189] on div "Search" at bounding box center [146, 184] width 66 height 17
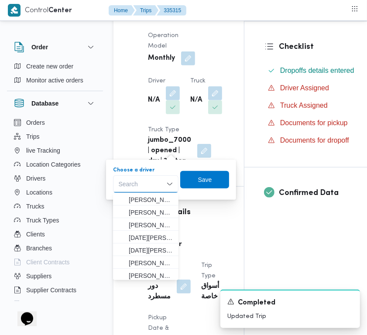
paste input "صالح"
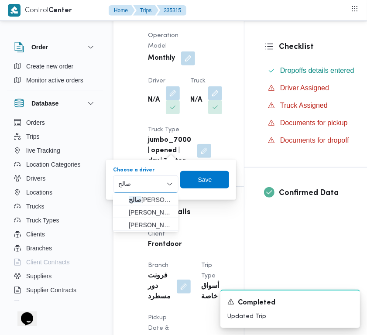
type input "صالح"
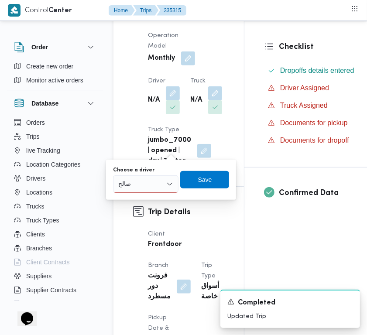
click at [147, 194] on div "You are in a dialog. To close this dialog, hit escape. Choose a driver صالح صال…" at bounding box center [171, 180] width 130 height 40
click at [148, 186] on div "صالح صالح" at bounding box center [146, 184] width 66 height 17
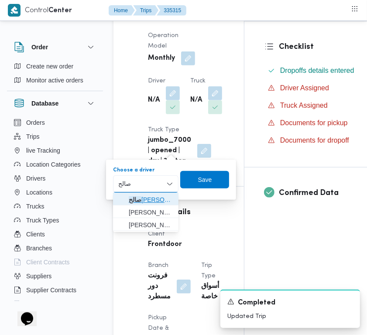
click at [151, 195] on span "صالح عبدالكريم عبدالله ادم" at bounding box center [151, 200] width 45 height 10
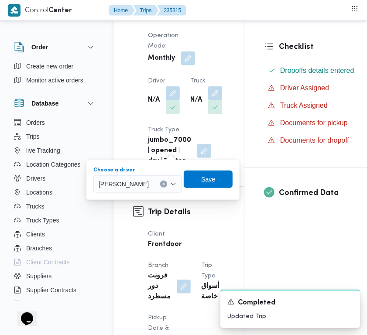
click at [233, 180] on span "Save" at bounding box center [208, 179] width 49 height 17
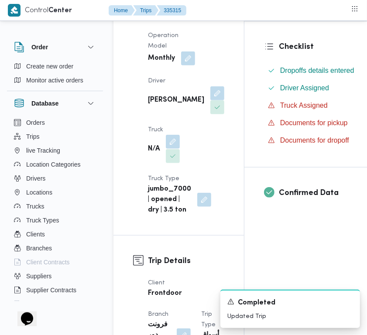
click at [173, 135] on dt "Truck" at bounding box center [164, 130] width 32 height 10
click at [174, 149] on button "button" at bounding box center [173, 142] width 14 height 14
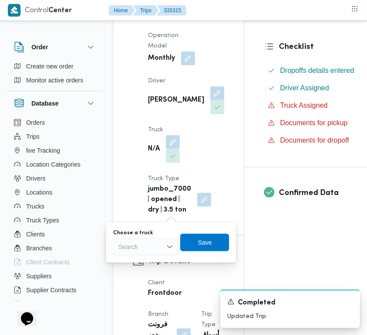
click at [153, 237] on div "Choose a truck Search" at bounding box center [146, 243] width 66 height 26
click at [162, 234] on div "Choose a truck" at bounding box center [146, 233] width 66 height 7
click at [153, 247] on div "Search" at bounding box center [146, 246] width 66 height 17
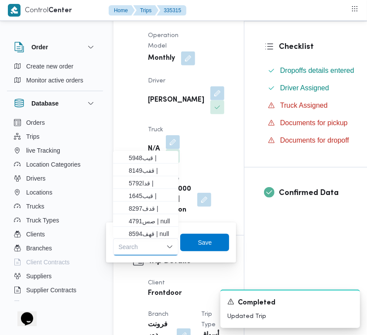
paste input "6862"
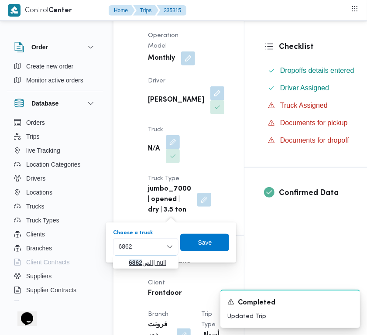
type input "6862"
click at [125, 260] on icon "button" at bounding box center [121, 262] width 7 height 7
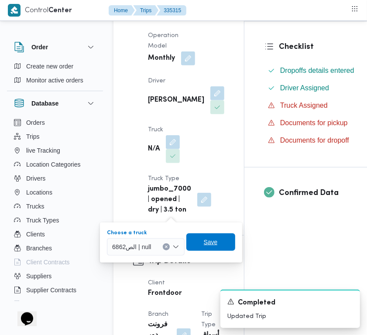
click at [203, 250] on span "Save" at bounding box center [211, 242] width 49 height 17
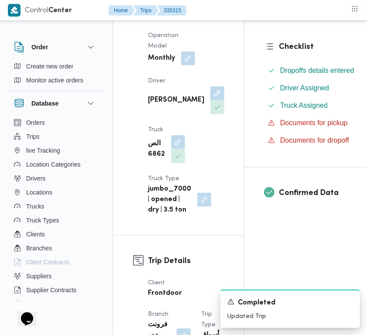
click at [160, 21] on nav "Home Trips 335315" at bounding box center [148, 11] width 78 height 22
click at [156, 20] on b "شريف بدر عبد الحميد عبد المجيد بدر" at bounding box center [176, 4] width 56 height 31
copy div "شريف بدر عبد الحميد عبد المجيد بدر"
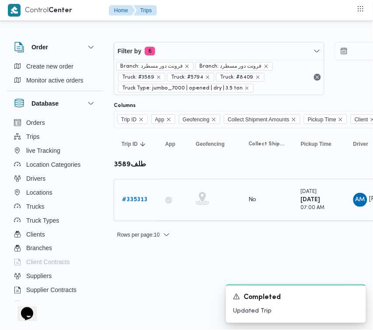
click at [131, 191] on td "Trip ID # 335313" at bounding box center [136, 200] width 44 height 42
click at [134, 195] on link "# 335313" at bounding box center [134, 200] width 25 height 10
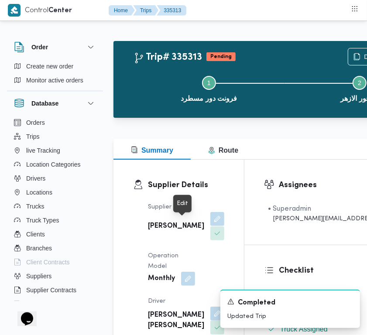
click at [211, 226] on button "button" at bounding box center [218, 219] width 14 height 14
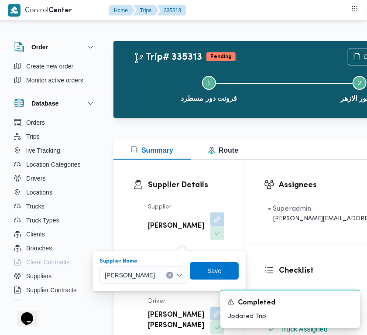
click at [173, 280] on div "علي عبدالناصر علي بخيت علي" at bounding box center [144, 275] width 89 height 17
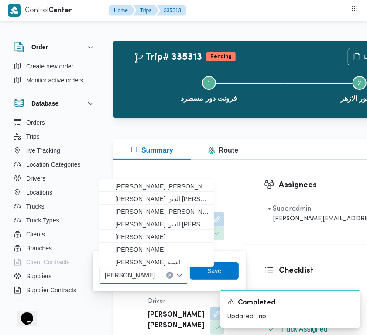
paste input "شريف بدر عبد الحميد عبد المجيد بدر"
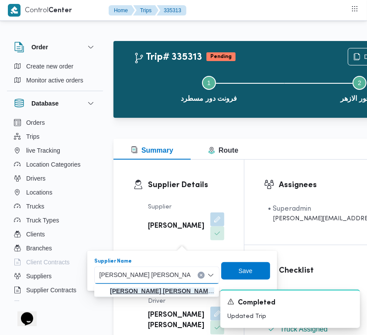
type input "شريف بدر عبد الحميد عبد المجيد بدر"
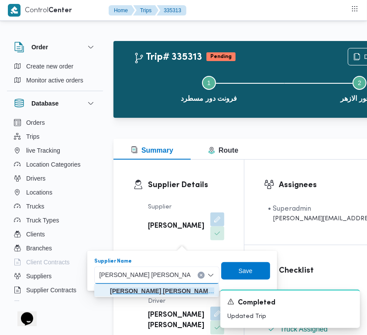
click at [158, 289] on mark "شريف بدر عبد الحميد عبد المجيد بدر" at bounding box center [188, 291] width 157 height 7
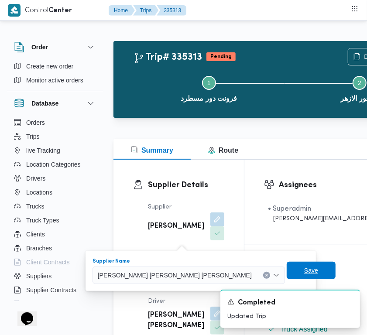
click at [304, 269] on span "Save" at bounding box center [311, 271] width 14 height 10
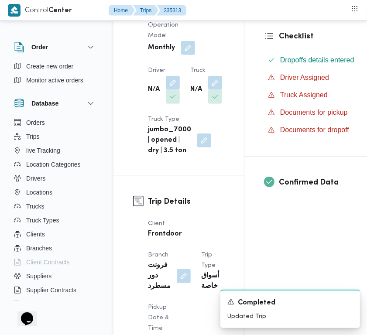
scroll to position [248, 0]
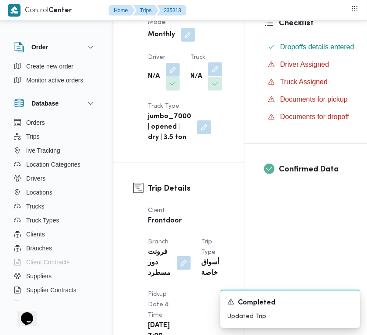
click at [208, 76] on button "button" at bounding box center [215, 69] width 14 height 14
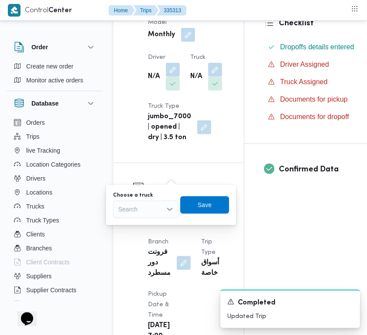
click at [153, 209] on div "Search" at bounding box center [146, 209] width 66 height 17
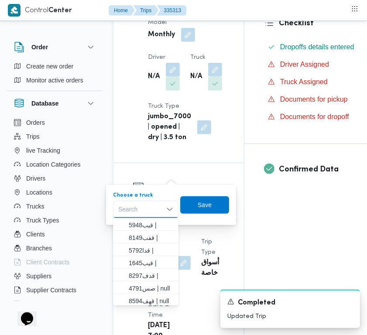
paste input "6862"
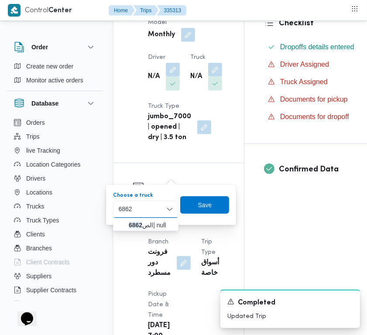
type input "6862"
click at [144, 210] on div "6862 6862" at bounding box center [146, 209] width 66 height 17
click at [145, 218] on span "الص 6862 | null" at bounding box center [146, 225] width 59 height 14
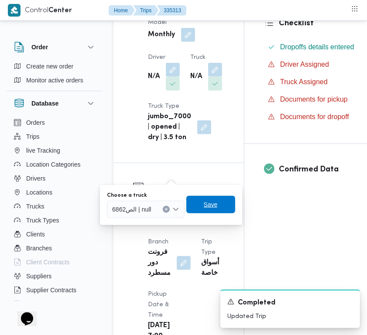
click at [221, 202] on span "Save" at bounding box center [211, 204] width 49 height 17
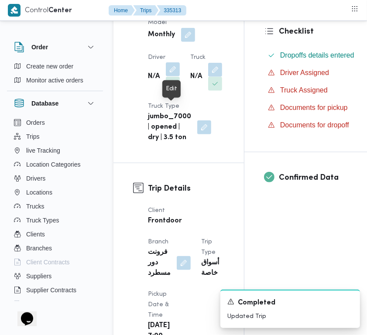
click at [175, 76] on button "button" at bounding box center [173, 69] width 14 height 14
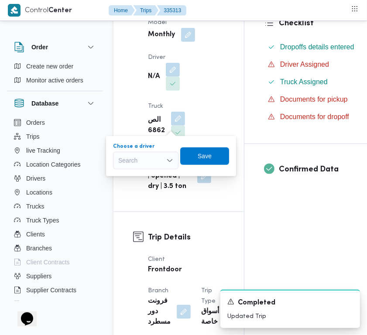
click at [149, 160] on div "Search" at bounding box center [146, 160] width 66 height 17
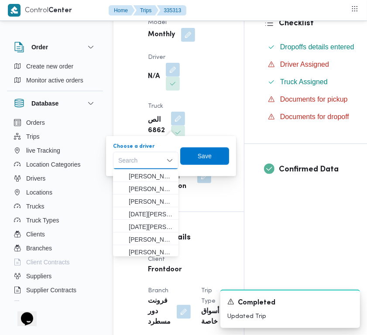
paste input "صالح"
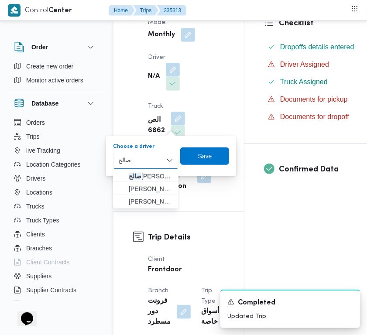
type input "صالح عبدالكريم"
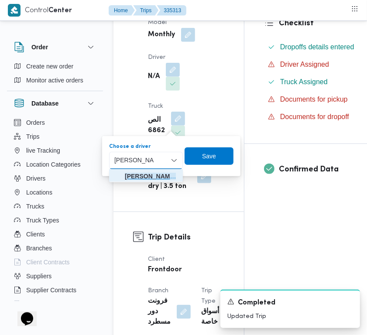
drag, startPoint x: 163, startPoint y: 177, endPoint x: 169, endPoint y: 178, distance: 6.6
click at [164, 177] on mark "صالح عبدالكريم" at bounding box center [150, 176] width 51 height 7
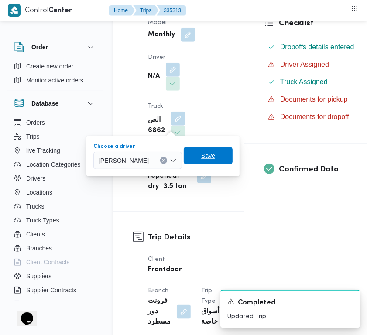
click at [215, 160] on span "Save" at bounding box center [208, 155] width 49 height 17
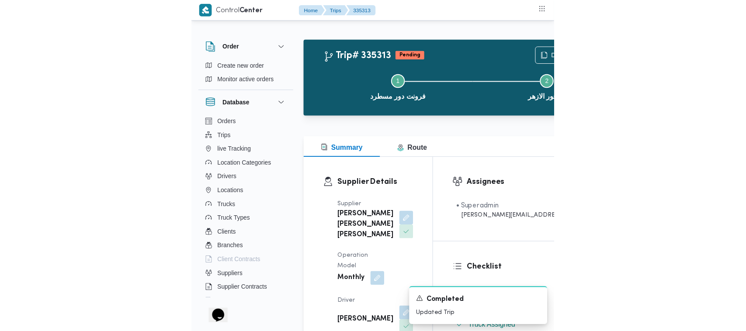
scroll to position [0, 0]
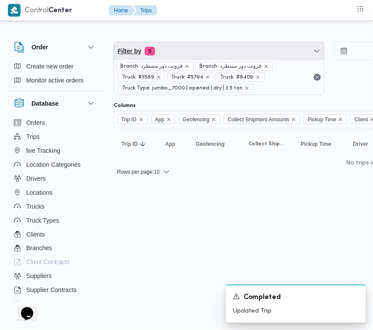
click at [189, 53] on span "Filter by 6" at bounding box center [219, 50] width 210 height 17
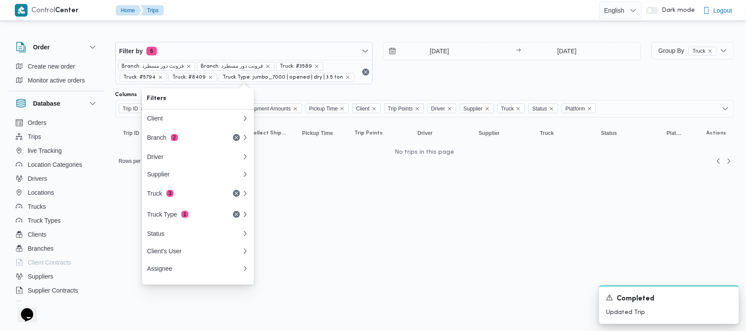
click at [350, 224] on html "Control Center Home Trips English عربي Dark mode Logout Order Create new order …" at bounding box center [373, 165] width 746 height 331
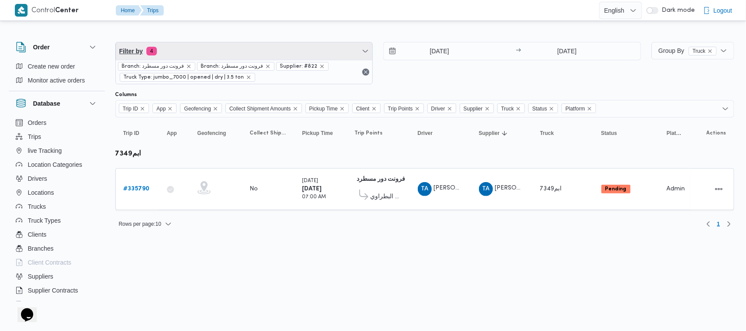
click at [245, 57] on span "Filter by 4" at bounding box center [244, 50] width 257 height 17
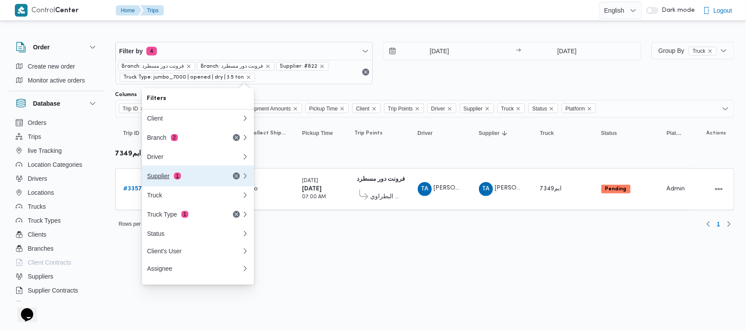
click at [197, 176] on div "Supplier 1" at bounding box center [183, 176] width 73 height 7
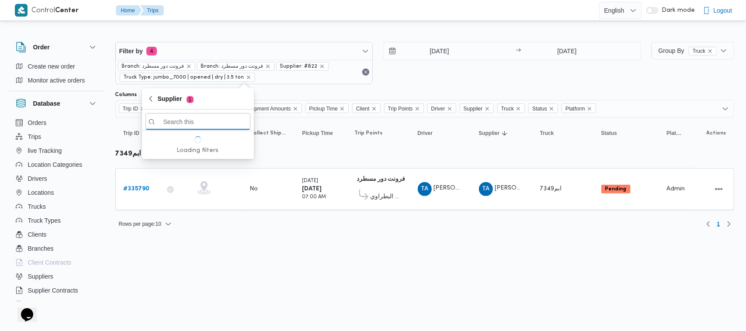
paste input "[PERSON_NAME] [PERSON_NAME]"
type input "[PERSON_NAME] [PERSON_NAME]"
click at [185, 160] on table "Trip ID Click to sort in ascending order App Click to sort in ascending order G…" at bounding box center [424, 167] width 619 height 101
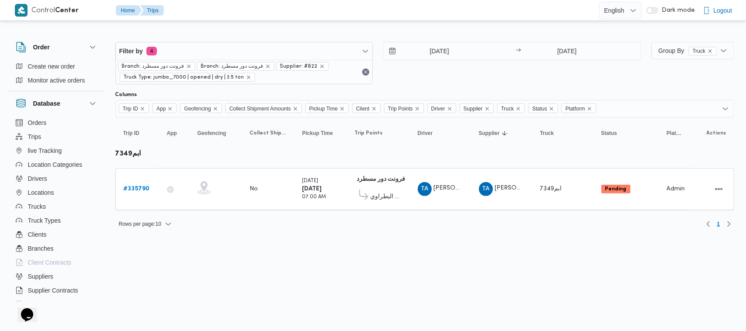
click at [213, 40] on div "Filter by 4 Branch: فرونت دور مسطرد Branch: فرونت دور مسطرد Supplier: #822 Truc…" at bounding box center [378, 63] width 536 height 53
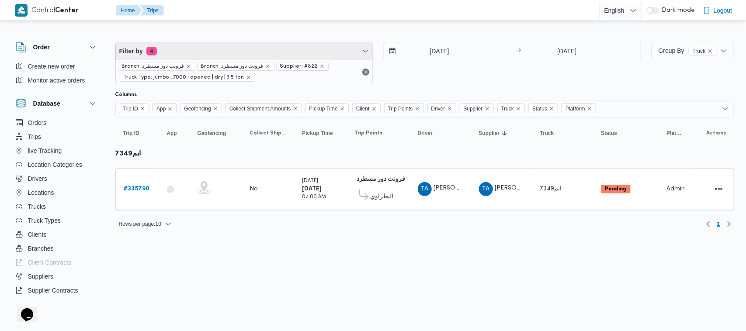
click at [213, 45] on span "Filter by 4" at bounding box center [244, 50] width 257 height 17
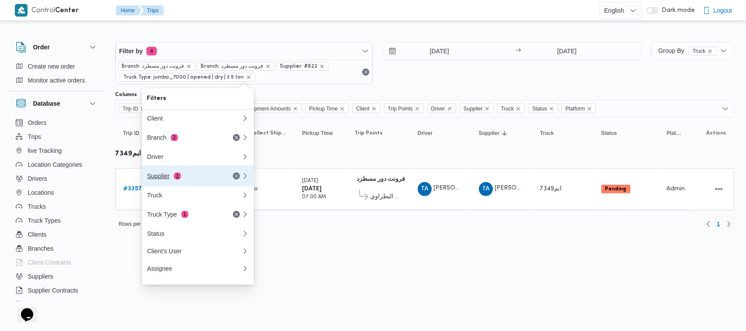
click at [210, 173] on button "Supplier 1" at bounding box center [198, 176] width 112 height 21
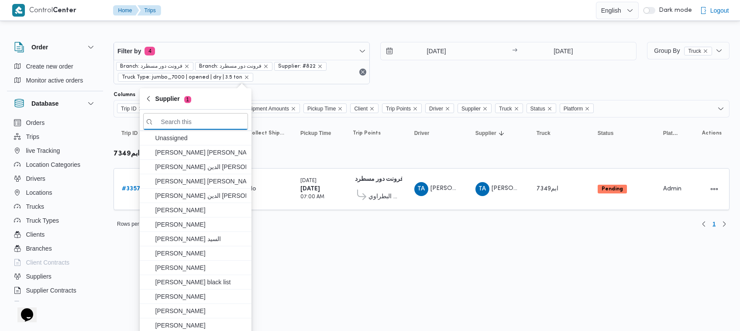
paste input "[PERSON_NAME] [PERSON_NAME]"
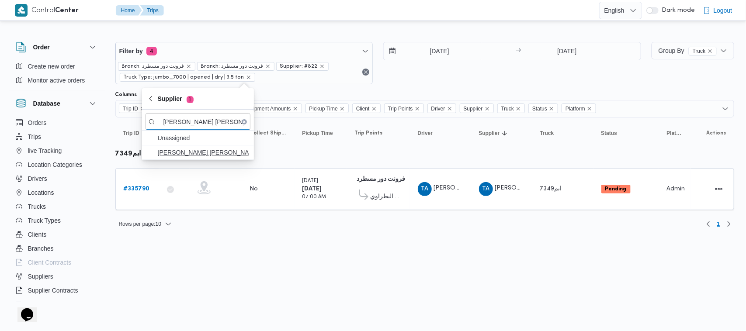
type input "[PERSON_NAME] [PERSON_NAME]"
click at [197, 152] on span "[PERSON_NAME] [PERSON_NAME]" at bounding box center [203, 152] width 91 height 10
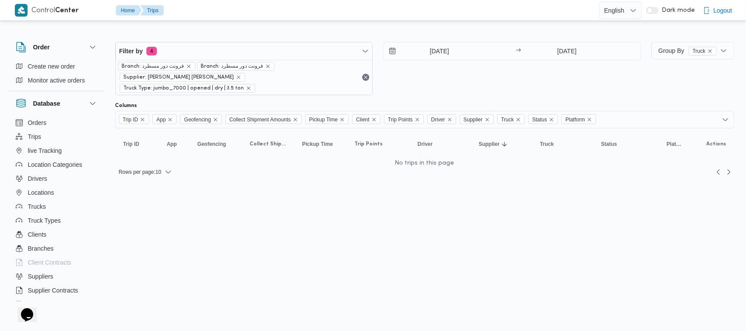
click at [426, 71] on div "[DATE] → [DATE]" at bounding box center [512, 68] width 258 height 53
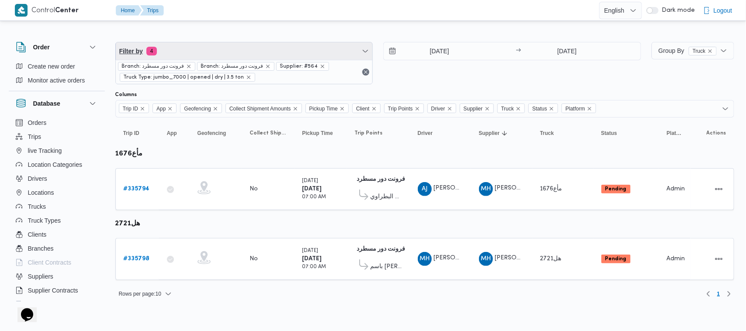
click at [227, 42] on span "Filter by 4" at bounding box center [244, 50] width 257 height 17
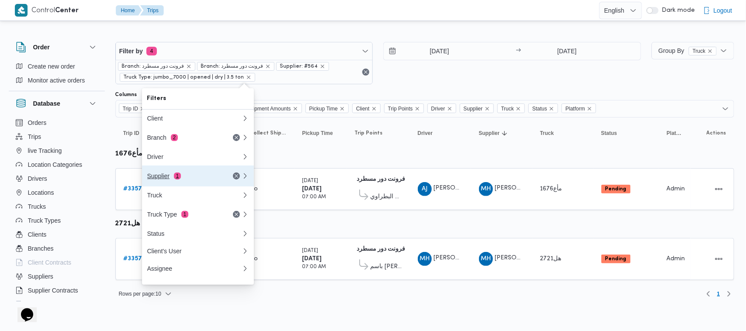
click at [162, 178] on div "Supplier 1" at bounding box center [183, 176] width 73 height 7
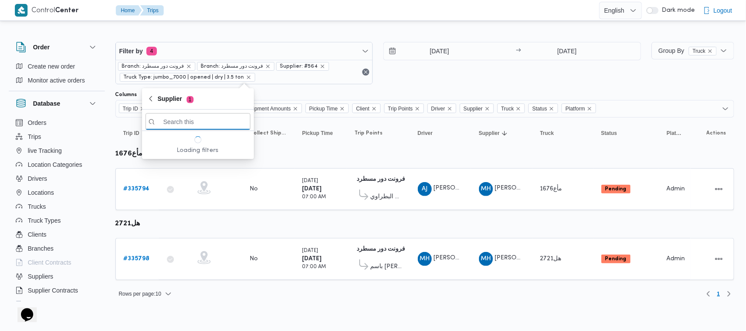
paste input "[PERSON_NAME] [PERSON_NAME]"
type input "[PERSON_NAME] [PERSON_NAME]"
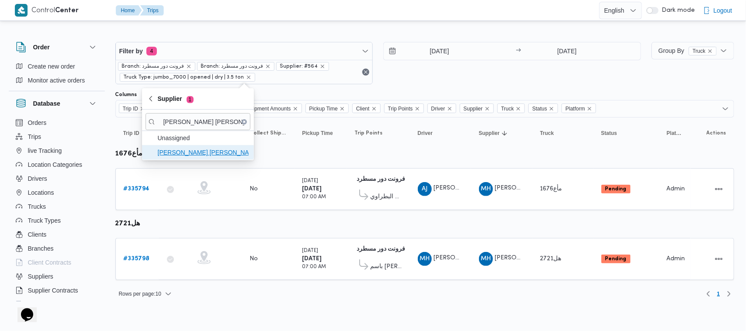
click at [207, 150] on span "[PERSON_NAME] [PERSON_NAME]" at bounding box center [203, 152] width 91 height 10
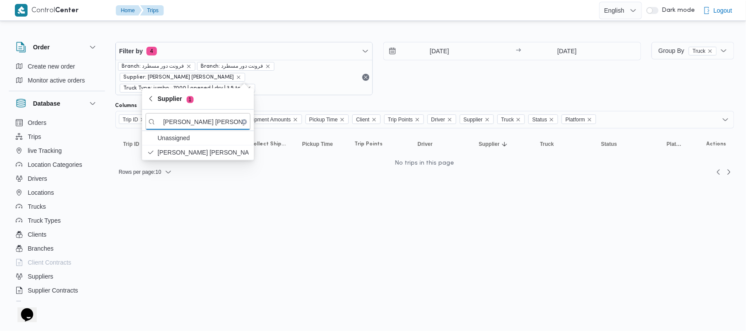
click at [427, 77] on div "[DATE] → [DATE]" at bounding box center [512, 68] width 258 height 53
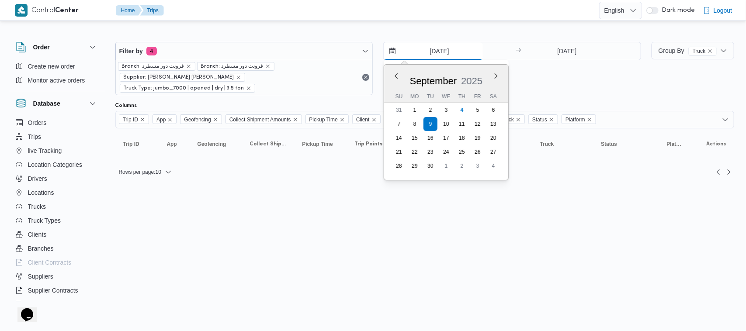
click at [426, 52] on input "[DATE]" at bounding box center [433, 50] width 99 height 17
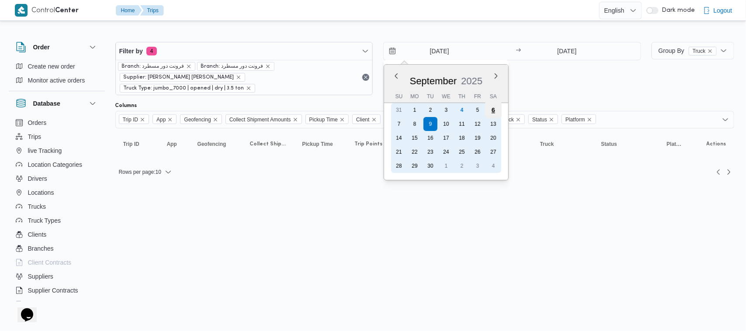
click at [494, 114] on div "6" at bounding box center [493, 110] width 17 height 17
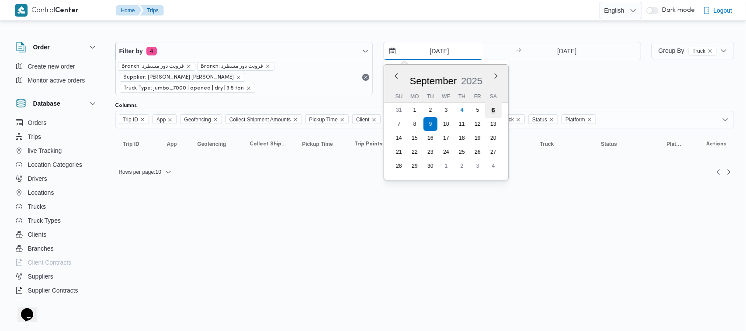
type input "[DATE]"
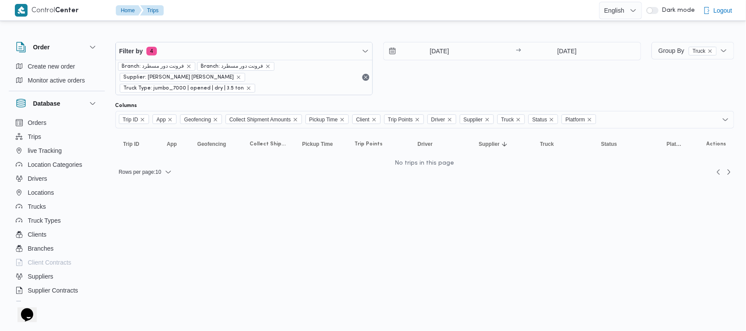
click at [498, 59] on div "[DATE]" at bounding box center [448, 50] width 129 height 17
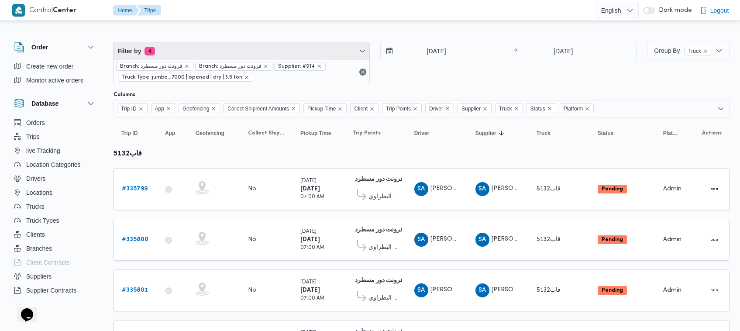
click at [242, 54] on span "Filter by 4" at bounding box center [242, 50] width 256 height 17
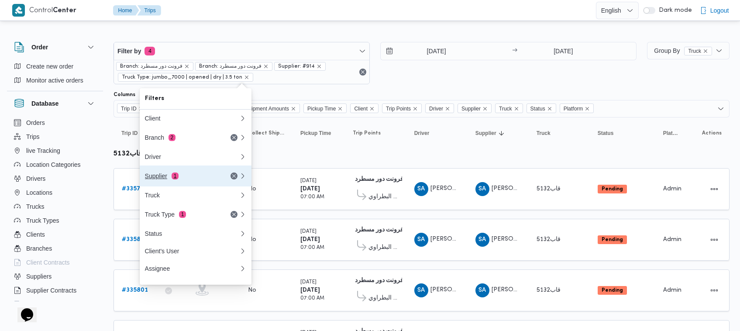
click at [180, 184] on button "Supplier 1" at bounding box center [196, 176] width 112 height 21
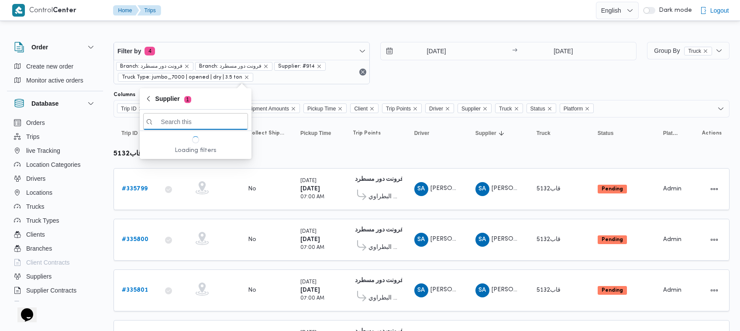
paste input "[PERSON_NAME]"
type input "[PERSON_NAME]"
click at [163, 155] on span "[PERSON_NAME]" at bounding box center [200, 152] width 91 height 10
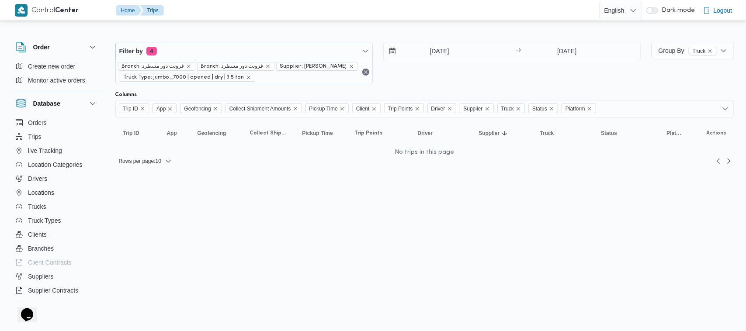
click at [456, 87] on div "Filter by 4 Branch: فرونت دور مسطرد Branch: فرونت دور مسطرد Supplier: محمد شبل …" at bounding box center [378, 63] width 536 height 53
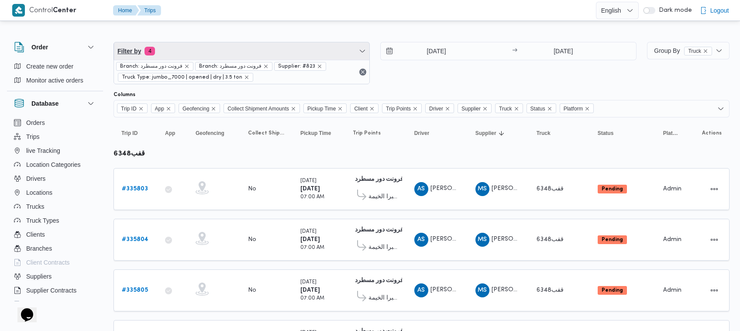
click at [254, 54] on span "Filter by 4" at bounding box center [242, 50] width 256 height 17
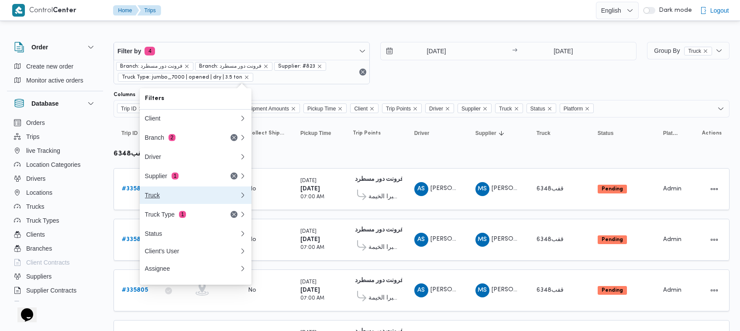
click at [183, 193] on button "Truck" at bounding box center [196, 195] width 112 height 17
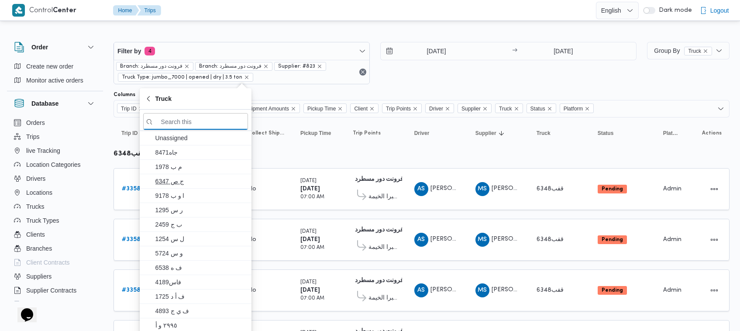
paste input "[PERSON_NAME]"
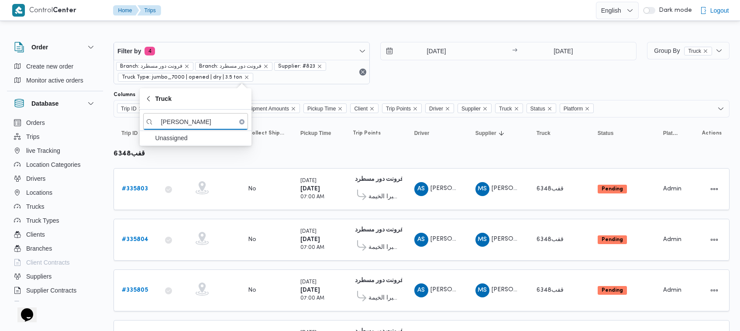
type input "[PERSON_NAME]"
click at [236, 38] on div "Filter by 4 Branch: فرونت دور مسطرد Branch: فرونت دور مسطرد Supplier: #823 Truc…" at bounding box center [375, 63] width 534 height 53
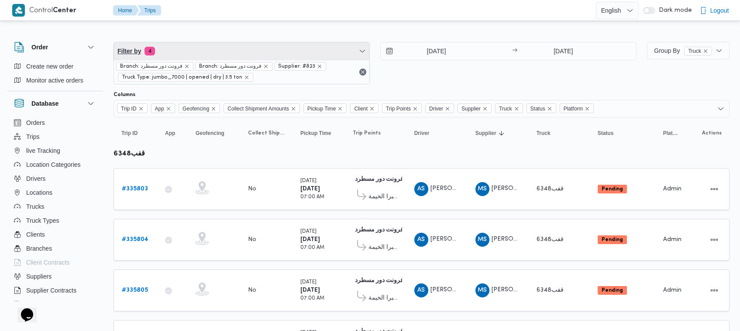
click at [229, 50] on span "Filter by 4" at bounding box center [242, 50] width 256 height 17
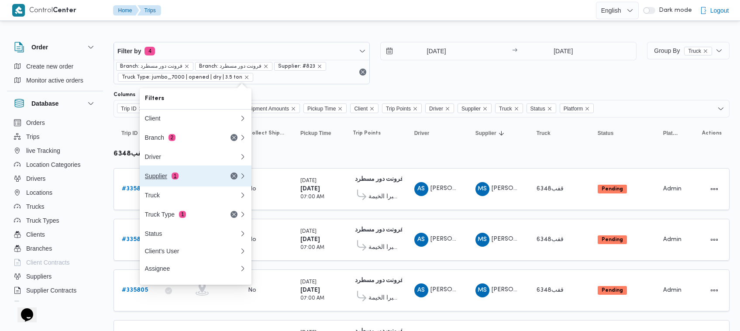
click at [201, 175] on div "Supplier 1" at bounding box center [181, 176] width 73 height 7
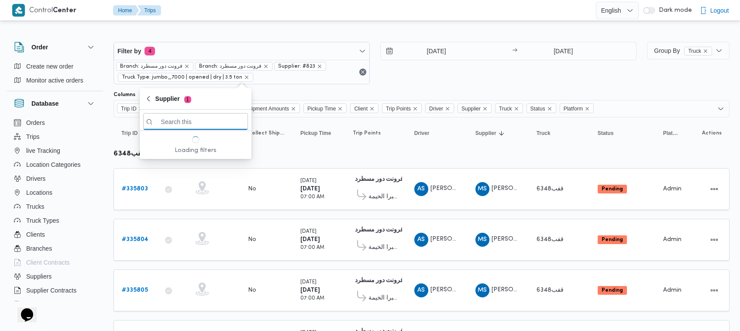
paste input "[PERSON_NAME]"
type input "[PERSON_NAME]"
click at [204, 147] on span "[PERSON_NAME]" at bounding box center [195, 152] width 105 height 14
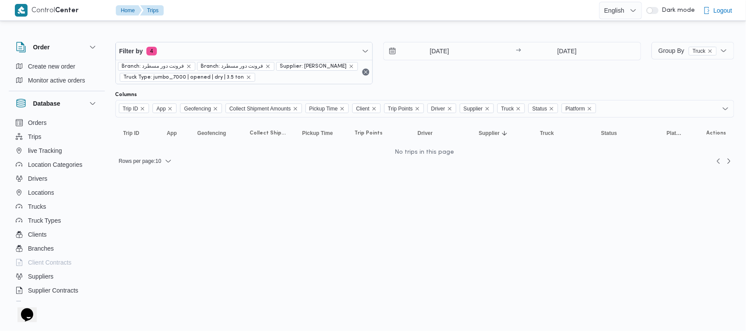
click at [460, 72] on div "[DATE] → [DATE]" at bounding box center [512, 63] width 258 height 42
